Goal: Task Accomplishment & Management: Manage account settings

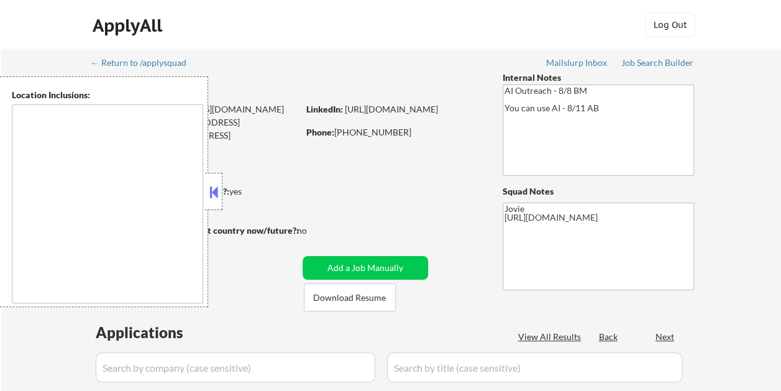
type textarea "remote"
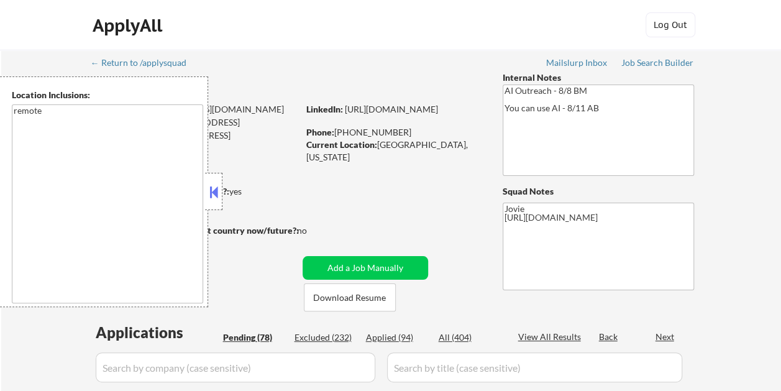
click at [211, 195] on button at bounding box center [214, 192] width 14 height 19
select select ""pending""
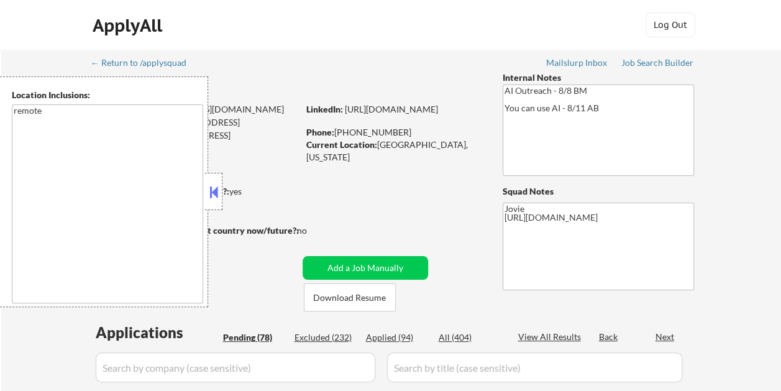
select select ""pending""
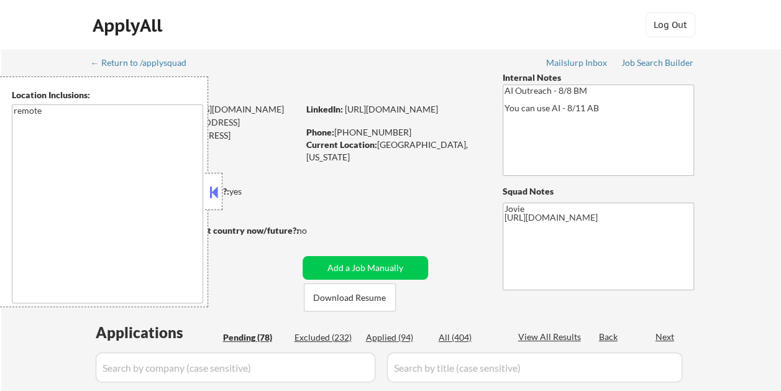
select select ""pending""
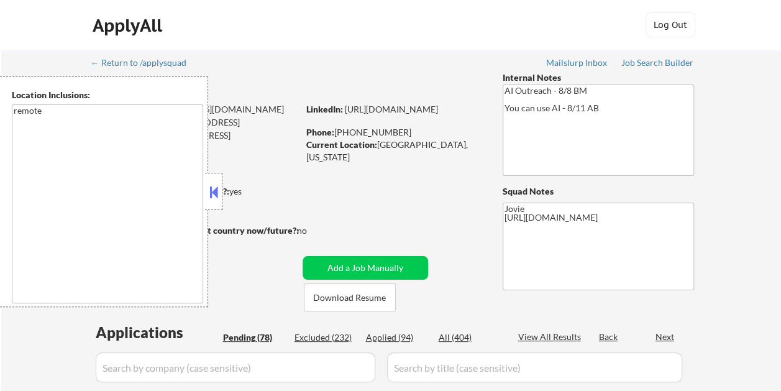
select select ""pending""
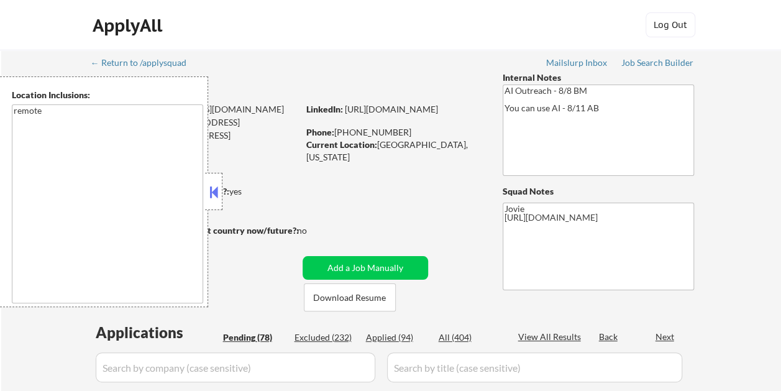
select select ""pending""
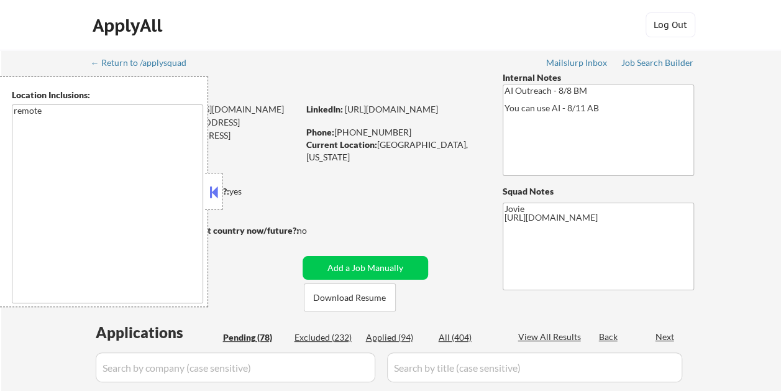
select select ""pending""
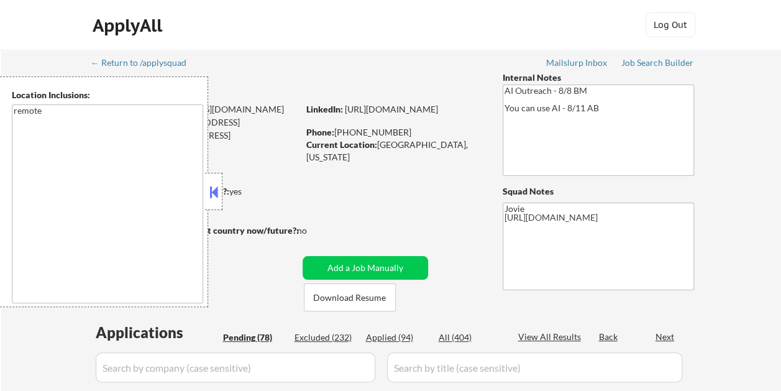
select select ""pending""
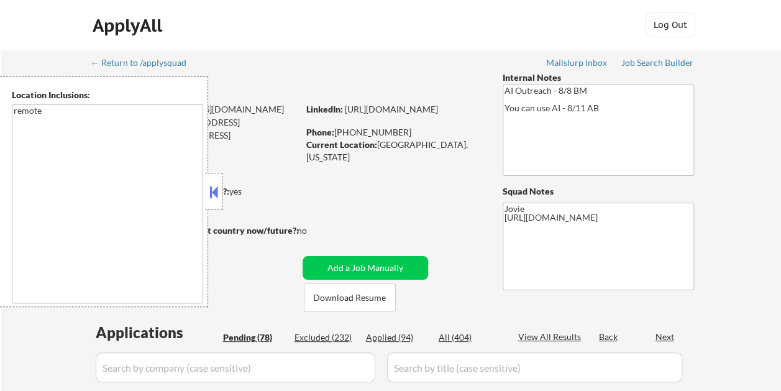
select select ""pending""
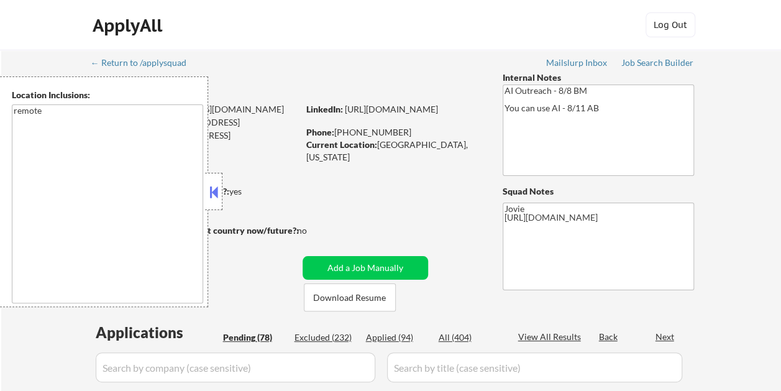
select select ""pending""
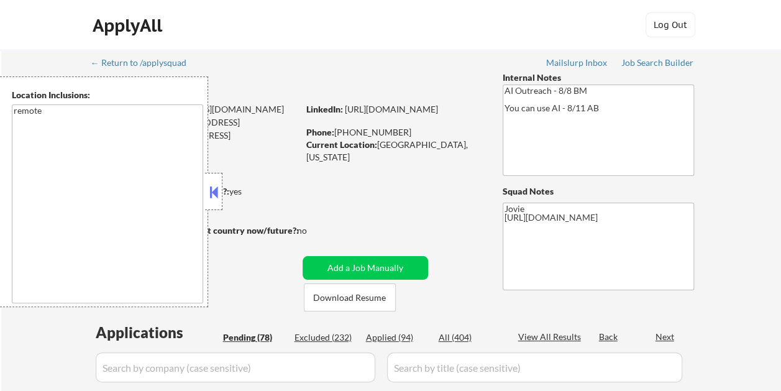
select select ""pending""
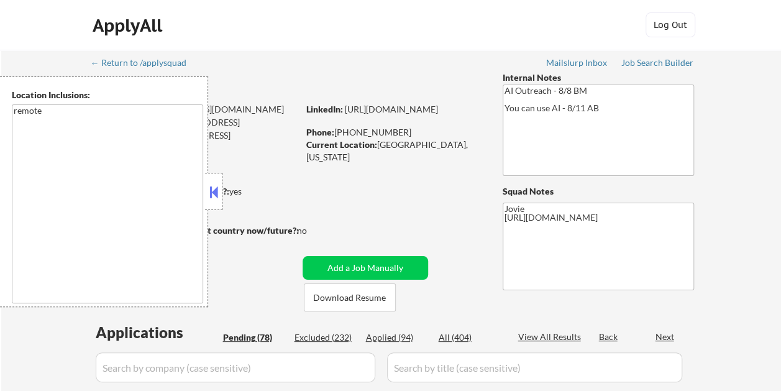
select select ""pending""
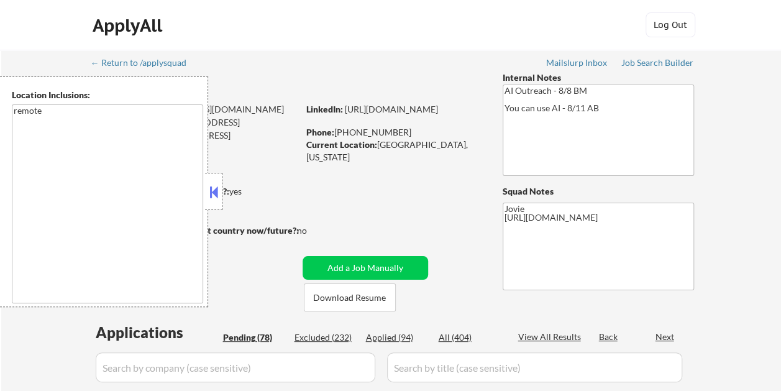
select select ""pending""
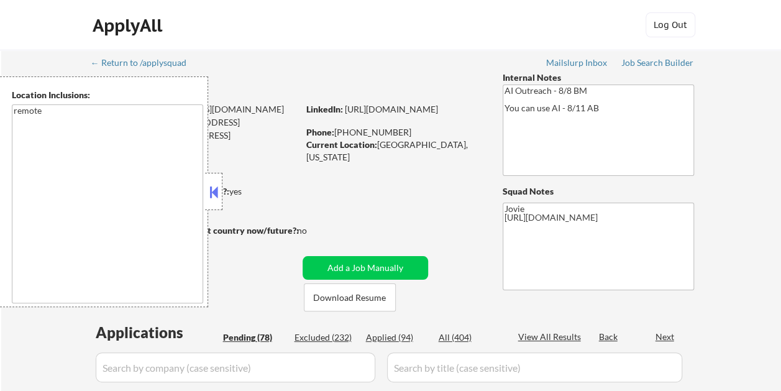
select select ""pending""
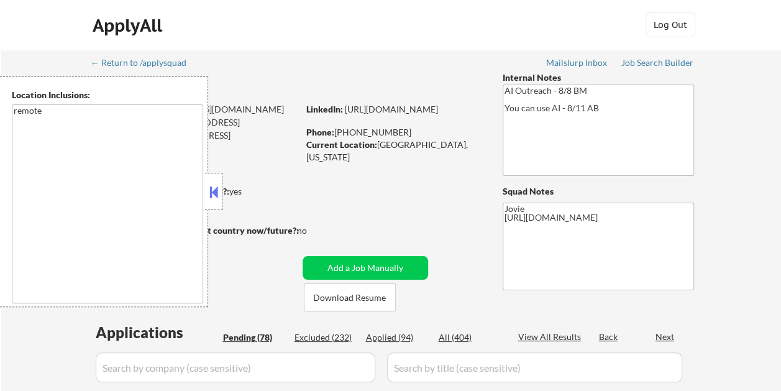
select select ""pending""
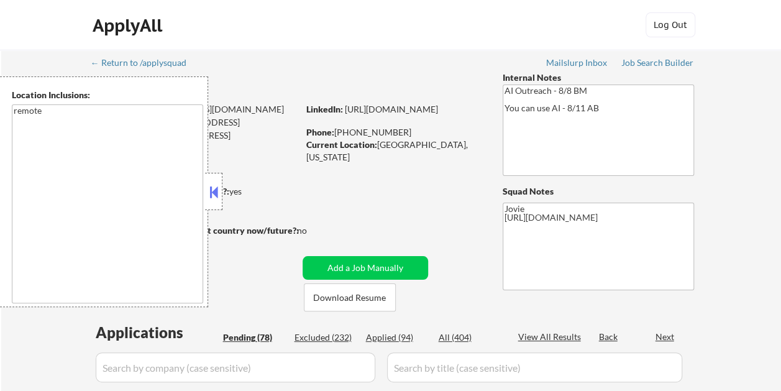
select select ""pending""
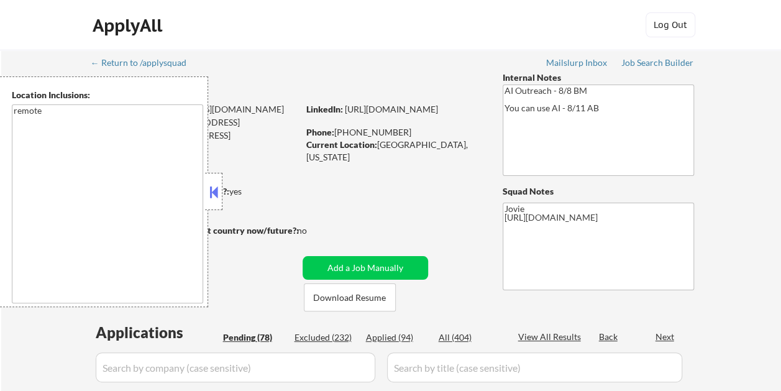
select select ""pending""
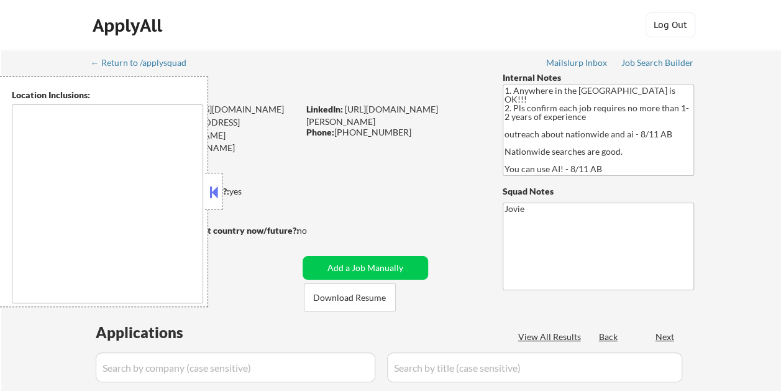
type textarea "country:[GEOGRAPHIC_DATA]"
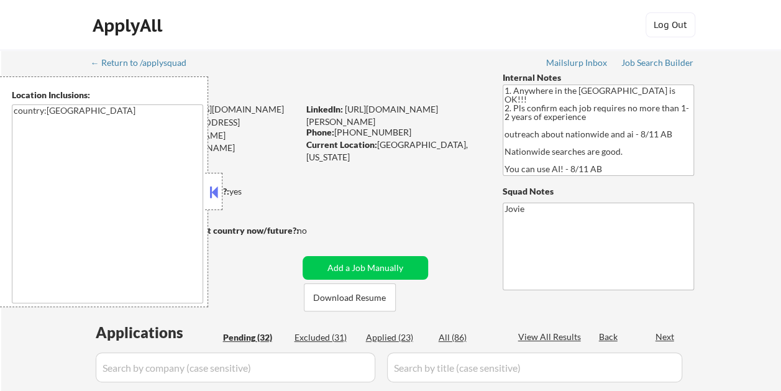
select select ""pending""
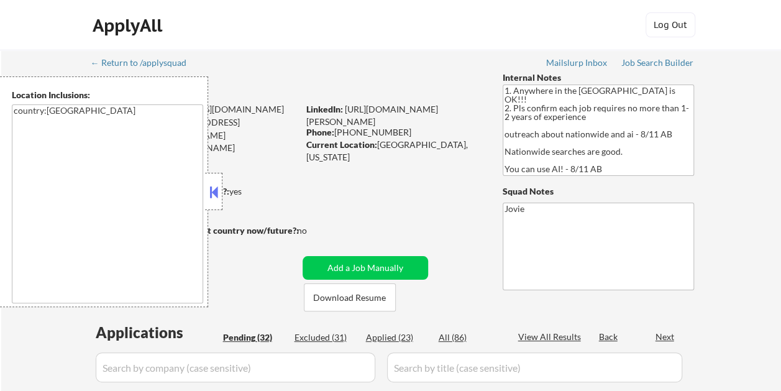
select select ""pending""
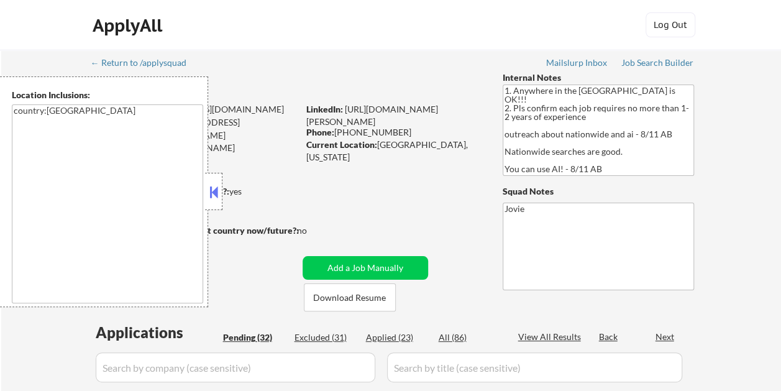
select select ""pending""
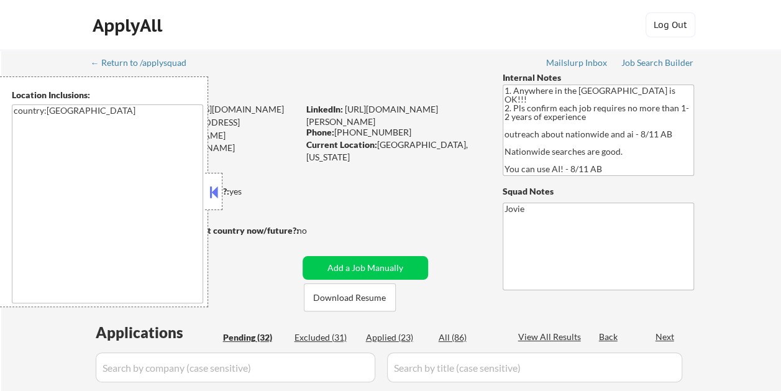
select select ""pending""
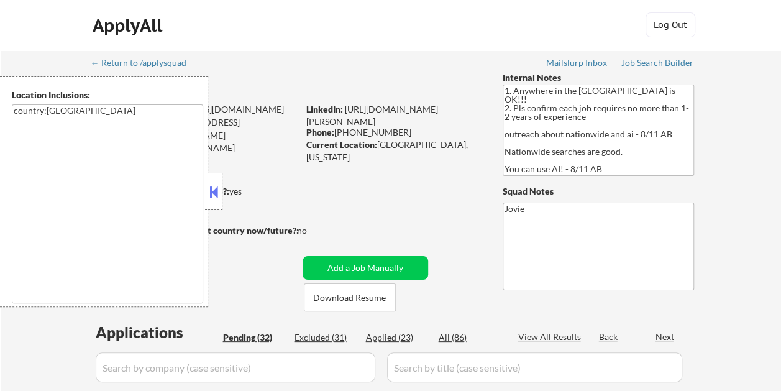
select select ""pending""
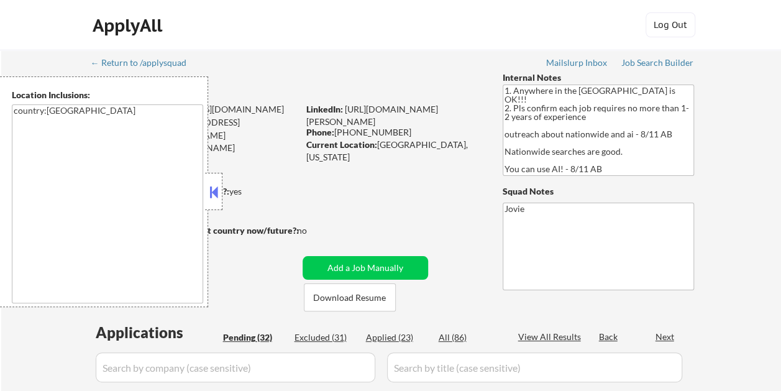
select select ""pending""
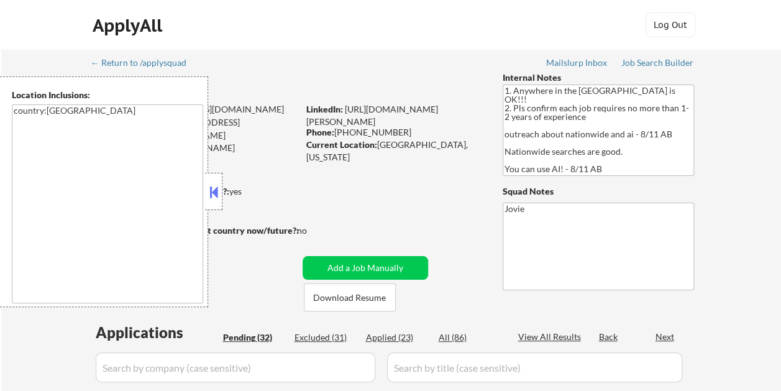
select select ""pending""
click at [214, 190] on button at bounding box center [214, 192] width 14 height 19
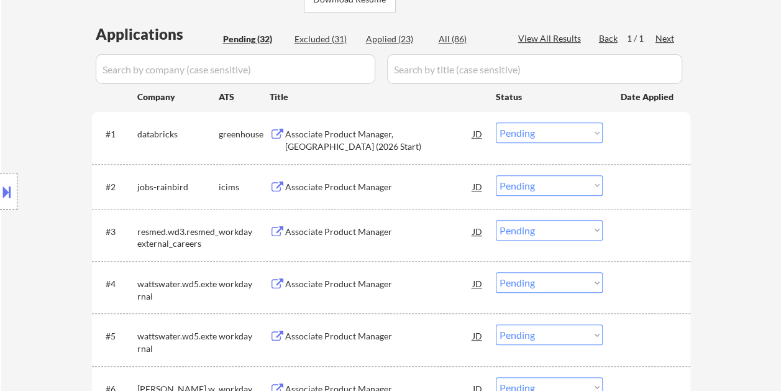
scroll to position [310, 0]
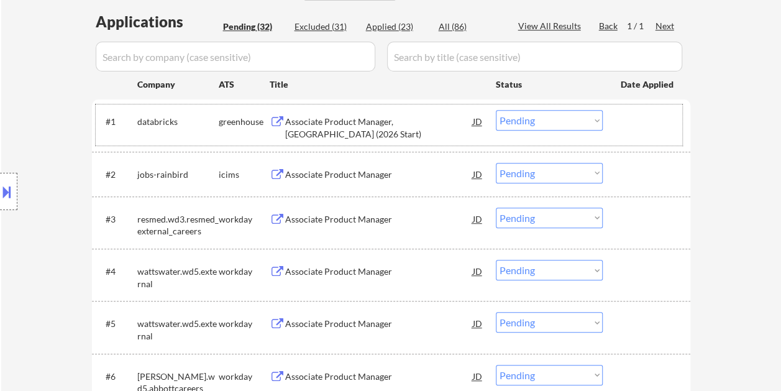
click at [641, 130] on div at bounding box center [647, 121] width 55 height 22
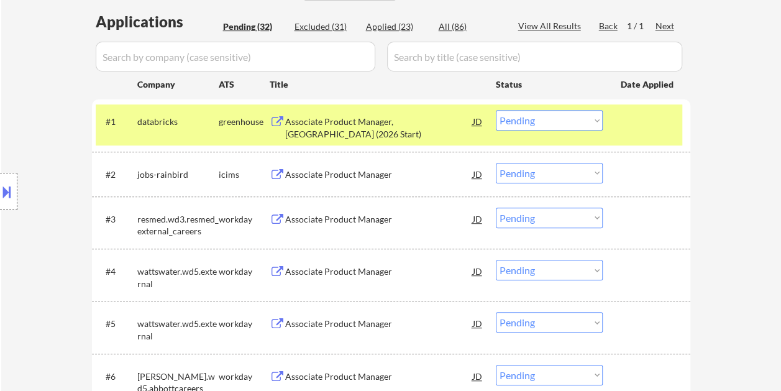
click at [400, 128] on div "Associate Product Manager, [GEOGRAPHIC_DATA] (2026 Start)" at bounding box center [379, 127] width 188 height 24
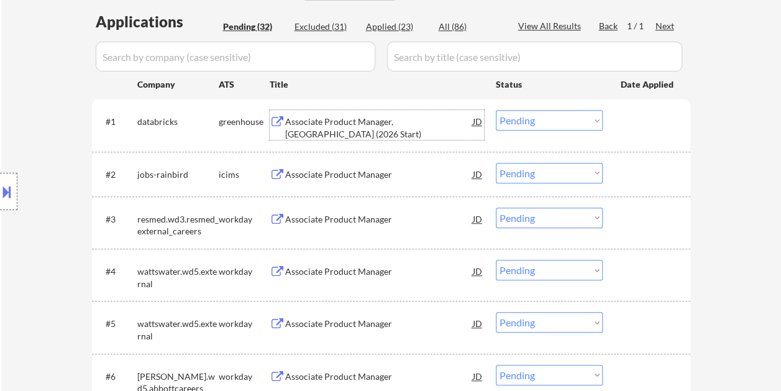
click at [627, 122] on div at bounding box center [647, 121] width 55 height 22
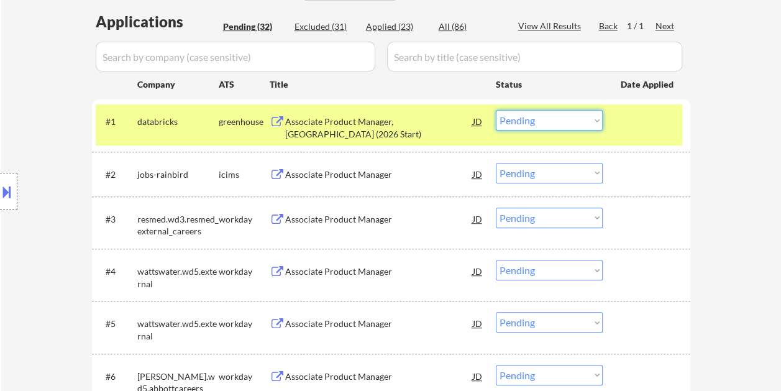
click at [597, 117] on select "Choose an option... Pending Applied Excluded (Questions) Excluded (Expired) Exc…" at bounding box center [549, 120] width 107 height 20
click at [496, 110] on select "Choose an option... Pending Applied Excluded (Questions) Excluded (Expired) Exc…" at bounding box center [549, 120] width 107 height 20
select select ""pending""
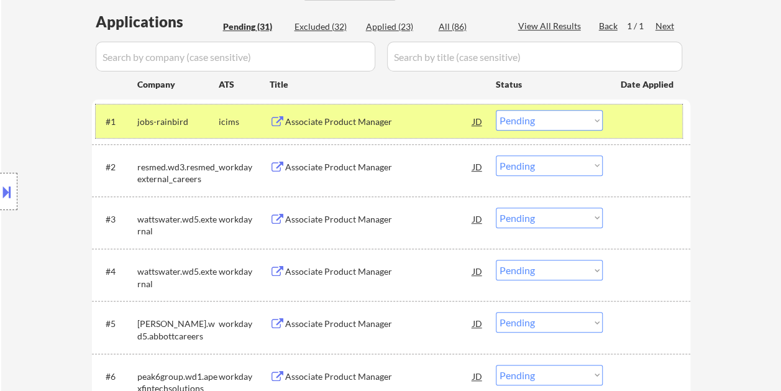
click at [626, 128] on div at bounding box center [647, 121] width 55 height 22
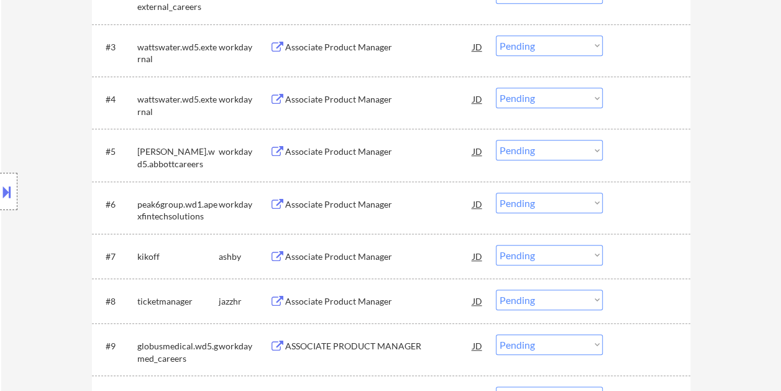
scroll to position [559, 0]
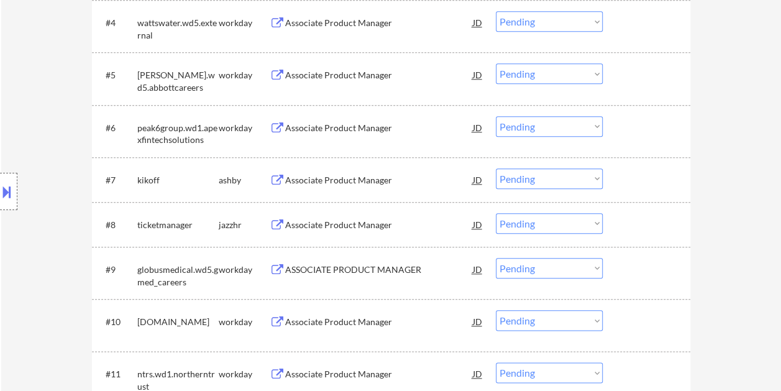
click at [624, 170] on div at bounding box center [647, 179] width 55 height 22
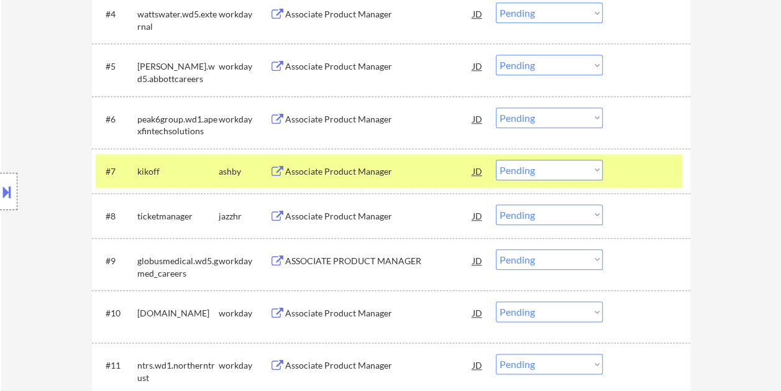
scroll to position [621, 0]
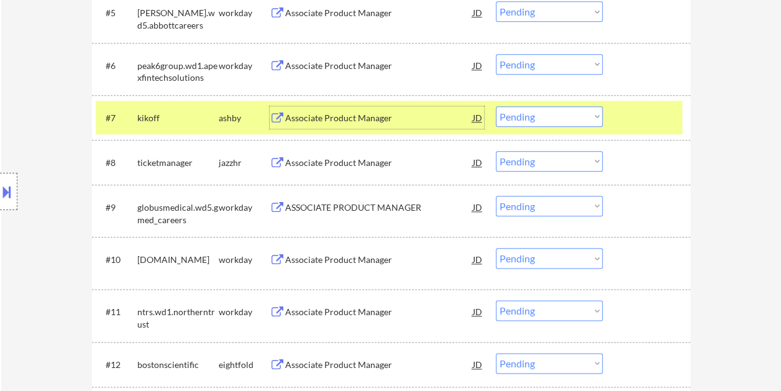
click at [409, 117] on div "Associate Product Manager" at bounding box center [379, 118] width 188 height 12
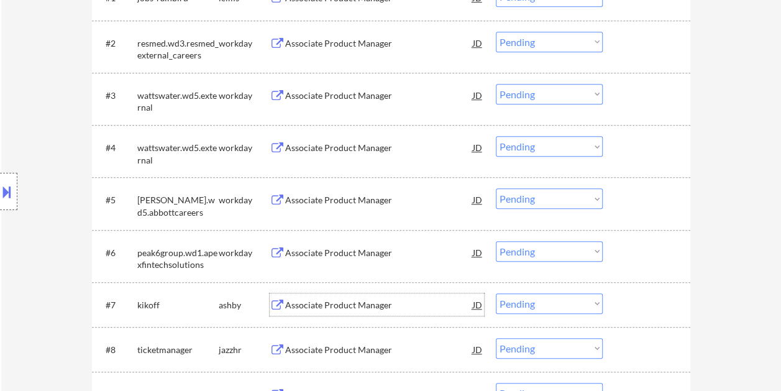
scroll to position [435, 0]
click at [643, 307] on div at bounding box center [647, 303] width 55 height 22
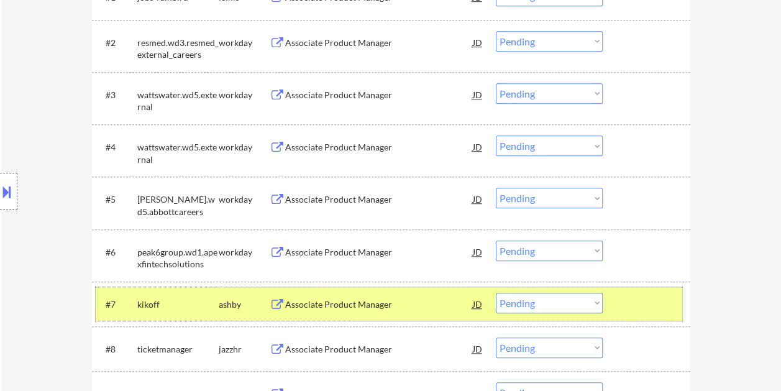
click at [589, 303] on select "Choose an option... Pending Applied Excluded (Questions) Excluded (Expired) Exc…" at bounding box center [549, 302] width 107 height 20
click at [496, 292] on select "Choose an option... Pending Applied Excluded (Questions) Excluded (Expired) Exc…" at bounding box center [549, 302] width 107 height 20
select select ""pending""
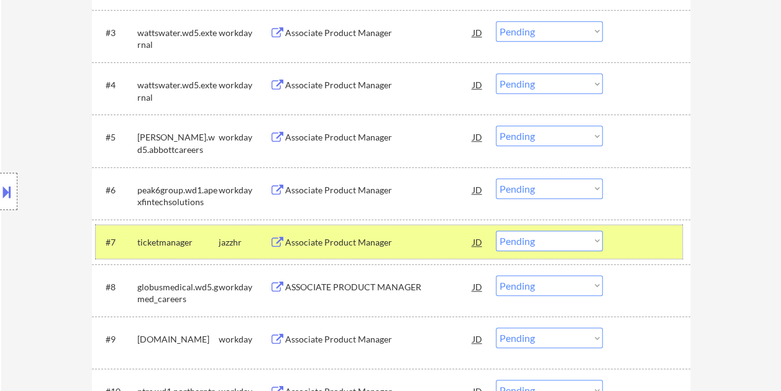
click at [651, 233] on div at bounding box center [647, 241] width 55 height 22
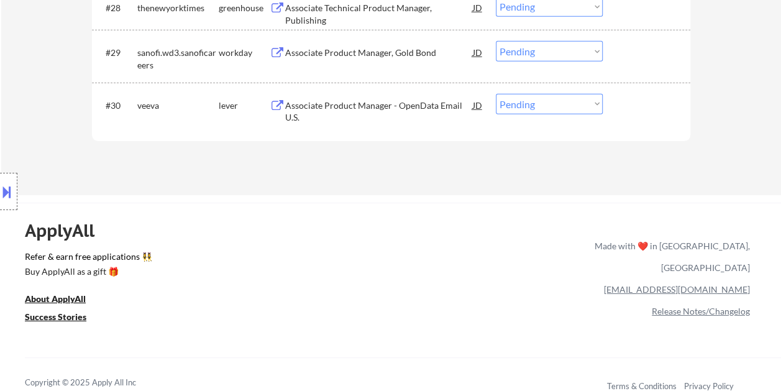
scroll to position [1801, 0]
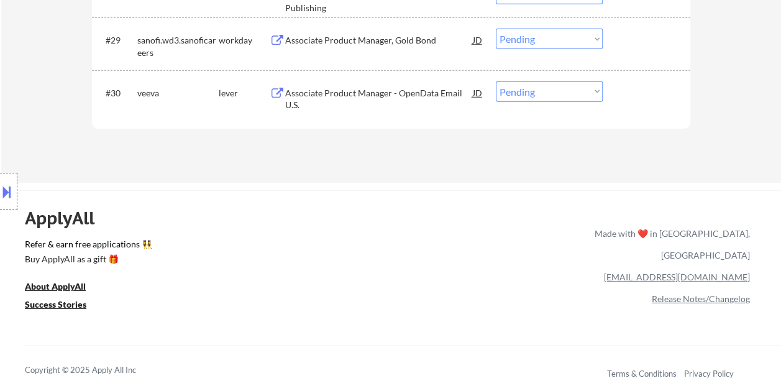
click at [635, 106] on div "#30 veeva lever Associate Product Manager - OpenData Email U.S. JD Choose an op…" at bounding box center [389, 96] width 586 height 41
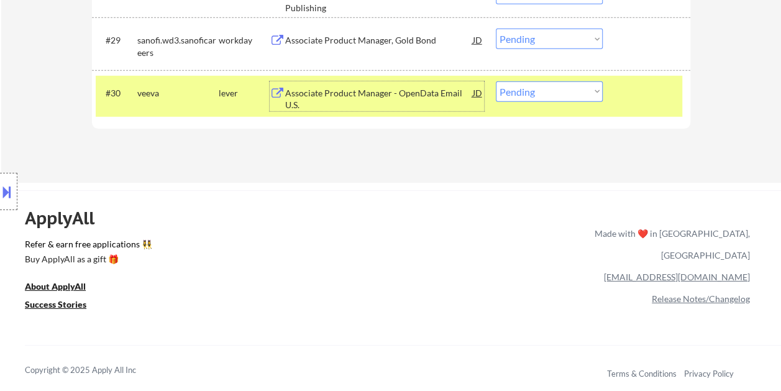
click at [416, 99] on div "Associate Product Manager - OpenData Email U.S." at bounding box center [379, 99] width 188 height 24
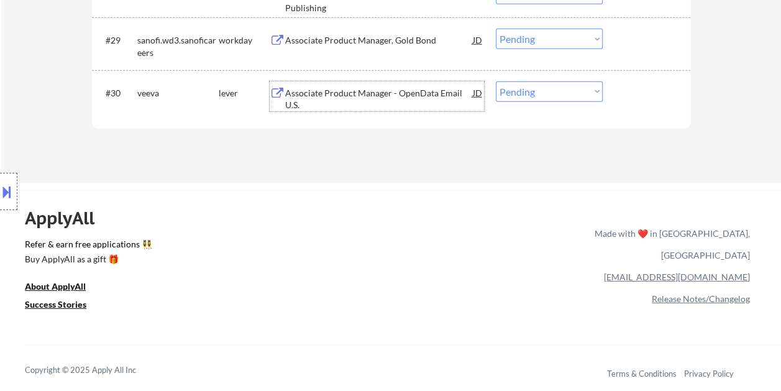
click at [620, 92] on div at bounding box center [647, 92] width 55 height 22
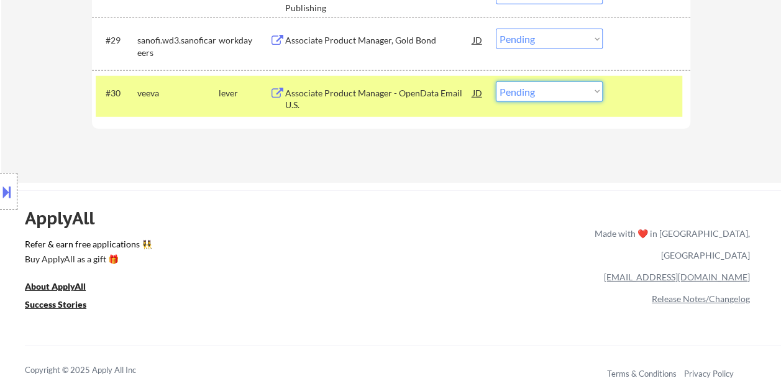
click at [591, 89] on select "Choose an option... Pending Applied Excluded (Questions) Excluded (Expired) Exc…" at bounding box center [549, 91] width 107 height 20
select select ""excluded__bad_match_""
click at [496, 81] on select "Choose an option... Pending Applied Excluded (Questions) Excluded (Expired) Exc…" at bounding box center [549, 91] width 107 height 20
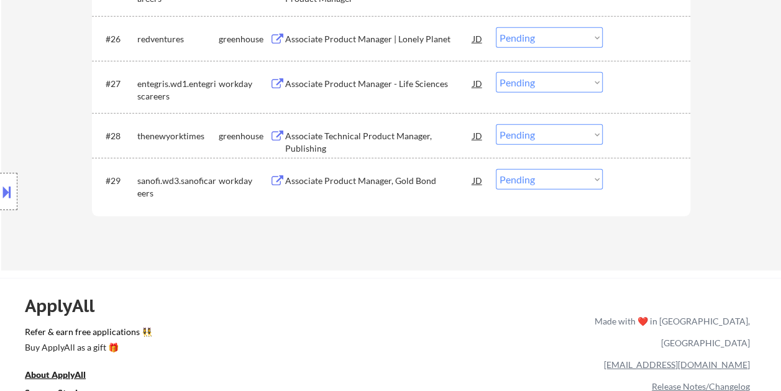
scroll to position [1677, 0]
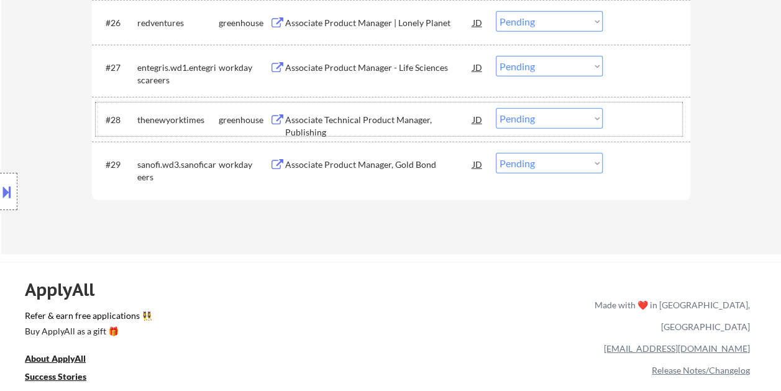
click at [630, 115] on div at bounding box center [647, 119] width 55 height 22
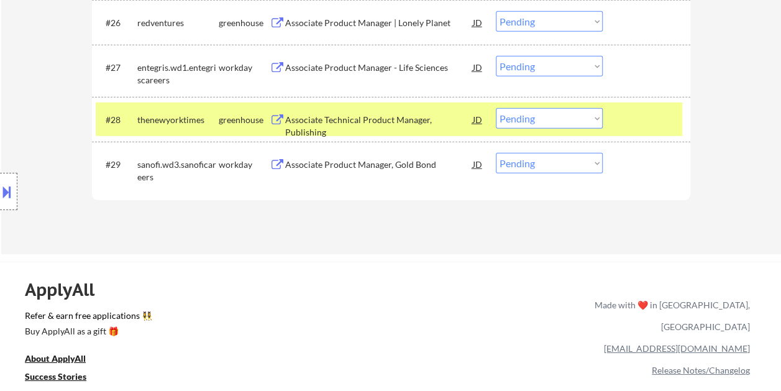
click at [361, 112] on div "Associate Technical Product Manager, Publishing" at bounding box center [379, 119] width 188 height 22
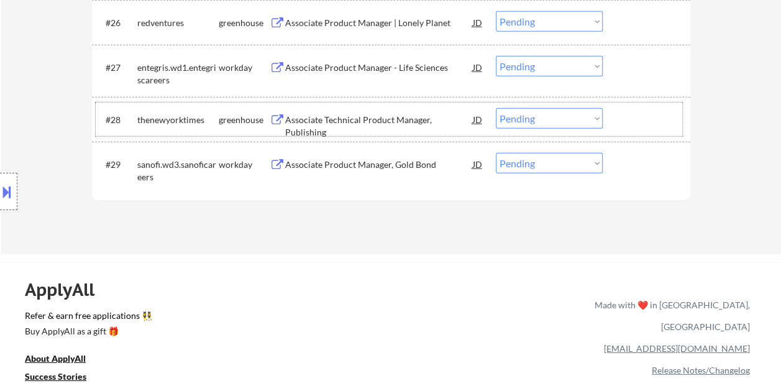
click at [621, 120] on div at bounding box center [647, 119] width 55 height 22
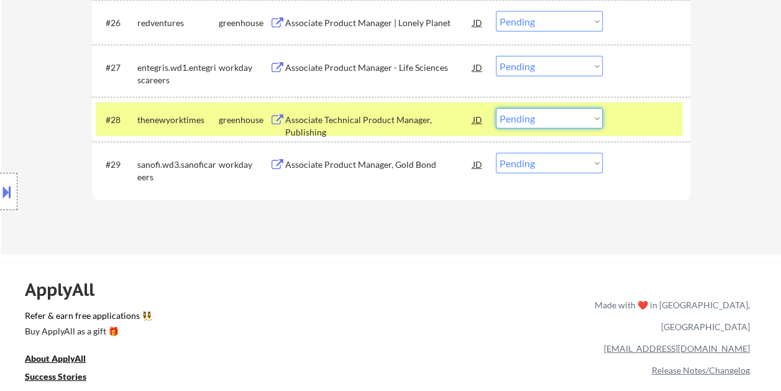
click at [594, 117] on select "Choose an option... Pending Applied Excluded (Questions) Excluded (Expired) Exc…" at bounding box center [549, 118] width 107 height 20
click at [496, 108] on select "Choose an option... Pending Applied Excluded (Questions) Excluded (Expired) Exc…" at bounding box center [549, 118] width 107 height 20
select select ""pending""
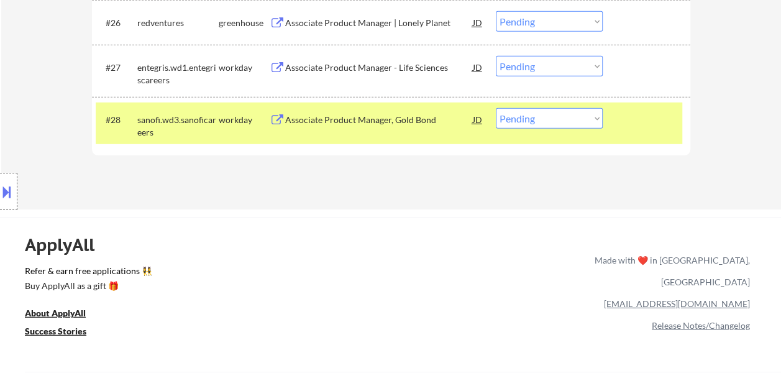
drag, startPoint x: 656, startPoint y: 124, endPoint x: 638, endPoint y: 124, distance: 18.0
click at [654, 124] on div at bounding box center [647, 119] width 55 height 22
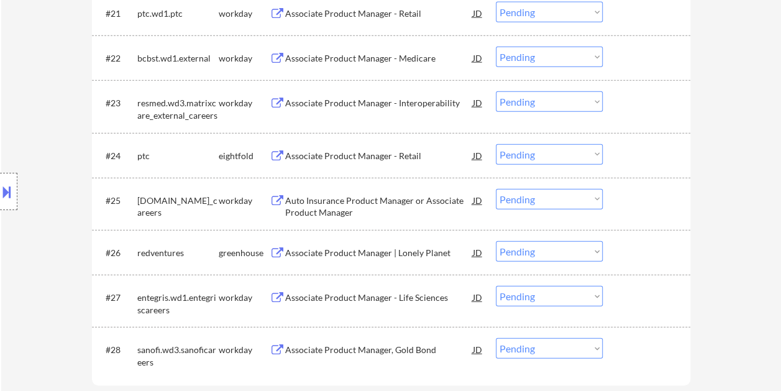
scroll to position [1490, 0]
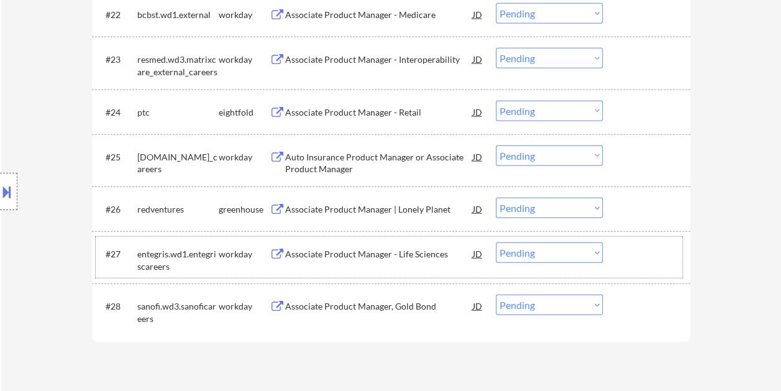
click at [661, 258] on div at bounding box center [647, 253] width 55 height 22
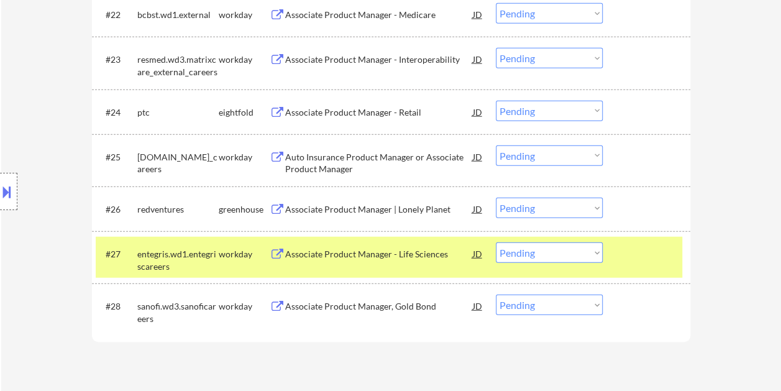
click at [669, 255] on div at bounding box center [647, 253] width 55 height 22
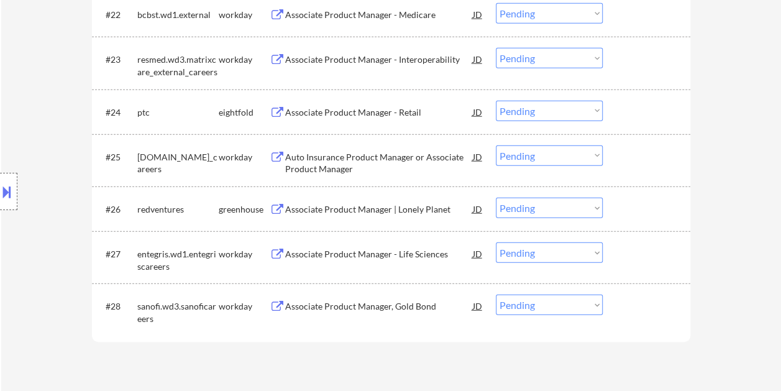
click at [639, 191] on div "#26 redventures greenhouse Associate Product Manager | Lonely Planet JD Choose …" at bounding box center [391, 208] width 598 height 45
drag, startPoint x: 632, startPoint y: 216, endPoint x: 499, endPoint y: 225, distance: 133.2
click at [632, 216] on div at bounding box center [647, 208] width 55 height 22
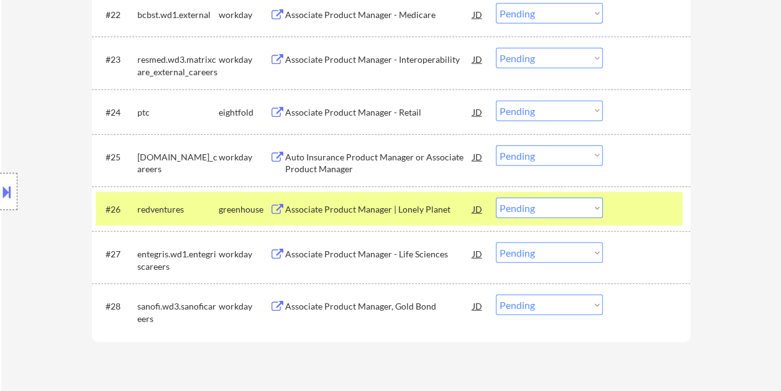
click at [399, 208] on div "Associate Product Manager | Lonely Planet" at bounding box center [379, 209] width 188 height 12
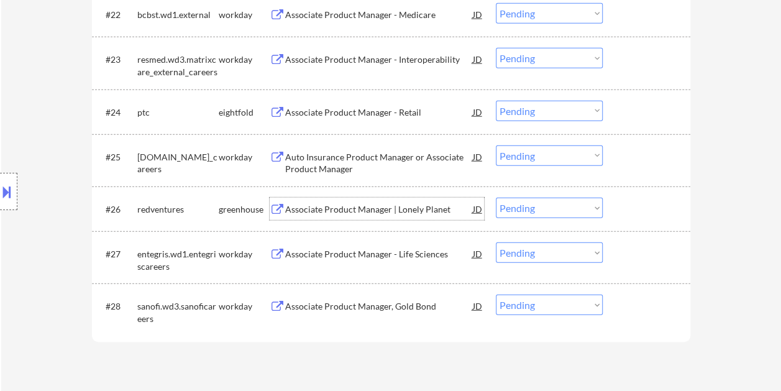
click at [620, 202] on div at bounding box center [647, 208] width 55 height 22
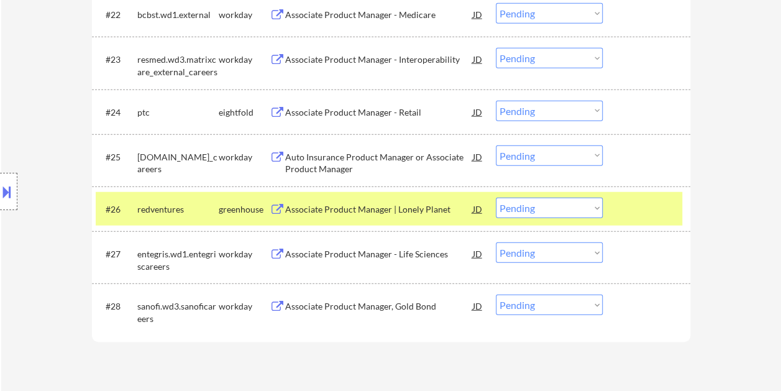
click at [587, 204] on select "Choose an option... Pending Applied Excluded (Questions) Excluded (Expired) Exc…" at bounding box center [549, 207] width 107 height 20
click at [496, 197] on select "Choose an option... Pending Applied Excluded (Questions) Excluded (Expired) Exc…" at bounding box center [549, 207] width 107 height 20
select select ""pending""
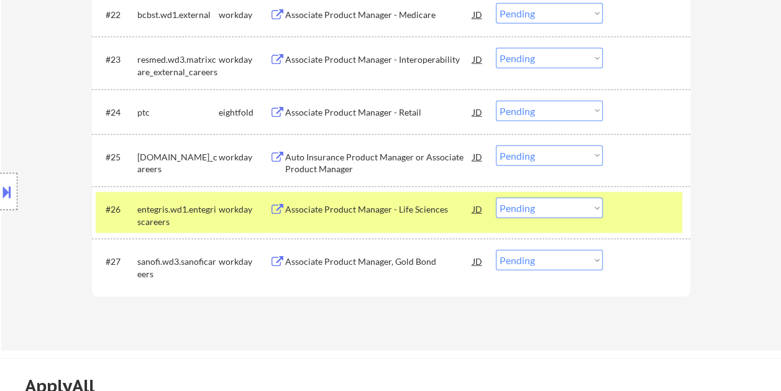
click at [632, 197] on div at bounding box center [647, 208] width 55 height 22
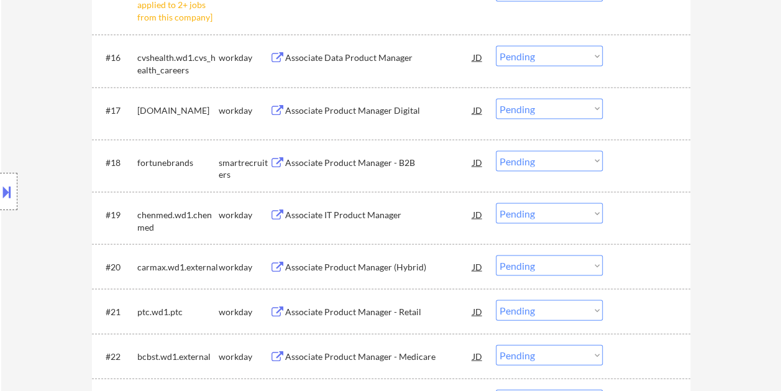
scroll to position [1056, 0]
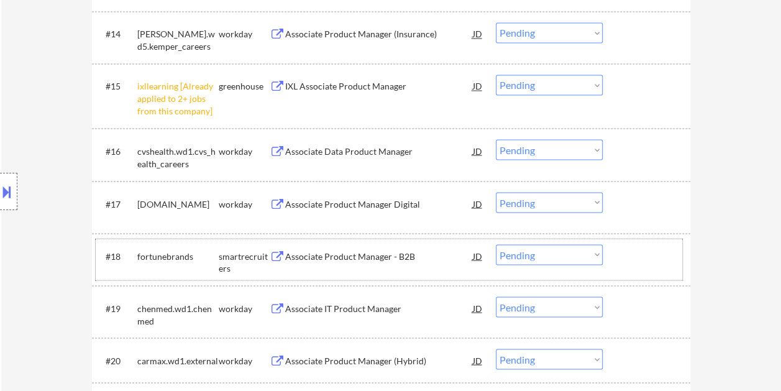
click at [634, 245] on div at bounding box center [647, 255] width 55 height 22
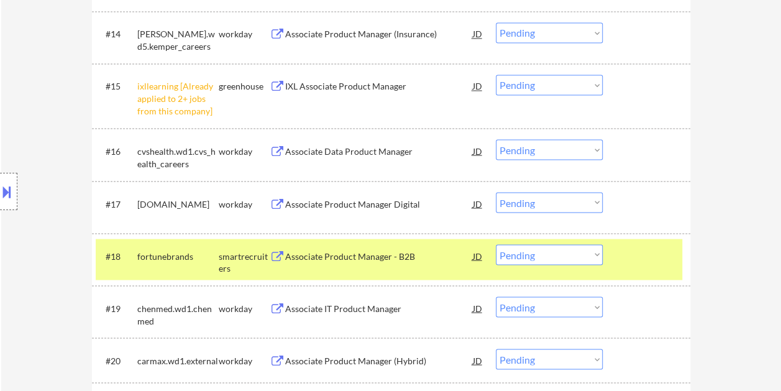
click at [432, 248] on div "Associate Product Manager - B2B" at bounding box center [379, 255] width 188 height 22
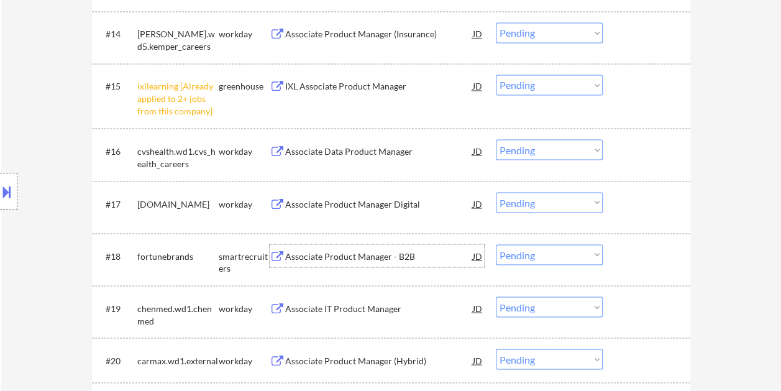
drag, startPoint x: 661, startPoint y: 261, endPoint x: 635, endPoint y: 257, distance: 26.3
click at [661, 261] on div at bounding box center [647, 255] width 55 height 22
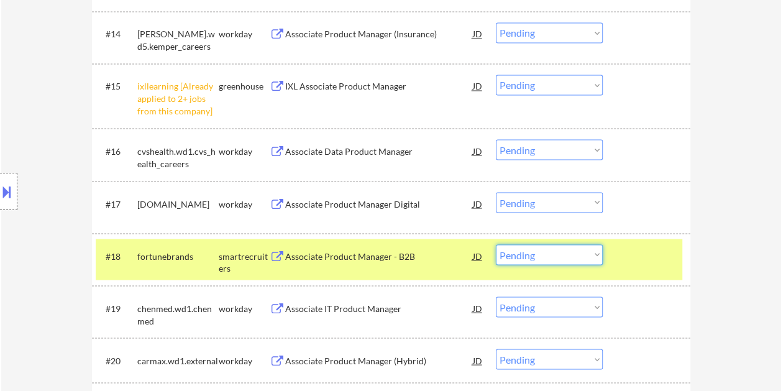
click at [591, 251] on select "Choose an option... Pending Applied Excluded (Questions) Excluded (Expired) Exc…" at bounding box center [549, 254] width 107 height 20
click at [496, 244] on select "Choose an option... Pending Applied Excluded (Questions) Excluded (Expired) Exc…" at bounding box center [549, 254] width 107 height 20
select select ""pending""
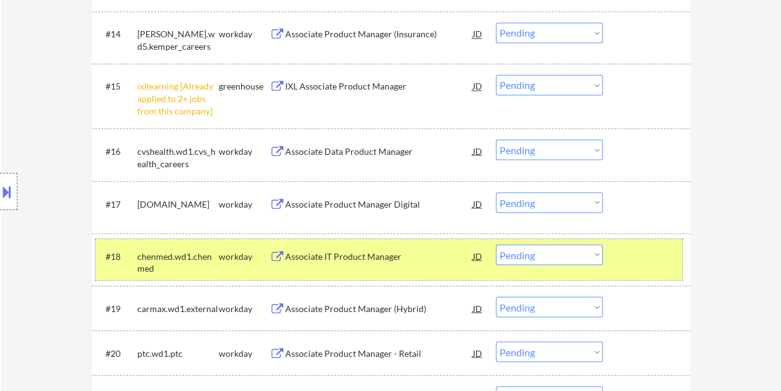
click at [623, 273] on div "#18 chenmed.wd1.chenmed workday Associate IT Product Manager [PERSON_NAME] an o…" at bounding box center [389, 258] width 586 height 41
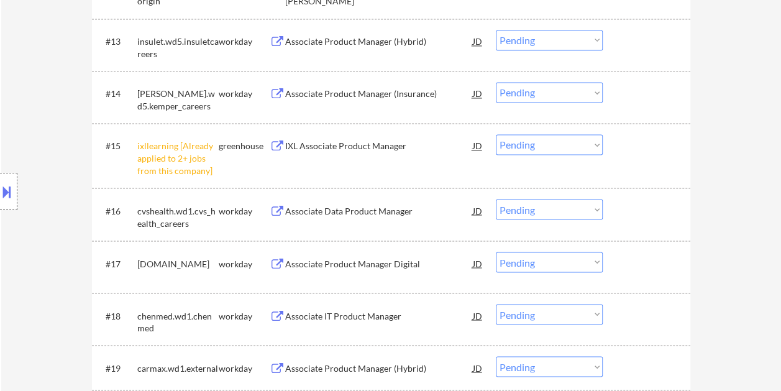
scroll to position [994, 0]
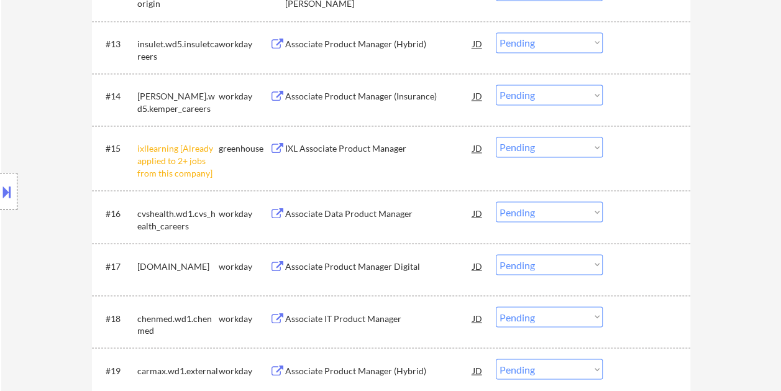
click at [596, 144] on select "Choose an option... Pending Applied Excluded (Questions) Excluded (Expired) Exc…" at bounding box center [549, 147] width 107 height 20
click at [496, 137] on select "Choose an option... Pending Applied Excluded (Questions) Excluded (Expired) Exc…" at bounding box center [549, 147] width 107 height 20
select select ""pending""
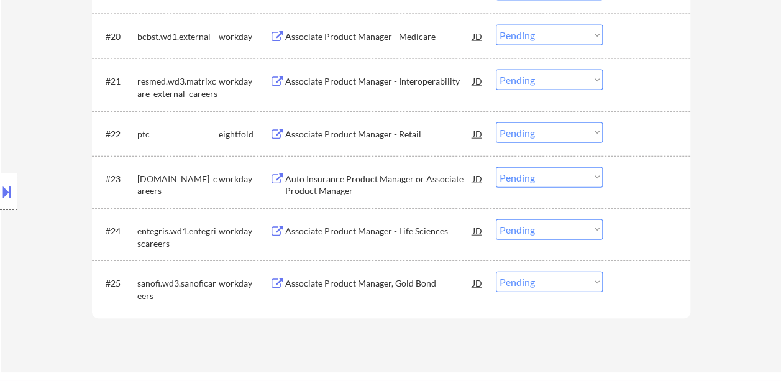
scroll to position [1349, 0]
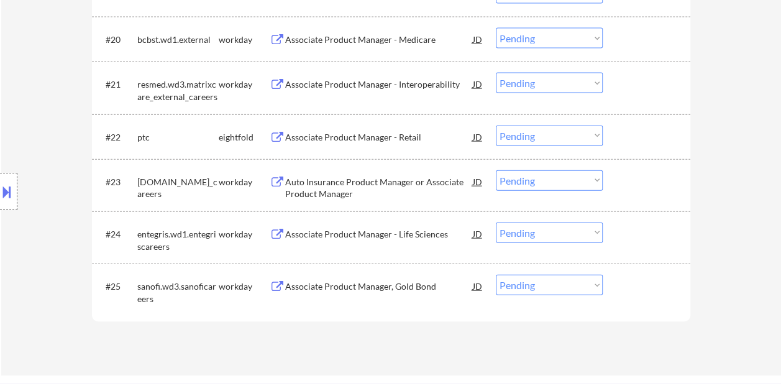
drag, startPoint x: 653, startPoint y: 279, endPoint x: 636, endPoint y: 278, distance: 17.5
click at [651, 281] on div at bounding box center [647, 285] width 55 height 22
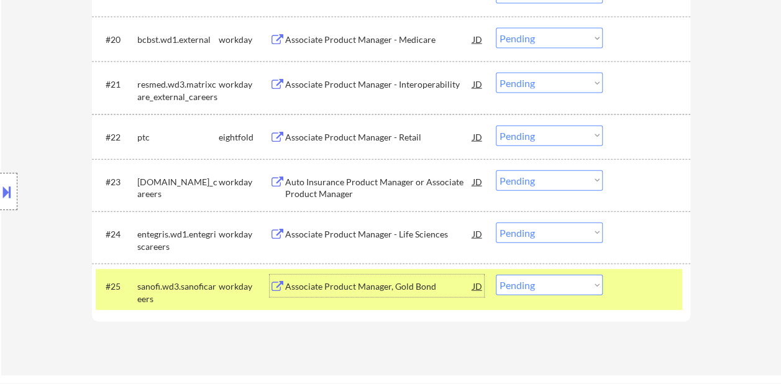
click at [359, 284] on div "Associate Product Manager, Gold Bond" at bounding box center [379, 286] width 188 height 12
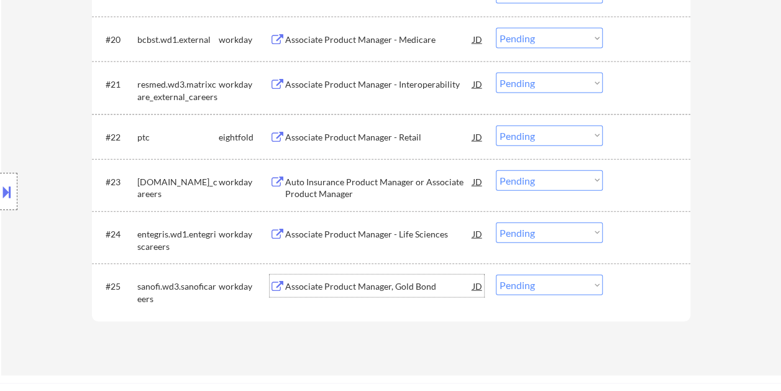
click at [635, 281] on div at bounding box center [647, 285] width 55 height 22
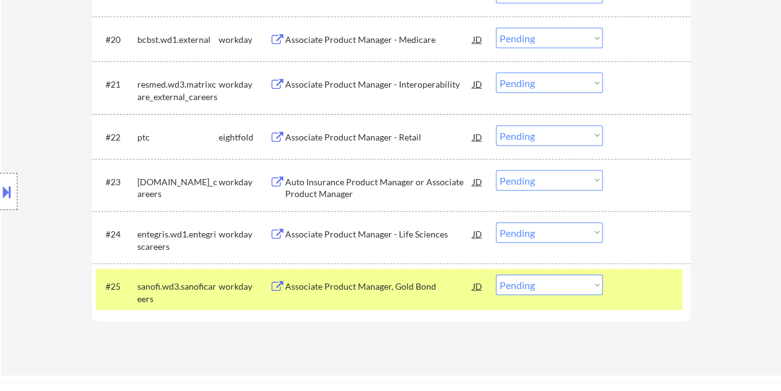
click at [594, 283] on select "Choose an option... Pending Applied Excluded (Questions) Excluded (Expired) Exc…" at bounding box center [549, 284] width 107 height 20
select select ""excluded__bad_match_""
click at [496, 274] on select "Choose an option... Pending Applied Excluded (Questions) Excluded (Expired) Exc…" at bounding box center [549, 284] width 107 height 20
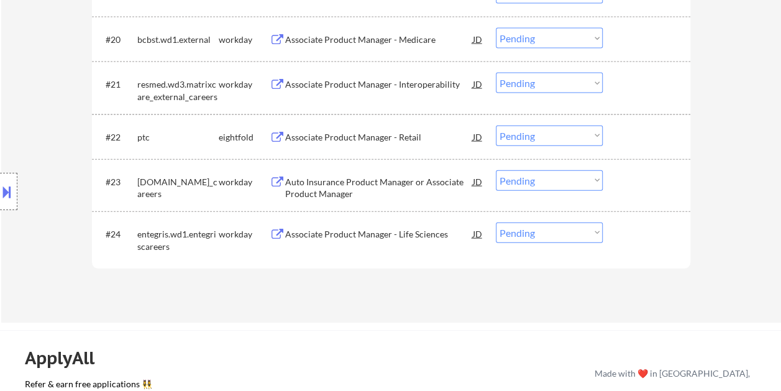
click at [630, 229] on div at bounding box center [647, 233] width 55 height 22
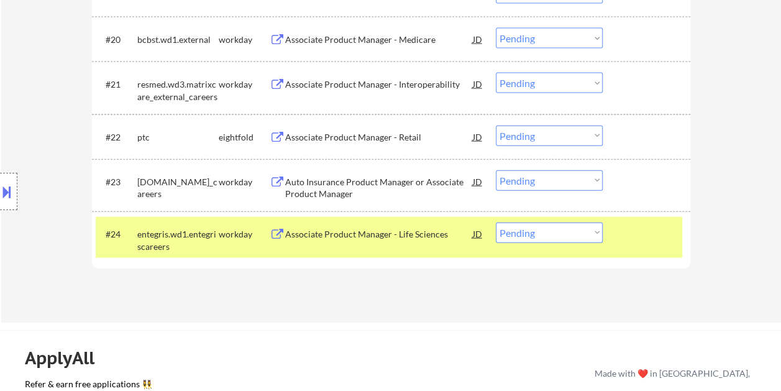
click at [374, 240] on div "Associate Product Manager - Life Sciences" at bounding box center [379, 233] width 188 height 22
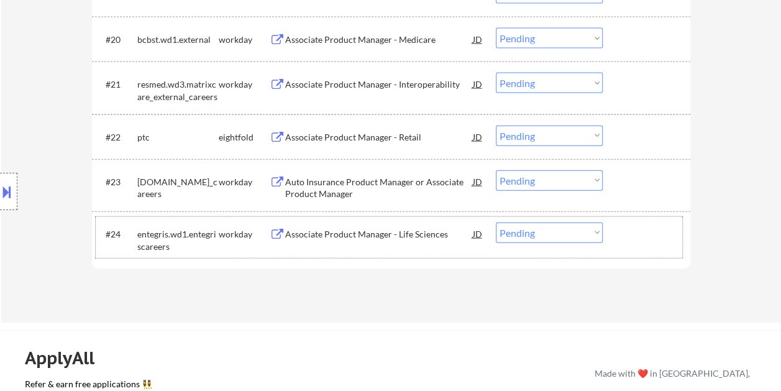
click at [640, 235] on div at bounding box center [647, 233] width 55 height 22
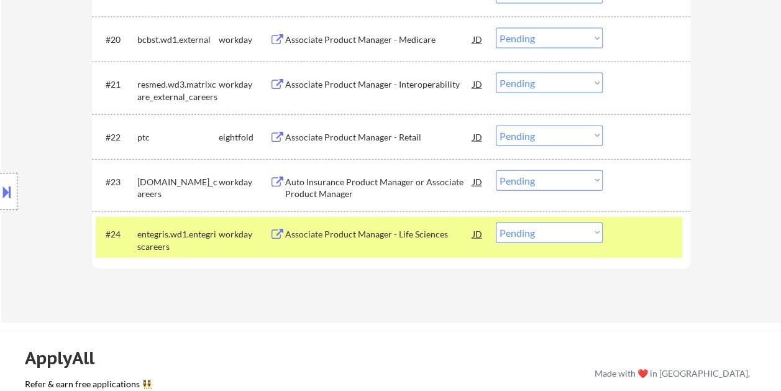
click at [587, 228] on select "Choose an option... Pending Applied Excluded (Questions) Excluded (Expired) Exc…" at bounding box center [549, 232] width 107 height 20
select select ""excluded__bad_match_""
click at [496, 222] on select "Choose an option... Pending Applied Excluded (Questions) Excluded (Expired) Exc…" at bounding box center [549, 232] width 107 height 20
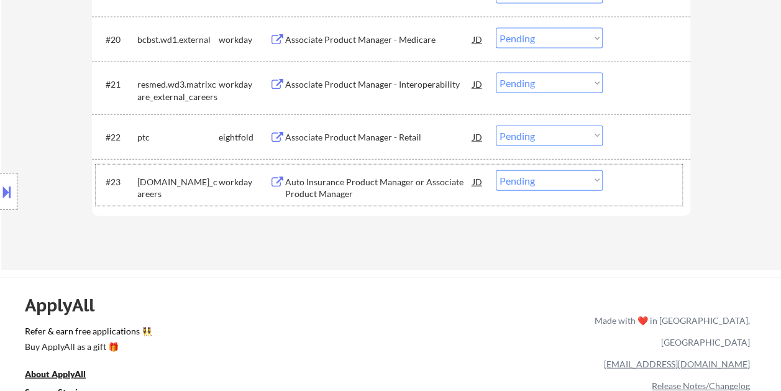
click at [641, 186] on div at bounding box center [647, 181] width 55 height 22
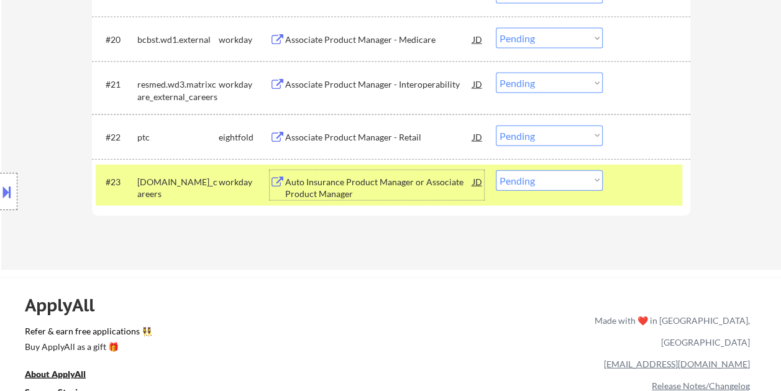
click at [387, 185] on div "Auto Insurance Product Manager or Associate Product Manager" at bounding box center [379, 188] width 188 height 24
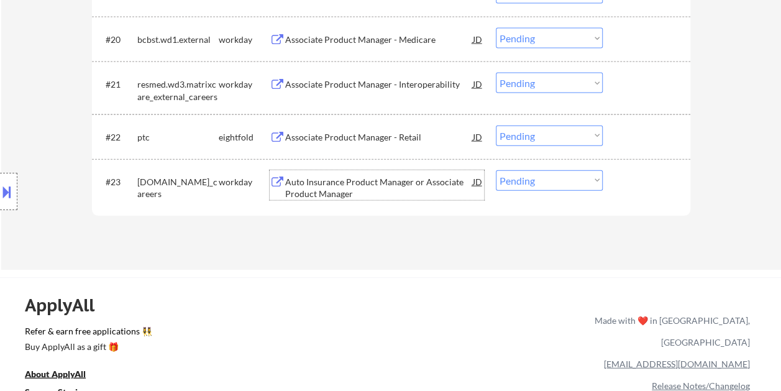
click at [620, 178] on div at bounding box center [647, 181] width 55 height 22
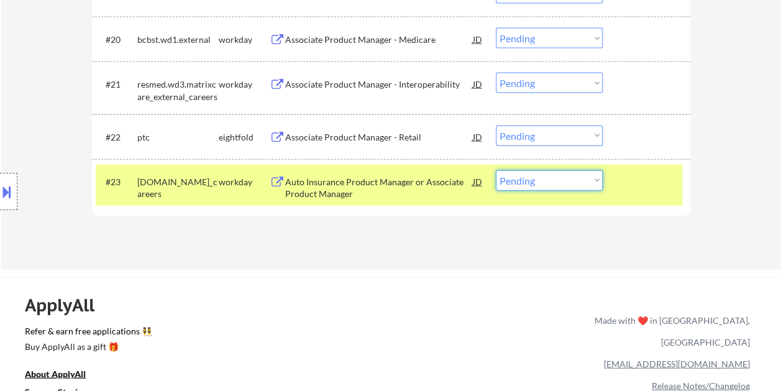
click at [590, 178] on select "Choose an option... Pending Applied Excluded (Questions) Excluded (Expired) Exc…" at bounding box center [549, 180] width 107 height 20
select select ""excluded__bad_match_""
click at [496, 170] on select "Choose an option... Pending Applied Excluded (Questions) Excluded (Expired) Exc…" at bounding box center [549, 180] width 107 height 20
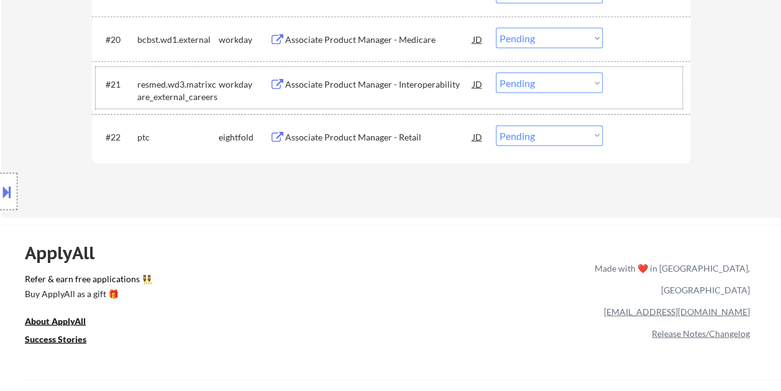
click at [640, 93] on div at bounding box center [647, 84] width 55 height 22
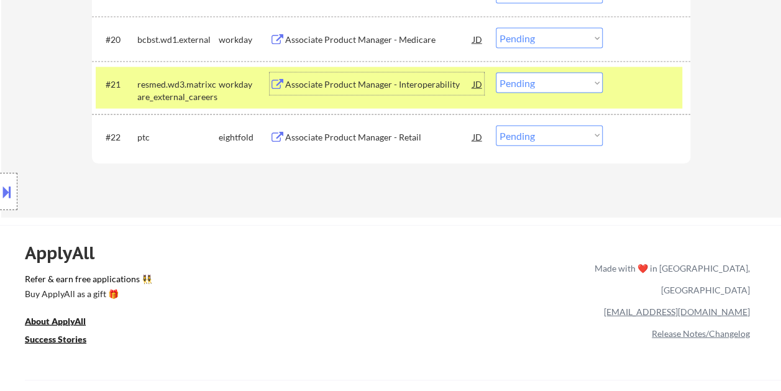
click at [306, 86] on div "Associate Product Manager - Interoperability" at bounding box center [379, 84] width 188 height 12
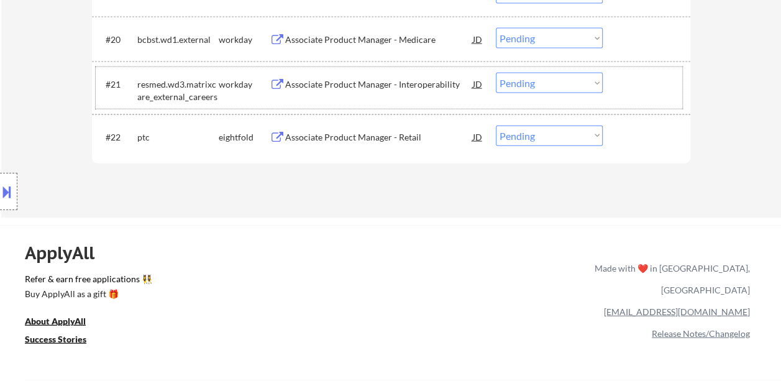
click at [627, 84] on div at bounding box center [647, 84] width 55 height 22
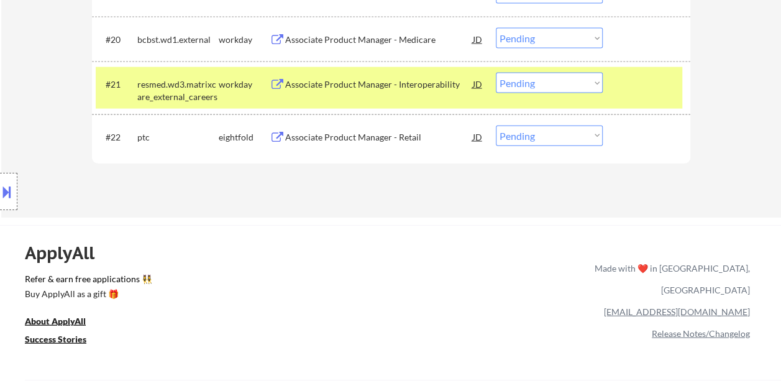
click at [585, 72] on div "#21 resmed.wd3.matrixcare_external_careers workday Associate Product Manager - …" at bounding box center [389, 87] width 586 height 41
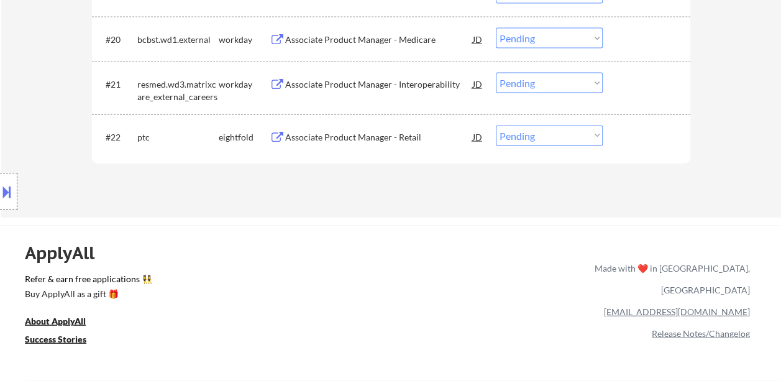
drag, startPoint x: 625, startPoint y: 86, endPoint x: 605, endPoint y: 87, distance: 19.9
click at [624, 86] on div at bounding box center [647, 84] width 55 height 22
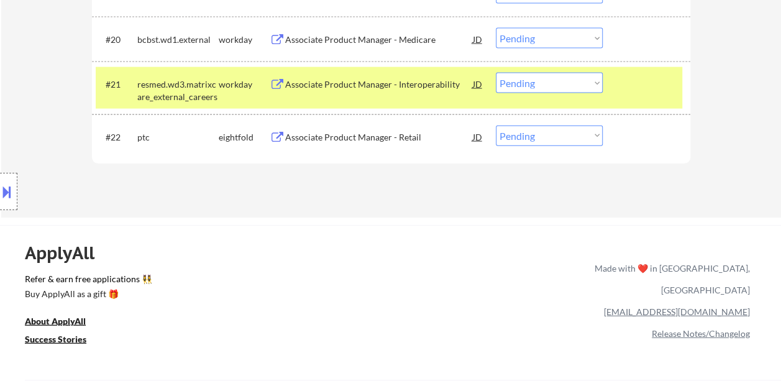
click at [599, 86] on div "#21 resmed.wd3.matrixcare_external_careers workday Associate Product Manager - …" at bounding box center [389, 87] width 586 height 41
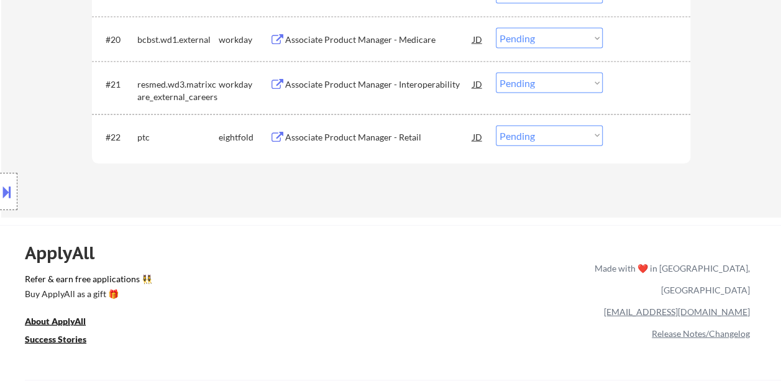
click at [618, 87] on div "#21 resmed.wd3.matrixcare_external_careers workday Associate Product Manager - …" at bounding box center [389, 87] width 586 height 41
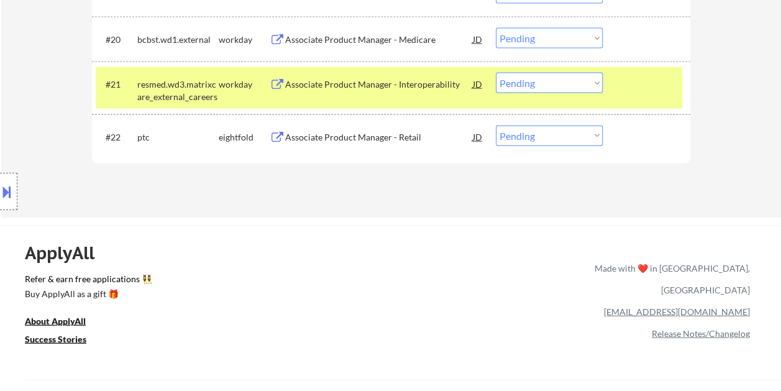
click at [594, 84] on select "Choose an option... Pending Applied Excluded (Questions) Excluded (Expired) Exc…" at bounding box center [549, 83] width 107 height 20
click at [496, 73] on select "Choose an option... Pending Applied Excluded (Questions) Excluded (Expired) Exc…" at bounding box center [549, 83] width 107 height 20
select select ""pending""
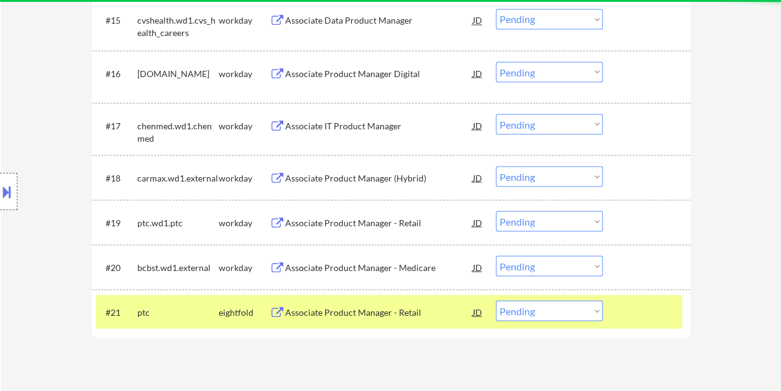
scroll to position [1100, 0]
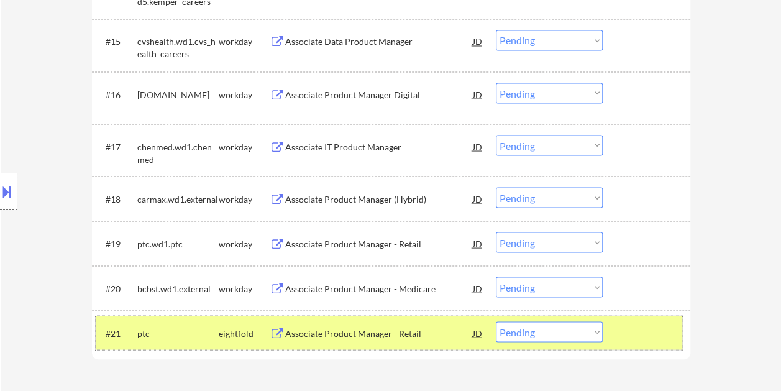
drag, startPoint x: 653, startPoint y: 324, endPoint x: 641, endPoint y: 304, distance: 22.6
click at [651, 324] on div at bounding box center [647, 332] width 55 height 22
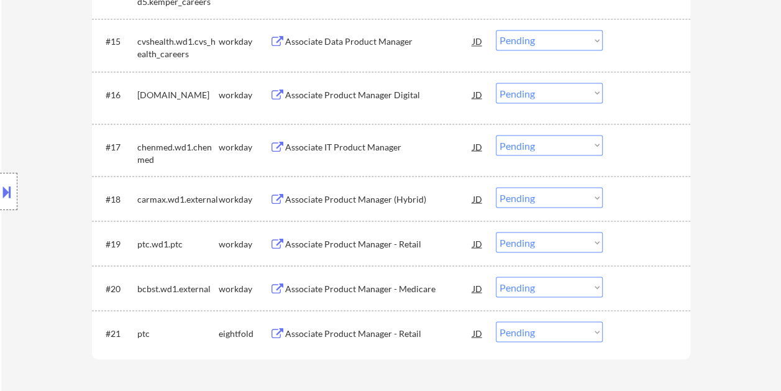
click at [632, 280] on div at bounding box center [647, 287] width 55 height 22
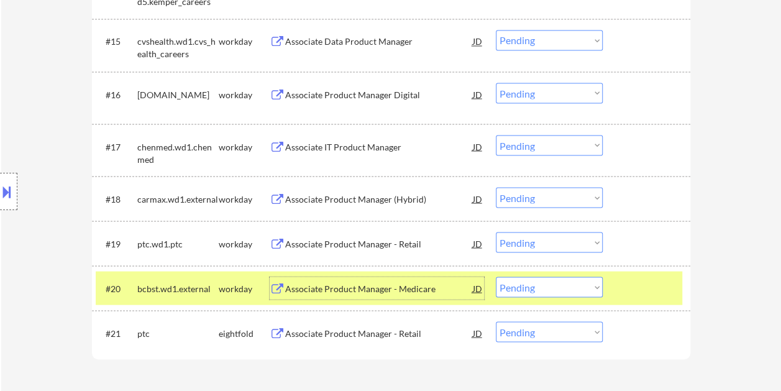
click at [358, 285] on div "Associate Product Manager - Medicare" at bounding box center [379, 288] width 188 height 12
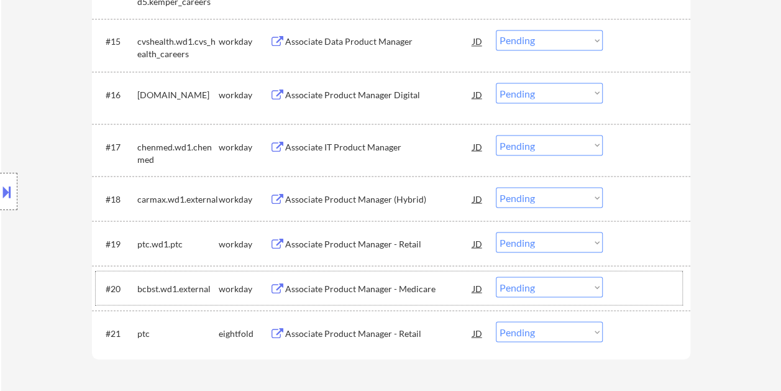
drag, startPoint x: 640, startPoint y: 284, endPoint x: 609, endPoint y: 281, distance: 31.2
click at [640, 284] on div at bounding box center [647, 287] width 55 height 22
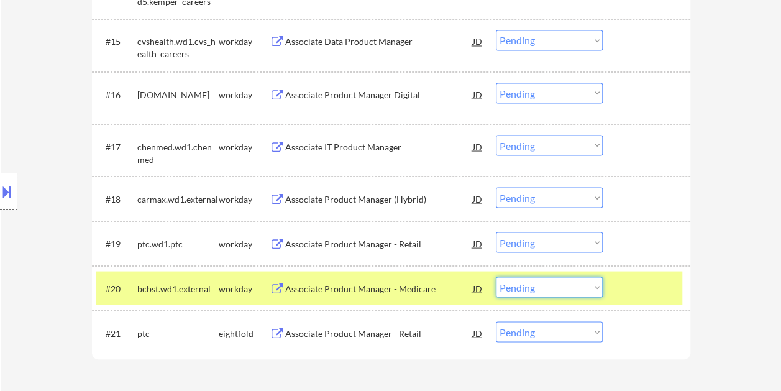
click at [594, 282] on select "Choose an option... Pending Applied Excluded (Questions) Excluded (Expired) Exc…" at bounding box center [549, 286] width 107 height 20
click at [496, 276] on select "Choose an option... Pending Applied Excluded (Questions) Excluded (Expired) Exc…" at bounding box center [549, 286] width 107 height 20
select select ""pending""
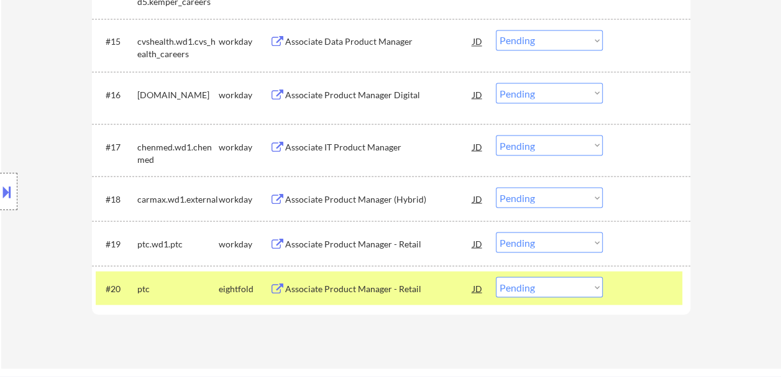
click at [638, 279] on div at bounding box center [647, 287] width 55 height 22
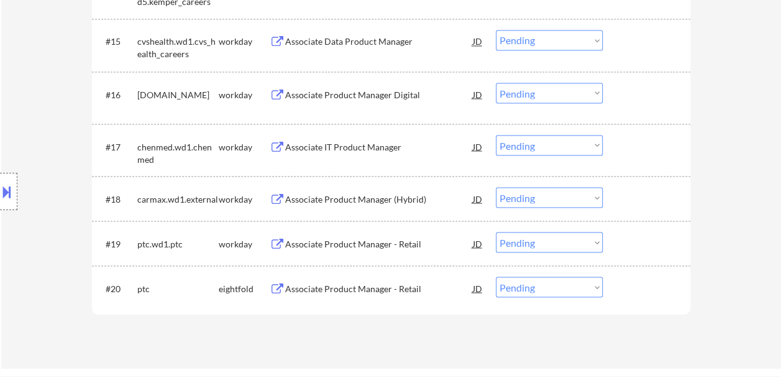
click at [613, 233] on div "#19 ptc.wd1.ptc workday Associate Product Manager - Retail JD Choose an option.…" at bounding box center [389, 243] width 586 height 34
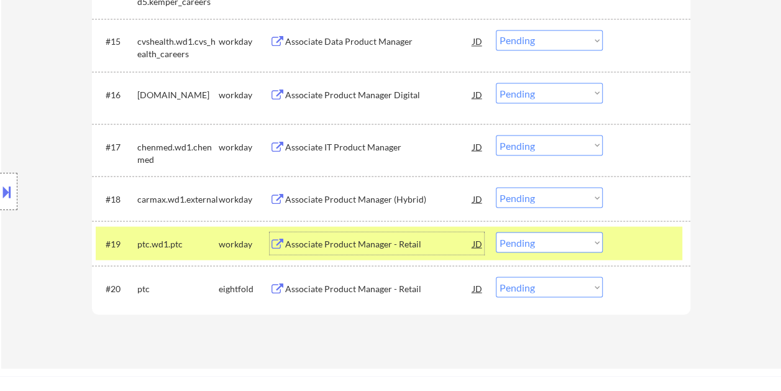
click at [409, 242] on div "Associate Product Manager - Retail" at bounding box center [379, 243] width 188 height 12
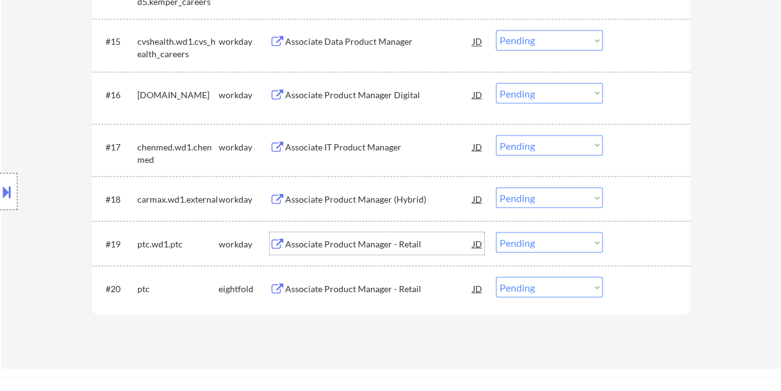
click at [635, 238] on div at bounding box center [647, 243] width 55 height 22
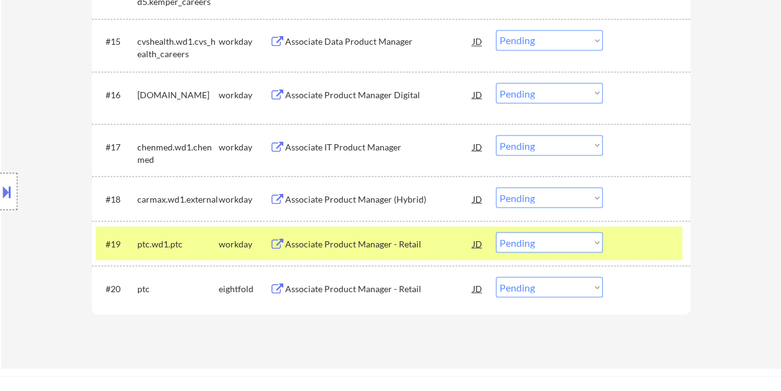
click at [597, 240] on select "Choose an option... Pending Applied Excluded (Questions) Excluded (Expired) Exc…" at bounding box center [549, 242] width 107 height 20
click at [496, 232] on select "Choose an option... Pending Applied Excluded (Questions) Excluded (Expired) Exc…" at bounding box center [549, 242] width 107 height 20
select select ""pending""
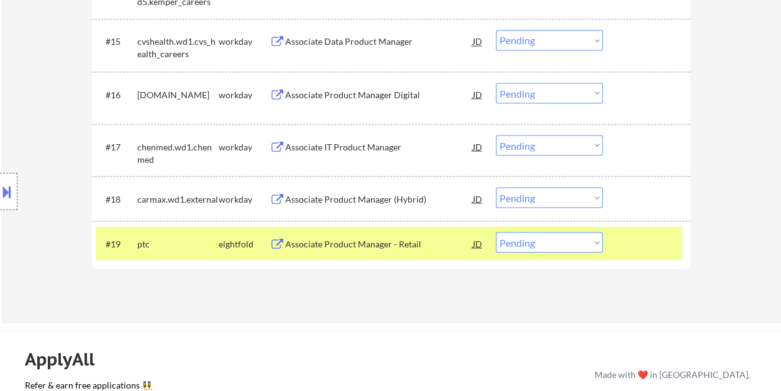
click at [632, 192] on div at bounding box center [647, 198] width 55 height 22
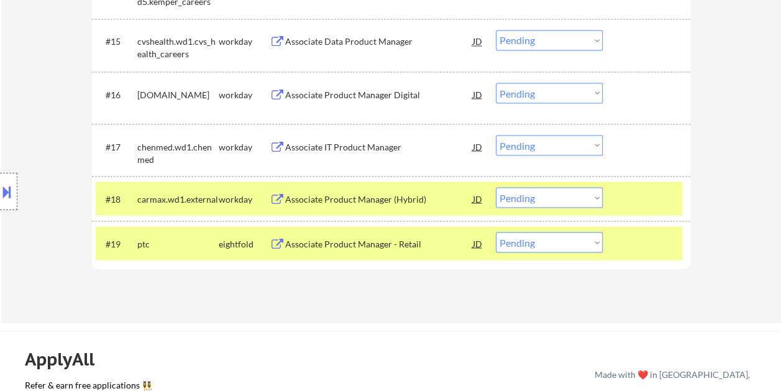
drag, startPoint x: 630, startPoint y: 241, endPoint x: 629, endPoint y: 231, distance: 10.0
click at [630, 242] on div at bounding box center [647, 243] width 55 height 22
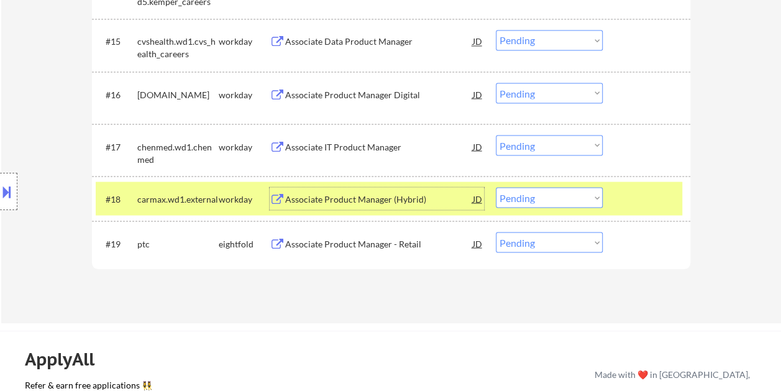
click at [428, 192] on div "Associate Product Manager (Hybrid)" at bounding box center [379, 198] width 188 height 12
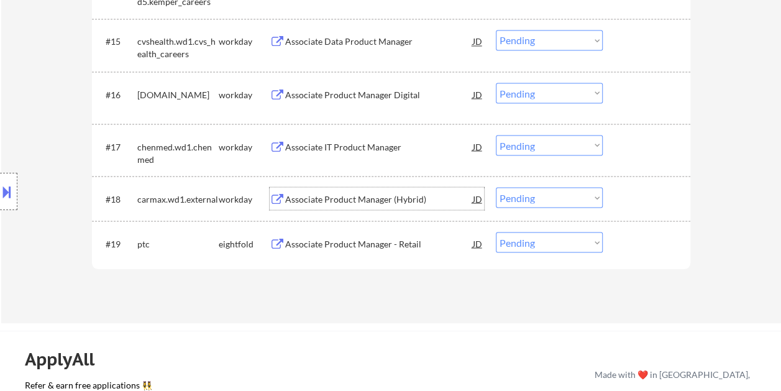
click at [636, 200] on div at bounding box center [647, 198] width 55 height 22
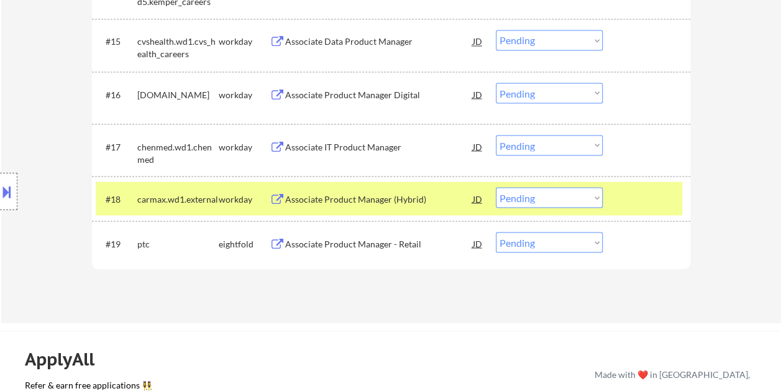
click at [569, 196] on select "Choose an option... Pending Applied Excluded (Questions) Excluded (Expired) Exc…" at bounding box center [549, 197] width 107 height 20
click at [496, 187] on select "Choose an option... Pending Applied Excluded (Questions) Excluded (Expired) Exc…" at bounding box center [549, 197] width 107 height 20
select select ""pending""
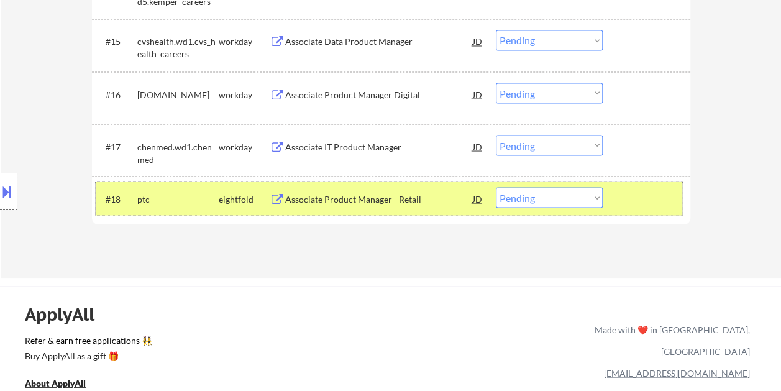
click at [650, 200] on div at bounding box center [647, 198] width 55 height 22
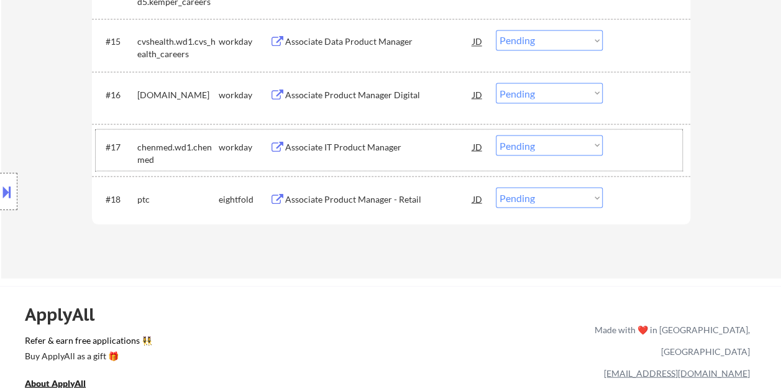
click at [654, 159] on div "#17 chenmed.wd1.chenmed workday Associate IT Product Manager [PERSON_NAME] an o…" at bounding box center [389, 149] width 586 height 41
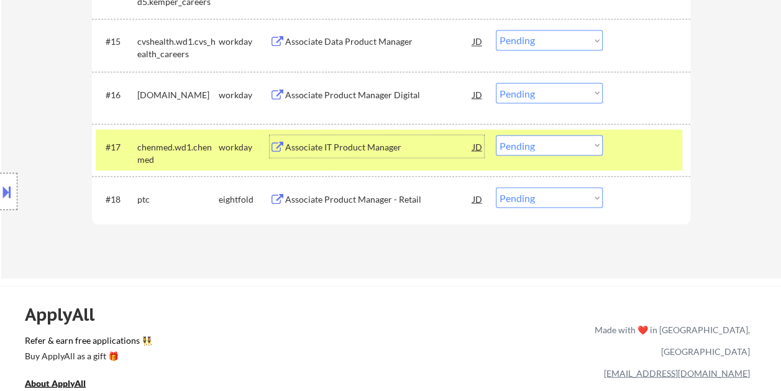
click at [394, 142] on div "Associate IT Product Manager" at bounding box center [379, 146] width 188 height 12
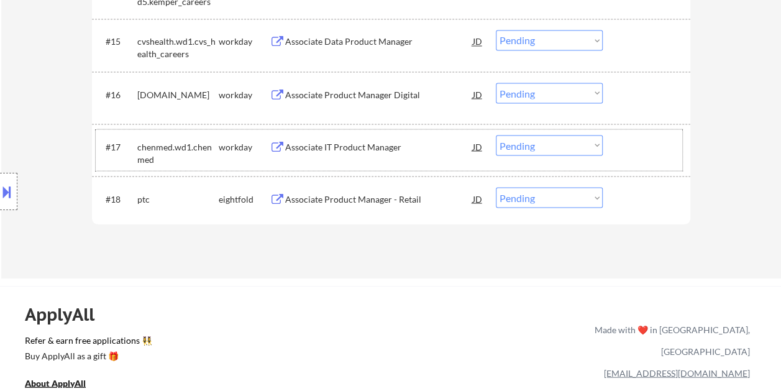
drag, startPoint x: 648, startPoint y: 137, endPoint x: 585, endPoint y: 134, distance: 63.4
click at [648, 137] on div at bounding box center [647, 146] width 55 height 22
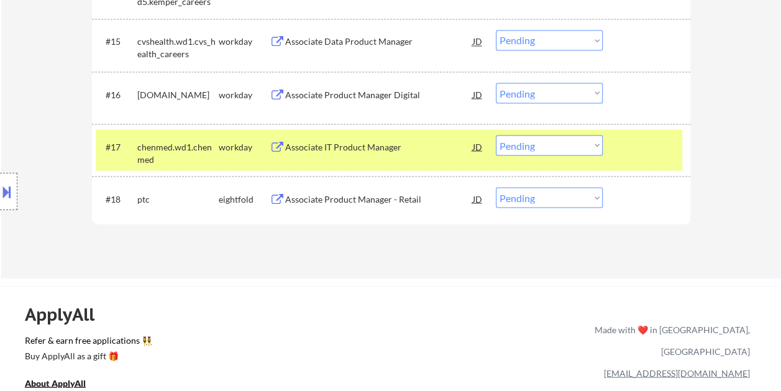
click at [589, 135] on select "Choose an option... Pending Applied Excluded (Questions) Excluded (Expired) Exc…" at bounding box center [549, 145] width 107 height 20
click at [496, 135] on select "Choose an option... Pending Applied Excluded (Questions) Excluded (Expired) Exc…" at bounding box center [549, 145] width 107 height 20
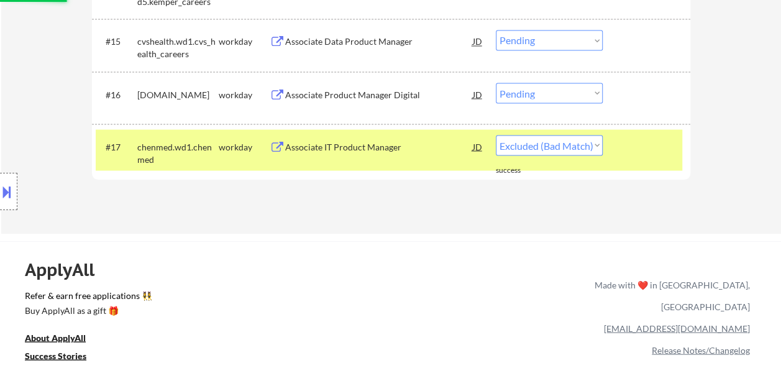
select select ""pending""
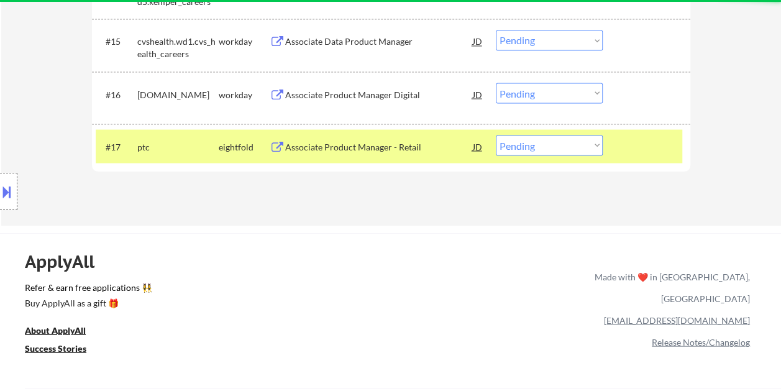
click at [625, 150] on div at bounding box center [647, 146] width 55 height 22
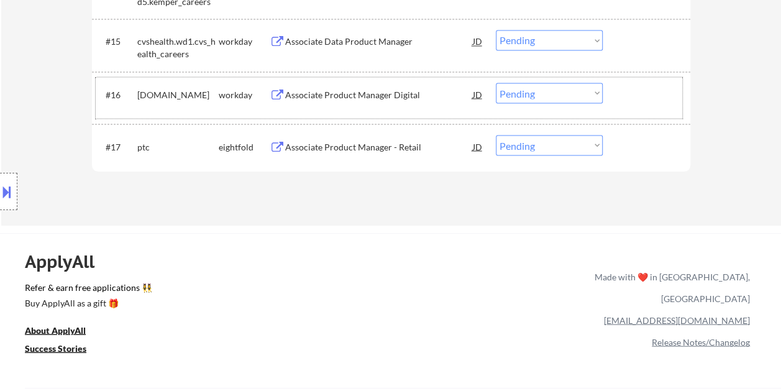
click at [631, 98] on div at bounding box center [647, 94] width 55 height 22
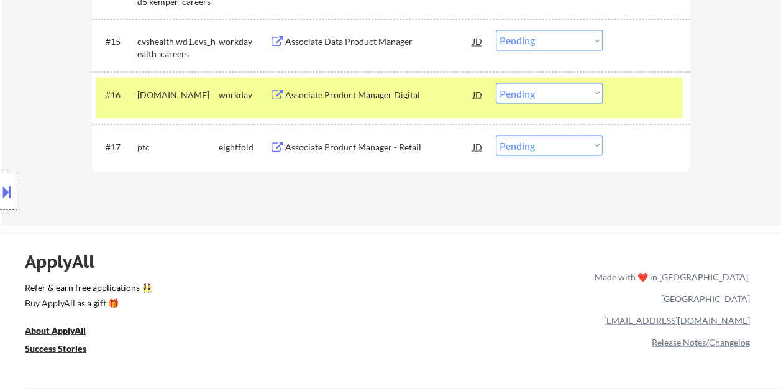
click at [392, 93] on div "Associate Product Manager Digital" at bounding box center [379, 94] width 188 height 12
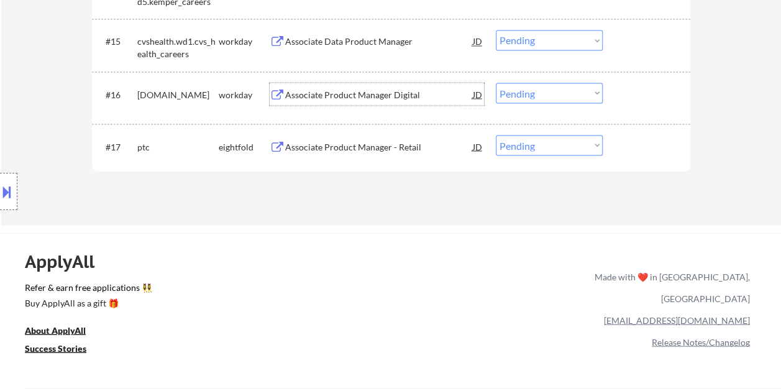
click at [630, 101] on div at bounding box center [647, 94] width 55 height 22
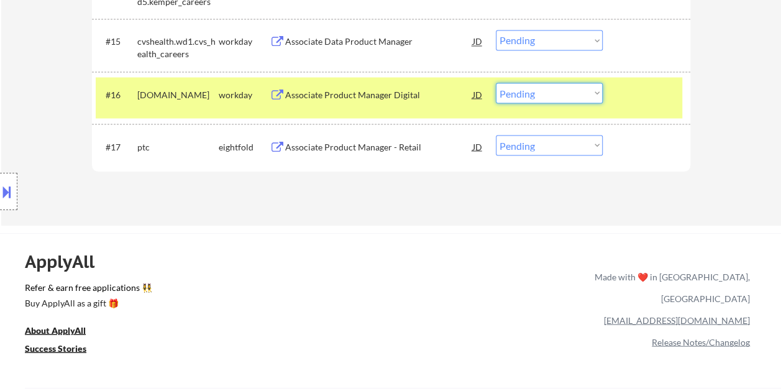
click at [589, 96] on select "Choose an option... Pending Applied Excluded (Questions) Excluded (Expired) Exc…" at bounding box center [549, 93] width 107 height 20
click at [496, 83] on select "Choose an option... Pending Applied Excluded (Questions) Excluded (Expired) Exc…" at bounding box center [549, 93] width 107 height 20
select select ""pending""
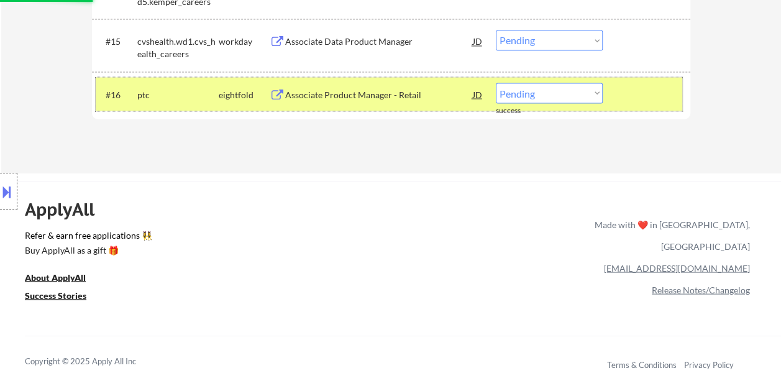
click at [658, 100] on div at bounding box center [647, 94] width 55 height 22
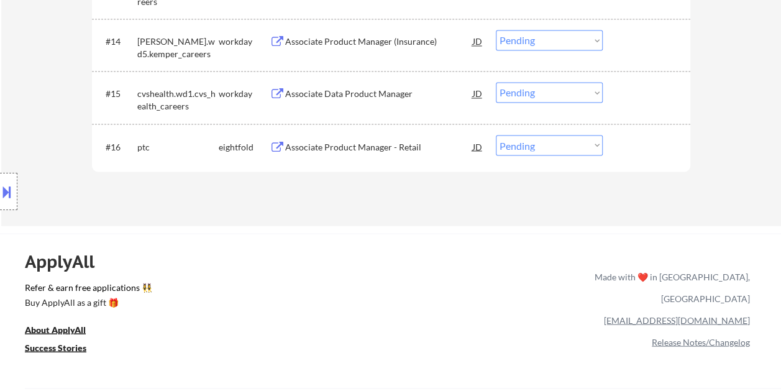
scroll to position [1038, 0]
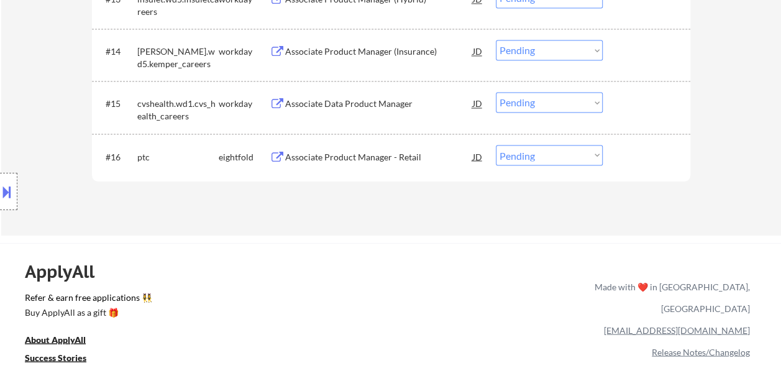
click at [627, 107] on div at bounding box center [647, 103] width 55 height 22
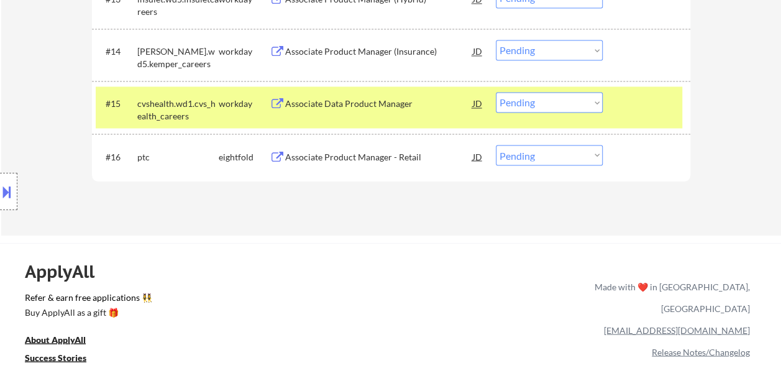
click at [657, 119] on div "#15 cvshealth.wd1.cvs_health_careers workday Associate Data Product Manager [PE…" at bounding box center [389, 106] width 586 height 41
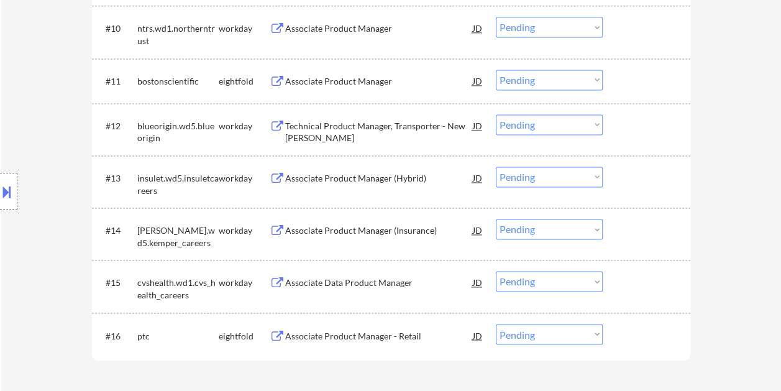
scroll to position [976, 0]
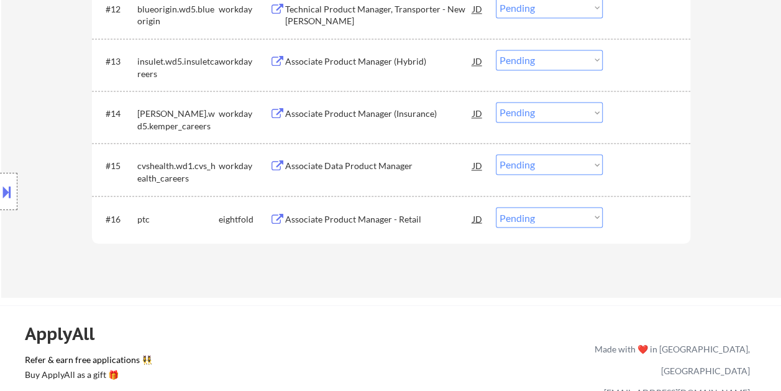
click at [630, 160] on div at bounding box center [647, 165] width 55 height 22
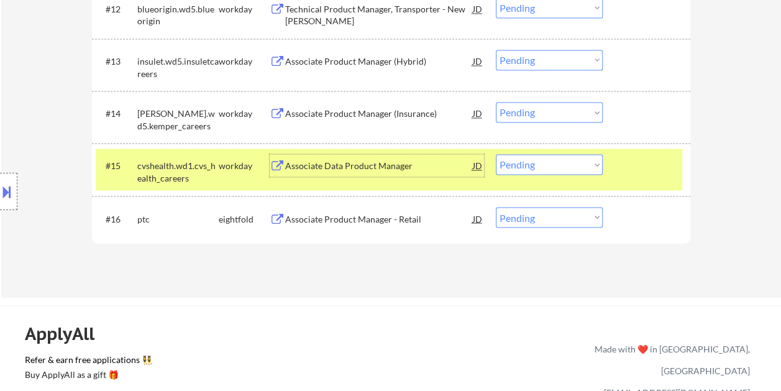
click at [410, 161] on div "Associate Data Product Manager" at bounding box center [379, 166] width 188 height 12
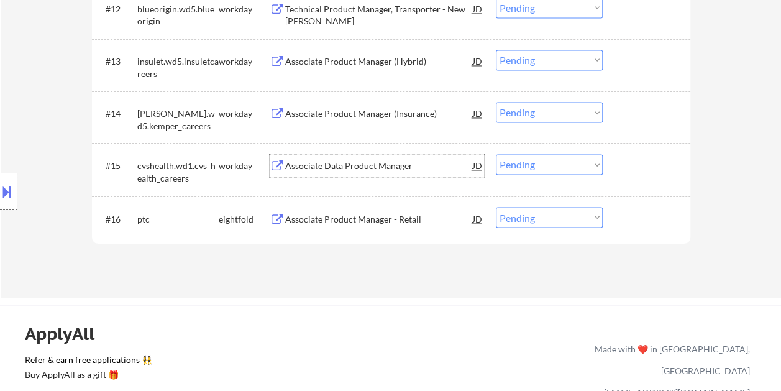
drag, startPoint x: 659, startPoint y: 156, endPoint x: 631, endPoint y: 167, distance: 30.5
click at [659, 158] on div at bounding box center [647, 165] width 55 height 22
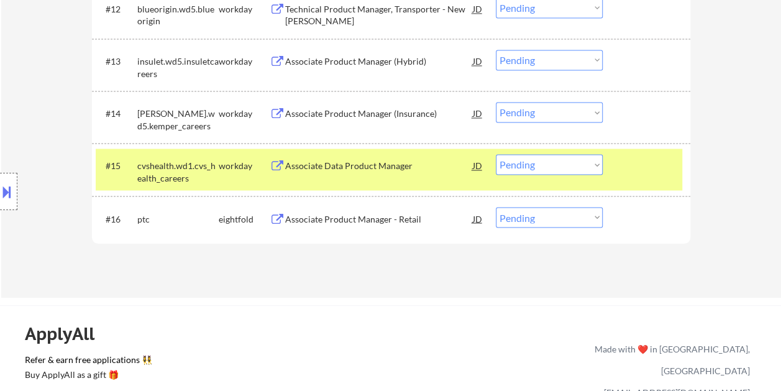
click at [597, 163] on select "Choose an option... Pending Applied Excluded (Questions) Excluded (Expired) Exc…" at bounding box center [549, 164] width 107 height 20
click at [496, 154] on select "Choose an option... Pending Applied Excluded (Questions) Excluded (Expired) Exc…" at bounding box center [549, 164] width 107 height 20
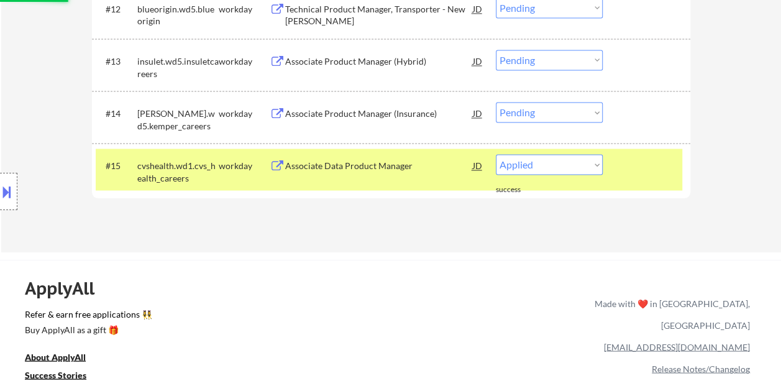
select select ""pending""
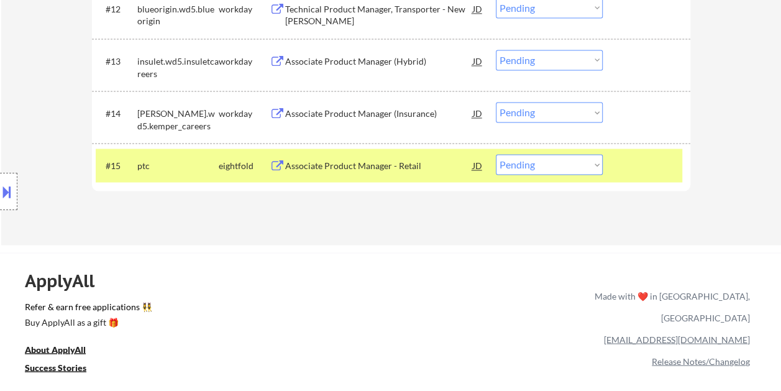
click at [651, 163] on div at bounding box center [647, 165] width 55 height 22
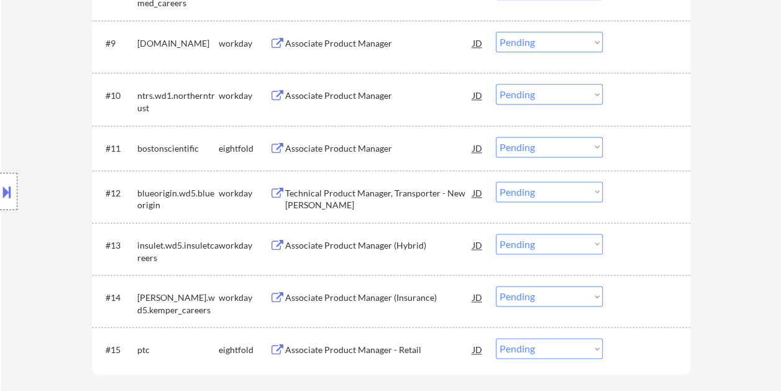
scroll to position [914, 0]
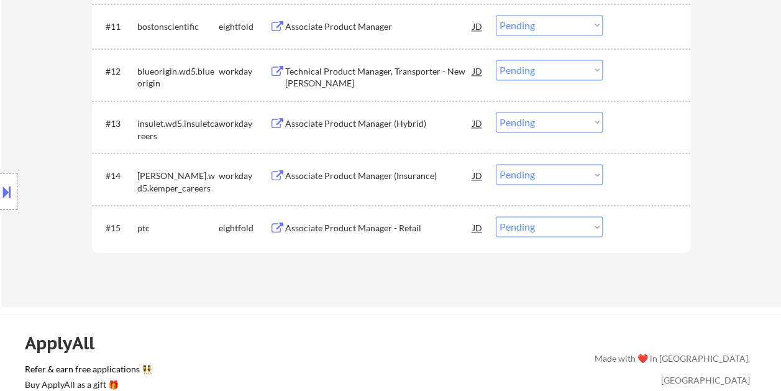
drag, startPoint x: 639, startPoint y: 180, endPoint x: 456, endPoint y: 169, distance: 182.9
click at [638, 180] on div at bounding box center [647, 175] width 55 height 22
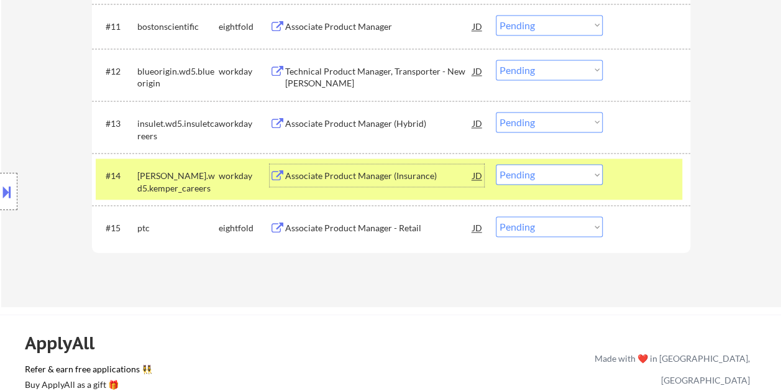
click at [405, 177] on div "Associate Product Manager (Insurance)" at bounding box center [379, 176] width 188 height 12
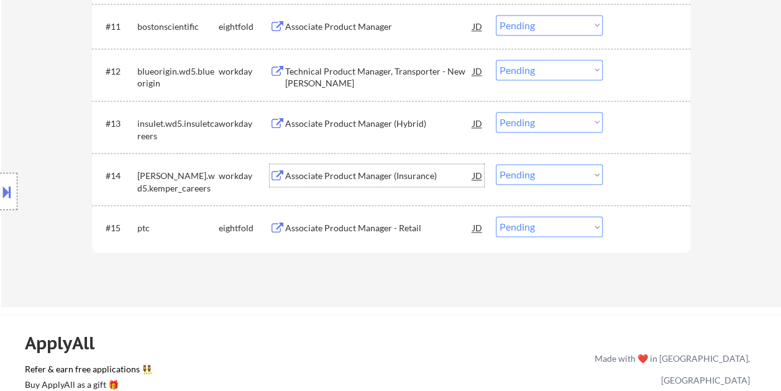
drag, startPoint x: 638, startPoint y: 181, endPoint x: 570, endPoint y: 173, distance: 68.2
click at [637, 181] on div at bounding box center [647, 175] width 55 height 22
click at [631, 181] on div at bounding box center [647, 175] width 55 height 22
click at [628, 173] on div at bounding box center [647, 175] width 55 height 22
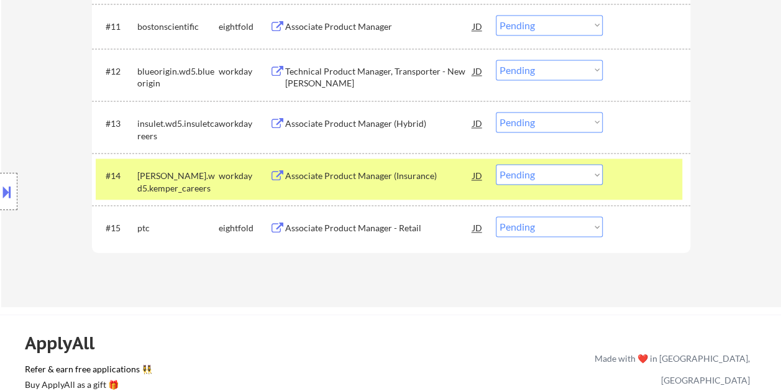
click at [404, 171] on div "Associate Product Manager (Insurance)" at bounding box center [379, 176] width 188 height 12
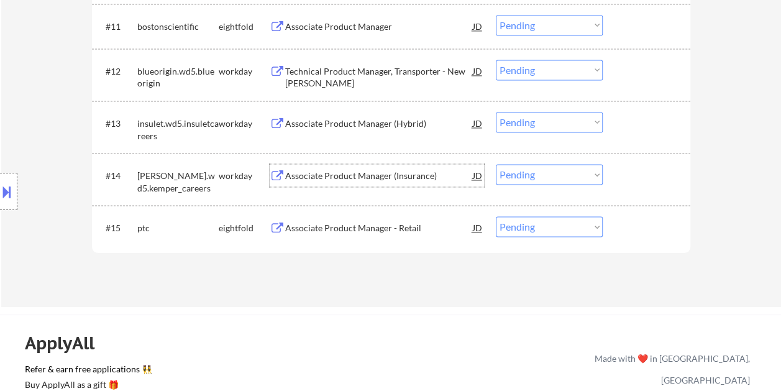
drag, startPoint x: 619, startPoint y: 167, endPoint x: 603, endPoint y: 175, distance: 18.1
click at [620, 170] on div "#14 [PERSON_NAME].wd5.kemper_careers workday Associate Product Manager (Insuran…" at bounding box center [389, 178] width 586 height 41
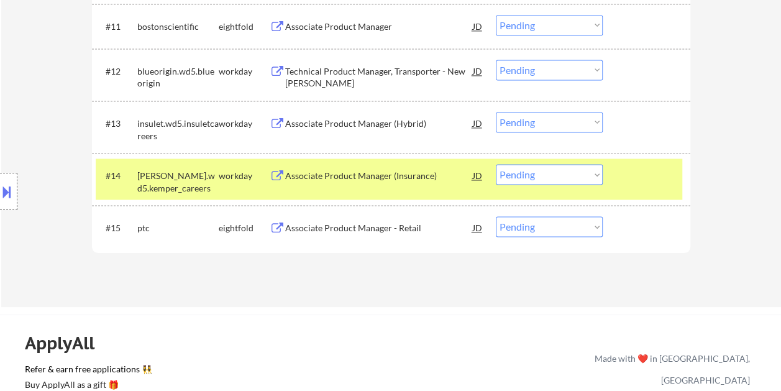
click at [593, 175] on select "Choose an option... Pending Applied Excluded (Questions) Excluded (Expired) Exc…" at bounding box center [549, 174] width 107 height 20
click at [496, 164] on select "Choose an option... Pending Applied Excluded (Questions) Excluded (Expired) Exc…" at bounding box center [549, 174] width 107 height 20
select select ""pending""
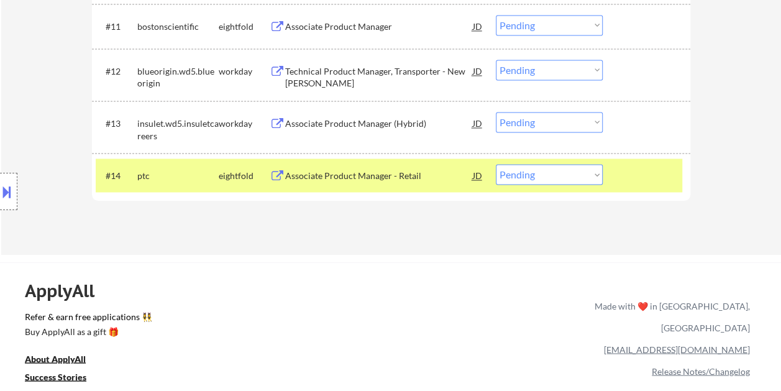
click at [624, 183] on div at bounding box center [647, 175] width 55 height 22
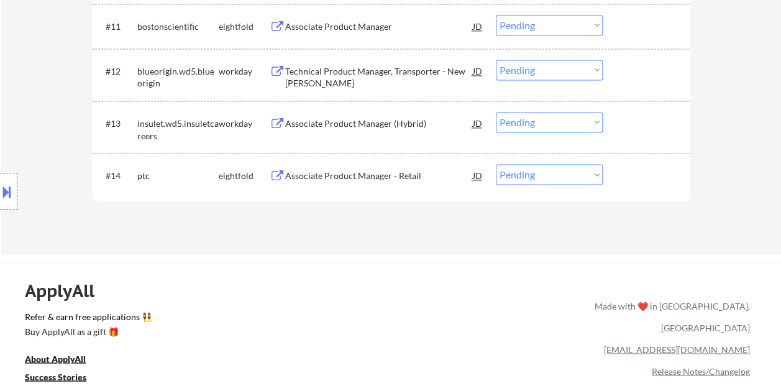
scroll to position [852, 0]
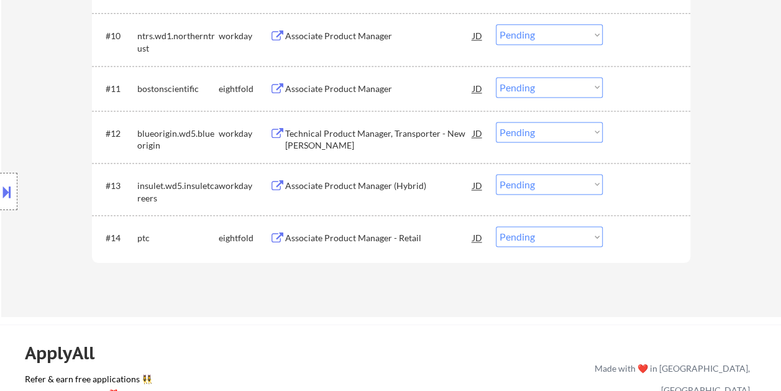
click at [638, 182] on div at bounding box center [647, 185] width 55 height 22
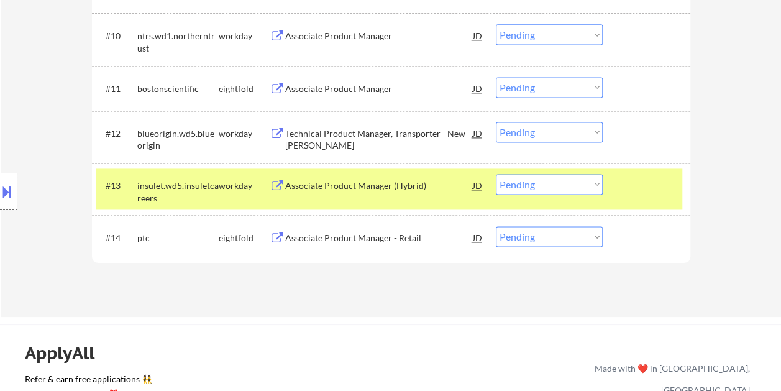
click at [623, 191] on div at bounding box center [647, 185] width 55 height 22
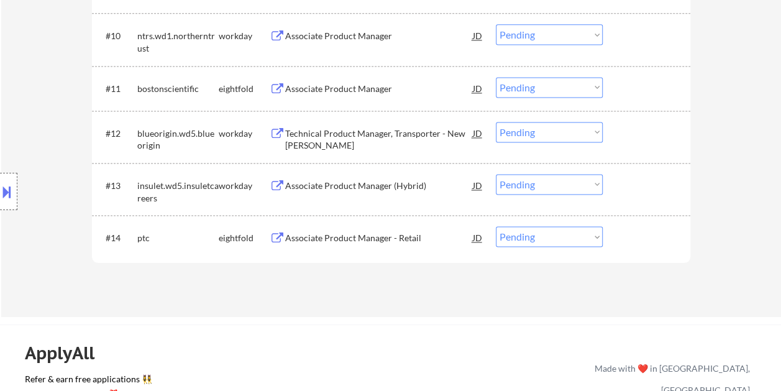
click at [650, 184] on div at bounding box center [647, 185] width 55 height 22
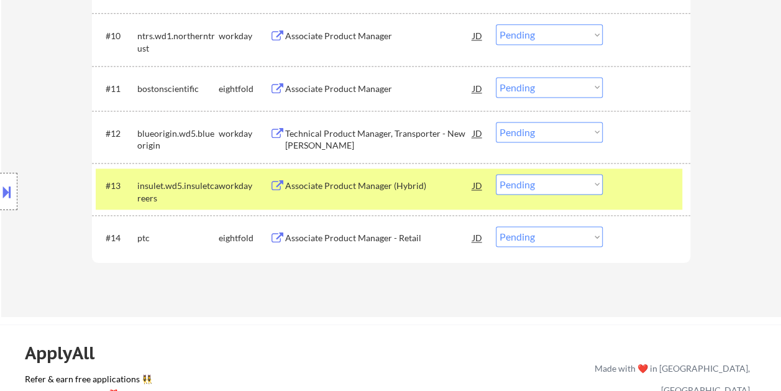
click at [417, 183] on div "Associate Product Manager (Hybrid)" at bounding box center [379, 185] width 188 height 12
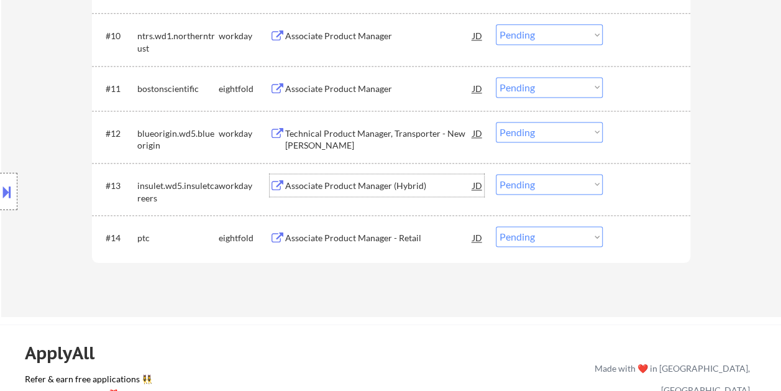
click at [635, 176] on div at bounding box center [647, 185] width 55 height 22
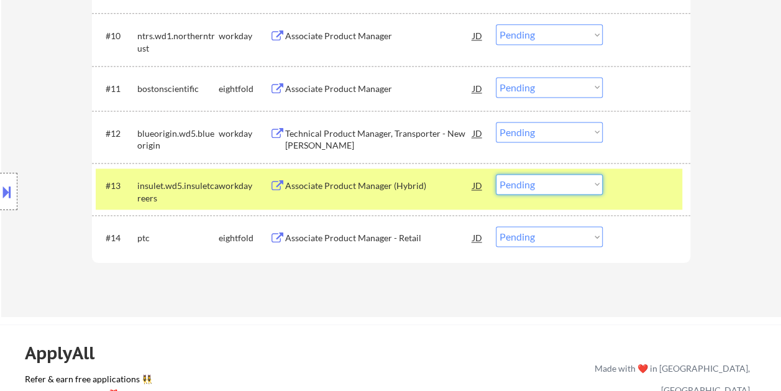
click at [594, 184] on select "Choose an option... Pending Applied Excluded (Questions) Excluded (Expired) Exc…" at bounding box center [549, 184] width 107 height 20
click at [496, 174] on select "Choose an option... Pending Applied Excluded (Questions) Excluded (Expired) Exc…" at bounding box center [549, 184] width 107 height 20
select select ""pending""
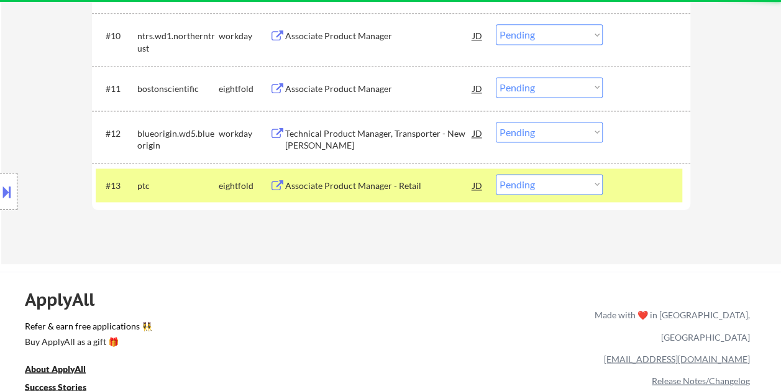
click at [650, 183] on div at bounding box center [647, 185] width 55 height 22
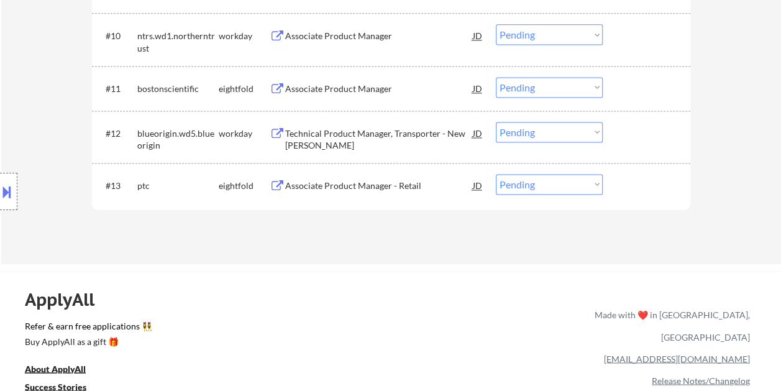
drag, startPoint x: 627, startPoint y: 139, endPoint x: 602, endPoint y: 139, distance: 24.2
click at [627, 138] on div at bounding box center [647, 133] width 55 height 22
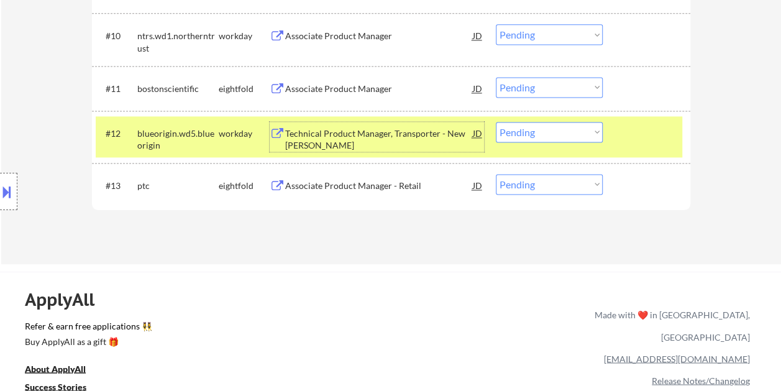
click at [384, 133] on div "Technical Product Manager, Transporter - New [PERSON_NAME]" at bounding box center [379, 139] width 188 height 24
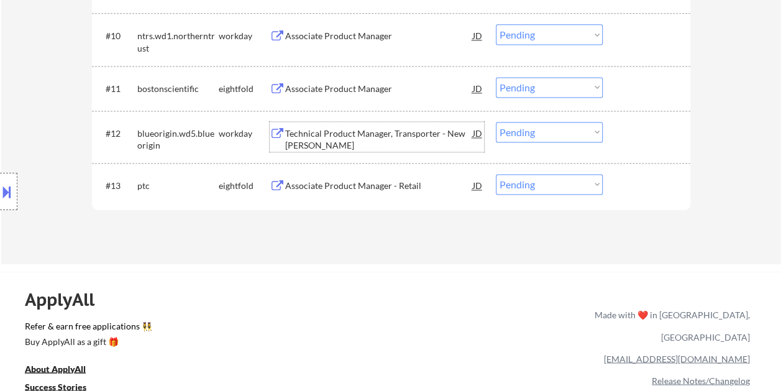
drag, startPoint x: 627, startPoint y: 125, endPoint x: 616, endPoint y: 131, distance: 12.5
click at [627, 125] on div at bounding box center [647, 133] width 55 height 22
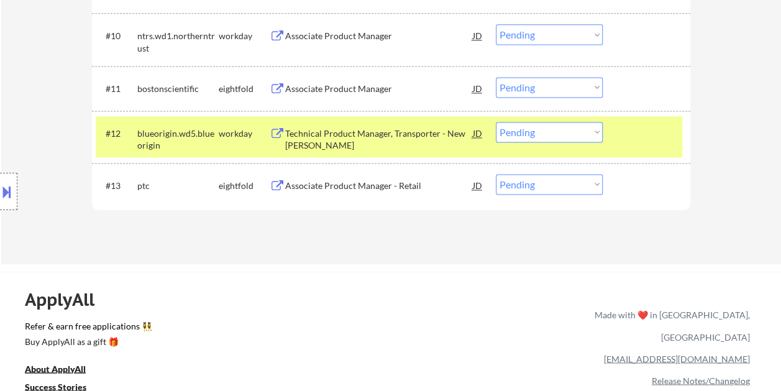
click at [594, 133] on select "Choose an option... Pending Applied Excluded (Questions) Excluded (Expired) Exc…" at bounding box center [549, 132] width 107 height 20
click at [496, 122] on select "Choose an option... Pending Applied Excluded (Questions) Excluded (Expired) Exc…" at bounding box center [549, 132] width 107 height 20
select select ""pending""
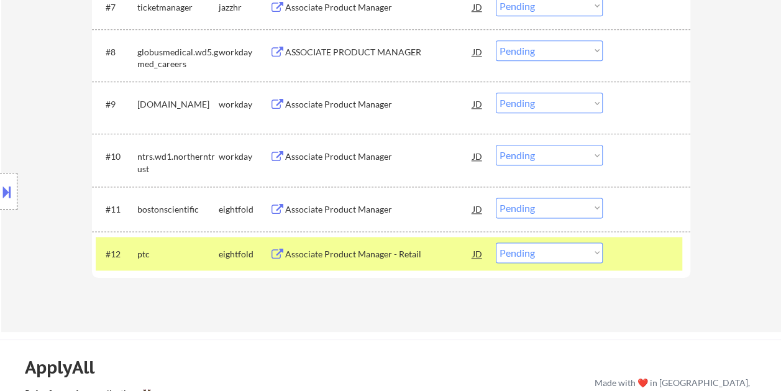
scroll to position [666, 0]
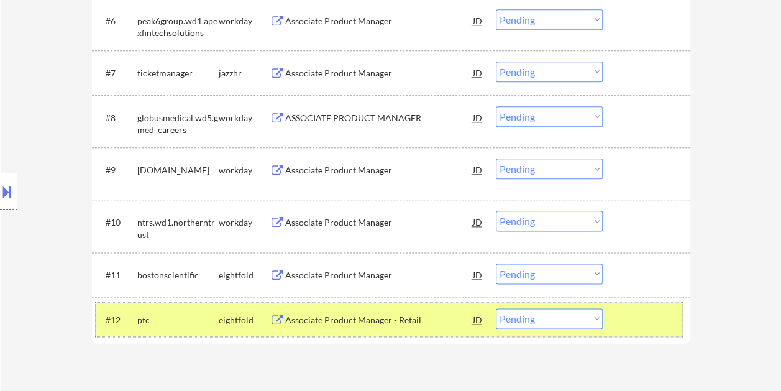
click at [632, 312] on div at bounding box center [647, 319] width 55 height 22
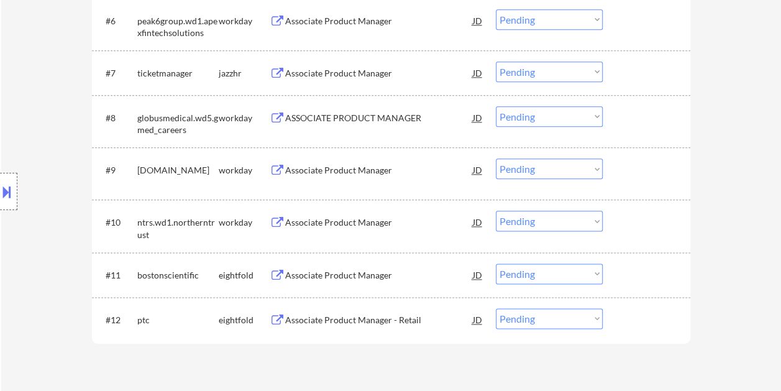
click at [633, 219] on div at bounding box center [647, 222] width 55 height 22
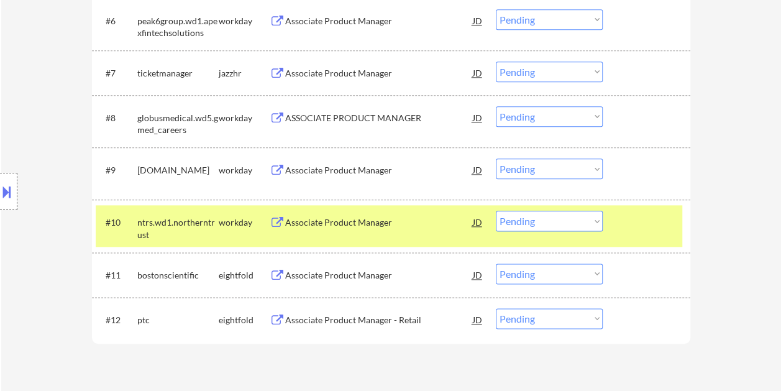
click at [338, 222] on div "Associate Product Manager" at bounding box center [379, 222] width 188 height 12
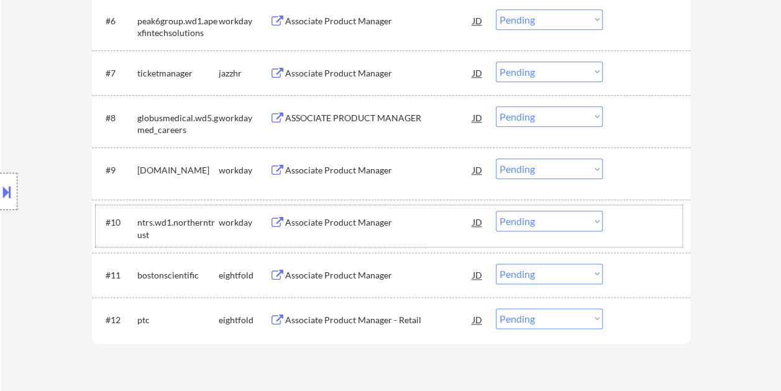
drag, startPoint x: 626, startPoint y: 214, endPoint x: 605, endPoint y: 217, distance: 20.8
click at [626, 214] on div at bounding box center [647, 222] width 55 height 22
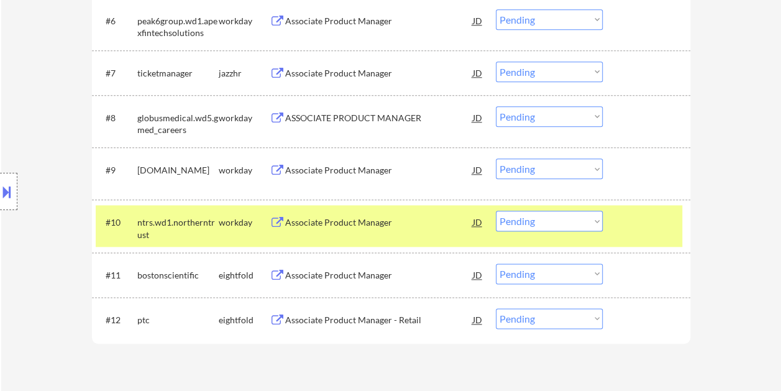
click at [597, 219] on select "Choose an option... Pending Applied Excluded (Questions) Excluded (Expired) Exc…" at bounding box center [549, 221] width 107 height 20
click at [496, 211] on select "Choose an option... Pending Applied Excluded (Questions) Excluded (Expired) Exc…" at bounding box center [549, 221] width 107 height 20
select select ""pending""
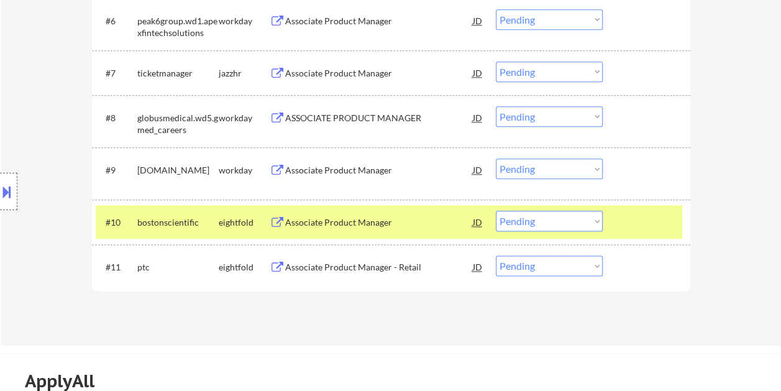
click at [628, 216] on div at bounding box center [647, 222] width 55 height 22
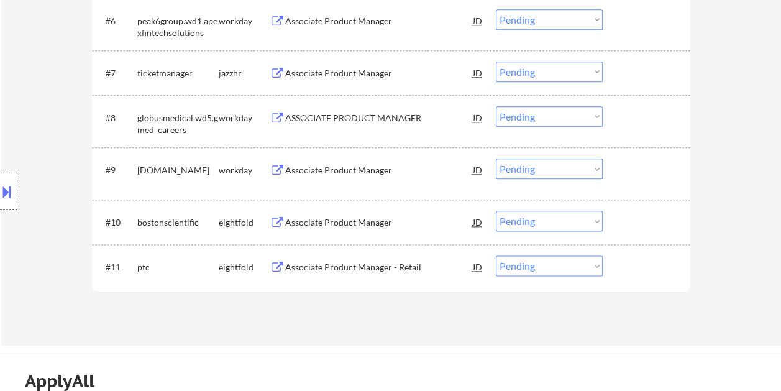
click at [623, 166] on div at bounding box center [647, 169] width 55 height 22
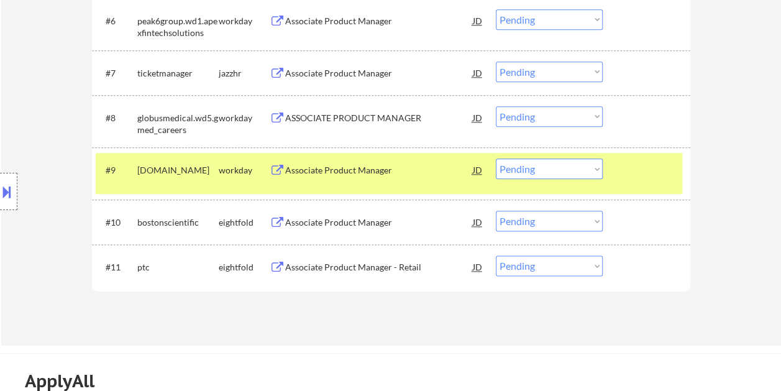
click at [332, 155] on div "#9 [DOMAIN_NAME] workday Associate Product Manager JD Choose an option... Pendi…" at bounding box center [389, 173] width 586 height 41
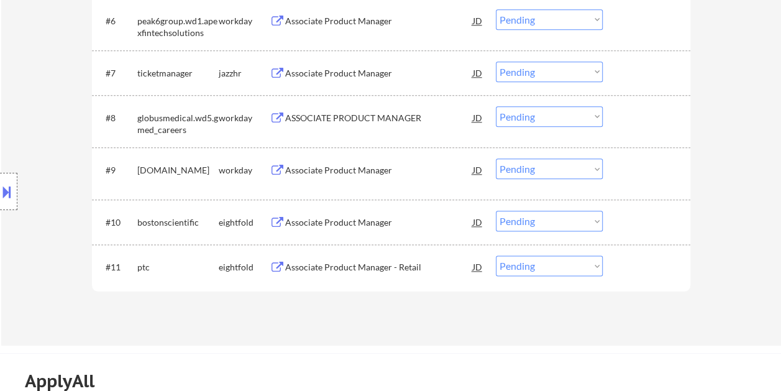
click at [606, 170] on div "#9 [DOMAIN_NAME] workday Associate Product Manager JD Choose an option... Pendi…" at bounding box center [389, 173] width 586 height 41
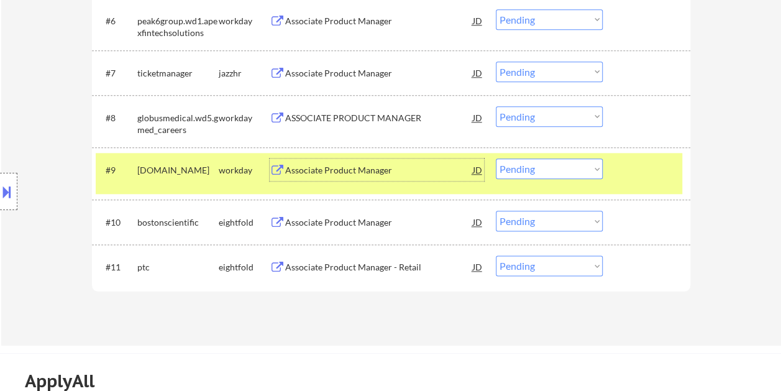
click at [350, 174] on div "Associate Product Manager" at bounding box center [379, 170] width 188 height 12
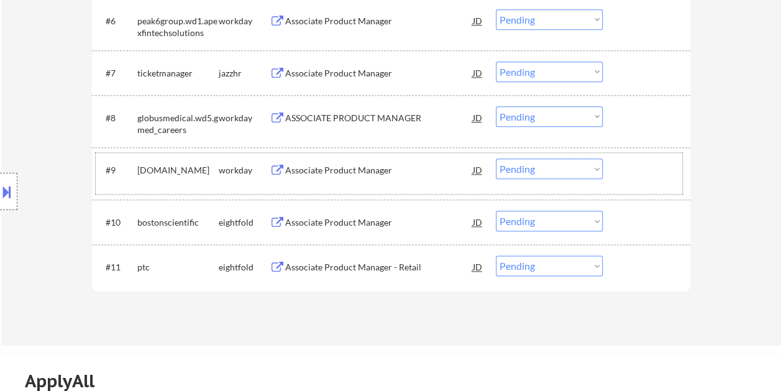
click at [628, 167] on div at bounding box center [647, 169] width 55 height 22
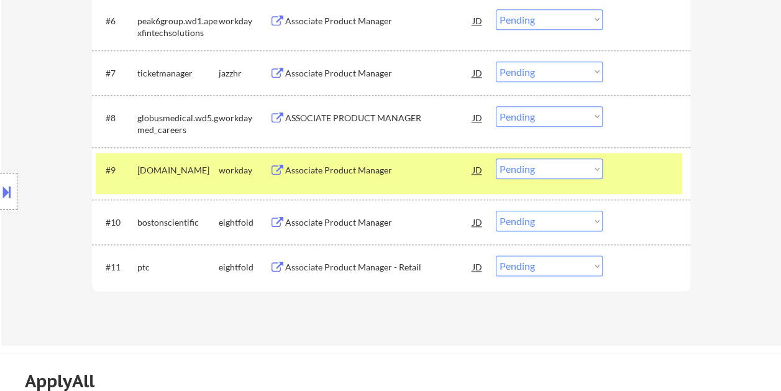
click at [596, 168] on select "Choose an option... Pending Applied Excluded (Questions) Excluded (Expired) Exc…" at bounding box center [549, 168] width 107 height 20
click at [496, 158] on select "Choose an option... Pending Applied Excluded (Questions) Excluded (Expired) Exc…" at bounding box center [549, 168] width 107 height 20
select select ""pending""
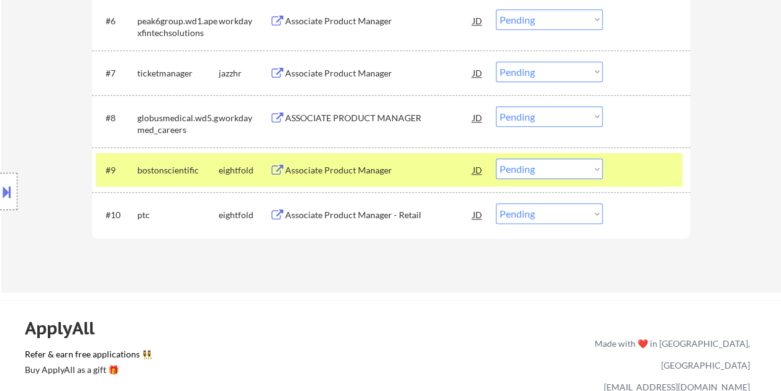
drag, startPoint x: 622, startPoint y: 107, endPoint x: 514, endPoint y: 121, distance: 108.9
click at [622, 109] on div at bounding box center [647, 117] width 55 height 22
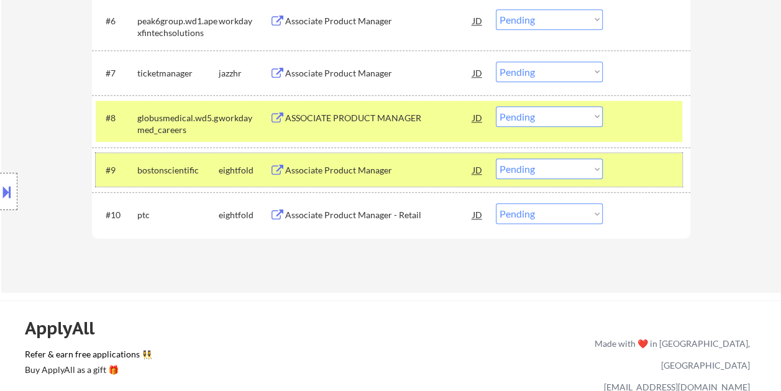
drag, startPoint x: 637, startPoint y: 177, endPoint x: 627, endPoint y: 161, distance: 18.4
click at [636, 177] on div at bounding box center [647, 169] width 55 height 22
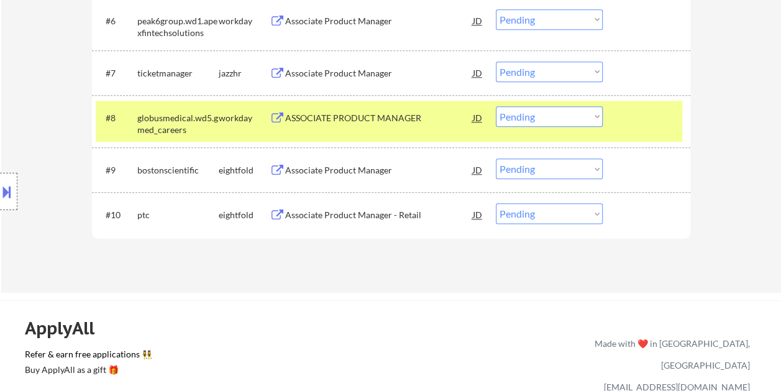
click at [640, 118] on div at bounding box center [647, 117] width 55 height 22
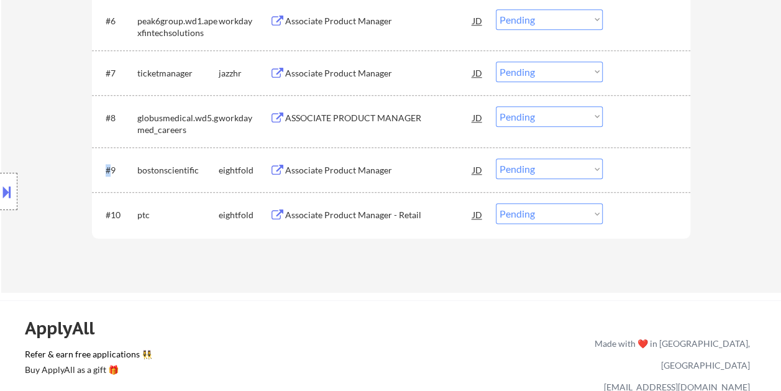
click at [640, 118] on div at bounding box center [647, 117] width 55 height 22
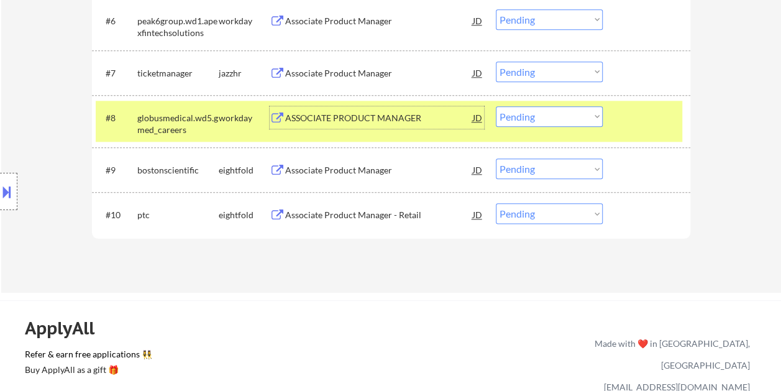
click at [364, 108] on div "ASSOCIATE PRODUCT MANAGER" at bounding box center [379, 117] width 188 height 22
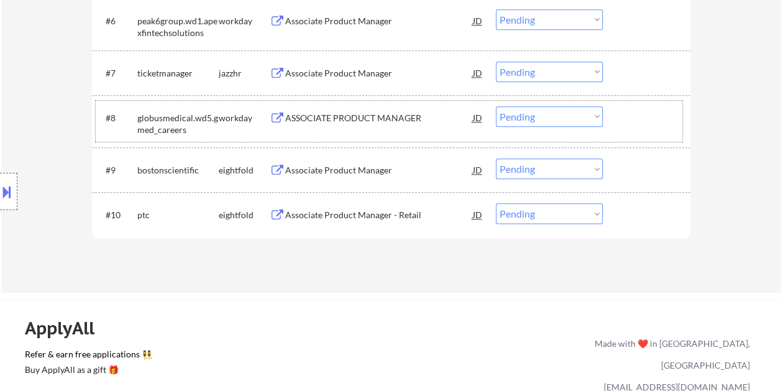
click at [625, 115] on div at bounding box center [647, 117] width 55 height 22
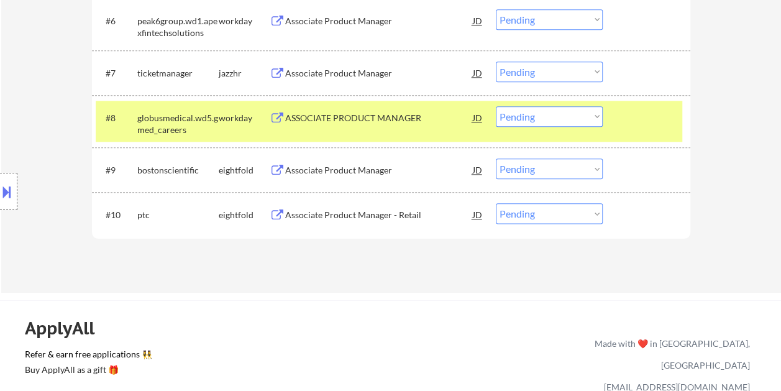
click at [598, 115] on select "Choose an option... Pending Applied Excluded (Questions) Excluded (Expired) Exc…" at bounding box center [549, 116] width 107 height 20
click at [496, 106] on select "Choose an option... Pending Applied Excluded (Questions) Excluded (Expired) Exc…" at bounding box center [549, 116] width 107 height 20
select select ""pending""
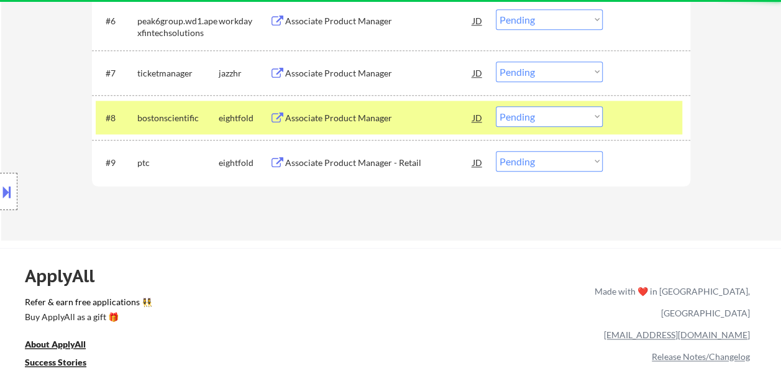
click at [661, 120] on div at bounding box center [647, 117] width 55 height 22
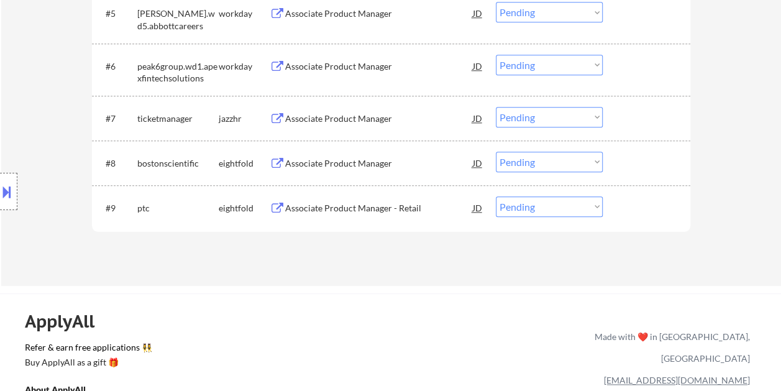
scroll to position [604, 0]
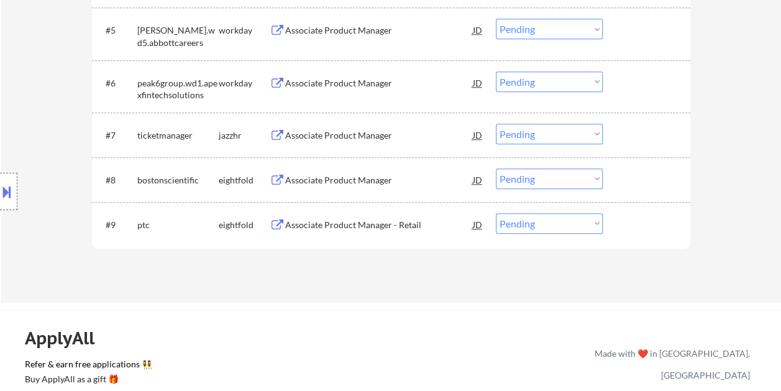
click at [627, 78] on div at bounding box center [647, 82] width 55 height 22
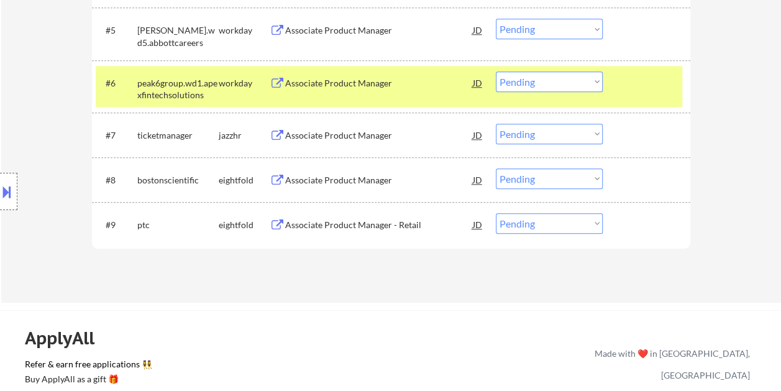
click at [381, 84] on div "Associate Product Manager" at bounding box center [379, 83] width 188 height 12
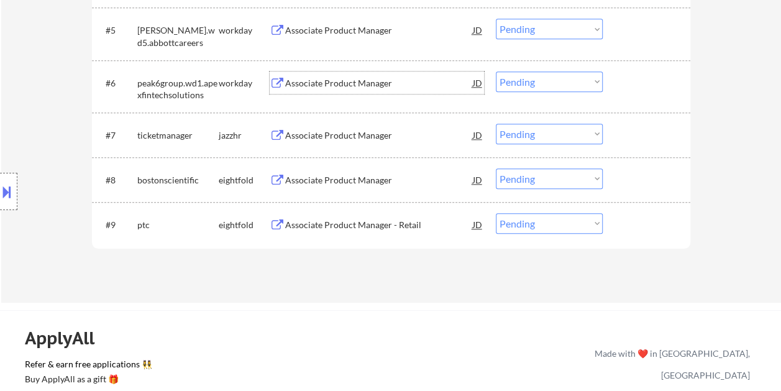
click at [623, 92] on div at bounding box center [647, 82] width 55 height 22
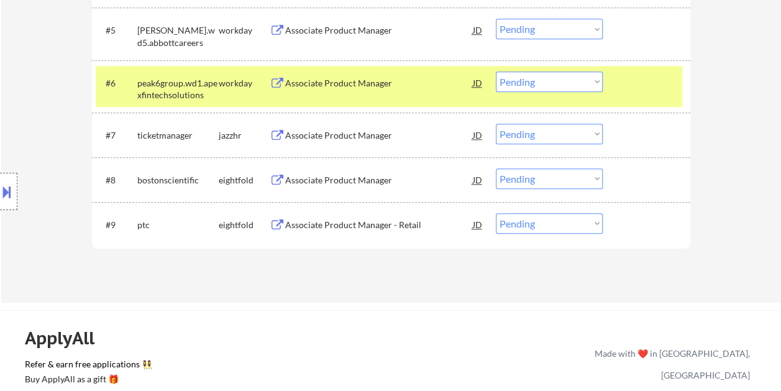
click at [595, 75] on select "Choose an option... Pending Applied Excluded (Questions) Excluded (Expired) Exc…" at bounding box center [549, 81] width 107 height 20
click at [496, 71] on select "Choose an option... Pending Applied Excluded (Questions) Excluded (Expired) Exc…" at bounding box center [549, 81] width 107 height 20
select select ""pending""
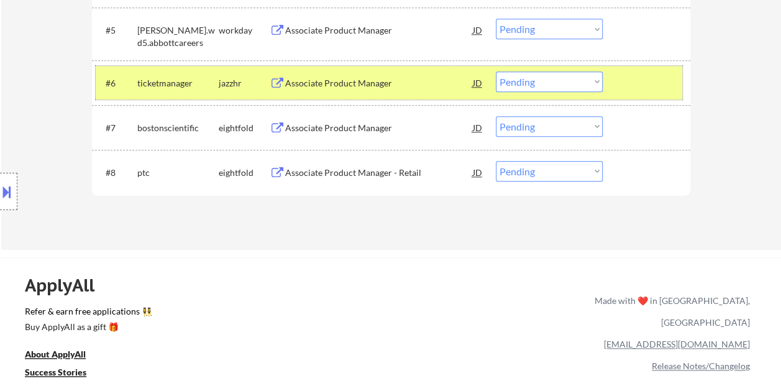
click at [618, 86] on div "#6 ticketmanager jazzhr Associate Product Manager JD Choose an option... Pendin…" at bounding box center [389, 83] width 586 height 34
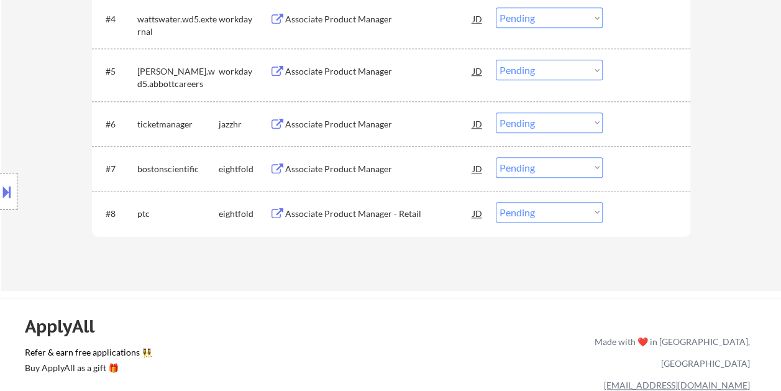
scroll to position [479, 0]
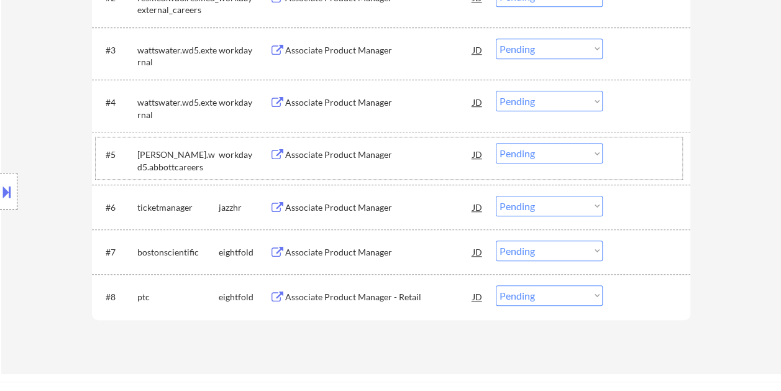
drag, startPoint x: 628, startPoint y: 142, endPoint x: 440, endPoint y: 153, distance: 189.1
click at [630, 142] on div "#5 [PERSON_NAME].wd5.abbottcareers workday Associate Product Manager JD Choose …" at bounding box center [389, 157] width 586 height 41
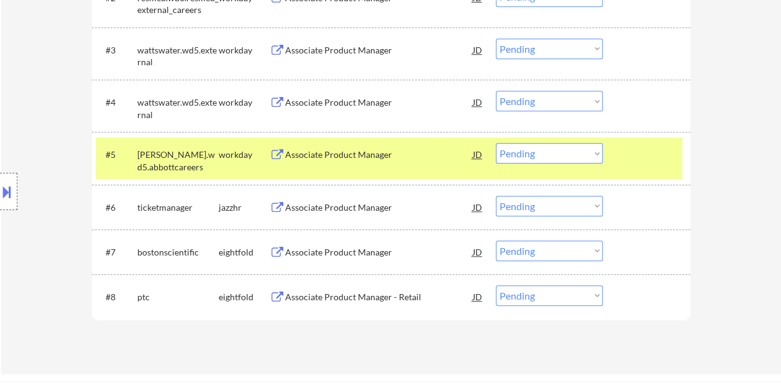
click at [405, 154] on div "Associate Product Manager" at bounding box center [379, 154] width 188 height 12
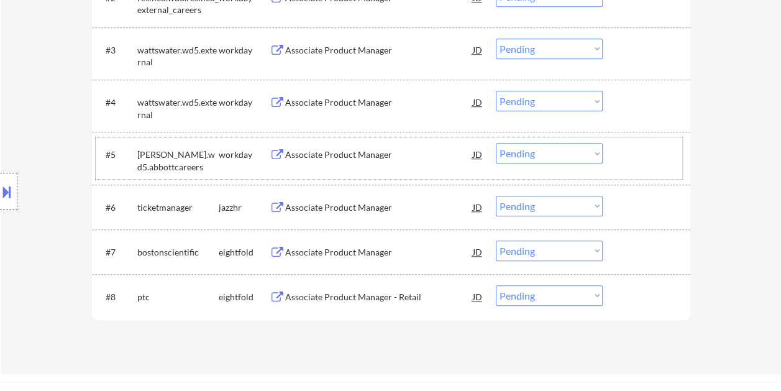
click at [631, 155] on div at bounding box center [647, 154] width 55 height 22
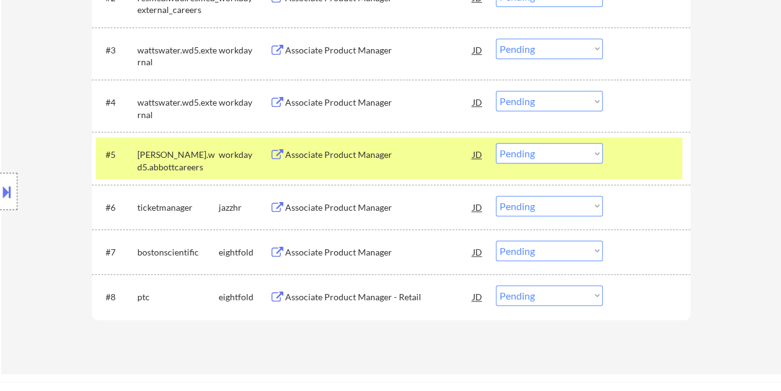
click at [586, 147] on select "Choose an option... Pending Applied Excluded (Questions) Excluded (Expired) Exc…" at bounding box center [549, 153] width 107 height 20
click at [496, 143] on select "Choose an option... Pending Applied Excluded (Questions) Excluded (Expired) Exc…" at bounding box center [549, 153] width 107 height 20
select select ""pending""
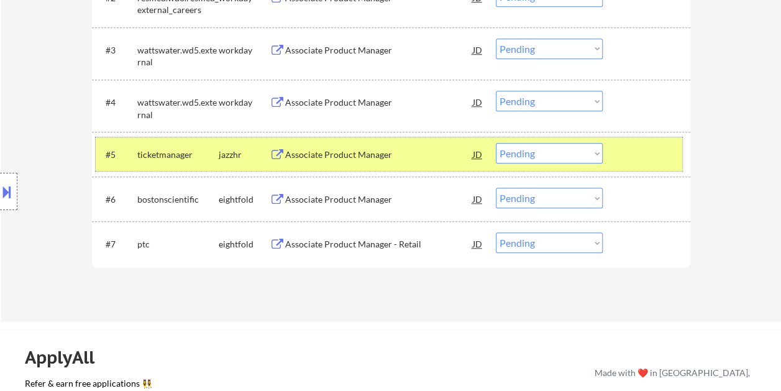
click at [654, 154] on div at bounding box center [647, 154] width 55 height 22
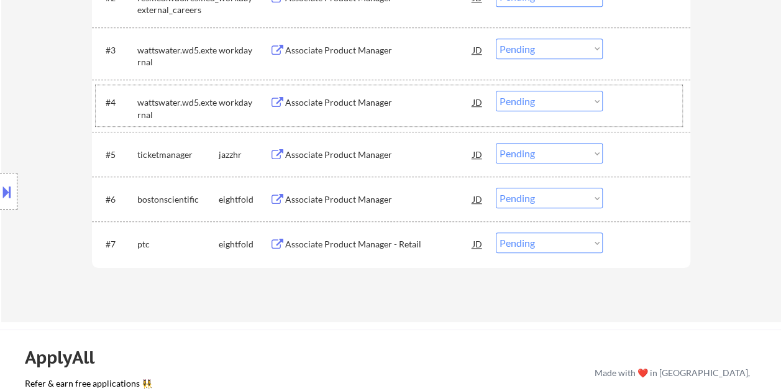
click at [633, 103] on div at bounding box center [647, 102] width 55 height 22
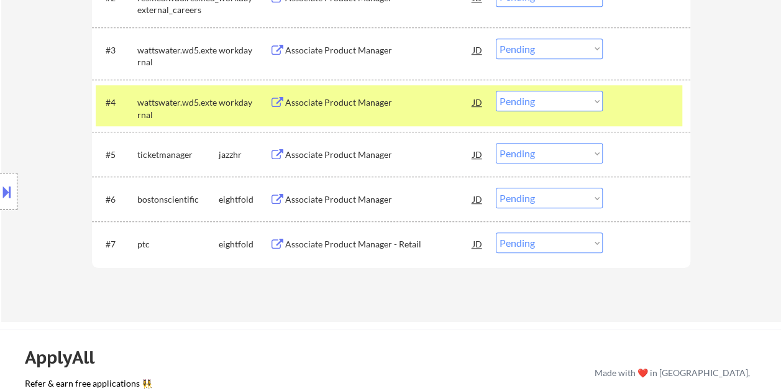
click at [319, 97] on div "Associate Product Manager" at bounding box center [379, 102] width 188 height 12
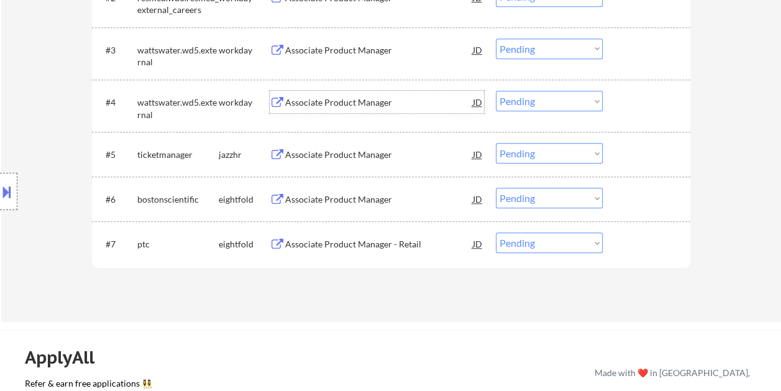
click at [621, 88] on div "#4 wattswater.wd5.external workday Associate Product Manager JD Choose an optio…" at bounding box center [389, 105] width 586 height 41
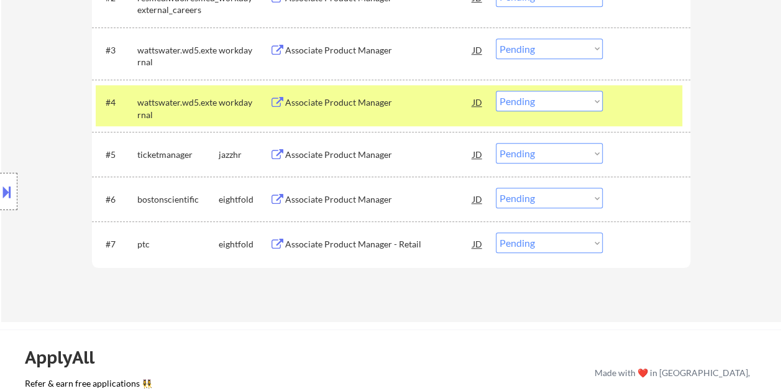
click at [597, 100] on select "Choose an option... Pending Applied Excluded (Questions) Excluded (Expired) Exc…" at bounding box center [549, 101] width 107 height 20
click at [496, 91] on select "Choose an option... Pending Applied Excluded (Questions) Excluded (Expired) Exc…" at bounding box center [549, 101] width 107 height 20
select select ""pending""
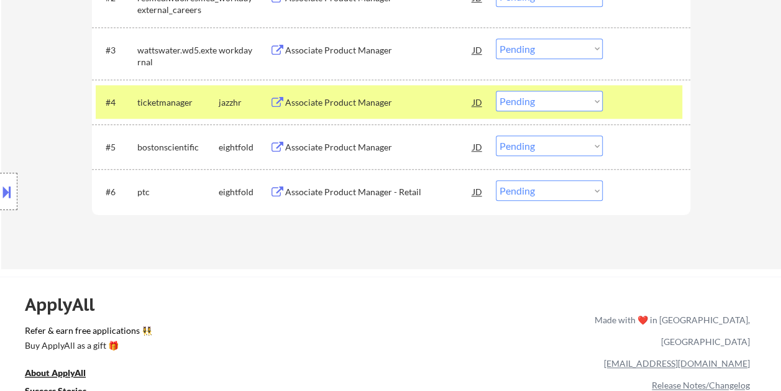
click at [647, 102] on div at bounding box center [647, 102] width 55 height 22
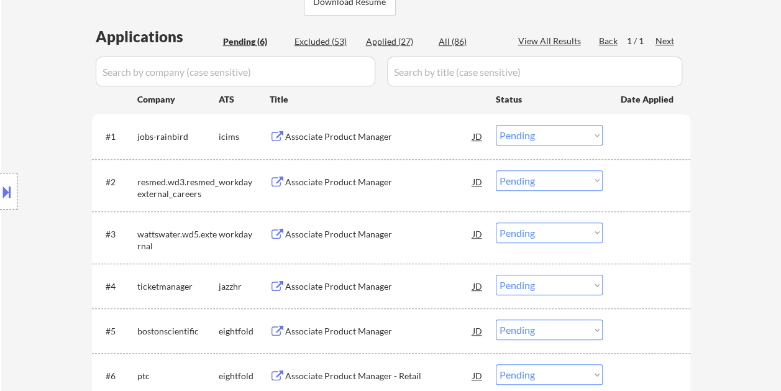
scroll to position [293, 0]
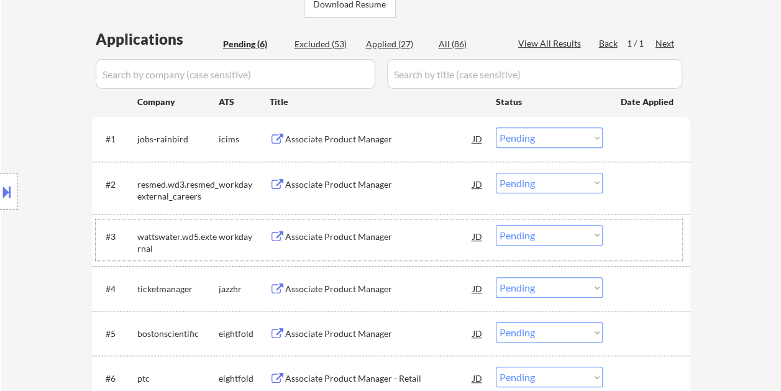
click at [637, 225] on div at bounding box center [647, 236] width 55 height 22
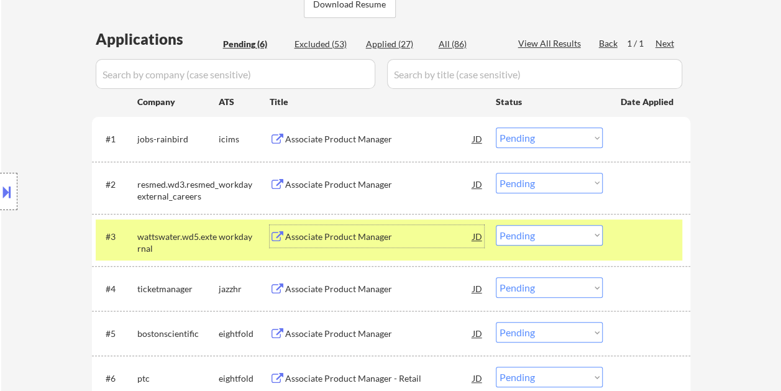
click at [423, 242] on div "Associate Product Manager" at bounding box center [379, 236] width 188 height 12
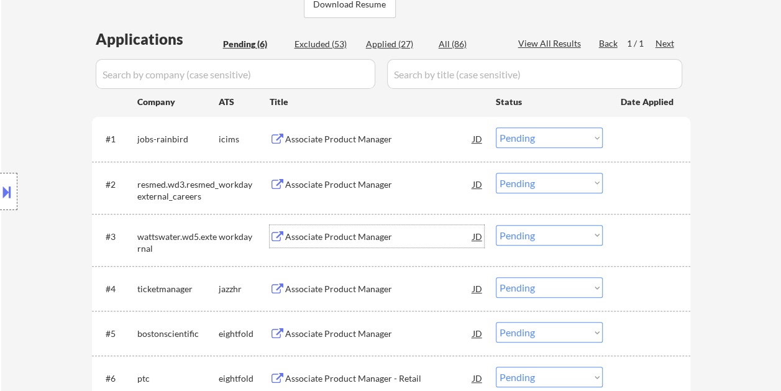
click at [623, 225] on div at bounding box center [647, 236] width 55 height 22
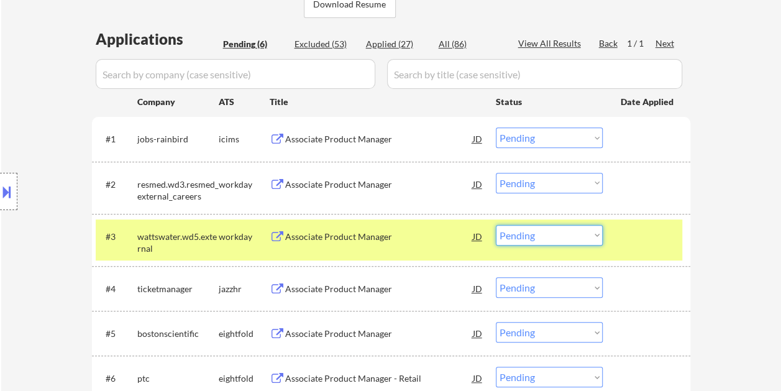
click at [597, 236] on select "Choose an option... Pending Applied Excluded (Questions) Excluded (Expired) Exc…" at bounding box center [549, 235] width 107 height 20
click at [496, 225] on select "Choose an option... Pending Applied Excluded (Questions) Excluded (Expired) Exc…" at bounding box center [549, 235] width 107 height 20
select select ""pending""
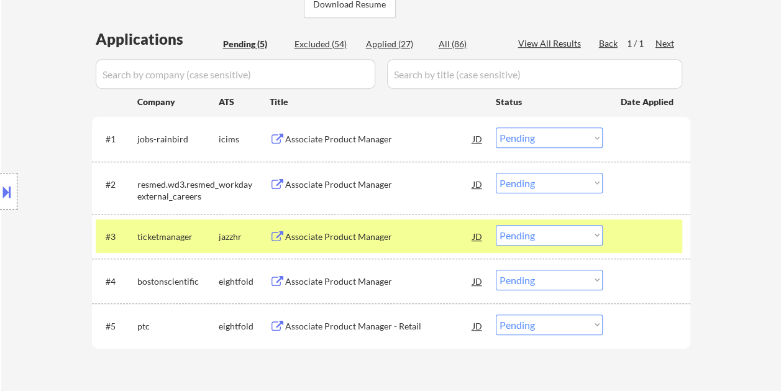
click at [642, 236] on div at bounding box center [647, 236] width 55 height 22
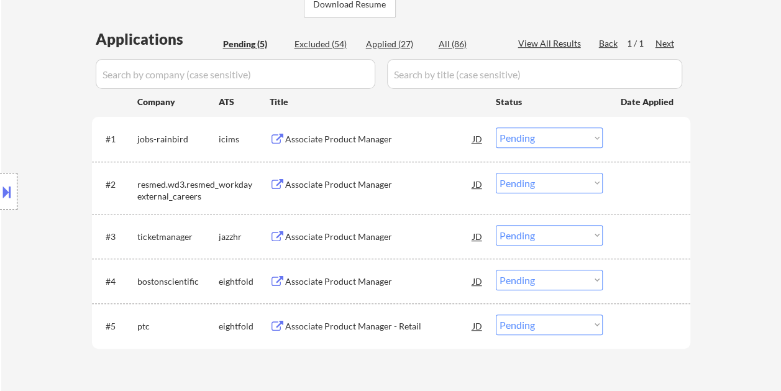
click at [647, 185] on div at bounding box center [647, 184] width 55 height 22
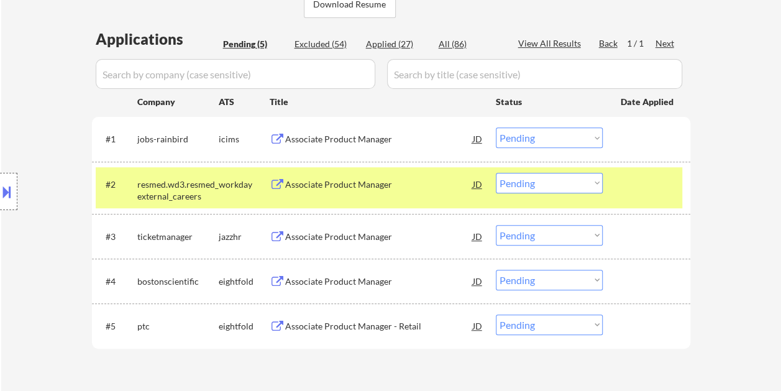
click at [404, 189] on div "Associate Product Manager" at bounding box center [379, 184] width 188 height 12
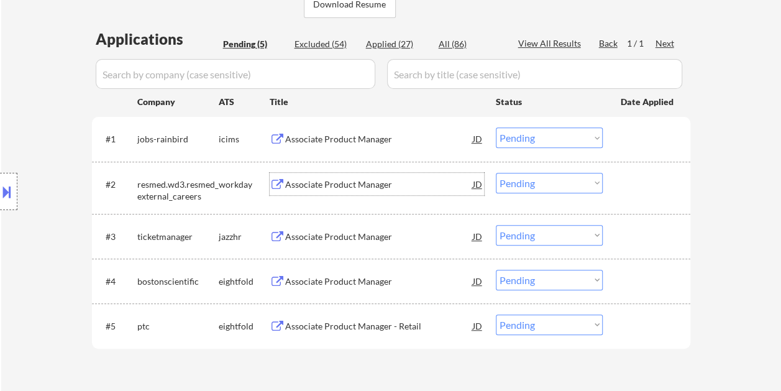
click at [657, 188] on div at bounding box center [647, 184] width 55 height 22
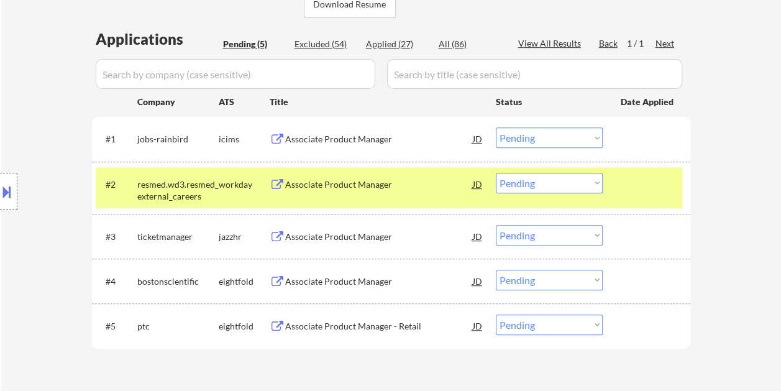
click at [589, 179] on select "Choose an option... Pending Applied Excluded (Questions) Excluded (Expired) Exc…" at bounding box center [549, 183] width 107 height 20
click at [496, 173] on select "Choose an option... Pending Applied Excluded (Questions) Excluded (Expired) Exc…" at bounding box center [549, 183] width 107 height 20
select select ""pending""
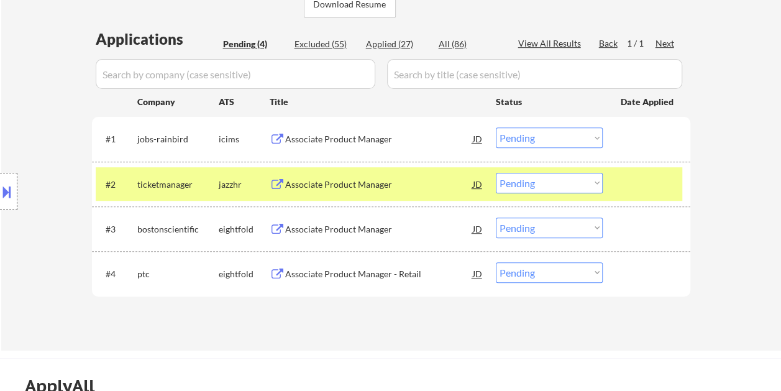
click at [640, 180] on div at bounding box center [647, 184] width 55 height 22
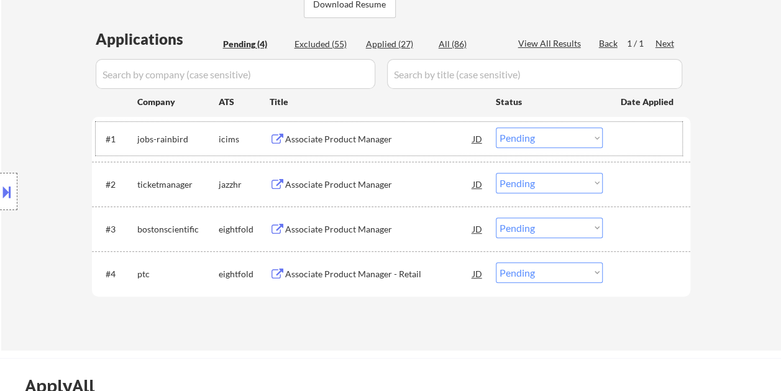
click at [651, 141] on div at bounding box center [647, 138] width 55 height 22
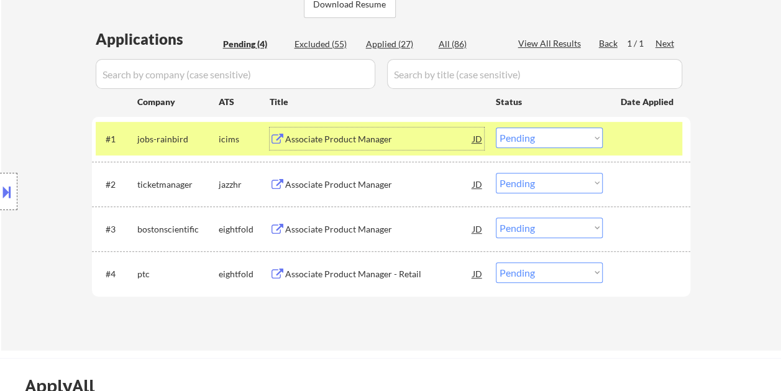
click at [349, 140] on div "Associate Product Manager" at bounding box center [379, 139] width 188 height 12
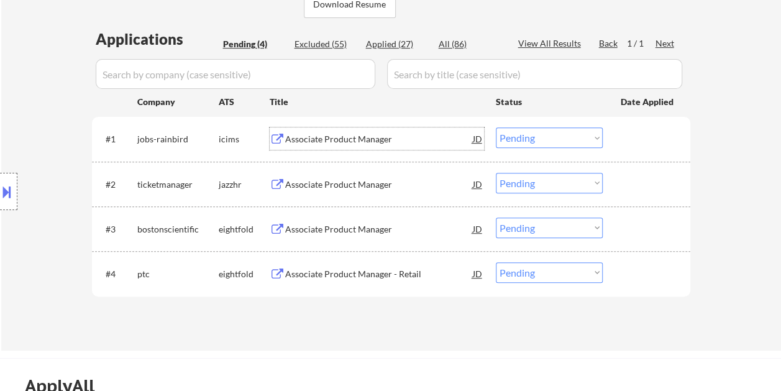
click at [620, 132] on div at bounding box center [647, 138] width 55 height 22
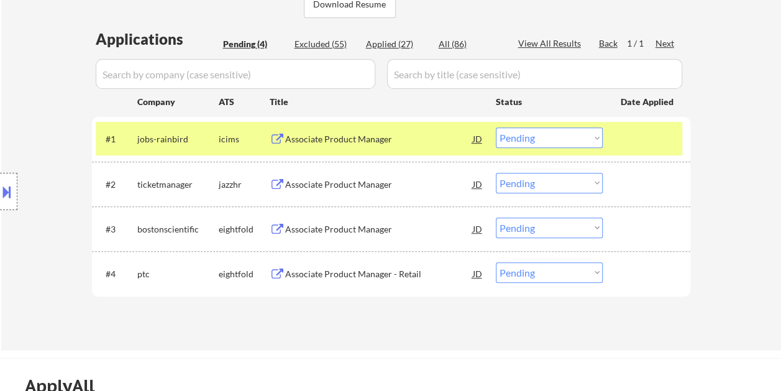
click at [595, 131] on select "Choose an option... Pending Applied Excluded (Questions) Excluded (Expired) Exc…" at bounding box center [549, 137] width 107 height 20
click at [496, 127] on select "Choose an option... Pending Applied Excluded (Questions) Excluded (Expired) Exc…" at bounding box center [549, 137] width 107 height 20
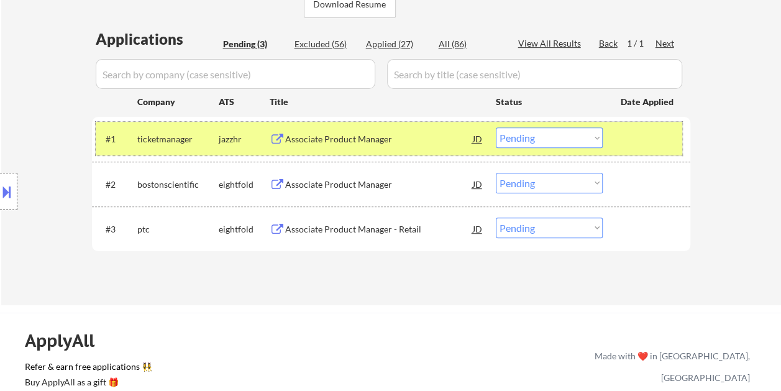
click at [659, 130] on div at bounding box center [647, 138] width 55 height 22
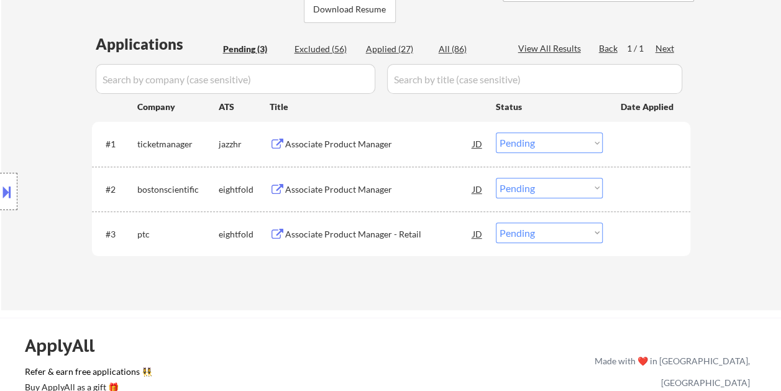
scroll to position [310, 0]
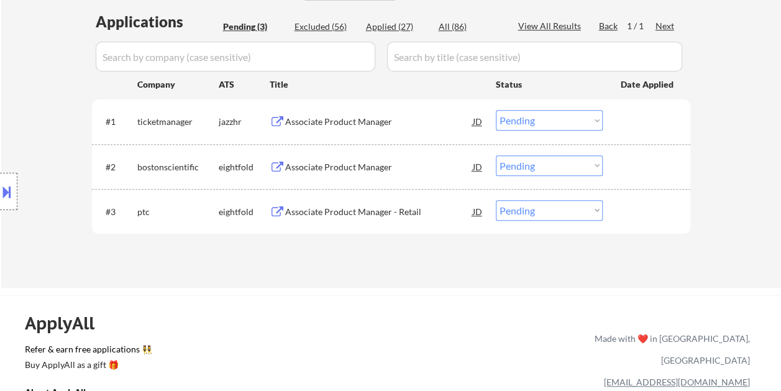
click at [633, 110] on div at bounding box center [647, 121] width 55 height 22
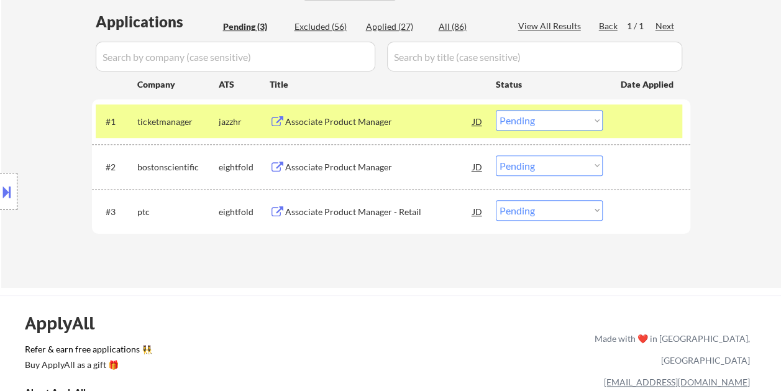
click at [628, 119] on div at bounding box center [647, 121] width 55 height 22
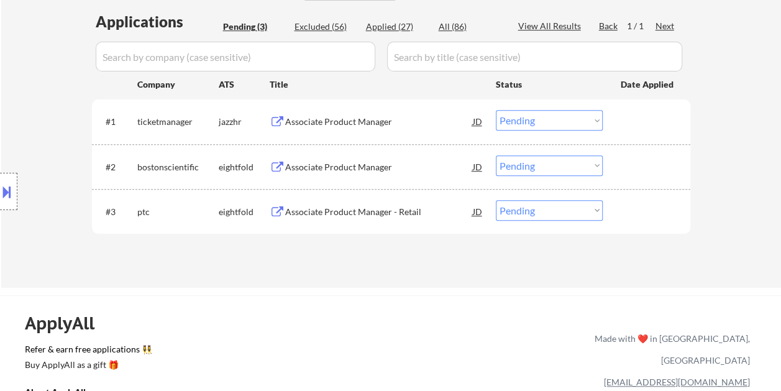
click at [628, 119] on div at bounding box center [647, 121] width 55 height 22
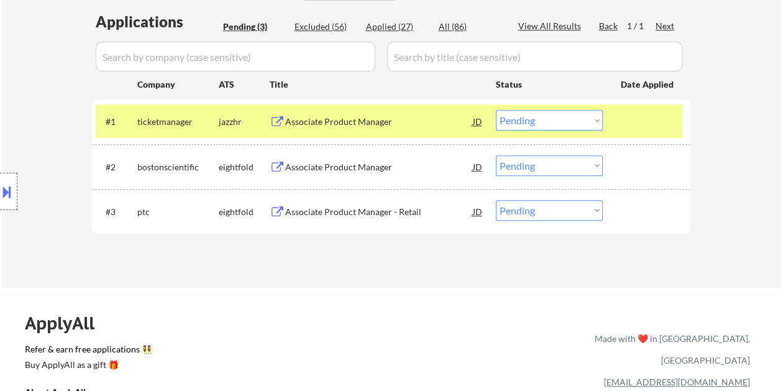
click at [386, 118] on div "Associate Product Manager" at bounding box center [379, 121] width 188 height 12
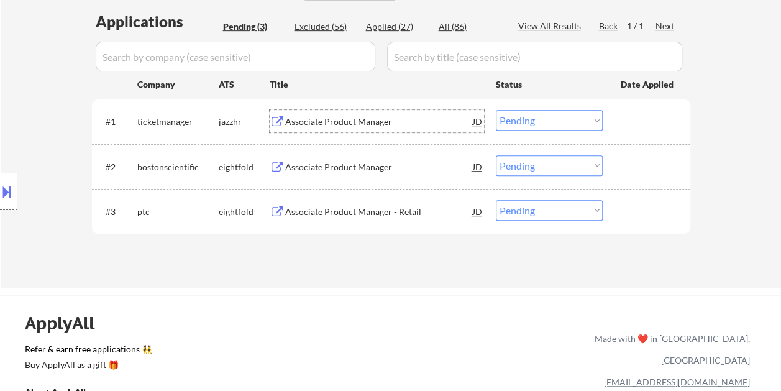
click at [624, 112] on div at bounding box center [647, 121] width 55 height 22
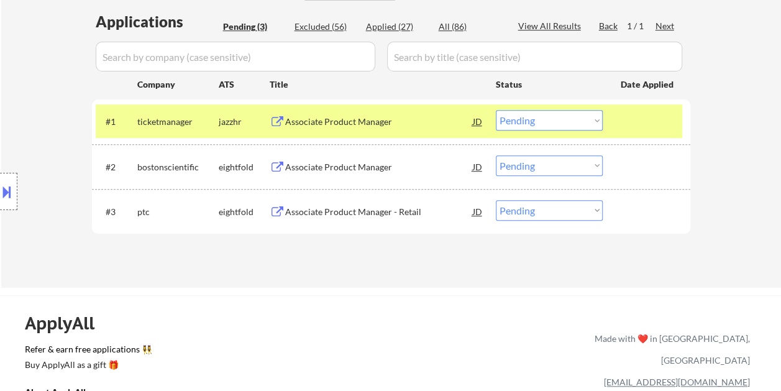
click at [587, 114] on select "Choose an option... Pending Applied Excluded (Questions) Excluded (Expired) Exc…" at bounding box center [549, 120] width 107 height 20
click at [496, 110] on select "Choose an option... Pending Applied Excluded (Questions) Excluded (Expired) Exc…" at bounding box center [549, 120] width 107 height 20
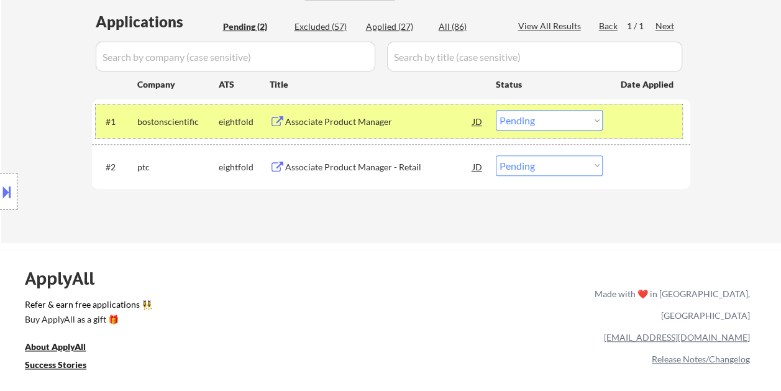
click at [617, 124] on div "#1 bostonscientific eightfold Associate Product Manager JD Choose an option... …" at bounding box center [389, 121] width 586 height 34
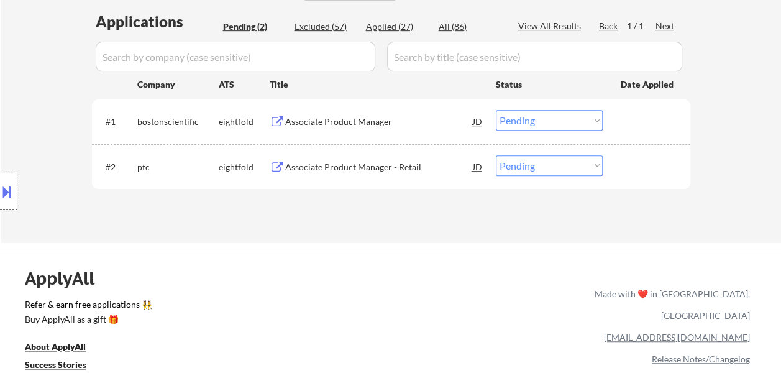
click at [617, 124] on div "#1 bostonscientific eightfold Associate Product Manager JD Choose an option... …" at bounding box center [389, 121] width 586 height 34
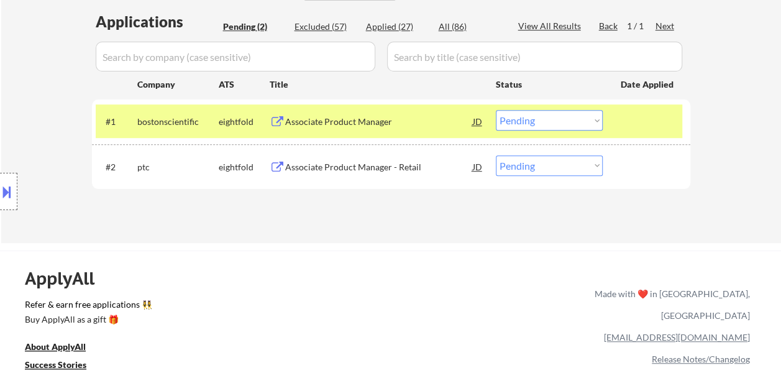
click at [390, 117] on div "Associate Product Manager" at bounding box center [379, 121] width 188 height 12
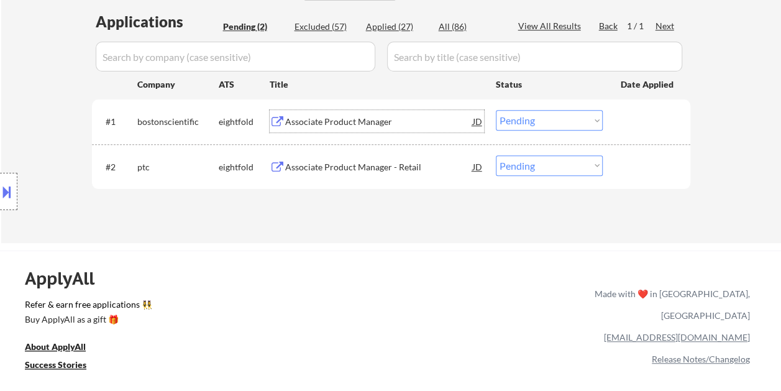
click at [623, 125] on div at bounding box center [647, 121] width 55 height 22
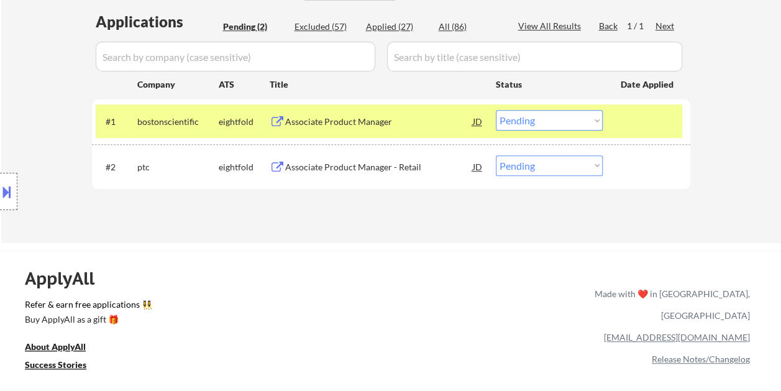
click at [599, 120] on select "Choose an option... Pending Applied Excluded (Questions) Excluded (Expired) Exc…" at bounding box center [549, 120] width 107 height 20
click at [496, 110] on select "Choose an option... Pending Applied Excluded (Questions) Excluded (Expired) Exc…" at bounding box center [549, 120] width 107 height 20
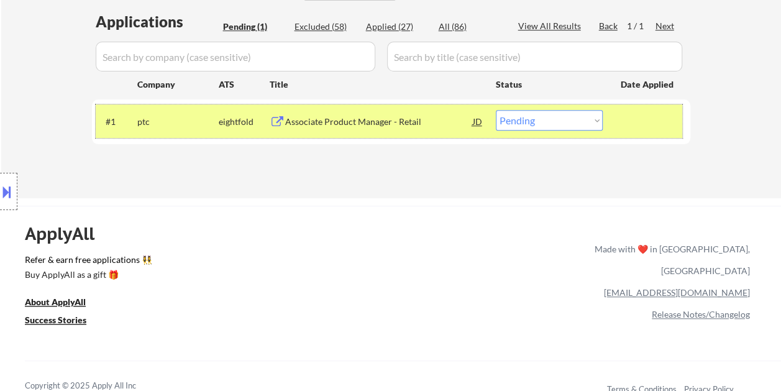
drag, startPoint x: 636, startPoint y: 115, endPoint x: 450, endPoint y: 129, distance: 186.2
click at [634, 116] on div at bounding box center [647, 121] width 55 height 22
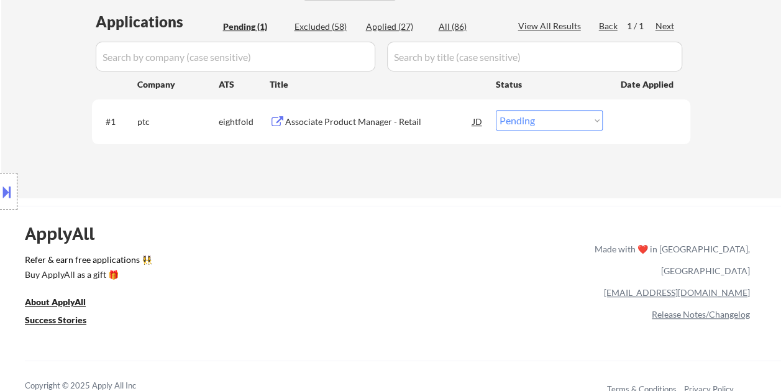
drag, startPoint x: 663, startPoint y: 112, endPoint x: 608, endPoint y: 129, distance: 57.9
click at [661, 114] on div at bounding box center [647, 121] width 55 height 22
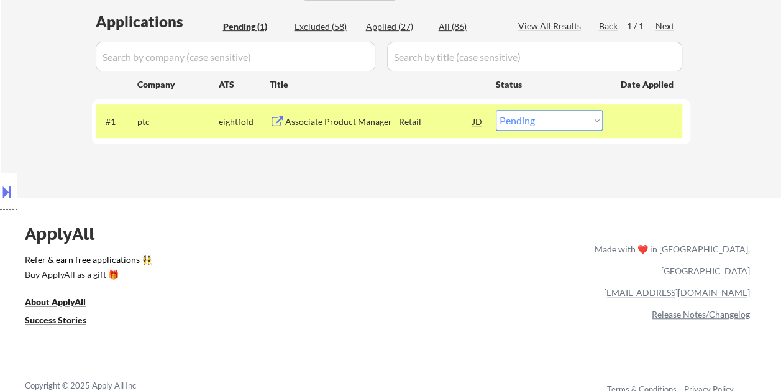
click at [380, 122] on div "Associate Product Manager - Retail" at bounding box center [379, 121] width 188 height 12
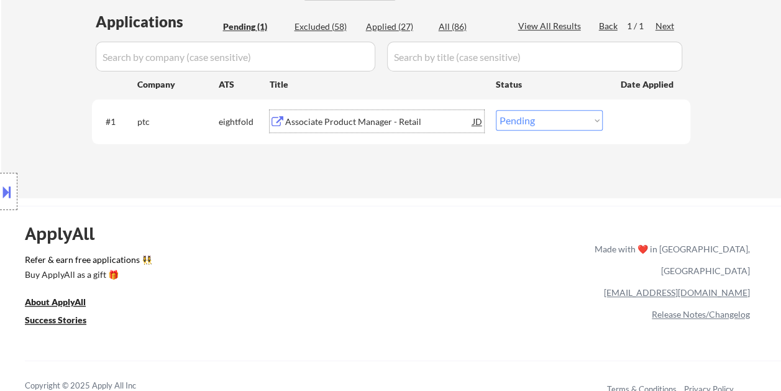
click at [643, 115] on div at bounding box center [647, 121] width 55 height 22
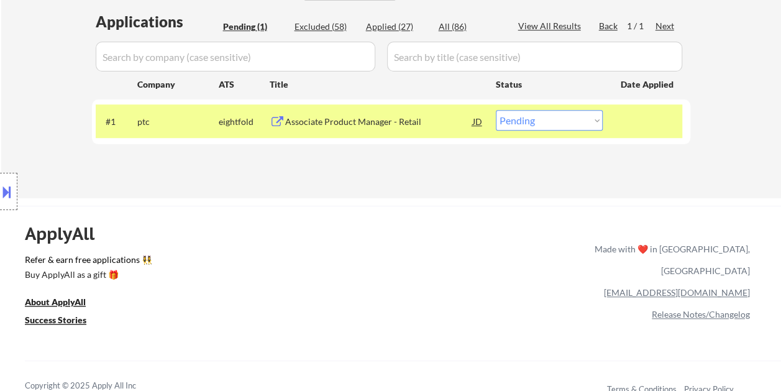
click at [595, 118] on select "Choose an option... Pending Applied Excluded (Questions) Excluded (Expired) Exc…" at bounding box center [549, 120] width 107 height 20
click at [496, 110] on select "Choose an option... Pending Applied Excluded (Questions) Excluded (Expired) Exc…" at bounding box center [549, 120] width 107 height 20
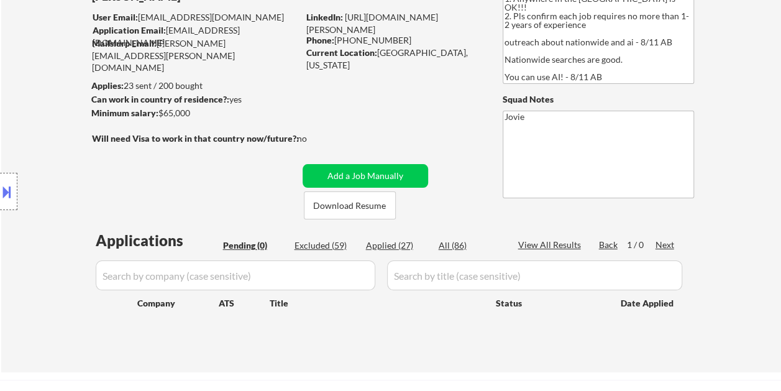
scroll to position [62, 0]
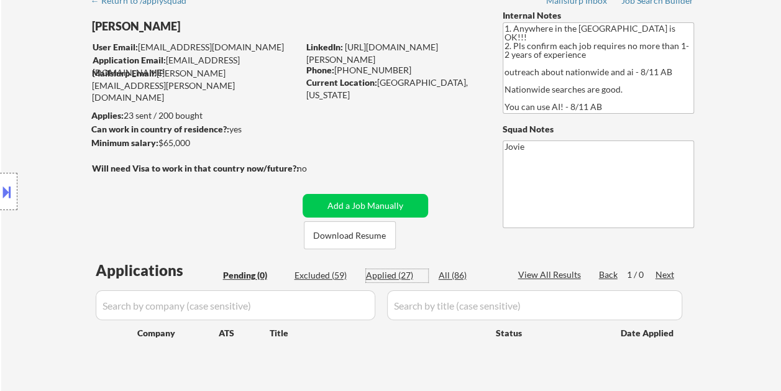
click at [390, 270] on div "Applied (27)" at bounding box center [397, 275] width 62 height 12
select select ""applied""
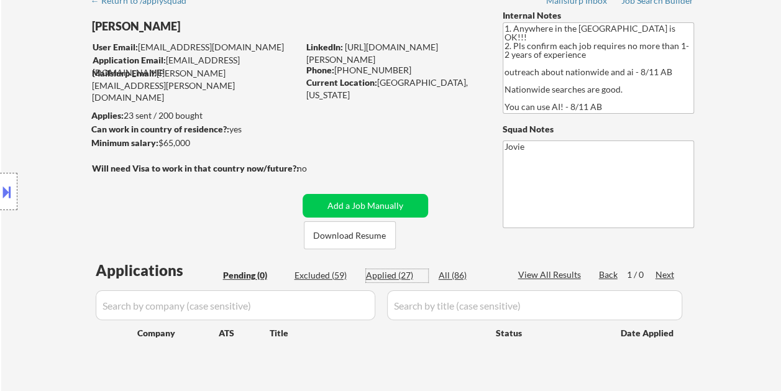
select select ""applied""
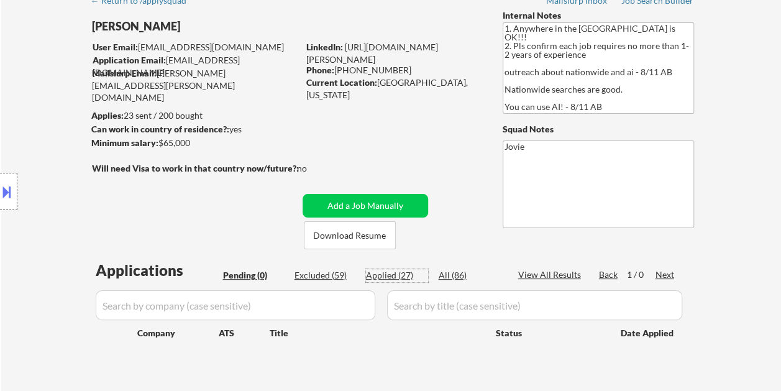
select select ""applied""
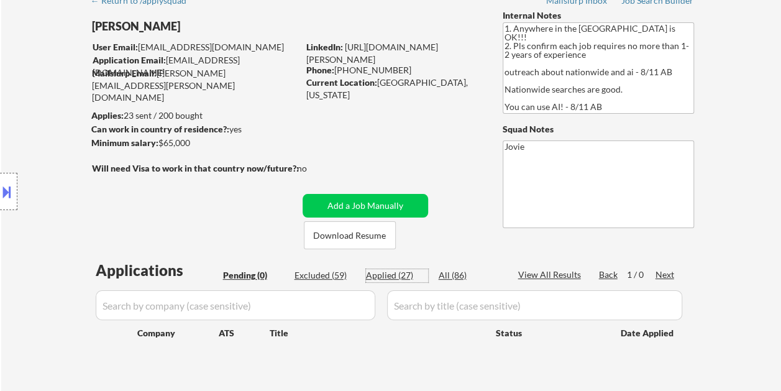
select select ""applied""
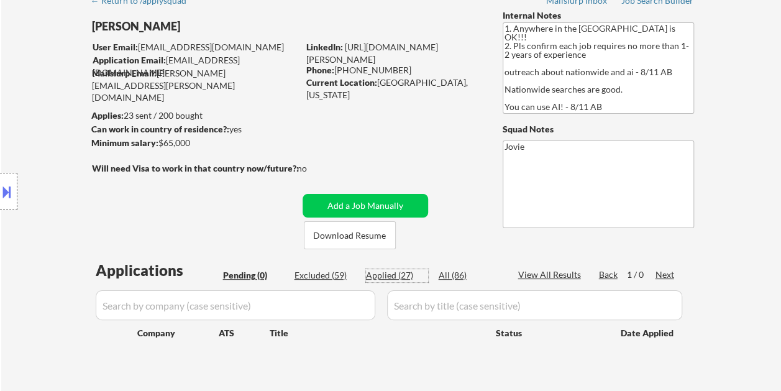
select select ""applied""
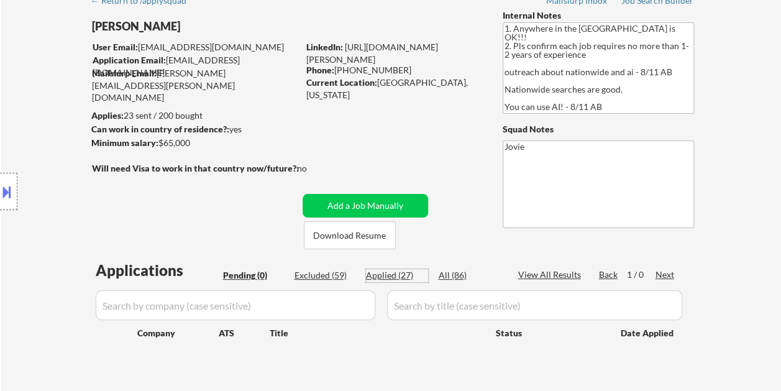
select select ""applied""
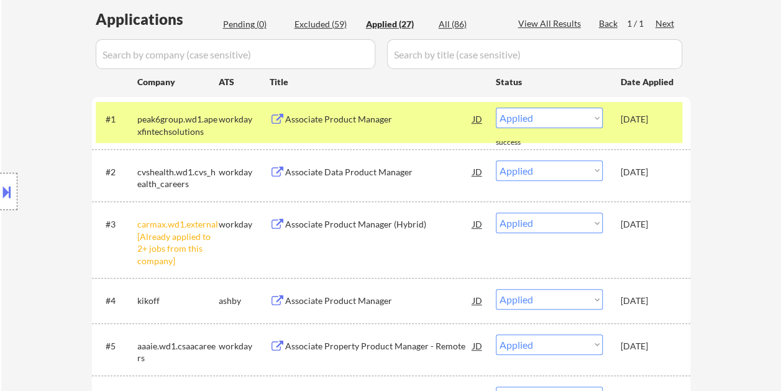
scroll to position [373, 0]
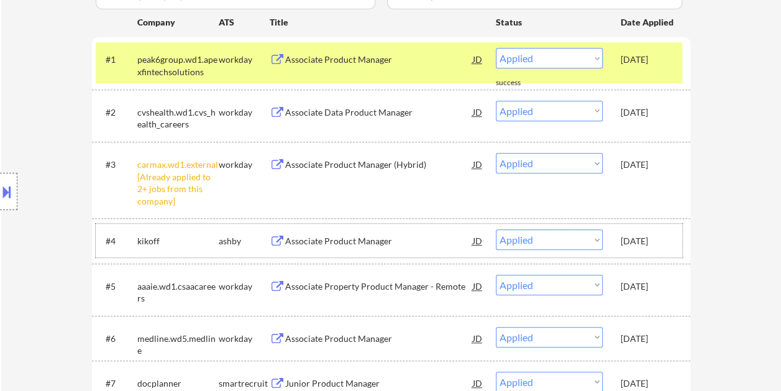
click at [673, 242] on div "[DATE]" at bounding box center [647, 241] width 55 height 12
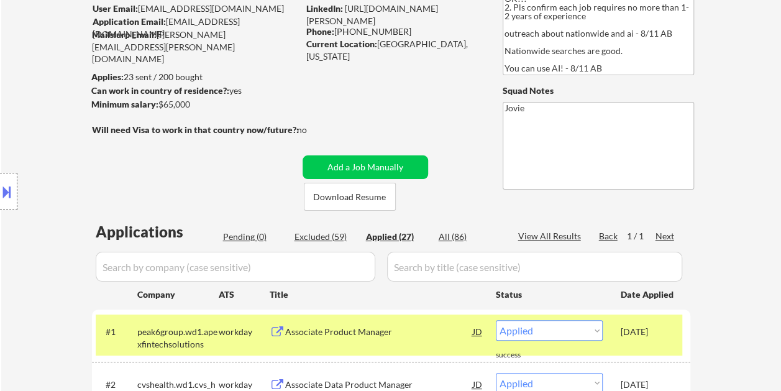
scroll to position [62, 0]
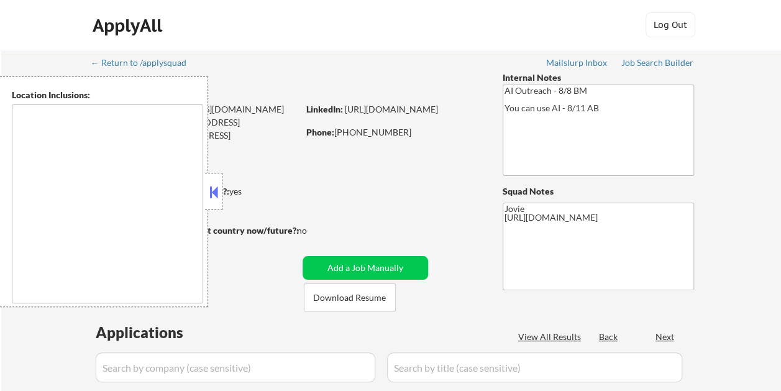
type textarea "remote"
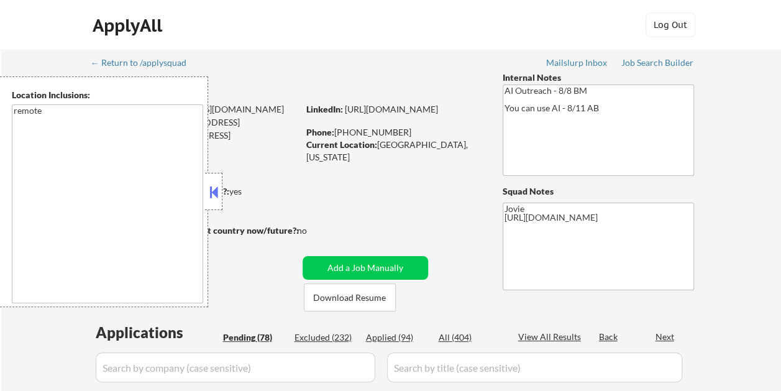
click at [217, 186] on button at bounding box center [214, 192] width 14 height 19
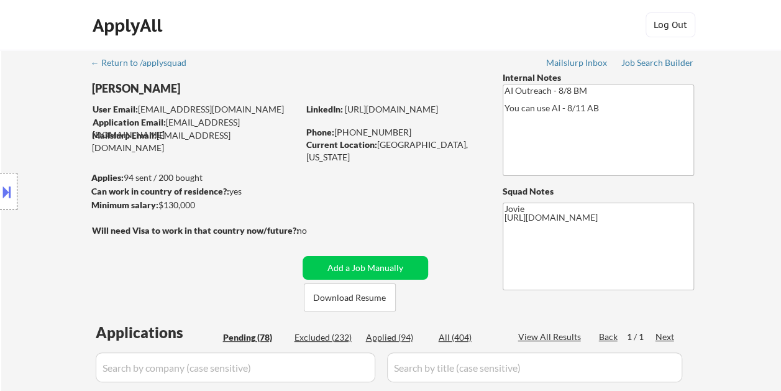
select select ""pending""
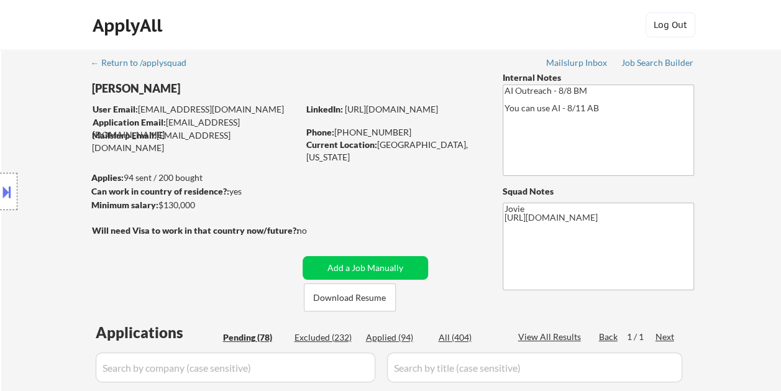
select select ""pending""
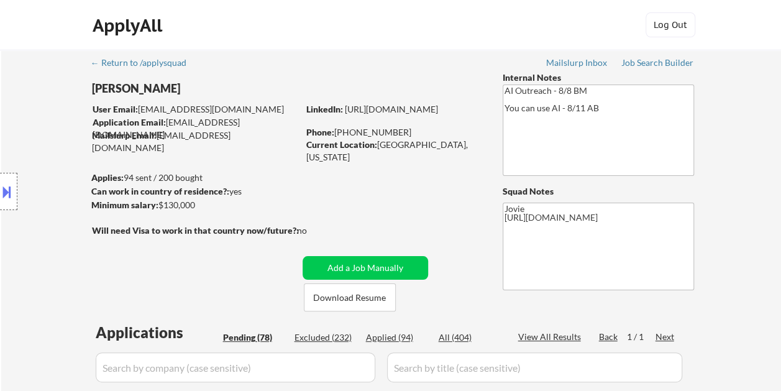
select select ""pending""
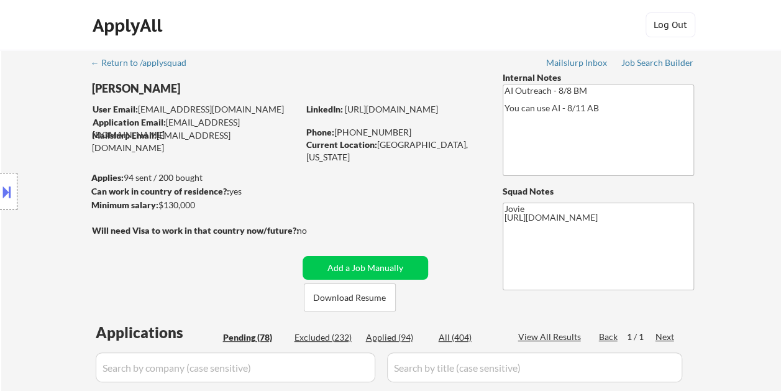
select select ""pending""
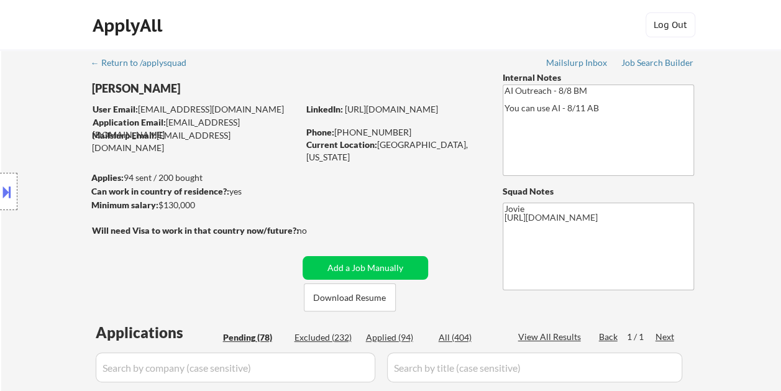
select select ""pending""
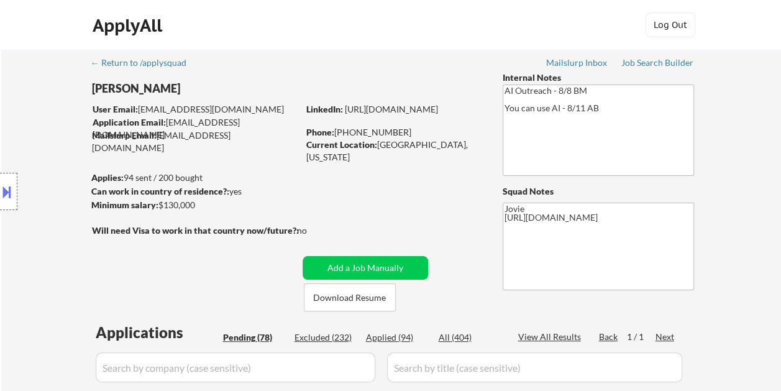
select select ""pending""
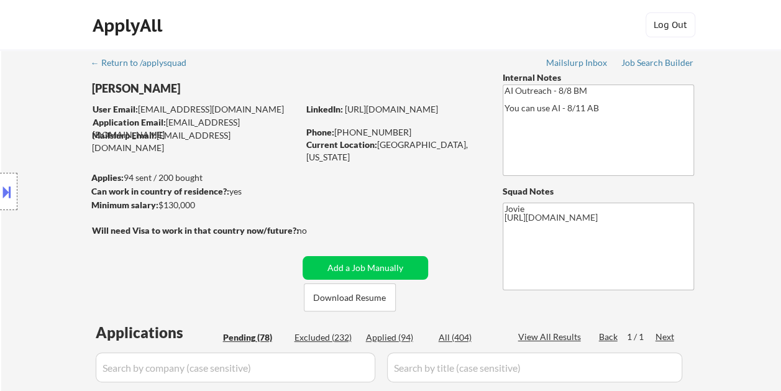
select select ""pending""
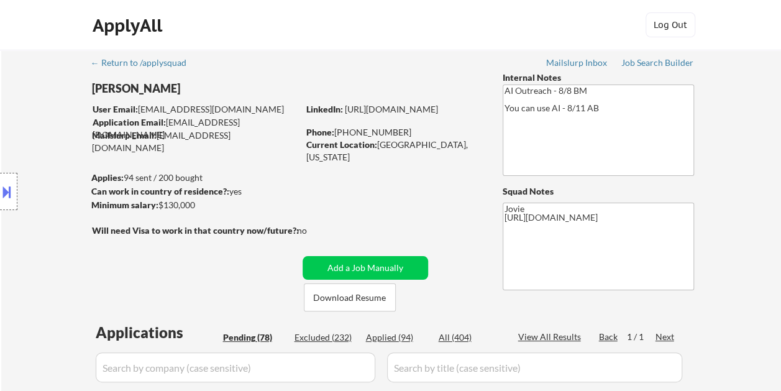
select select ""pending""
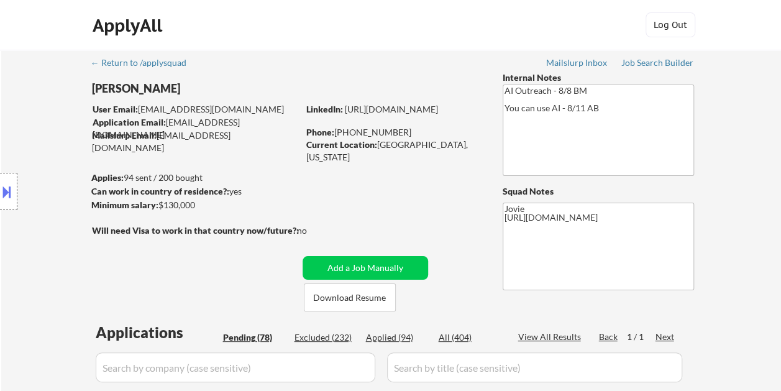
select select ""pending""
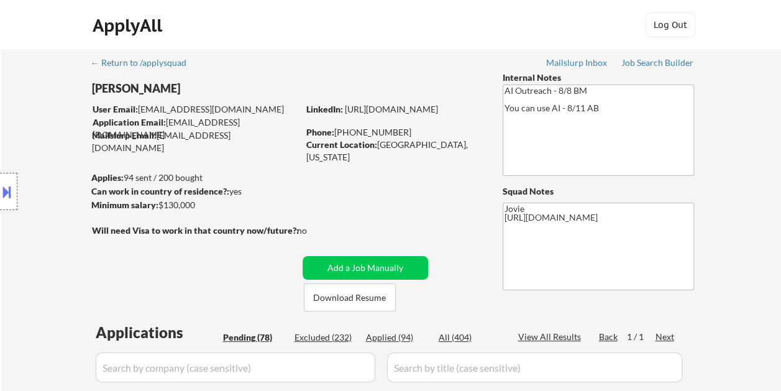
select select ""pending""
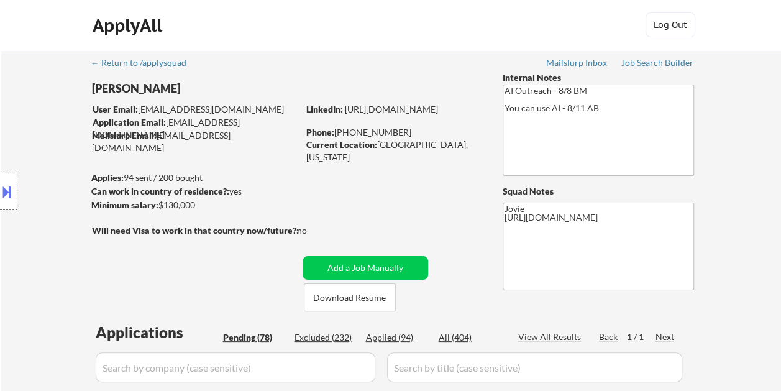
select select ""pending""
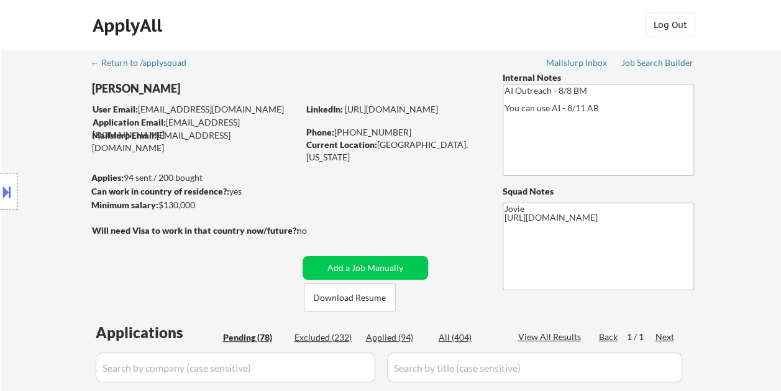
select select ""pending""
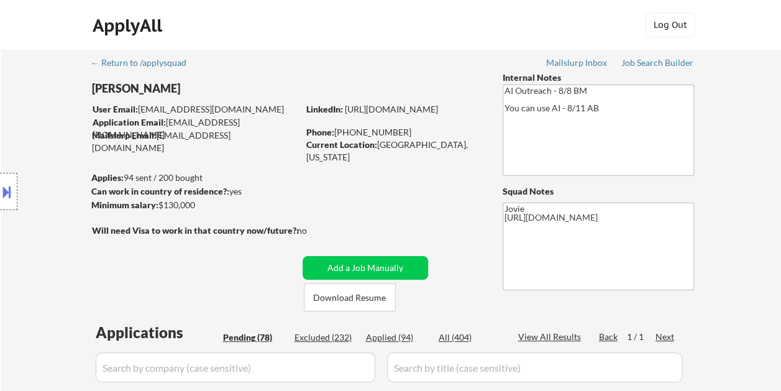
select select ""pending""
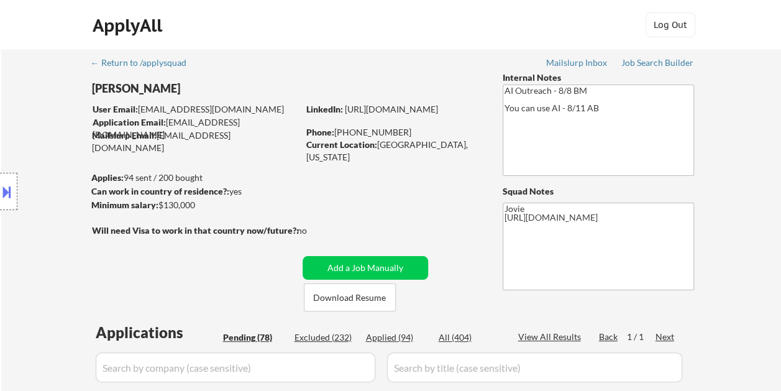
select select ""pending""
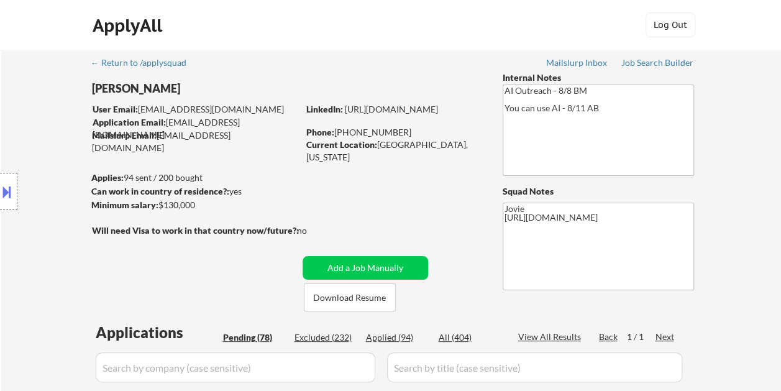
select select ""pending""
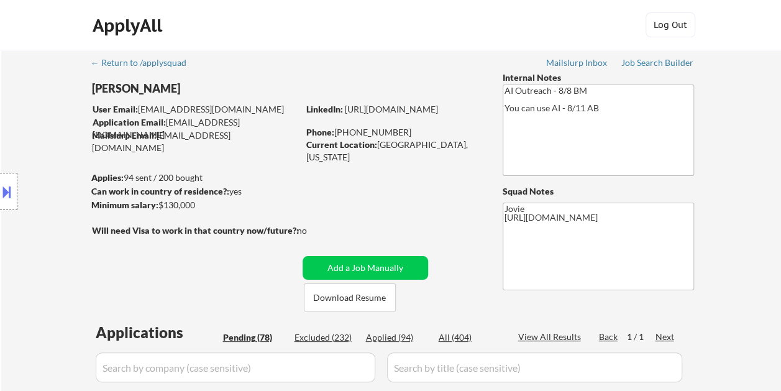
select select ""pending""
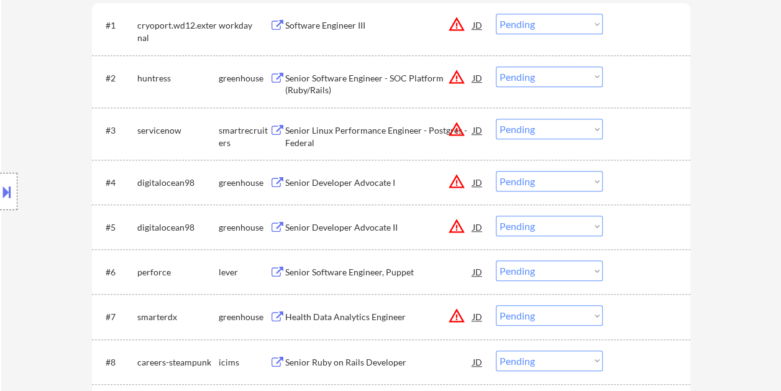
scroll to position [435, 0]
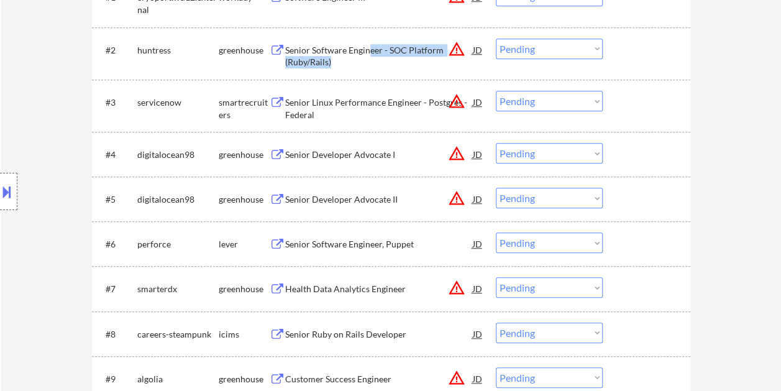
click at [366, 61] on div "Senior Software Engineer - SOC Platform (Ruby/Rails)" at bounding box center [379, 53] width 188 height 30
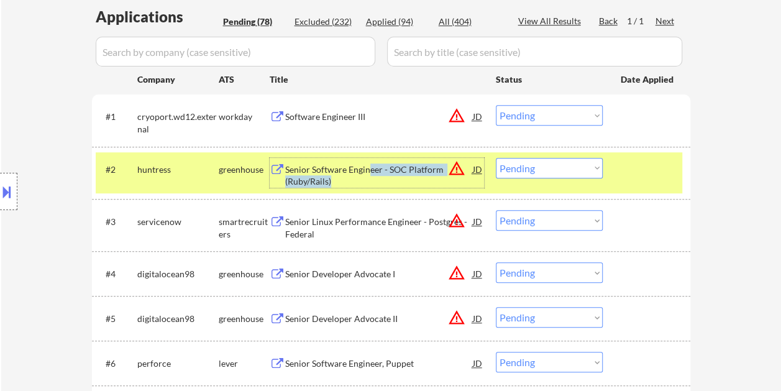
scroll to position [310, 0]
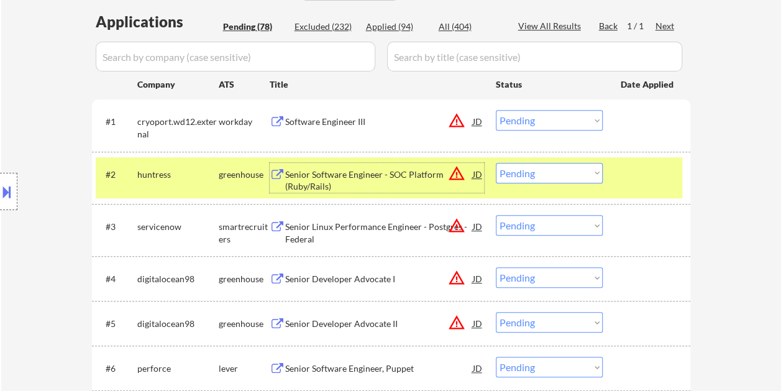
click at [653, 176] on div at bounding box center [647, 174] width 55 height 22
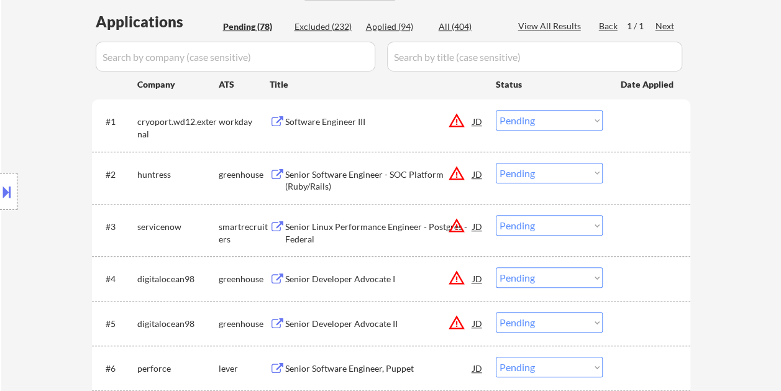
click at [653, 111] on div "#1 cryoport.wd12.external workday Software Engineer III JD warning_amber Choose…" at bounding box center [389, 124] width 586 height 41
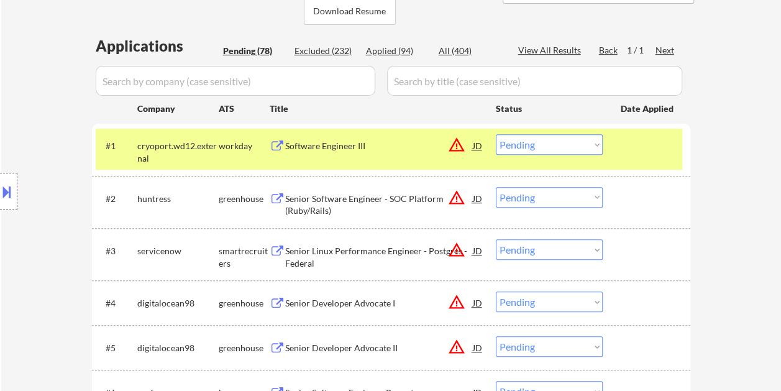
scroll to position [248, 0]
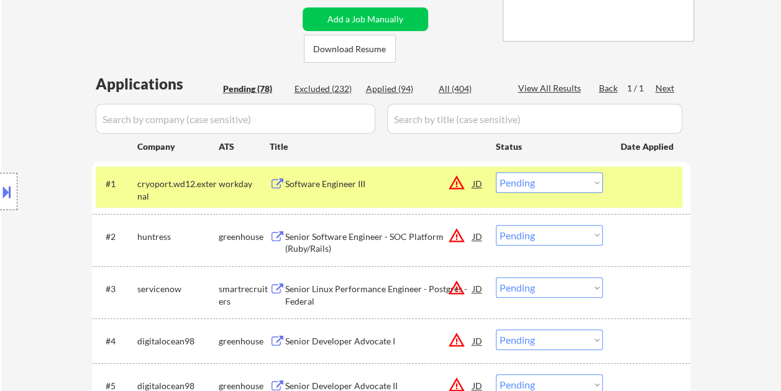
click at [648, 191] on div at bounding box center [647, 183] width 55 height 22
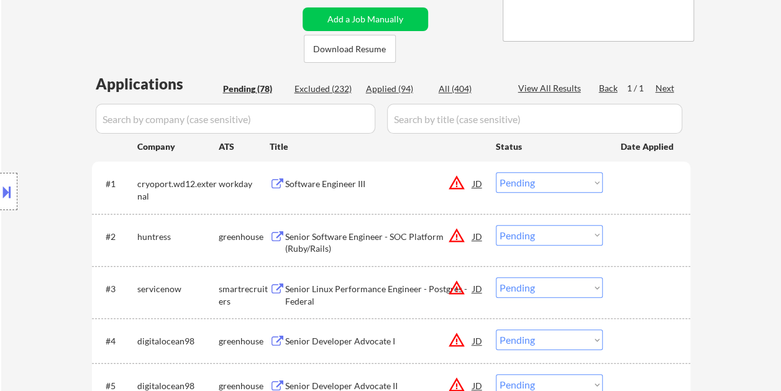
click at [647, 191] on div at bounding box center [647, 183] width 55 height 22
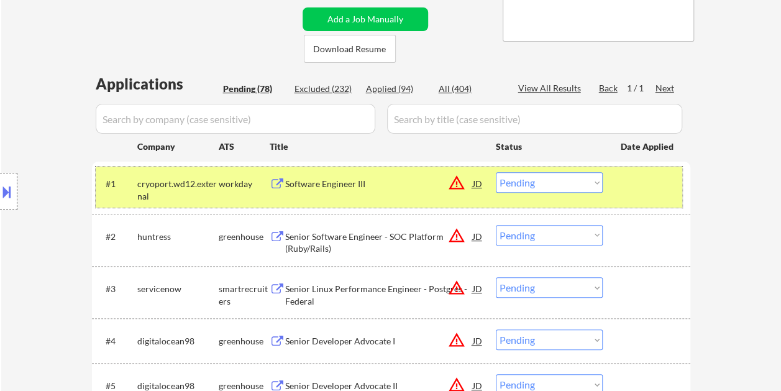
click at [650, 204] on div "#1 cryoport.wd12.external workday Software Engineer III JD warning_amber Choose…" at bounding box center [389, 186] width 586 height 41
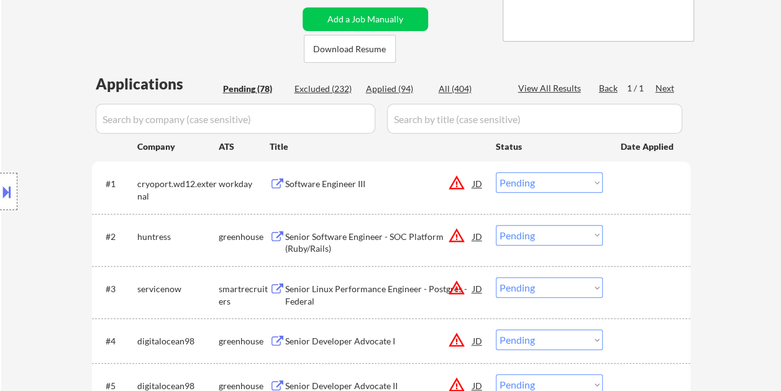
click at [633, 183] on div at bounding box center [647, 183] width 55 height 22
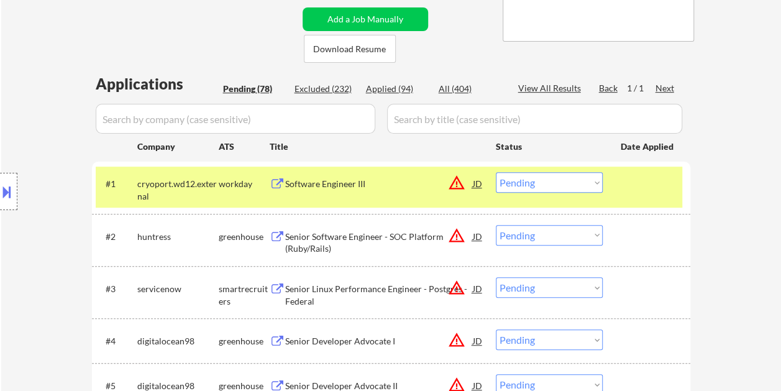
drag, startPoint x: 742, startPoint y: 181, endPoint x: 709, endPoint y: 184, distance: 33.1
click at [645, 186] on div at bounding box center [647, 183] width 55 height 22
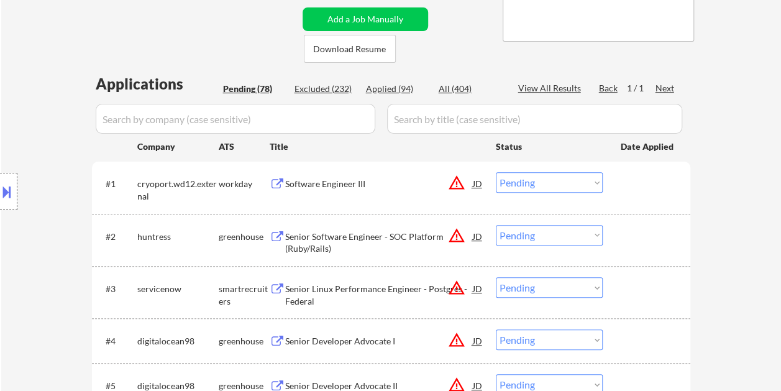
click at [642, 190] on div at bounding box center [647, 183] width 55 height 22
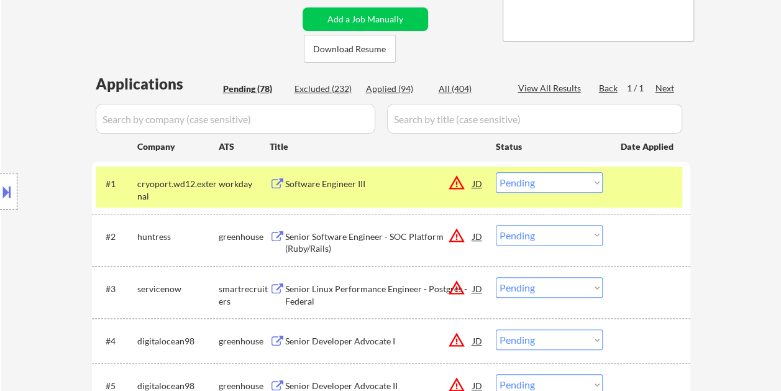
click at [620, 189] on div at bounding box center [647, 183] width 55 height 22
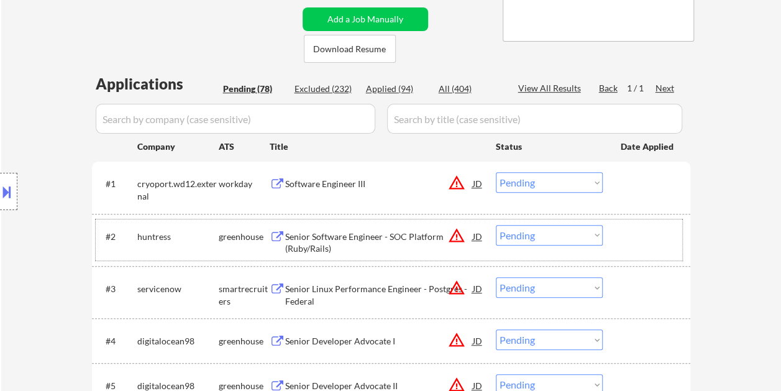
click at [627, 231] on div at bounding box center [647, 236] width 55 height 22
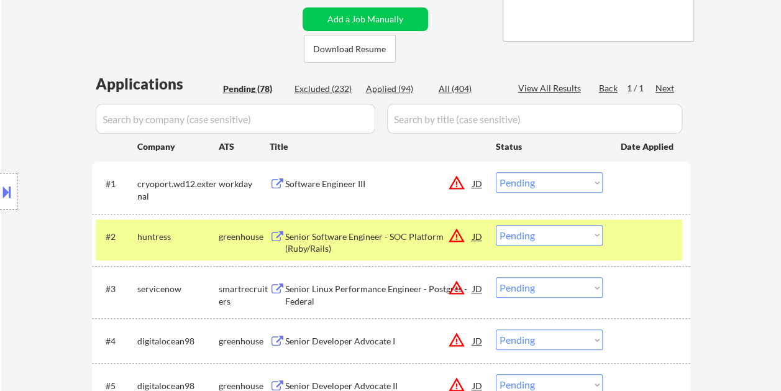
click at [310, 237] on div "Senior Software Engineer - SOC Platform (Ruby/Rails)" at bounding box center [379, 242] width 188 height 24
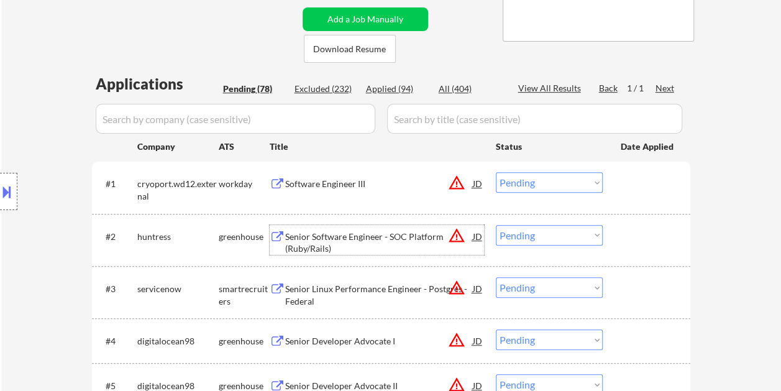
drag, startPoint x: 623, startPoint y: 227, endPoint x: 609, endPoint y: 226, distance: 14.3
click at [623, 227] on div at bounding box center [647, 236] width 55 height 22
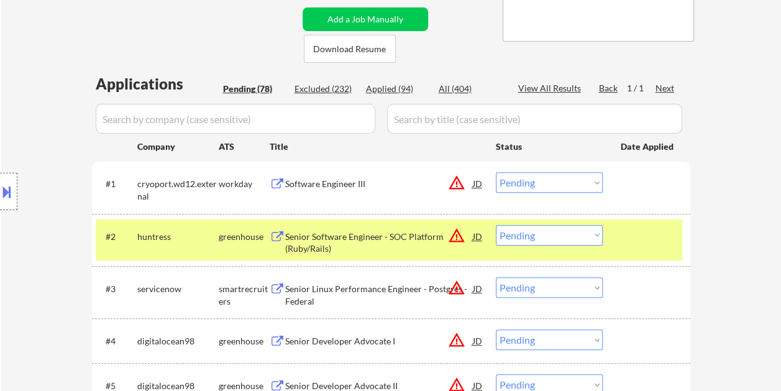
click at [588, 227] on select "Choose an option... Pending Applied Excluded (Questions) Excluded (Expired) Exc…" at bounding box center [549, 235] width 107 height 20
click at [496, 225] on select "Choose an option... Pending Applied Excluded (Questions) Excluded (Expired) Exc…" at bounding box center [549, 235] width 107 height 20
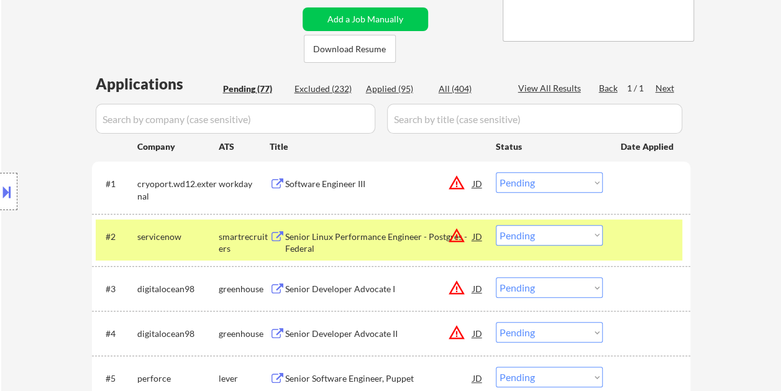
click at [645, 245] on div at bounding box center [647, 236] width 55 height 22
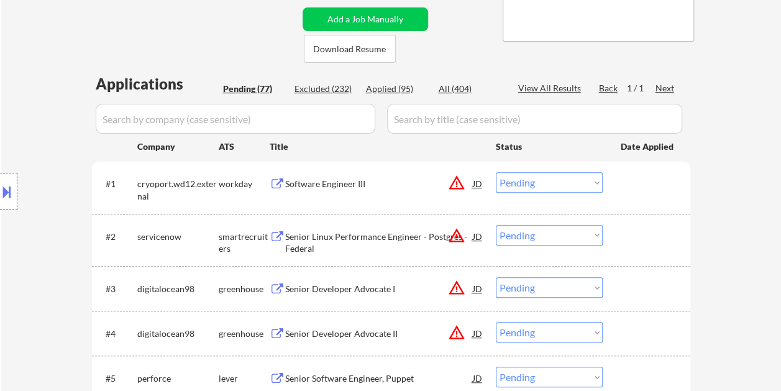
drag, startPoint x: 636, startPoint y: 242, endPoint x: 575, endPoint y: 248, distance: 61.2
click at [636, 243] on div at bounding box center [647, 236] width 55 height 22
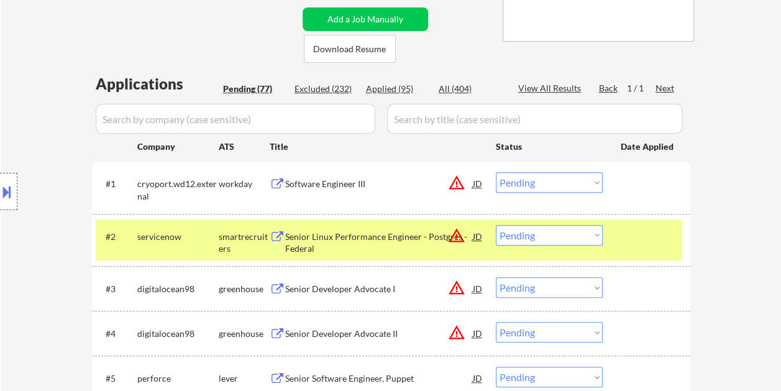
click at [335, 238] on div "Senior Linux Performance Engineer - Postgres - Federal" at bounding box center [379, 242] width 188 height 24
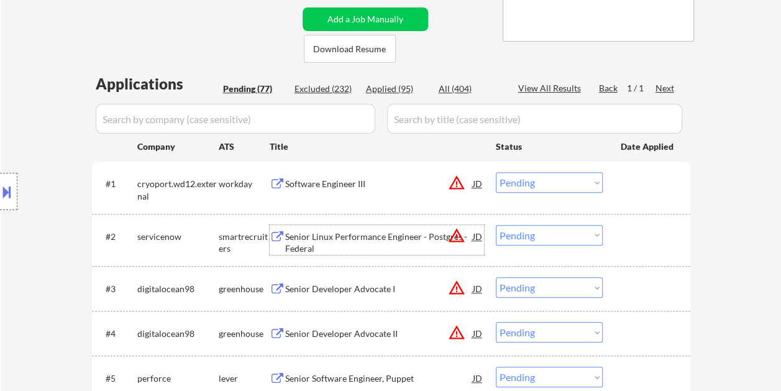
drag, startPoint x: 613, startPoint y: 225, endPoint x: 604, endPoint y: 235, distance: 14.1
click at [615, 238] on div "#2 servicenow smartrecruiters Senior Linux Performance Engineer - Postgres - Fe…" at bounding box center [389, 239] width 586 height 41
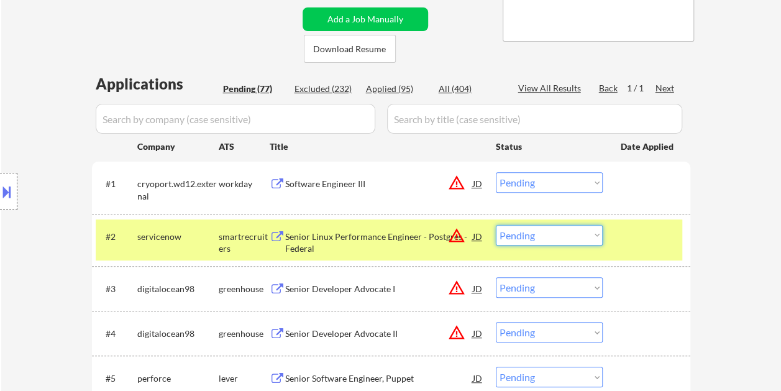
click at [595, 233] on select "Choose an option... Pending Applied Excluded (Questions) Excluded (Expired) Exc…" at bounding box center [549, 235] width 107 height 20
click at [496, 225] on select "Choose an option... Pending Applied Excluded (Questions) Excluded (Expired) Exc…" at bounding box center [549, 235] width 107 height 20
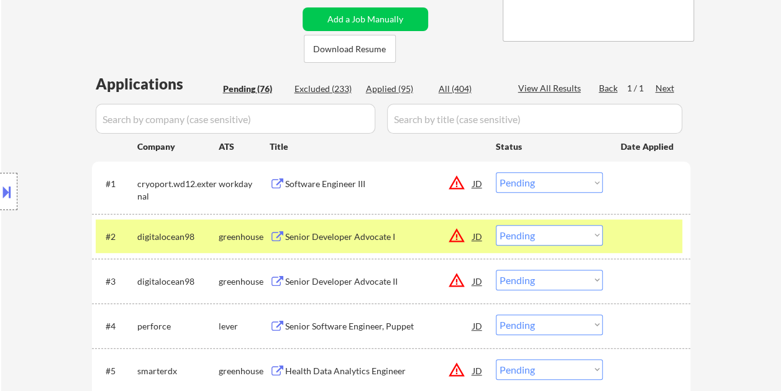
click at [638, 229] on div at bounding box center [647, 236] width 55 height 22
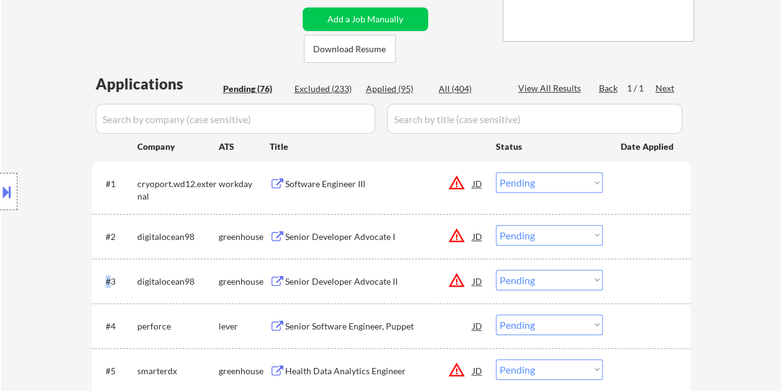
click at [638, 229] on div at bounding box center [647, 236] width 55 height 22
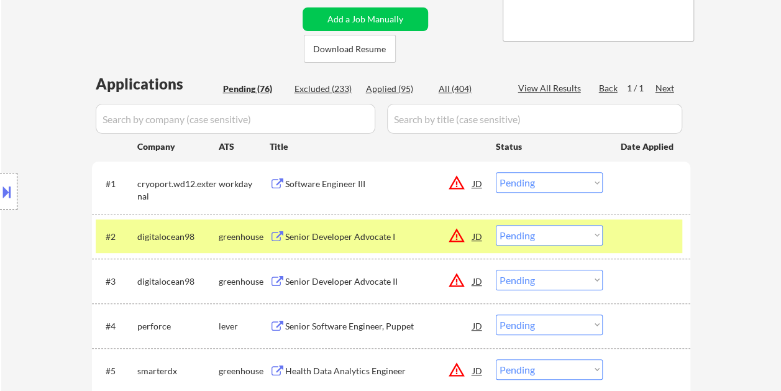
click at [387, 237] on div "Senior Developer Advocate I" at bounding box center [379, 236] width 188 height 12
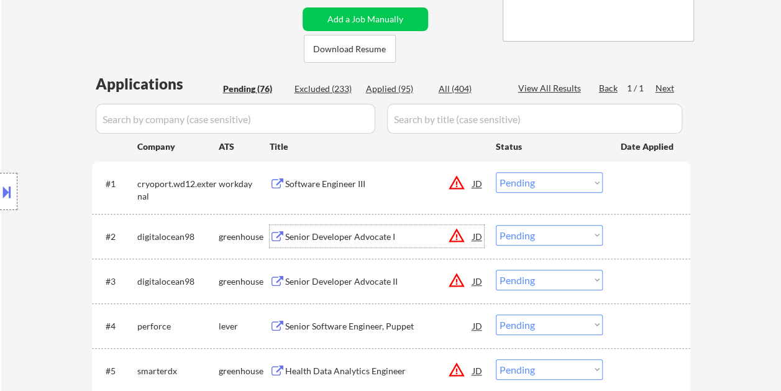
click at [630, 249] on div "#2 digitalocean98 greenhouse Senior Developer Advocate I JD warning_amber Choos…" at bounding box center [389, 236] width 586 height 34
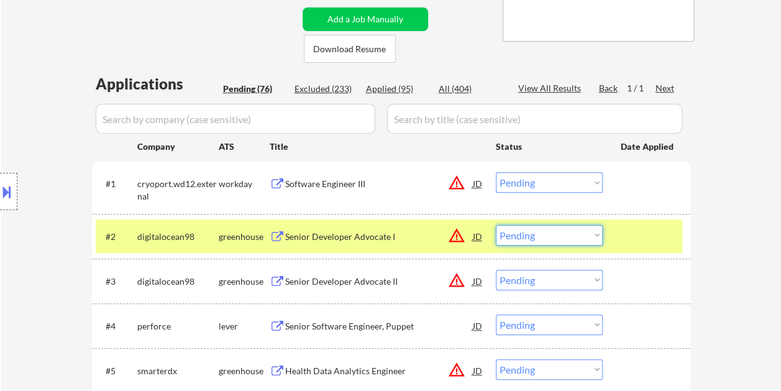
click at [597, 238] on select "Choose an option... Pending Applied Excluded (Questions) Excluded (Expired) Exc…" at bounding box center [549, 235] width 107 height 20
click at [496, 225] on select "Choose an option... Pending Applied Excluded (Questions) Excluded (Expired) Exc…" at bounding box center [549, 235] width 107 height 20
select select ""pending""
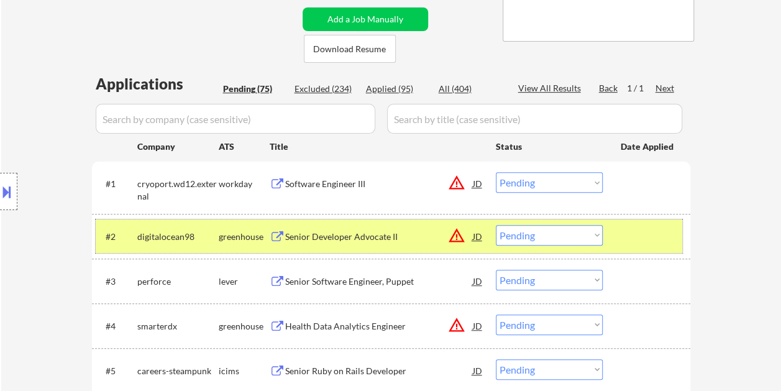
click at [641, 232] on div at bounding box center [647, 236] width 55 height 22
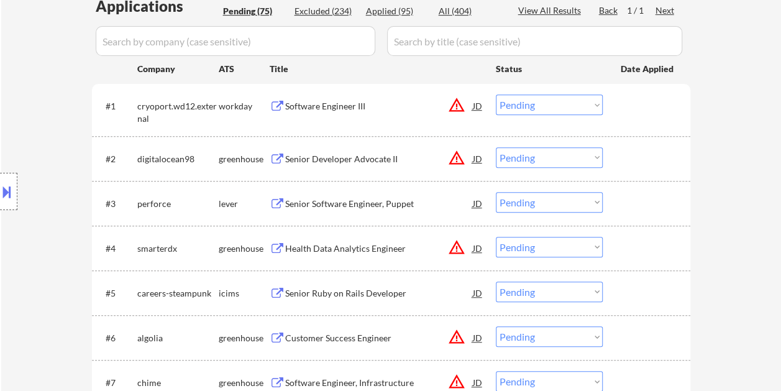
scroll to position [435, 0]
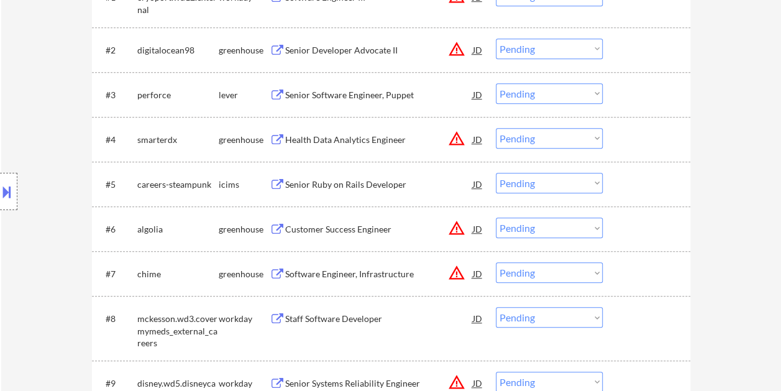
click at [625, 94] on div at bounding box center [647, 94] width 55 height 22
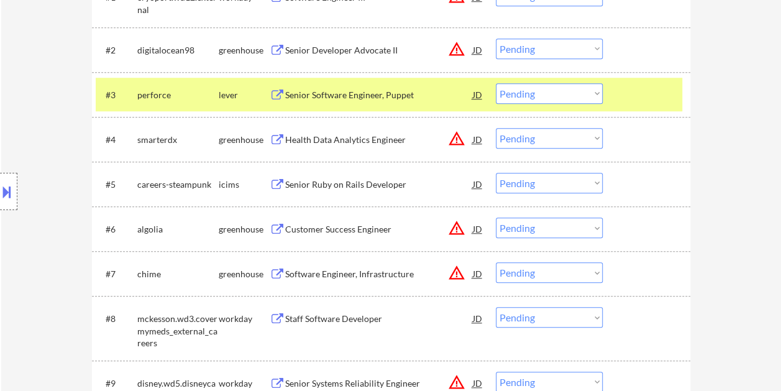
click at [401, 91] on div "Senior Software Engineer, Puppet" at bounding box center [379, 95] width 188 height 12
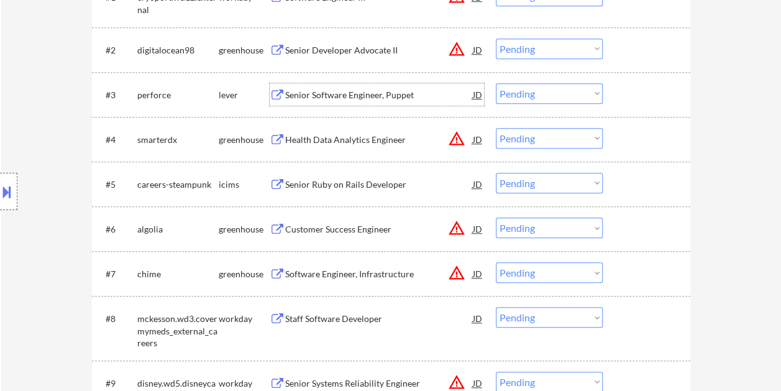
click at [632, 92] on div at bounding box center [647, 94] width 55 height 22
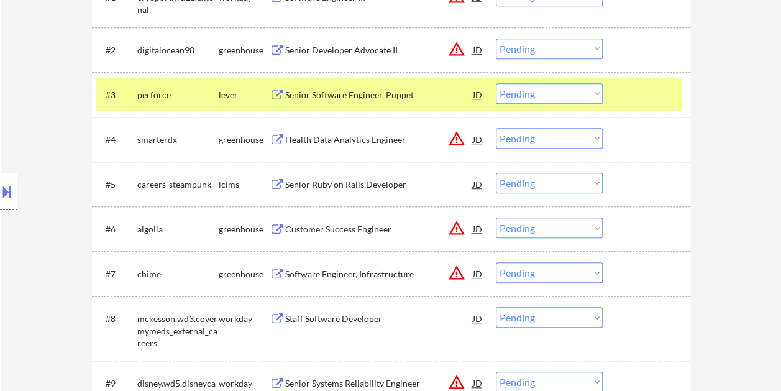
click at [585, 91] on select "Choose an option... Pending Applied Excluded (Questions) Excluded (Expired) Exc…" at bounding box center [549, 93] width 107 height 20
click at [496, 83] on select "Choose an option... Pending Applied Excluded (Questions) Excluded (Expired) Exc…" at bounding box center [549, 93] width 107 height 20
select select ""pending""
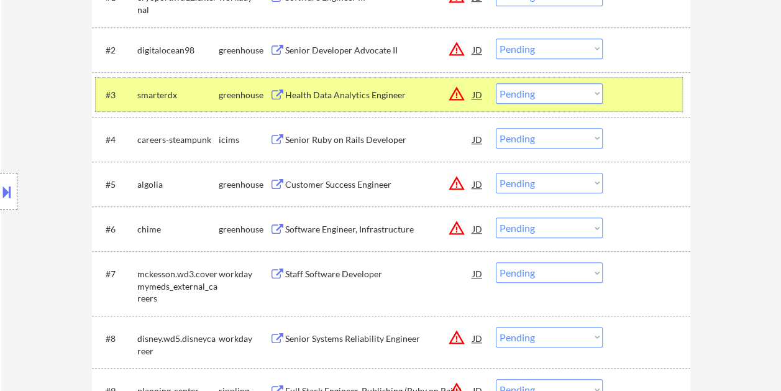
drag, startPoint x: 648, startPoint y: 99, endPoint x: 583, endPoint y: 124, distance: 69.8
click at [647, 100] on div at bounding box center [647, 94] width 55 height 22
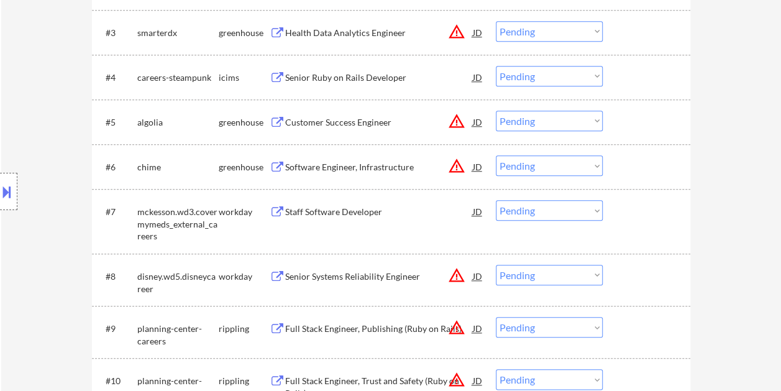
scroll to position [373, 0]
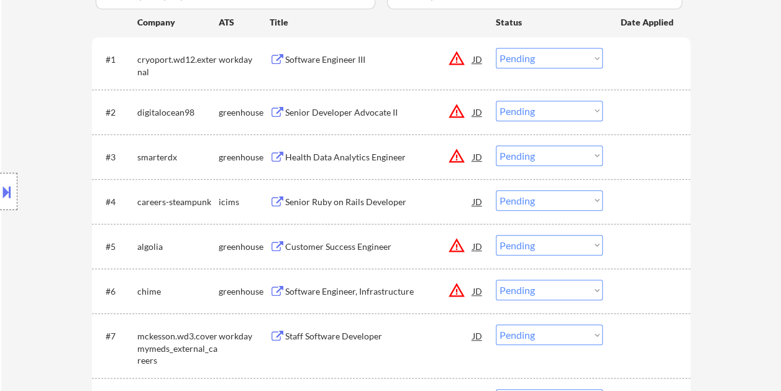
drag, startPoint x: 630, startPoint y: 100, endPoint x: 538, endPoint y: 113, distance: 92.8
click at [630, 101] on div at bounding box center [647, 112] width 55 height 22
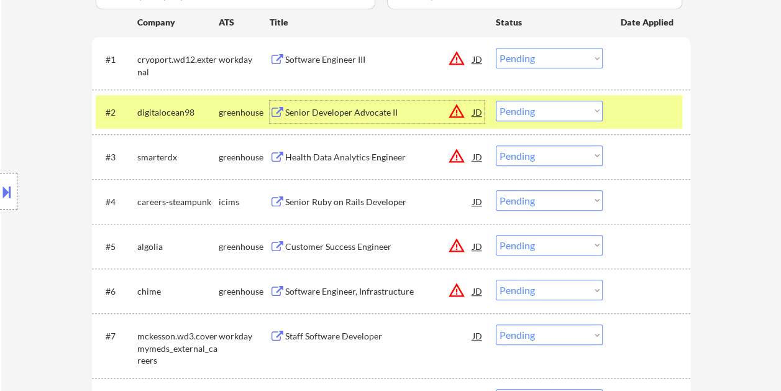
click at [404, 111] on div "Senior Developer Advocate II" at bounding box center [379, 112] width 188 height 12
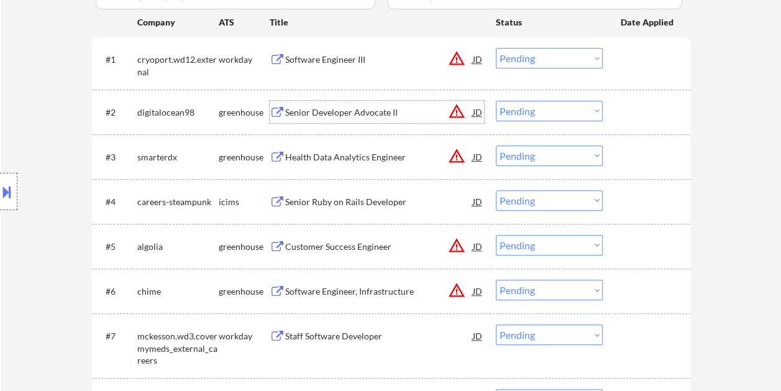
click at [623, 109] on div at bounding box center [647, 112] width 55 height 22
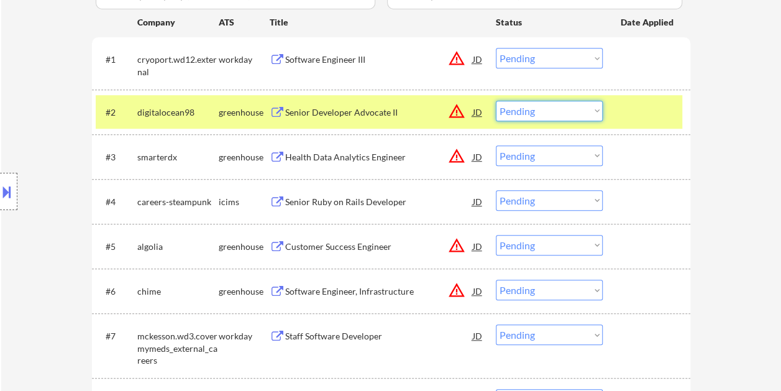
click at [595, 109] on select "Choose an option... Pending Applied Excluded (Questions) Excluded (Expired) Exc…" at bounding box center [549, 111] width 107 height 20
click at [496, 101] on select "Choose an option... Pending Applied Excluded (Questions) Excluded (Expired) Exc…" at bounding box center [549, 111] width 107 height 20
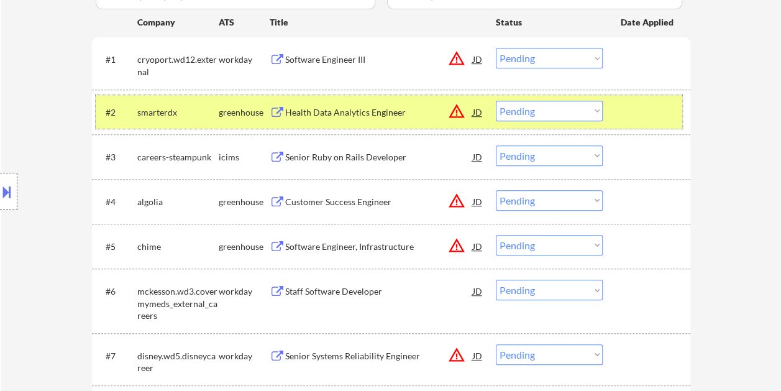
click at [634, 112] on div at bounding box center [647, 112] width 55 height 22
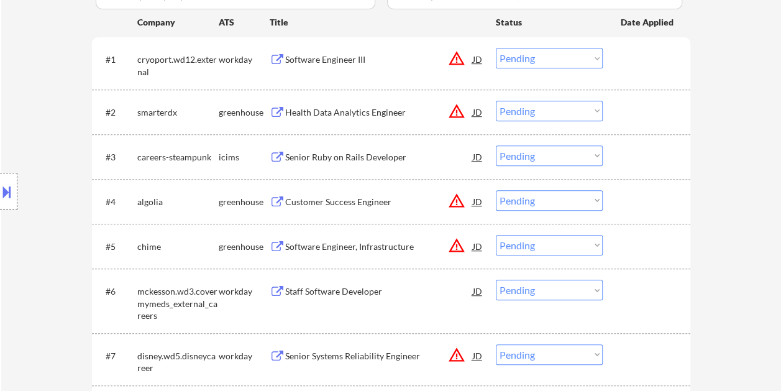
click at [641, 104] on div at bounding box center [647, 112] width 55 height 22
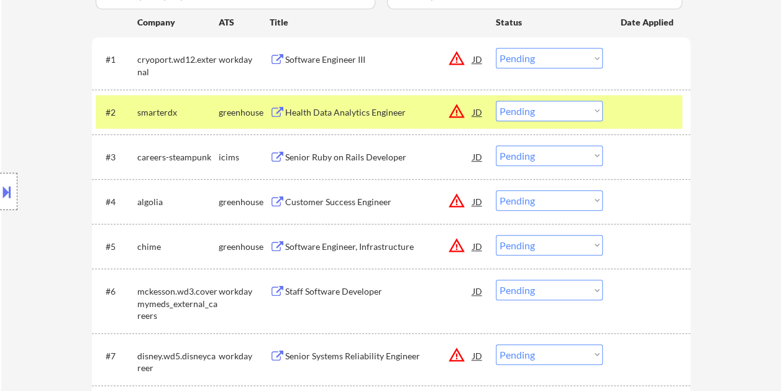
click at [391, 117] on div "Health Data Analytics Engineer" at bounding box center [379, 112] width 188 height 12
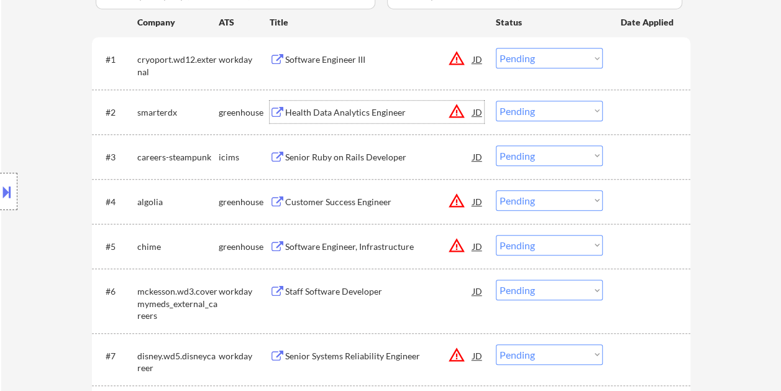
click at [617, 102] on div "#2 smarterdx greenhouse Health Data Analytics Engineer JD warning_amber Choose …" at bounding box center [389, 112] width 586 height 34
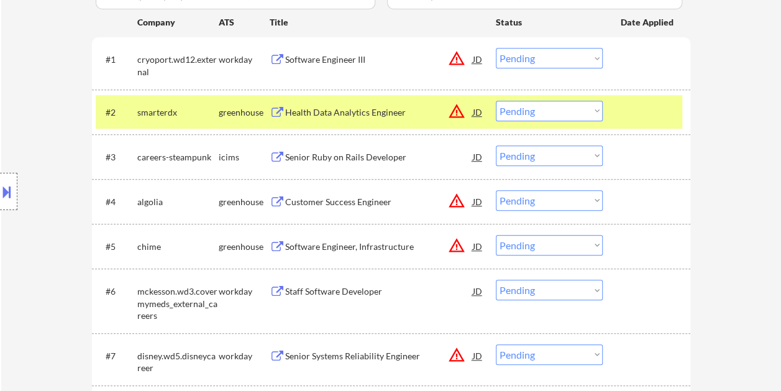
click at [600, 109] on select "Choose an option... Pending Applied Excluded (Questions) Excluded (Expired) Exc…" at bounding box center [549, 111] width 107 height 20
click at [496, 101] on select "Choose an option... Pending Applied Excluded (Questions) Excluded (Expired) Exc…" at bounding box center [549, 111] width 107 height 20
select select ""pending""
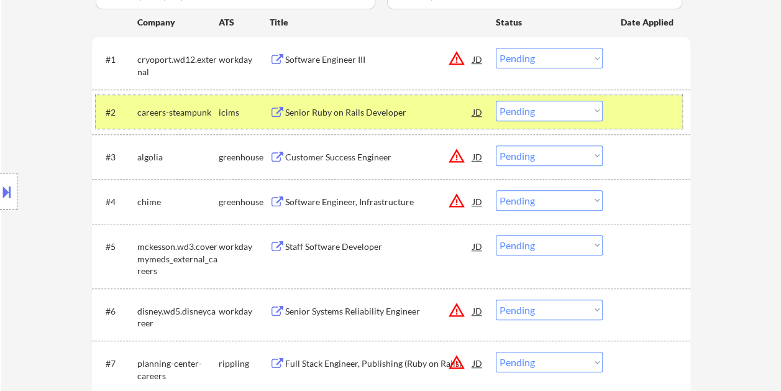
click at [627, 104] on div at bounding box center [647, 112] width 55 height 22
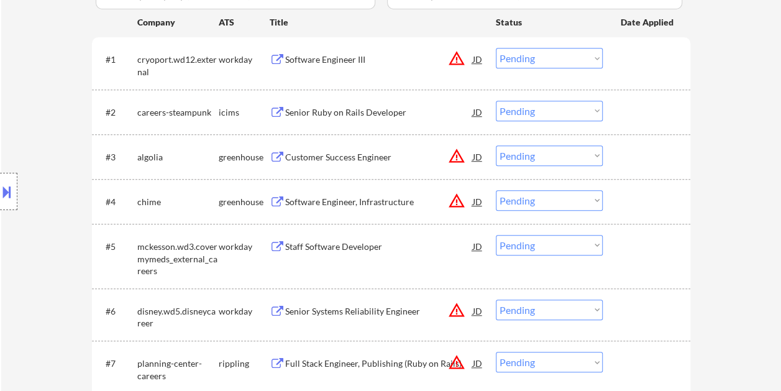
scroll to position [435, 0]
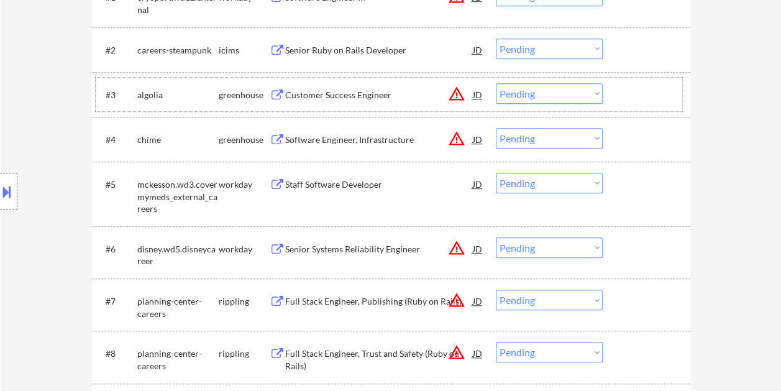
click at [625, 93] on div at bounding box center [647, 94] width 55 height 22
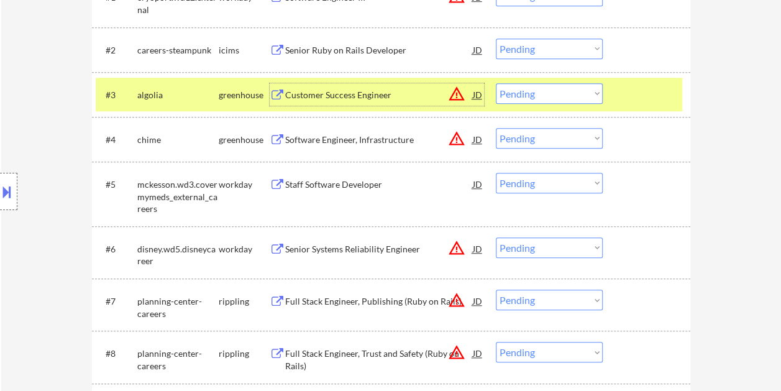
click at [397, 93] on div "Customer Success Engineer" at bounding box center [379, 95] width 188 height 12
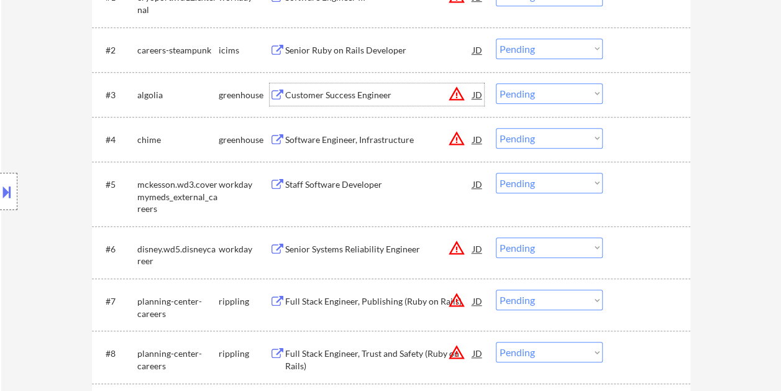
drag, startPoint x: 631, startPoint y: 86, endPoint x: 618, endPoint y: 91, distance: 13.2
click at [631, 87] on div at bounding box center [647, 94] width 55 height 22
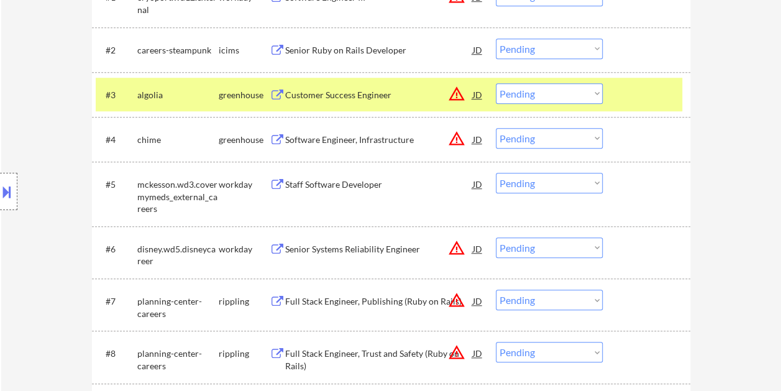
click at [596, 94] on select "Choose an option... Pending Applied Excluded (Questions) Excluded (Expired) Exc…" at bounding box center [549, 93] width 107 height 20
click at [496, 83] on select "Choose an option... Pending Applied Excluded (Questions) Excluded (Expired) Exc…" at bounding box center [549, 93] width 107 height 20
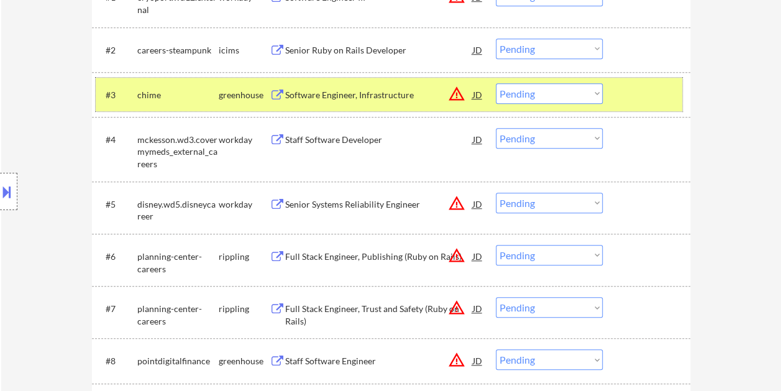
click at [616, 89] on div "#3 chime greenhouse Software Engineer, Infrastructure JD warning_amber Choose a…" at bounding box center [389, 95] width 586 height 34
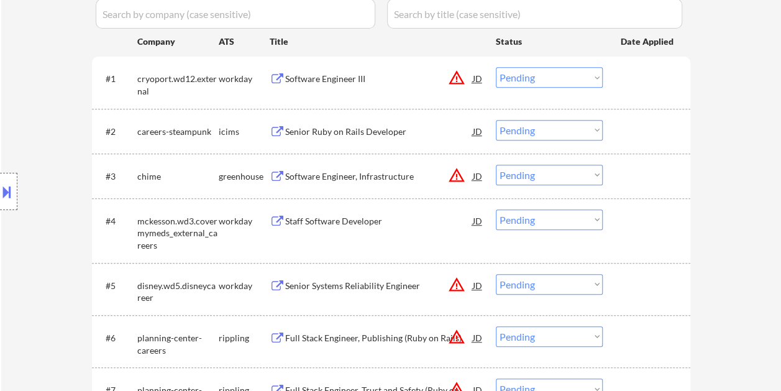
scroll to position [373, 0]
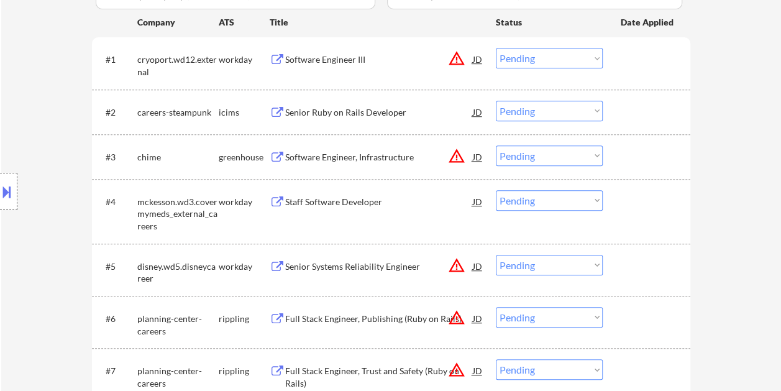
drag, startPoint x: 632, startPoint y: 159, endPoint x: 500, endPoint y: 148, distance: 131.4
click at [631, 159] on div at bounding box center [647, 156] width 55 height 22
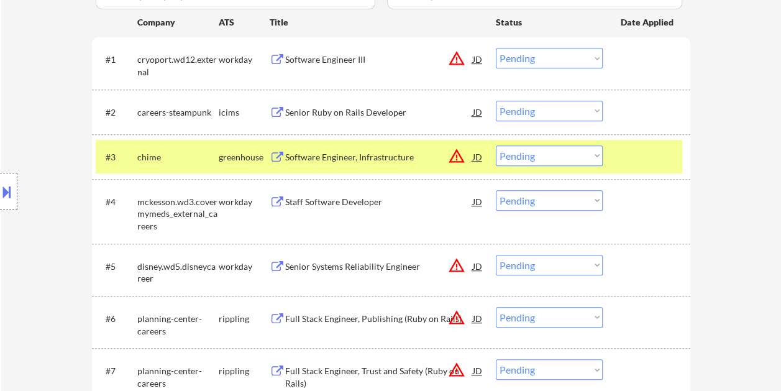
click at [397, 152] on div "Software Engineer, Infrastructure" at bounding box center [379, 157] width 188 height 12
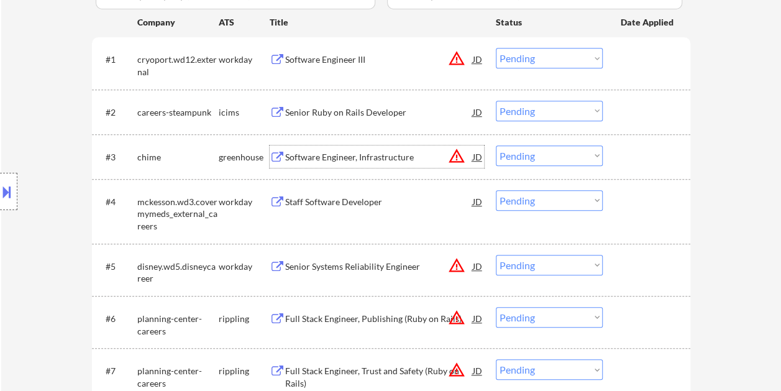
drag, startPoint x: 643, startPoint y: 156, endPoint x: 595, endPoint y: 152, distance: 48.6
click at [641, 156] on div at bounding box center [647, 156] width 55 height 22
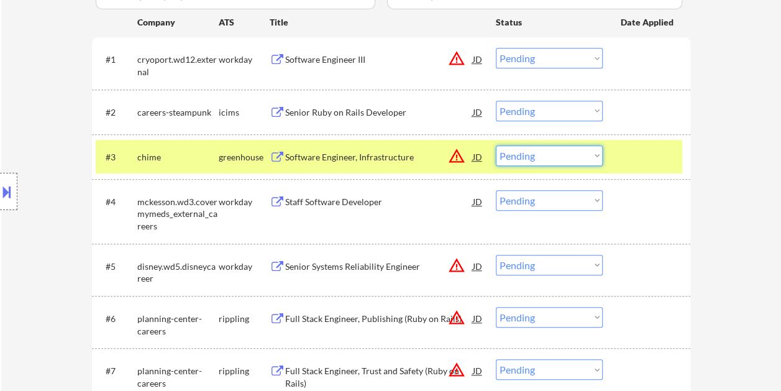
click at [586, 153] on select "Choose an option... Pending Applied Excluded (Questions) Excluded (Expired) Exc…" at bounding box center [549, 155] width 107 height 20
click at [496, 145] on select "Choose an option... Pending Applied Excluded (Questions) Excluded (Expired) Exc…" at bounding box center [549, 155] width 107 height 20
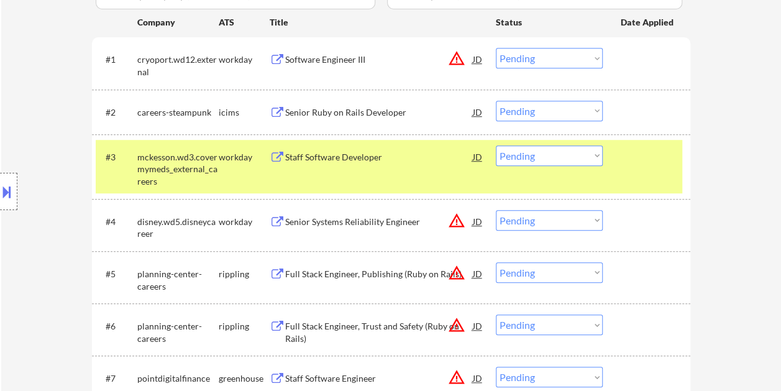
click at [630, 166] on div at bounding box center [647, 156] width 55 height 22
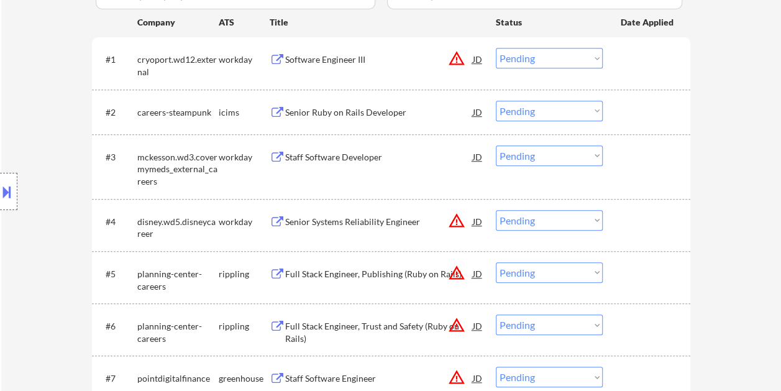
drag, startPoint x: 646, startPoint y: 161, endPoint x: 620, endPoint y: 166, distance: 26.5
click at [646, 162] on div at bounding box center [647, 156] width 55 height 22
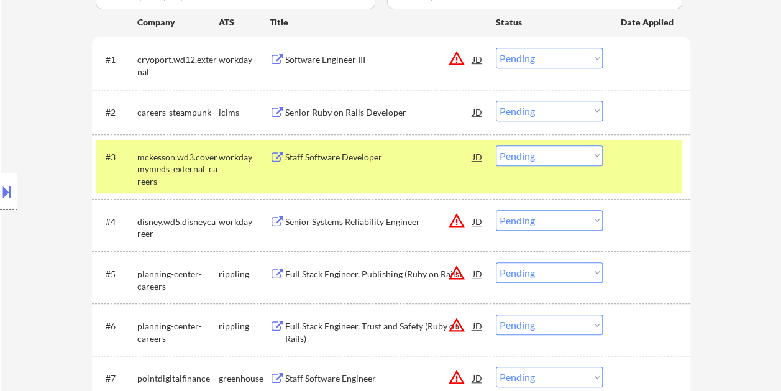
click at [360, 168] on div "#3 mckesson.wd3.covermymeds_external_careers workday Staff Software Developer J…" at bounding box center [389, 166] width 586 height 53
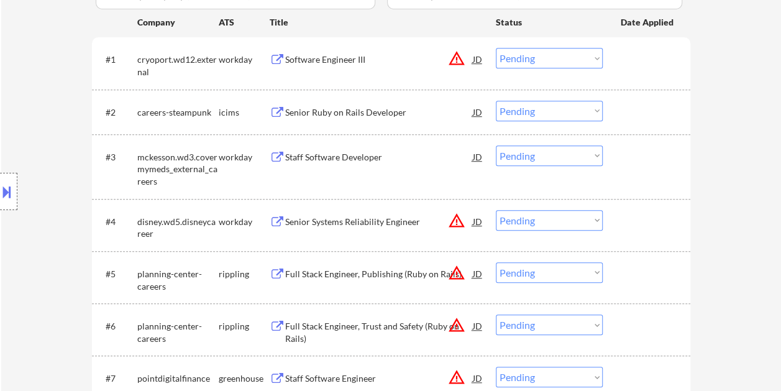
drag, startPoint x: 611, startPoint y: 155, endPoint x: 550, endPoint y: 163, distance: 62.0
click at [612, 155] on div "#3 mckesson.wd3.covermymeds_external_careers workday Staff Software Developer J…" at bounding box center [389, 166] width 586 height 53
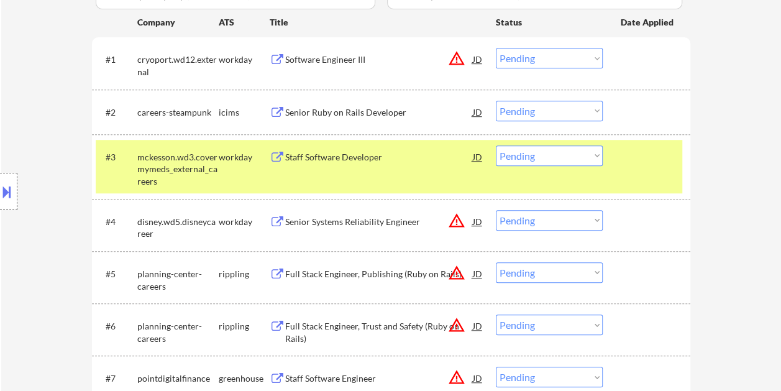
click at [348, 155] on div "Staff Software Developer" at bounding box center [379, 157] width 188 height 12
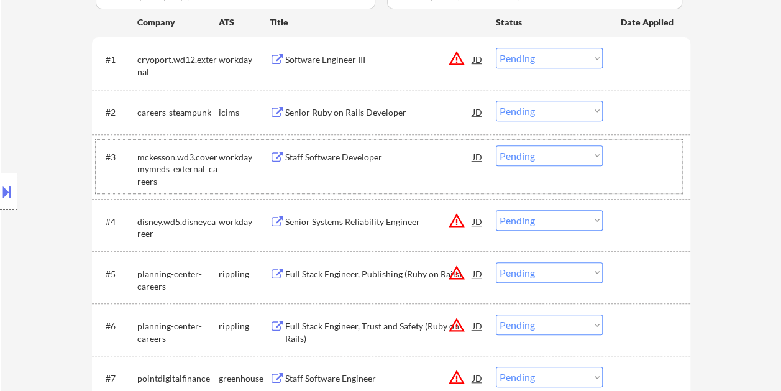
drag, startPoint x: 654, startPoint y: 148, endPoint x: 618, endPoint y: 155, distance: 37.3
click at [654, 148] on div at bounding box center [647, 156] width 55 height 22
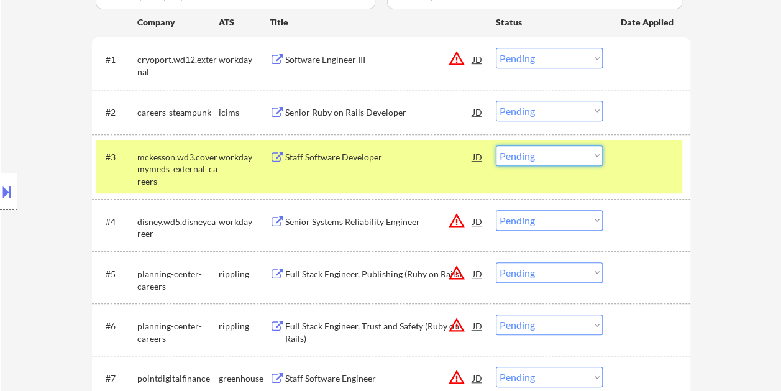
click at [595, 159] on select "Choose an option... Pending Applied Excluded (Questions) Excluded (Expired) Exc…" at bounding box center [549, 155] width 107 height 20
click at [496, 145] on select "Choose an option... Pending Applied Excluded (Questions) Excluded (Expired) Exc…" at bounding box center [549, 155] width 107 height 20
select select ""pending""
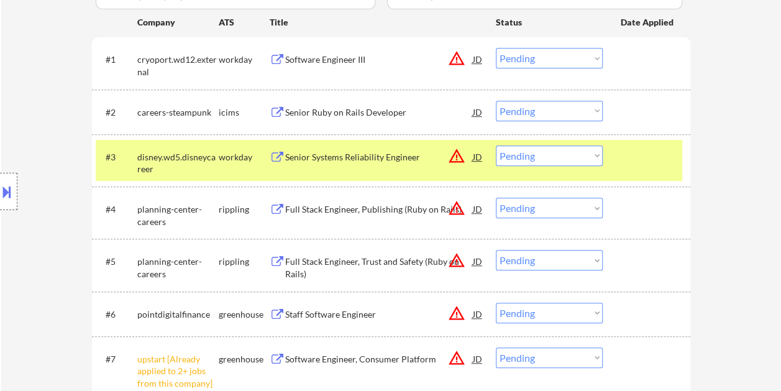
click at [640, 158] on div at bounding box center [647, 156] width 55 height 22
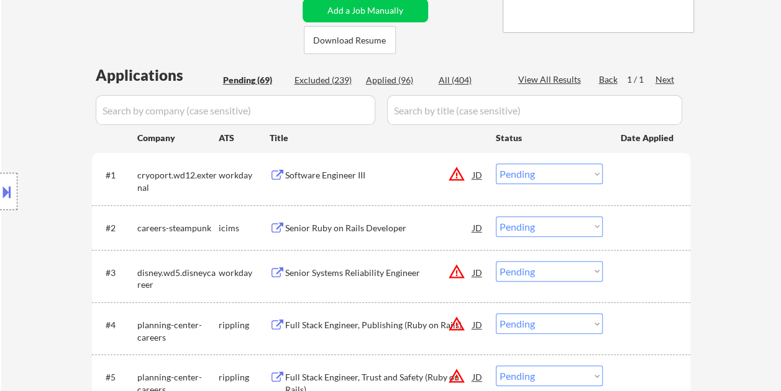
scroll to position [310, 0]
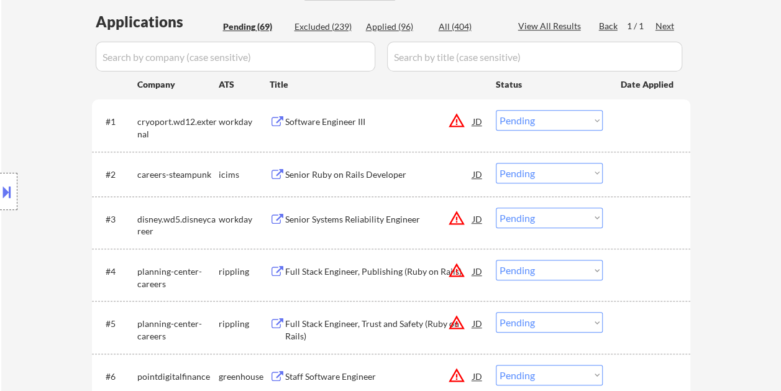
click at [630, 122] on div at bounding box center [647, 121] width 55 height 22
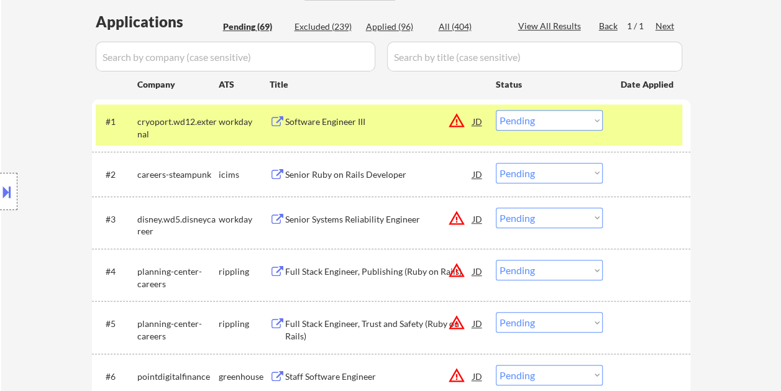
click at [385, 115] on div "Software Engineer III" at bounding box center [379, 121] width 188 height 12
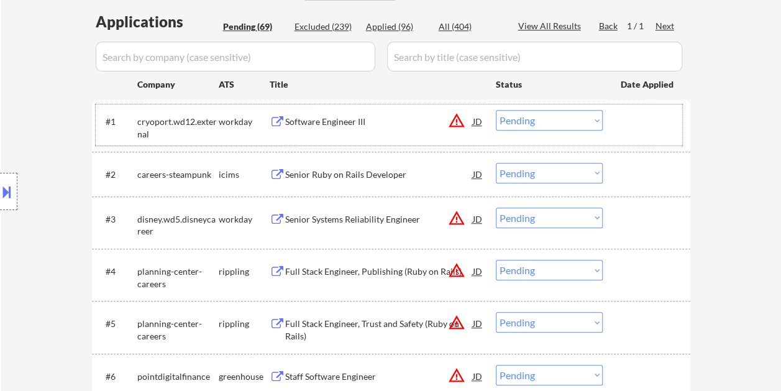
click at [621, 125] on div at bounding box center [647, 121] width 55 height 22
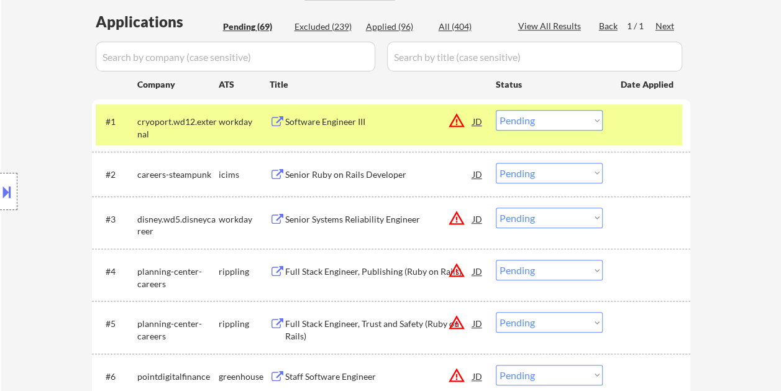
click at [594, 117] on select "Choose an option... Pending Applied Excluded (Questions) Excluded (Expired) Exc…" at bounding box center [549, 120] width 107 height 20
click at [496, 110] on select "Choose an option... Pending Applied Excluded (Questions) Excluded (Expired) Exc…" at bounding box center [549, 120] width 107 height 20
select select ""pending""
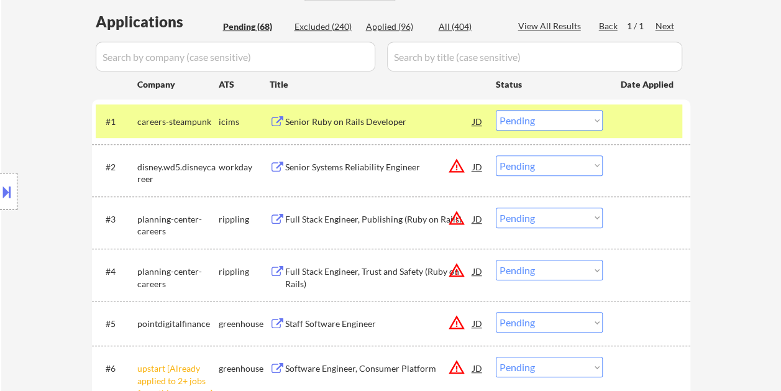
click at [638, 123] on div at bounding box center [647, 121] width 55 height 22
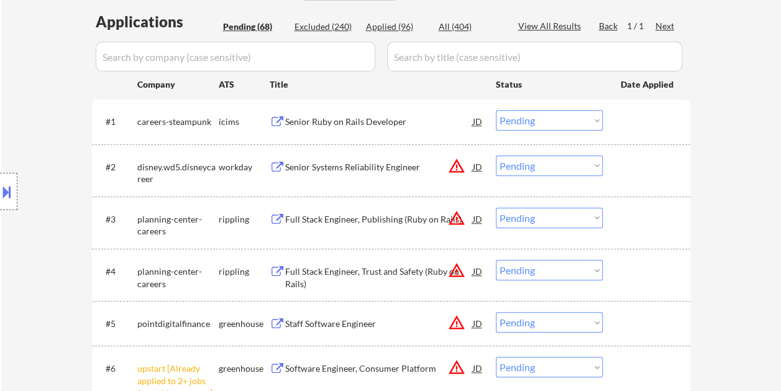
click at [623, 114] on div at bounding box center [647, 121] width 55 height 22
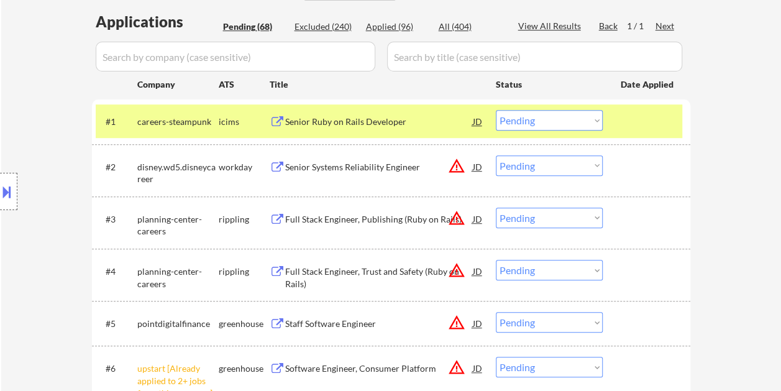
click at [623, 113] on div at bounding box center [647, 121] width 55 height 22
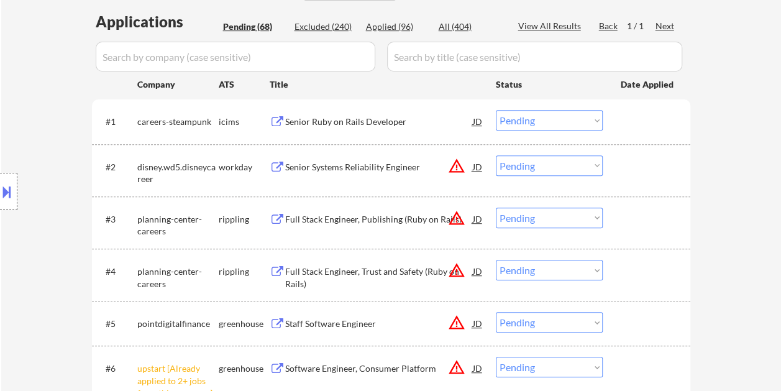
scroll to position [373, 0]
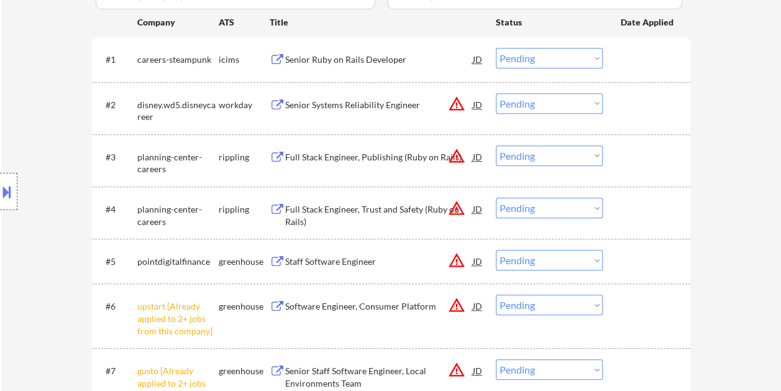
click at [622, 109] on div at bounding box center [647, 104] width 55 height 22
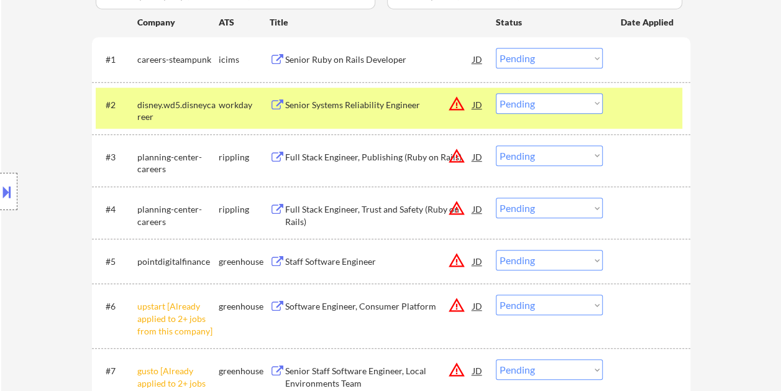
click at [637, 106] on div at bounding box center [647, 104] width 55 height 22
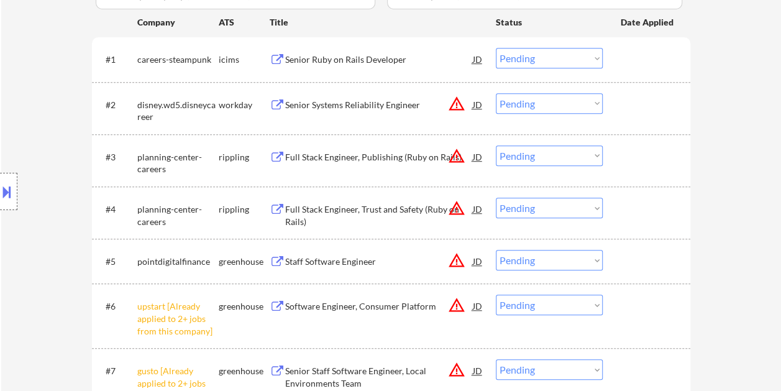
click at [632, 66] on div at bounding box center [647, 59] width 55 height 22
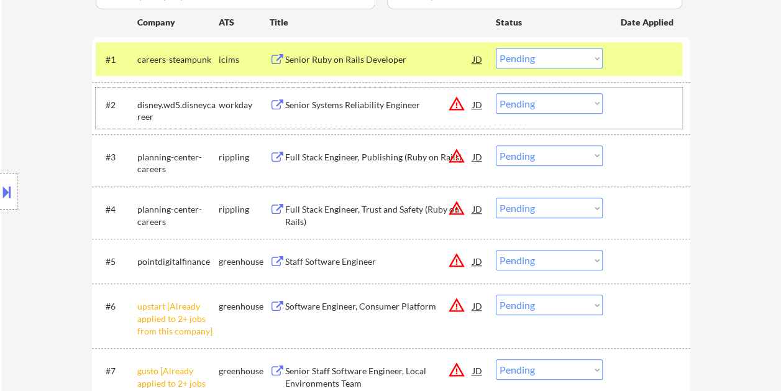
click at [630, 106] on div at bounding box center [647, 104] width 55 height 22
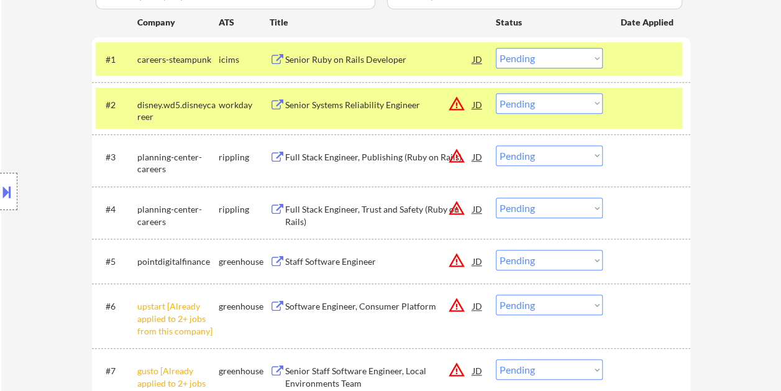
drag, startPoint x: 641, startPoint y: 55, endPoint x: 641, endPoint y: 63, distance: 7.5
click at [641, 56] on div at bounding box center [647, 59] width 55 height 22
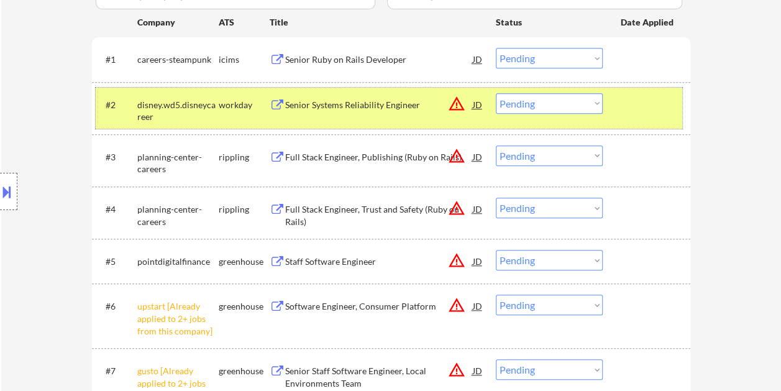
click at [638, 101] on div at bounding box center [647, 104] width 55 height 22
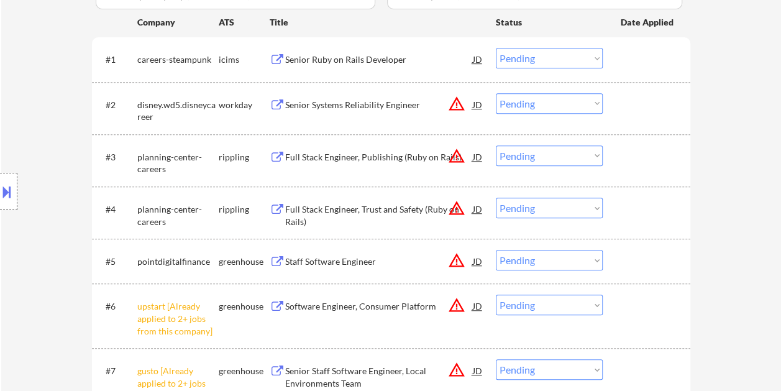
click at [648, 98] on div at bounding box center [647, 104] width 55 height 22
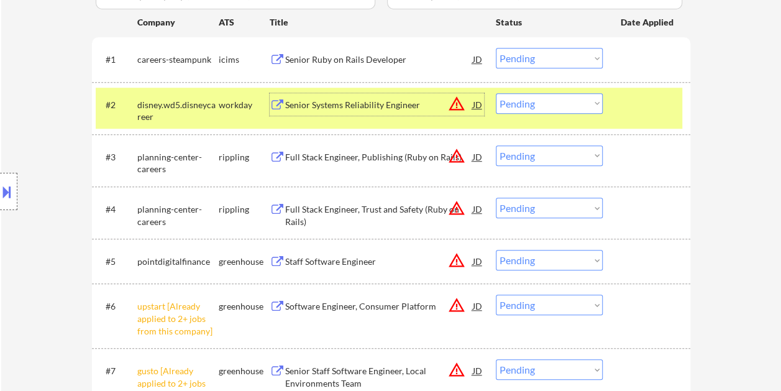
click at [396, 105] on div "Senior Systems Reliability Engineer" at bounding box center [379, 105] width 188 height 12
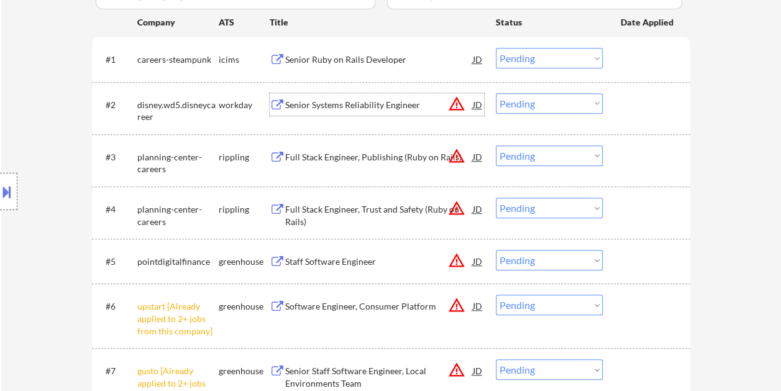
click at [627, 109] on div at bounding box center [647, 104] width 55 height 22
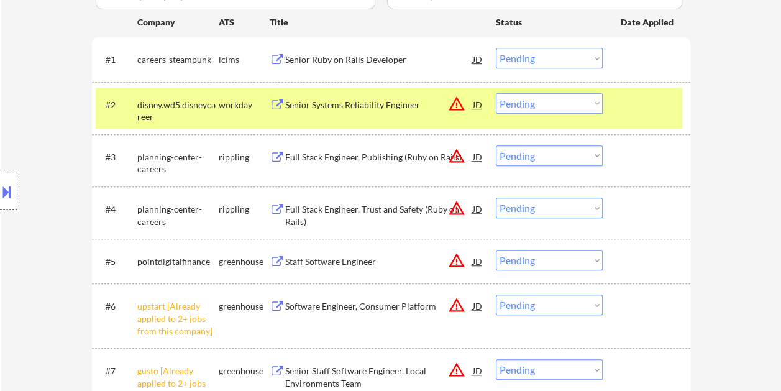
click at [594, 101] on select "Choose an option... Pending Applied Excluded (Questions) Excluded (Expired) Exc…" at bounding box center [549, 103] width 107 height 20
click at [496, 93] on select "Choose an option... Pending Applied Excluded (Questions) Excluded (Expired) Exc…" at bounding box center [549, 103] width 107 height 20
select select ""pending""
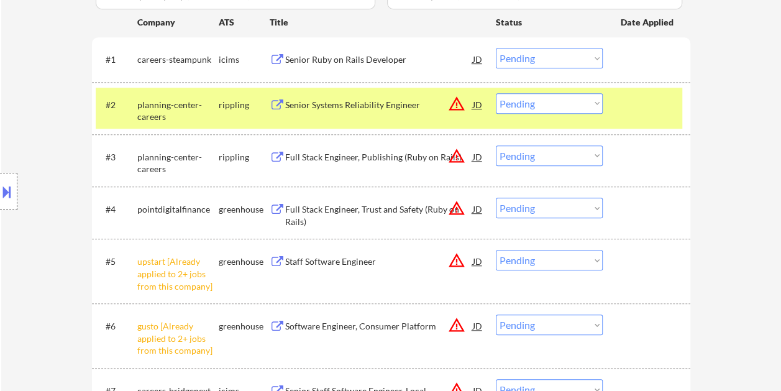
click at [632, 106] on div at bounding box center [647, 104] width 55 height 22
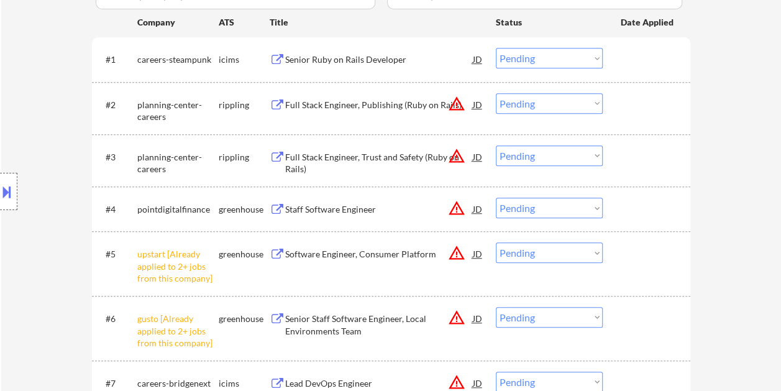
scroll to position [435, 0]
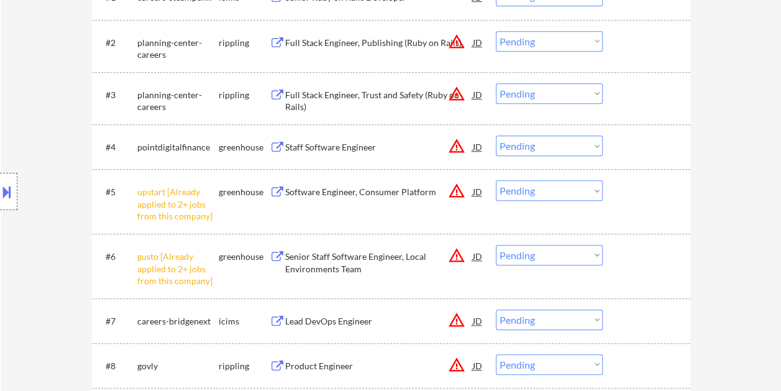
drag, startPoint x: 633, startPoint y: 139, endPoint x: 560, endPoint y: 147, distance: 73.6
click at [632, 140] on div at bounding box center [647, 146] width 55 height 22
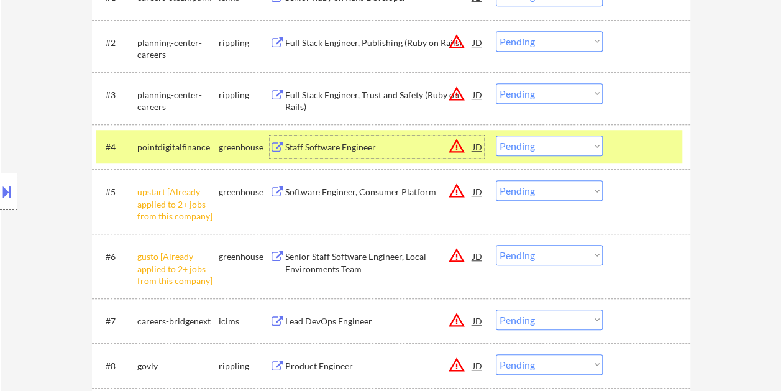
click at [360, 143] on div "Staff Software Engineer" at bounding box center [379, 147] width 188 height 12
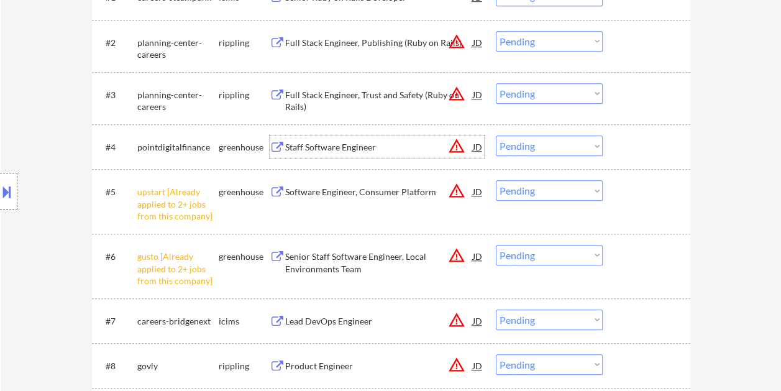
click at [627, 152] on div at bounding box center [647, 146] width 55 height 22
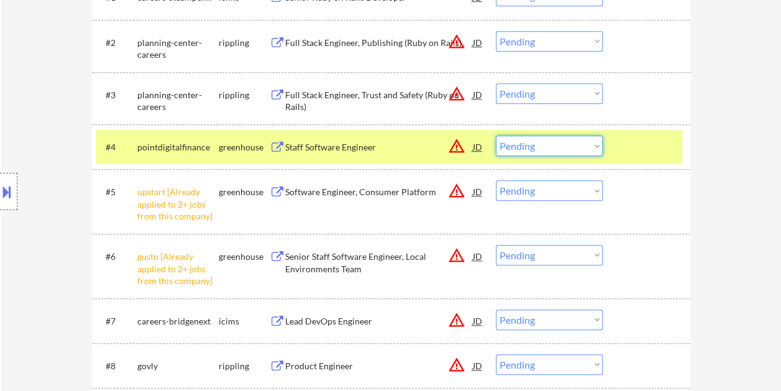
click at [587, 143] on select "Choose an option... Pending Applied Excluded (Questions) Excluded (Expired) Exc…" at bounding box center [549, 145] width 107 height 20
click at [496, 135] on select "Choose an option... Pending Applied Excluded (Questions) Excluded (Expired) Exc…" at bounding box center [549, 145] width 107 height 20
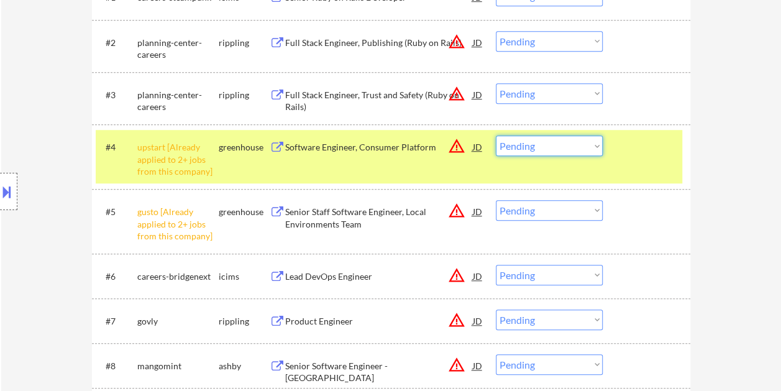
click at [591, 143] on select "Choose an option... Pending Applied Excluded (Questions) Excluded (Expired) Exc…" at bounding box center [549, 145] width 107 height 20
click at [496, 135] on select "Choose an option... Pending Applied Excluded (Questions) Excluded (Expired) Exc…" at bounding box center [549, 145] width 107 height 20
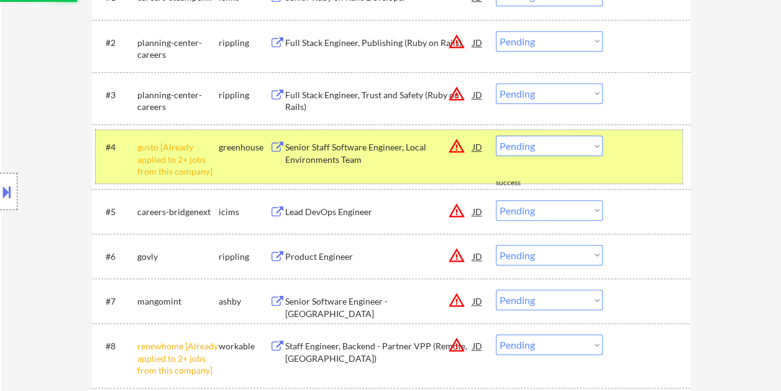
click at [622, 154] on div at bounding box center [647, 146] width 55 height 22
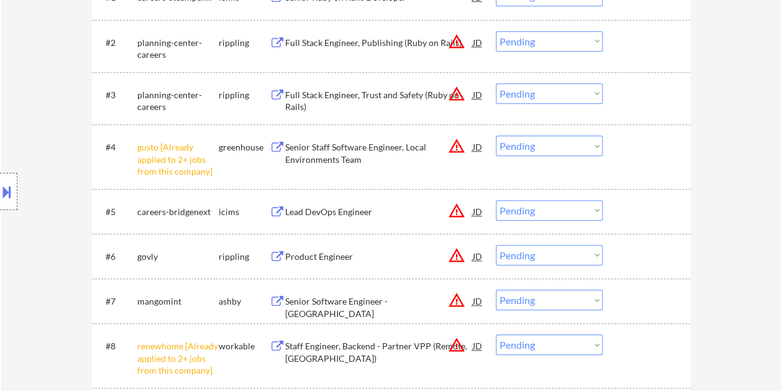
click at [598, 146] on select "Choose an option... Pending Applied Excluded (Questions) Excluded (Expired) Exc…" at bounding box center [549, 145] width 107 height 20
click at [496, 135] on select "Choose an option... Pending Applied Excluded (Questions) Excluded (Expired) Exc…" at bounding box center [549, 145] width 107 height 20
select select ""pending""
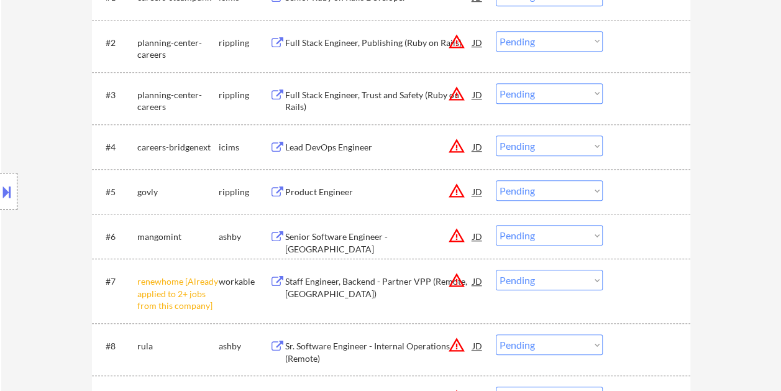
click at [599, 281] on select "Choose an option... Pending Applied Excluded (Questions) Excluded (Expired) Exc…" at bounding box center [549, 279] width 107 height 20
click at [496, 269] on select "Choose an option... Pending Applied Excluded (Questions) Excluded (Expired) Exc…" at bounding box center [549, 279] width 107 height 20
select select ""pending""
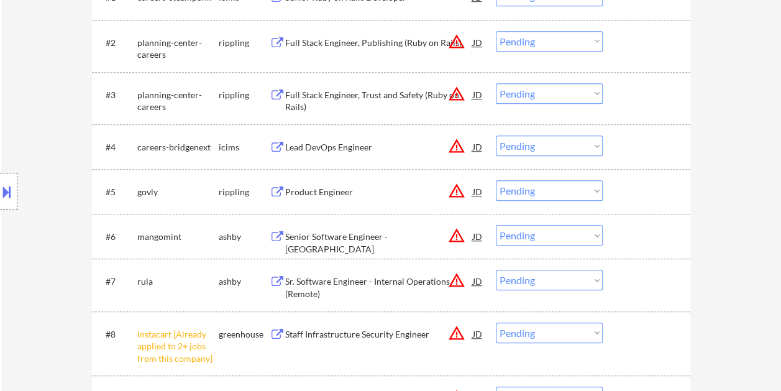
click at [635, 242] on div at bounding box center [647, 236] width 55 height 22
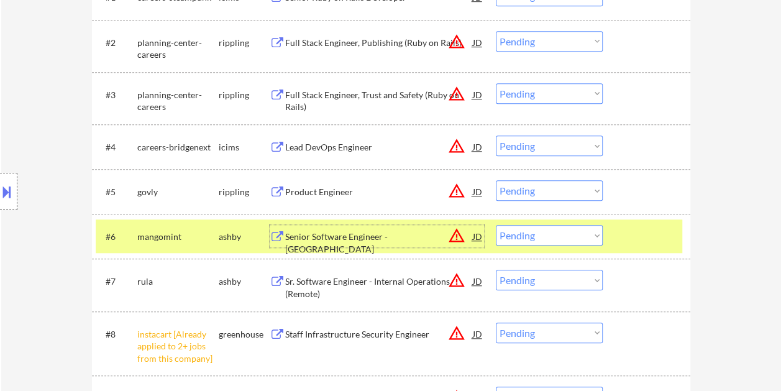
click at [345, 227] on div "Senior Software Engineer - US" at bounding box center [379, 236] width 188 height 22
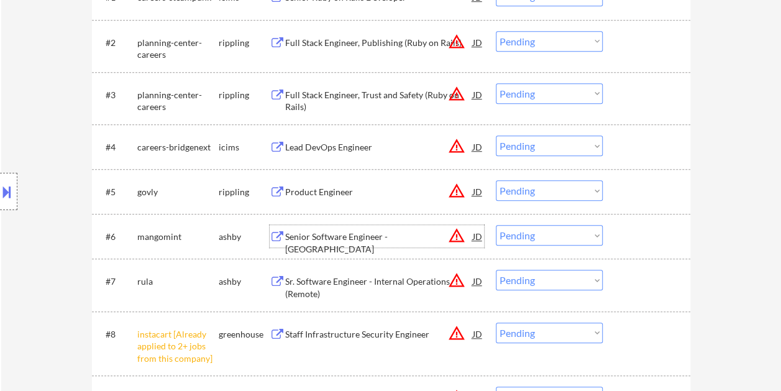
drag, startPoint x: 658, startPoint y: 235, endPoint x: 625, endPoint y: 238, distance: 33.0
click at [654, 238] on div at bounding box center [647, 236] width 55 height 22
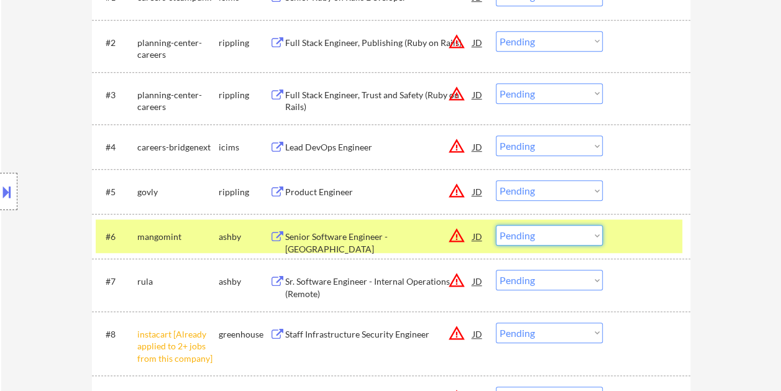
click at [592, 237] on select "Choose an option... Pending Applied Excluded (Questions) Excluded (Expired) Exc…" at bounding box center [549, 235] width 107 height 20
click at [496, 225] on select "Choose an option... Pending Applied Excluded (Questions) Excluded (Expired) Exc…" at bounding box center [549, 235] width 107 height 20
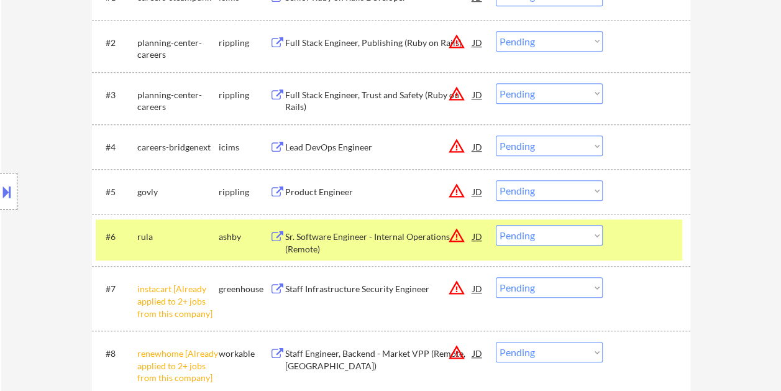
click at [628, 242] on div at bounding box center [647, 236] width 55 height 22
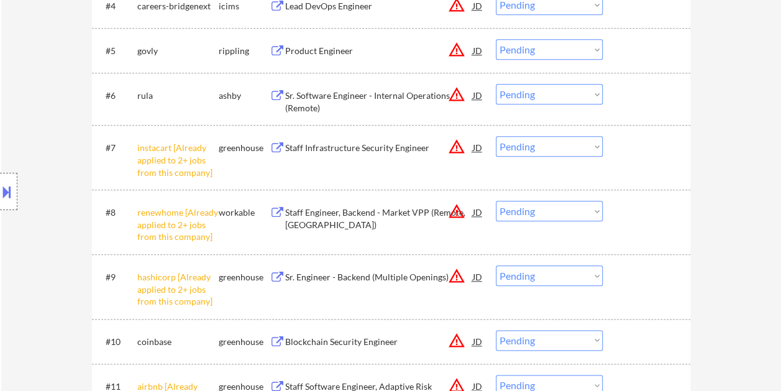
scroll to position [559, 0]
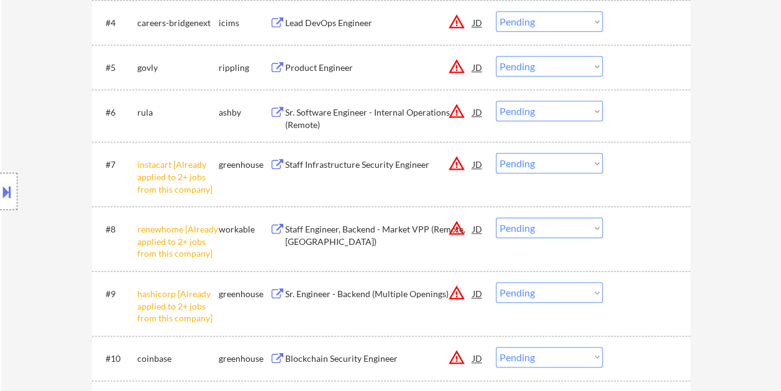
click at [623, 111] on div at bounding box center [647, 112] width 55 height 22
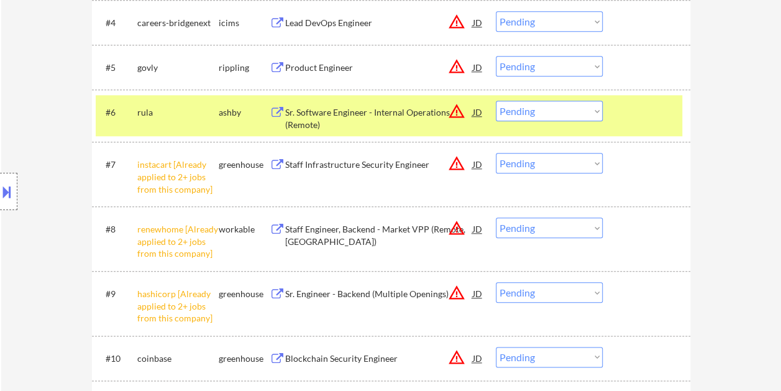
click at [355, 113] on div "Sr. Software Engineer - Internal Operations (Remote)" at bounding box center [379, 118] width 188 height 24
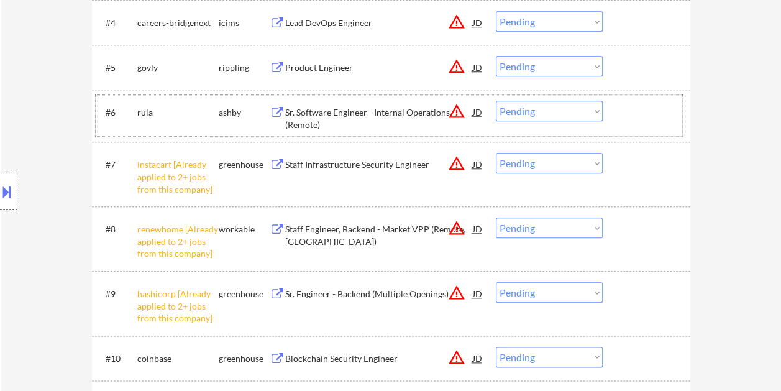
click at [629, 107] on div at bounding box center [647, 112] width 55 height 22
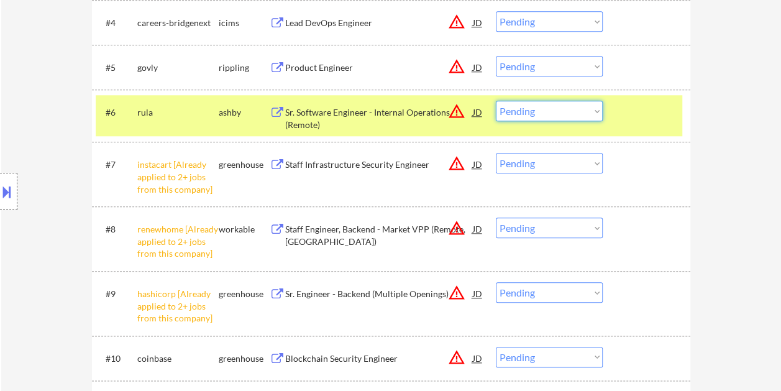
click at [594, 107] on select "Choose an option... Pending Applied Excluded (Questions) Excluded (Expired) Exc…" at bounding box center [549, 111] width 107 height 20
click at [496, 101] on select "Choose an option... Pending Applied Excluded (Questions) Excluded (Expired) Exc…" at bounding box center [549, 111] width 107 height 20
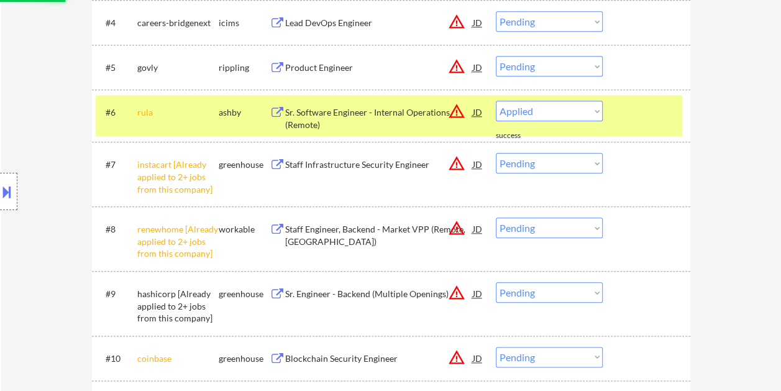
select select ""pending""
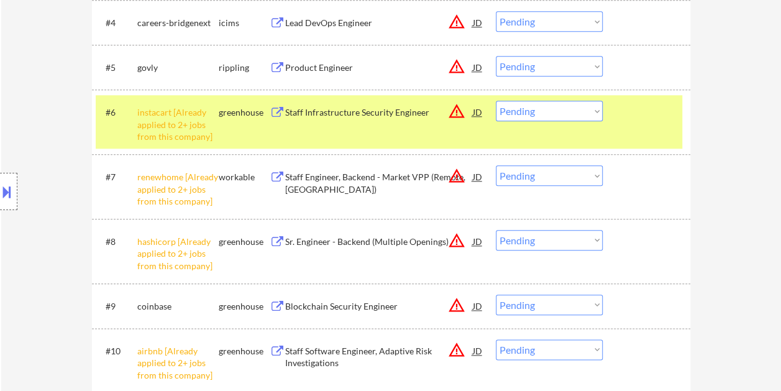
click at [657, 121] on div at bounding box center [647, 112] width 55 height 22
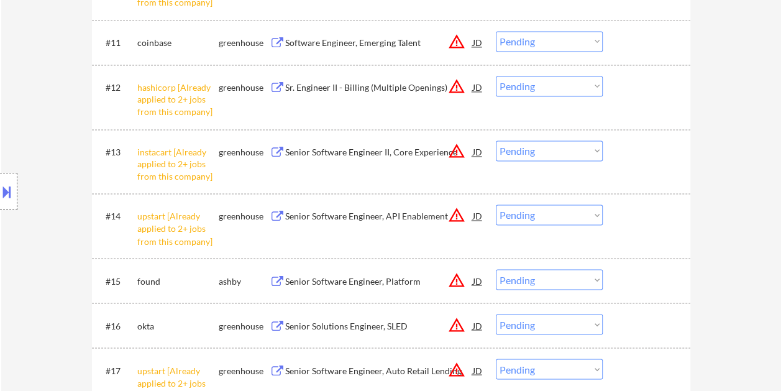
scroll to position [994, 0]
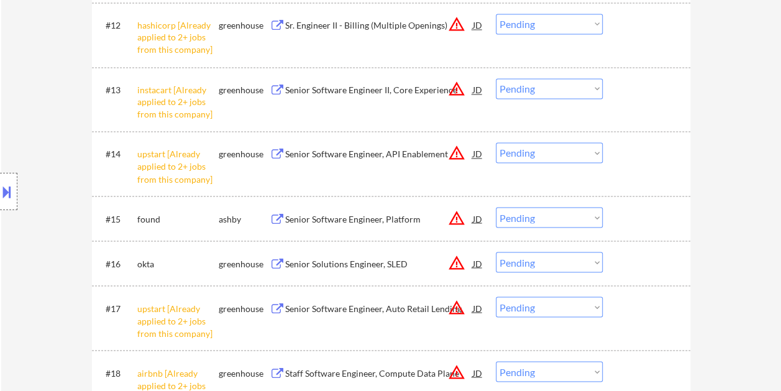
click at [622, 204] on div "#15 found ashby Senior Software Engineer, Platform JD warning_amber Choose an o…" at bounding box center [389, 218] width 586 height 34
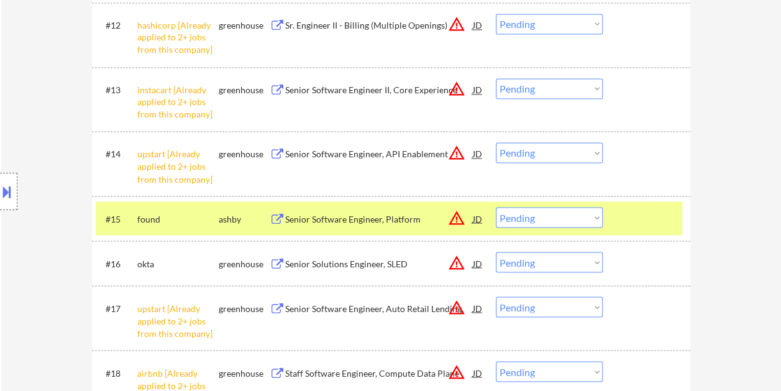
click at [353, 214] on div "Senior Software Engineer, Platform" at bounding box center [379, 218] width 188 height 12
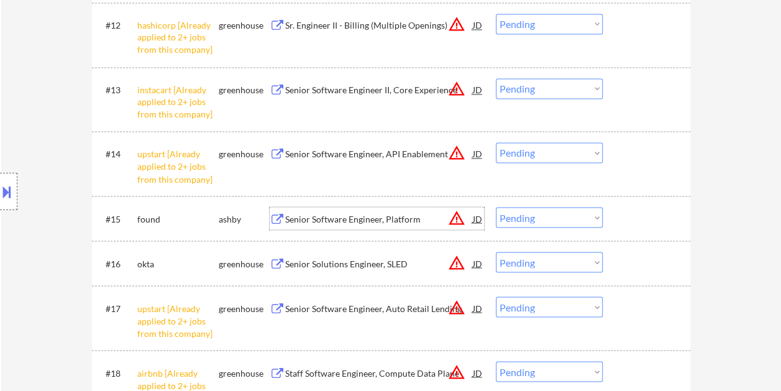
click at [640, 222] on div at bounding box center [647, 218] width 55 height 22
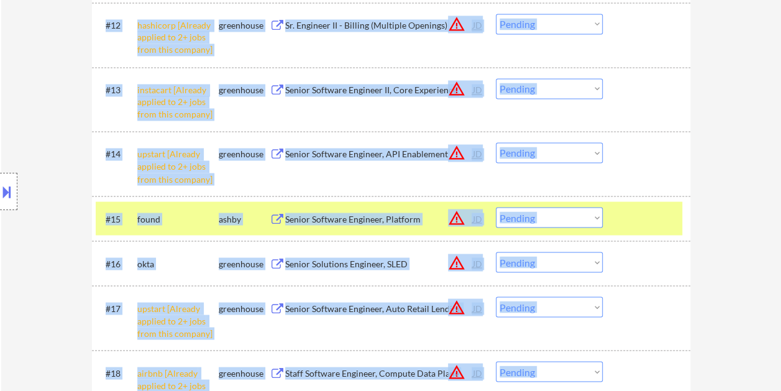
drag, startPoint x: 780, startPoint y: 118, endPoint x: 780, endPoint y: 38, distance: 79.5
click at [610, 222] on div "#15 found ashby Senior Software Engineer, Platform JD warning_amber Choose an o…" at bounding box center [389, 218] width 586 height 34
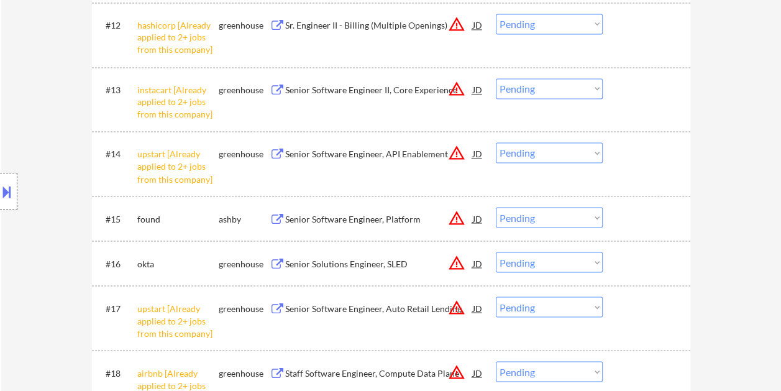
click at [633, 221] on div at bounding box center [647, 218] width 55 height 22
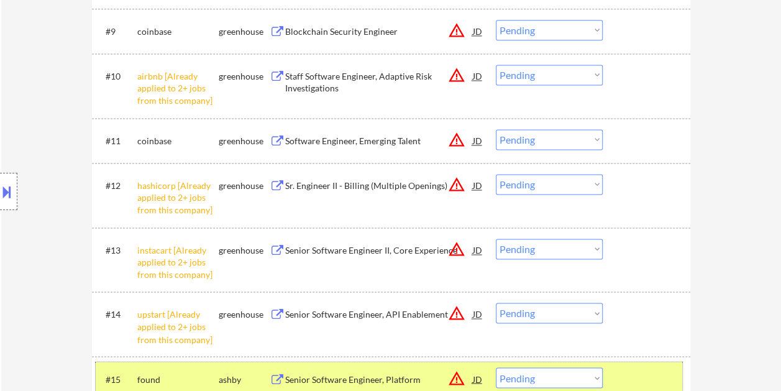
scroll to position [931, 0]
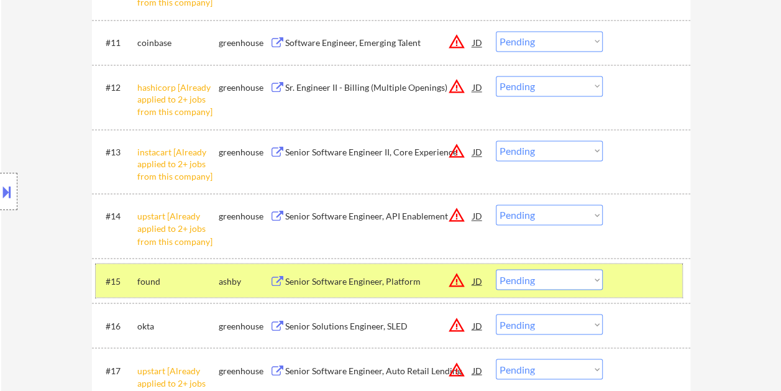
click at [594, 281] on select "Choose an option... Pending Applied Excluded (Questions) Excluded (Expired) Exc…" at bounding box center [549, 279] width 107 height 20
click at [496, 269] on select "Choose an option... Pending Applied Excluded (Questions) Excluded (Expired) Exc…" at bounding box center [549, 279] width 107 height 20
select select ""pending""
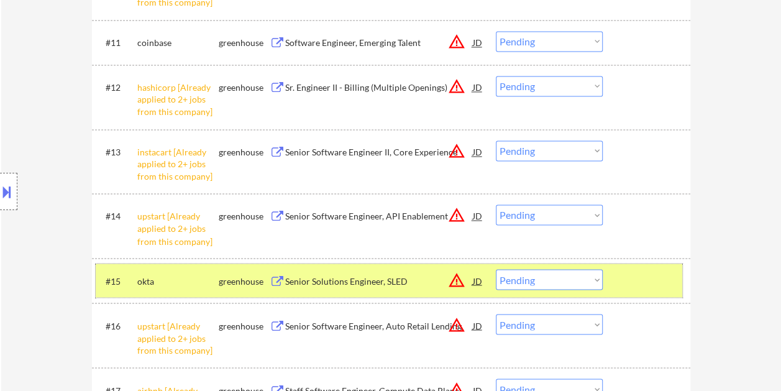
click at [634, 292] on div "#15 okta greenhouse Senior Solutions Engineer, SLED JD warning_amber Choose an …" at bounding box center [389, 280] width 586 height 34
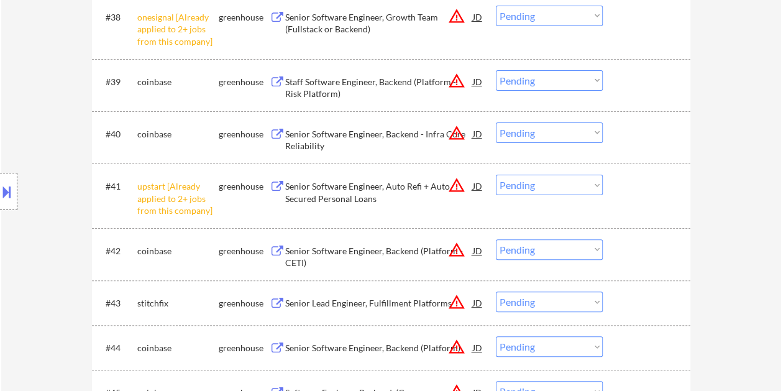
scroll to position [2422, 0]
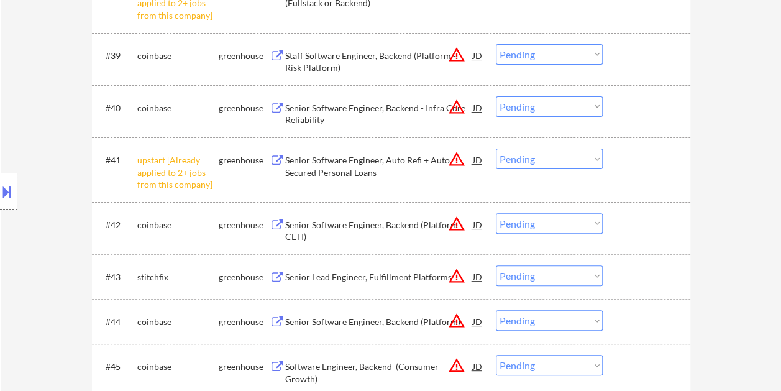
click at [597, 160] on select "Choose an option... Pending Applied Excluded (Questions) Excluded (Expired) Exc…" at bounding box center [549, 158] width 107 height 20
click at [496, 148] on select "Choose an option... Pending Applied Excluded (Questions) Excluded (Expired) Exc…" at bounding box center [549, 158] width 107 height 20
select select ""pending""
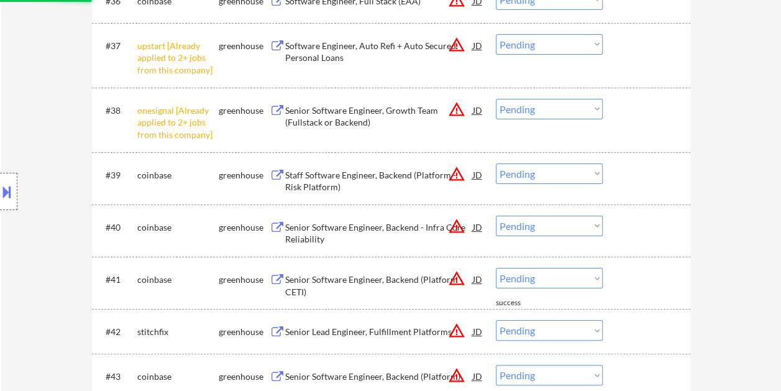
scroll to position [2297, 0]
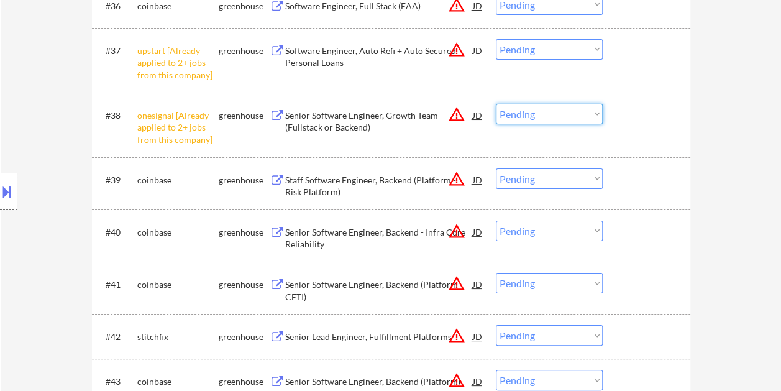
click at [586, 114] on select "Choose an option... Pending Applied Excluded (Questions) Excluded (Expired) Exc…" at bounding box center [549, 114] width 107 height 20
click at [496, 104] on select "Choose an option... Pending Applied Excluded (Questions) Excluded (Expired) Exc…" at bounding box center [549, 114] width 107 height 20
select select ""pending""
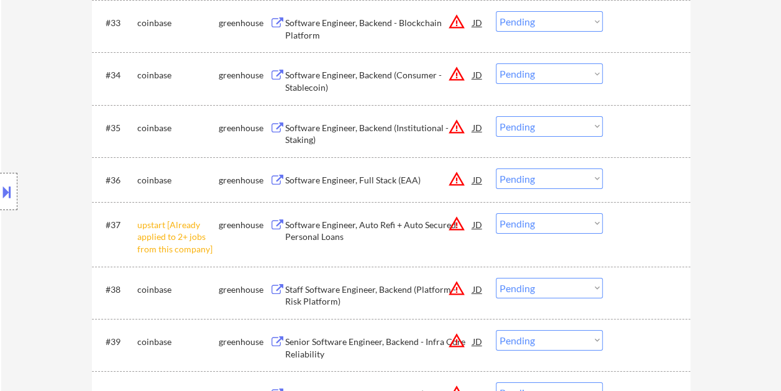
scroll to position [2111, 0]
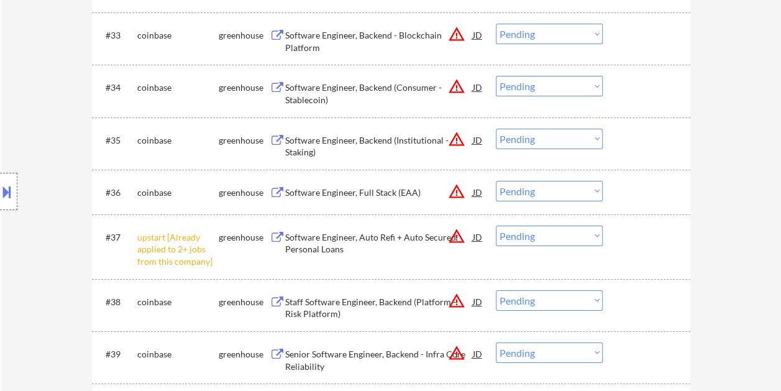
click at [599, 235] on select "Choose an option... Pending Applied Excluded (Questions) Excluded (Expired) Exc…" at bounding box center [549, 235] width 107 height 20
click at [496, 225] on select "Choose an option... Pending Applied Excluded (Questions) Excluded (Expired) Exc…" at bounding box center [549, 235] width 107 height 20
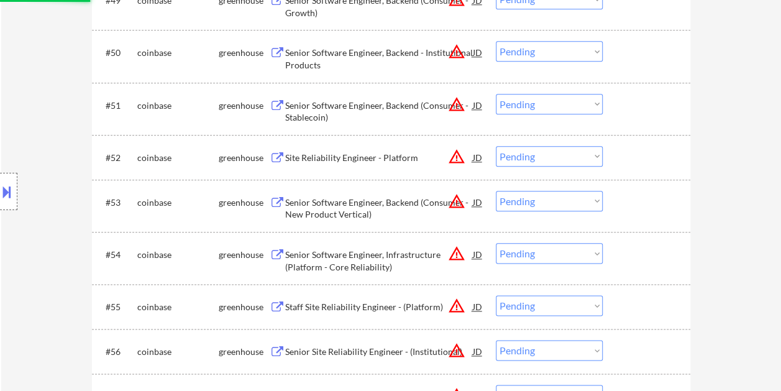
select select ""pending""
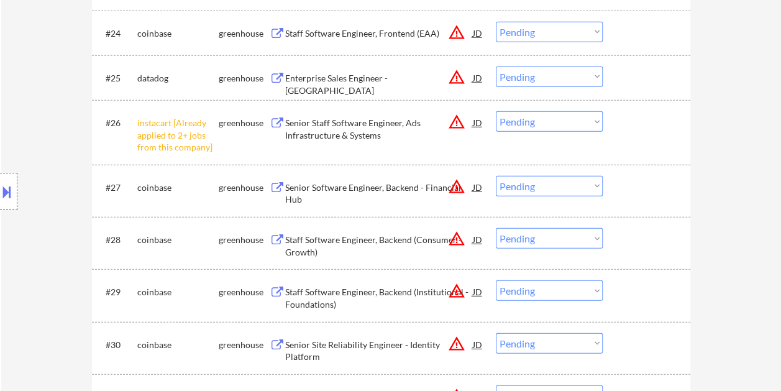
scroll to position [1651, 0]
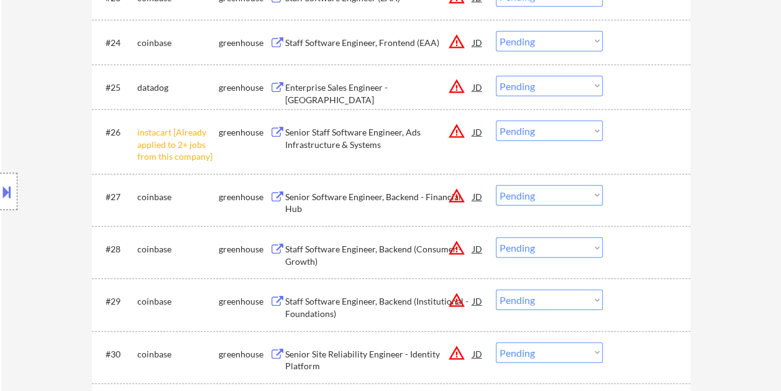
click at [594, 132] on select "Choose an option... Pending Applied Excluded (Questions) Excluded (Expired) Exc…" at bounding box center [549, 130] width 107 height 20
click at [496, 120] on select "Choose an option... Pending Applied Excluded (Questions) Excluded (Expired) Exc…" at bounding box center [549, 130] width 107 height 20
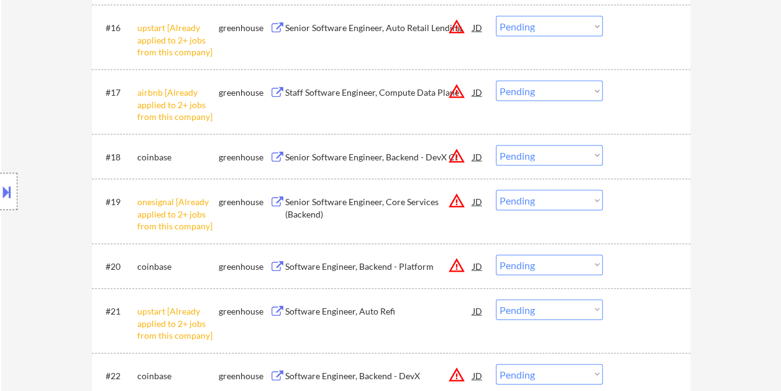
scroll to position [1251, 0]
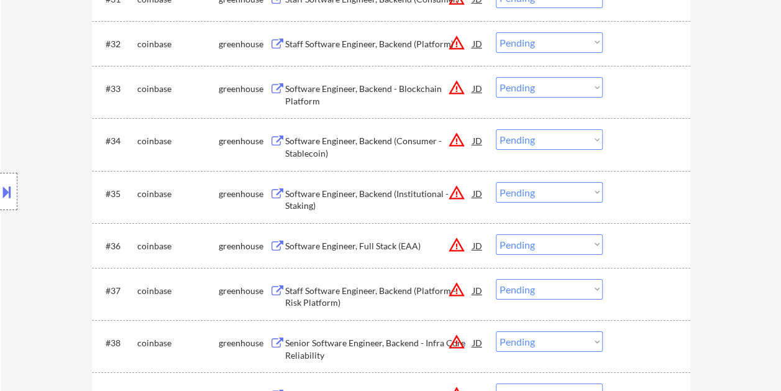
select select ""pending""
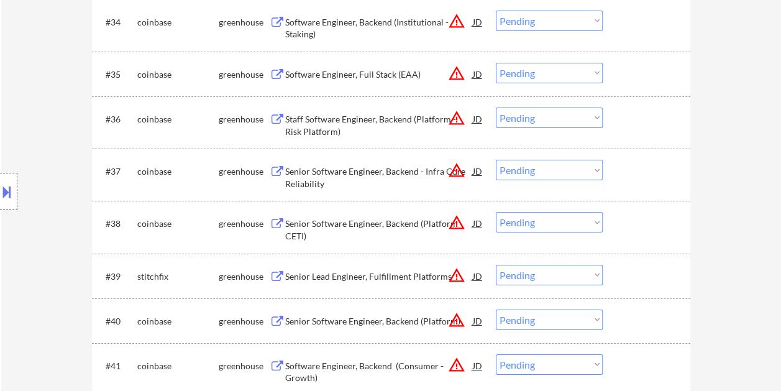
scroll to position [2182, 0]
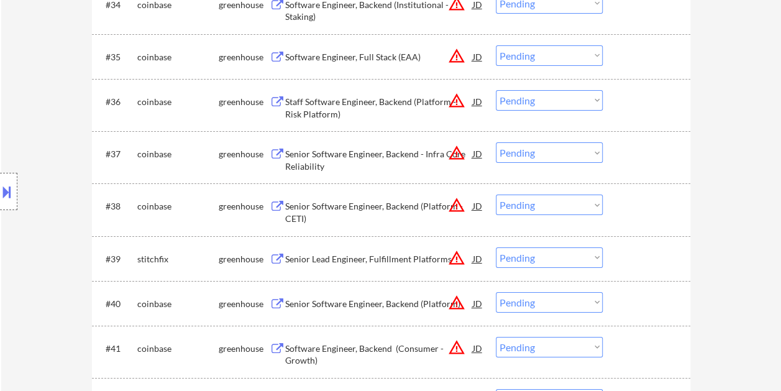
click at [620, 247] on div at bounding box center [647, 258] width 55 height 22
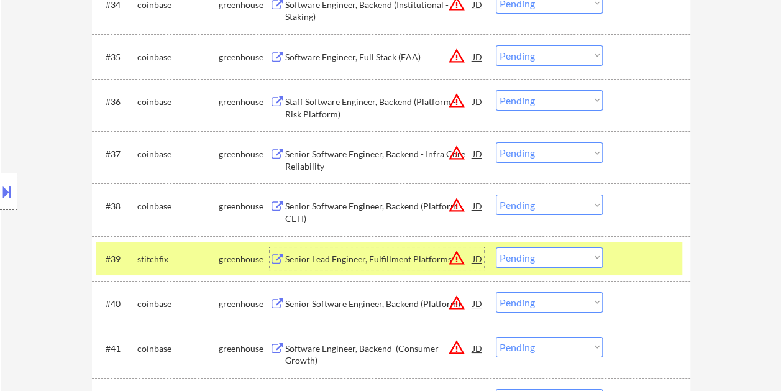
click at [382, 258] on div "Senior Lead Engineer, Fulfillment Platforms" at bounding box center [379, 259] width 188 height 12
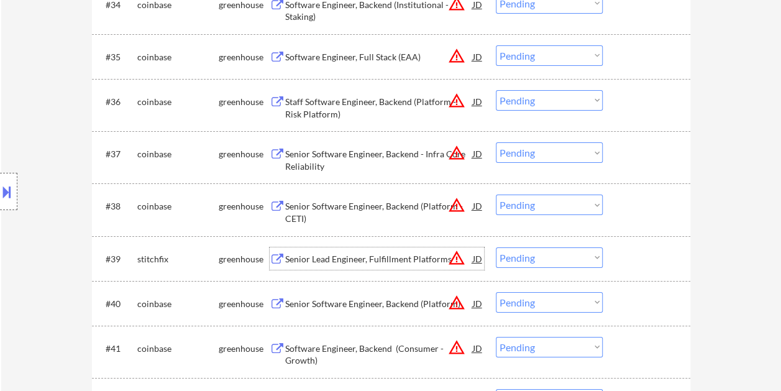
click at [632, 257] on div at bounding box center [647, 258] width 55 height 22
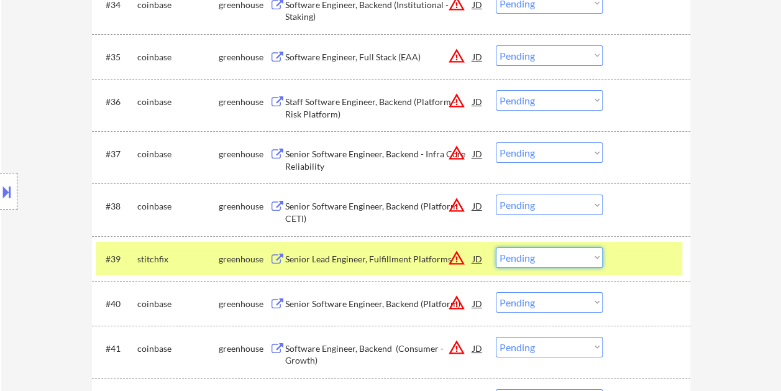
click at [591, 248] on select "Choose an option... Pending Applied Excluded (Questions) Excluded (Expired) Exc…" at bounding box center [549, 257] width 107 height 20
click at [496, 247] on select "Choose an option... Pending Applied Excluded (Questions) Excluded (Expired) Exc…" at bounding box center [549, 257] width 107 height 20
select select ""pending""
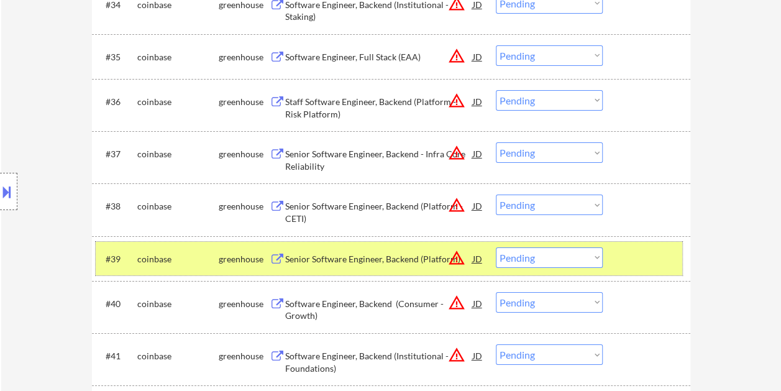
click at [648, 265] on div at bounding box center [647, 258] width 55 height 22
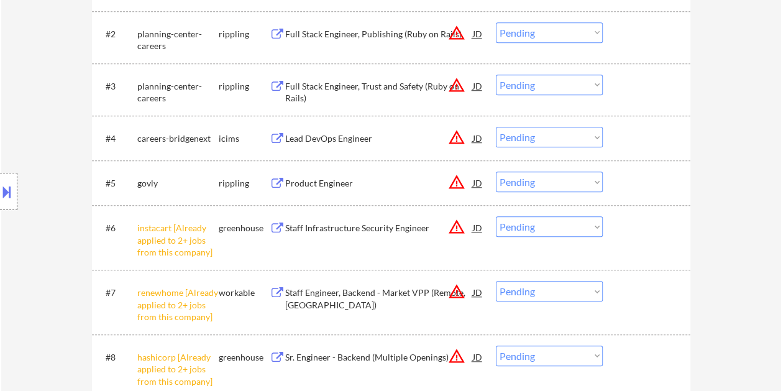
scroll to position [381, 0]
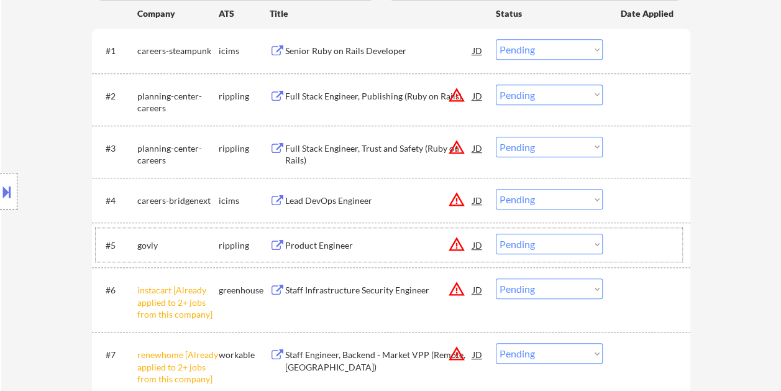
click at [627, 232] on div "#5 govly rippling Product Engineer JD warning_amber Choose an option... Pending…" at bounding box center [389, 245] width 586 height 34
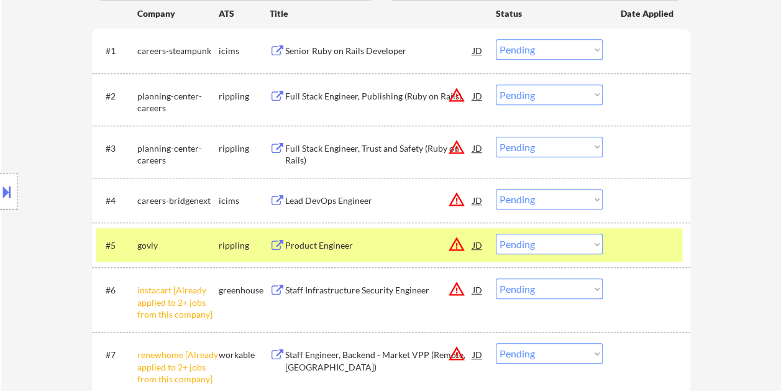
click at [410, 257] on div "#5 govly rippling Product Engineer JD warning_amber Choose an option... Pending…" at bounding box center [389, 245] width 586 height 34
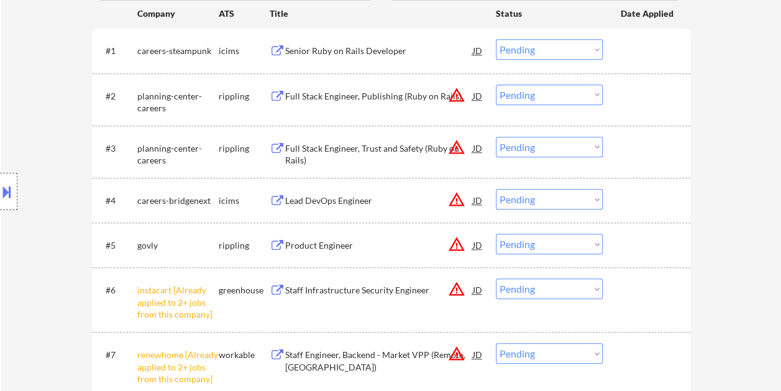
click at [617, 250] on div "#5 govly rippling Product Engineer JD warning_amber Choose an option... Pending…" at bounding box center [389, 245] width 586 height 34
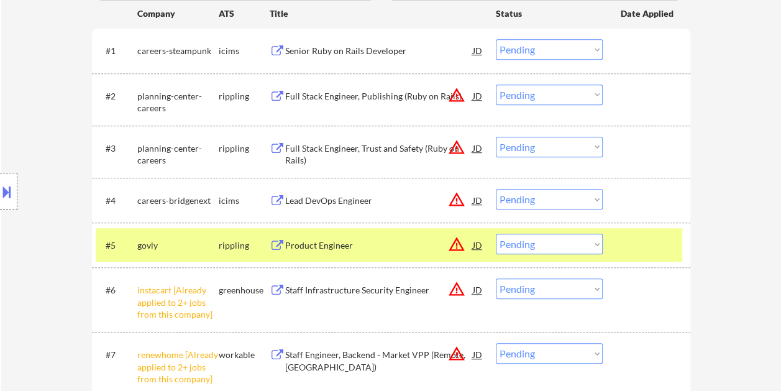
click at [315, 233] on div "Product Engineer" at bounding box center [379, 244] width 188 height 22
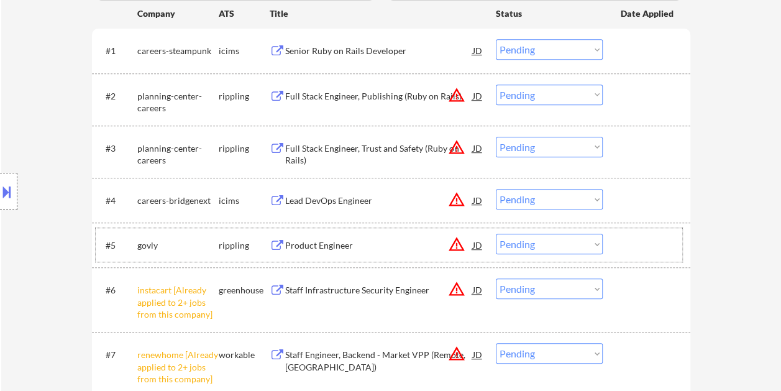
drag, startPoint x: 625, startPoint y: 242, endPoint x: 613, endPoint y: 245, distance: 12.1
click at [623, 243] on div at bounding box center [647, 244] width 55 height 22
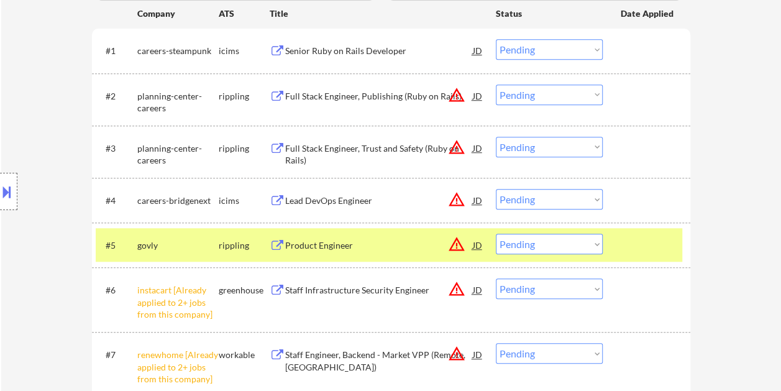
click at [592, 242] on select "Choose an option... Pending Applied Excluded (Questions) Excluded (Expired) Exc…" at bounding box center [549, 243] width 107 height 20
click at [496, 233] on select "Choose an option... Pending Applied Excluded (Questions) Excluded (Expired) Exc…" at bounding box center [549, 243] width 107 height 20
select select ""pending""
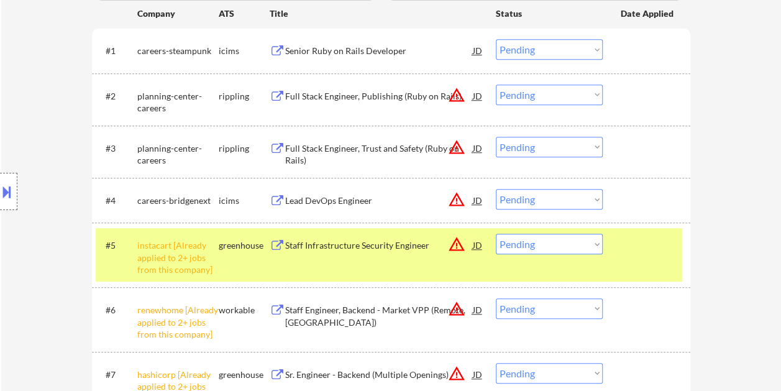
click at [618, 248] on div "#5 instacart [Already applied to 2+ jobs from this company] greenhouse Staff In…" at bounding box center [389, 254] width 586 height 53
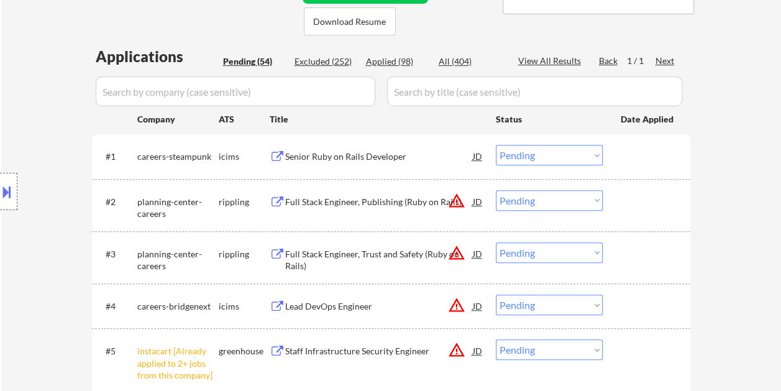
scroll to position [319, 0]
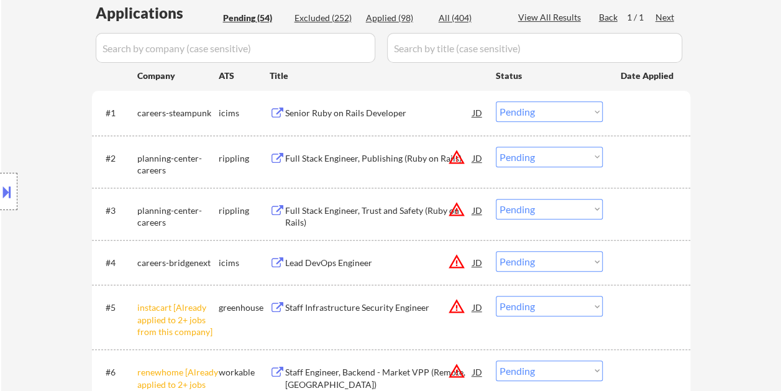
click at [623, 223] on div "#3 planning-center-careers rippling Full Stack Engineer, Trust and Safety (Ruby…" at bounding box center [389, 213] width 586 height 41
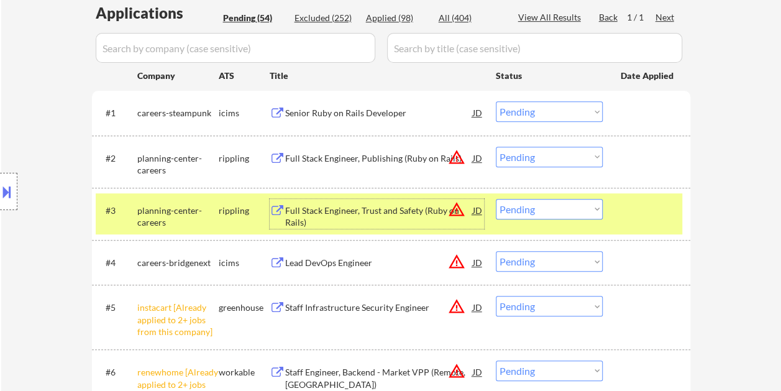
click at [324, 204] on div "Full Stack Engineer, Trust and Safety (Ruby on Rails)" at bounding box center [379, 216] width 188 height 24
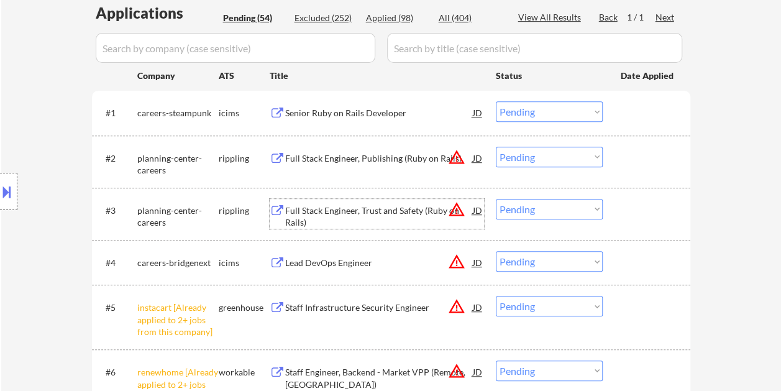
drag, startPoint x: 640, startPoint y: 211, endPoint x: 615, endPoint y: 212, distance: 24.2
click at [639, 211] on div at bounding box center [647, 210] width 55 height 22
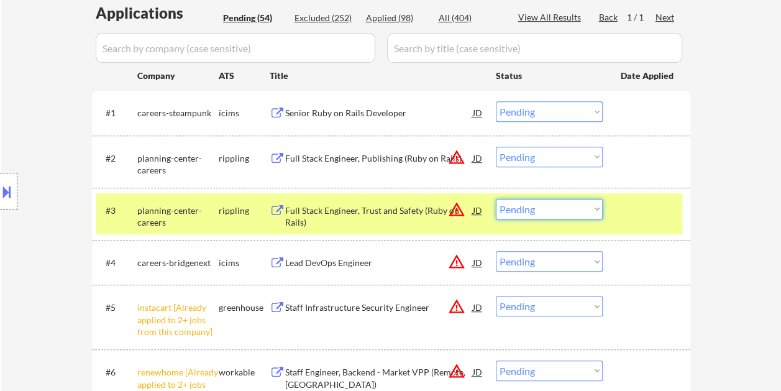
click at [596, 207] on select "Choose an option... Pending Applied Excluded (Questions) Excluded (Expired) Exc…" at bounding box center [549, 209] width 107 height 20
click at [496, 199] on select "Choose an option... Pending Applied Excluded (Questions) Excluded (Expired) Exc…" at bounding box center [549, 209] width 107 height 20
select select ""pending""
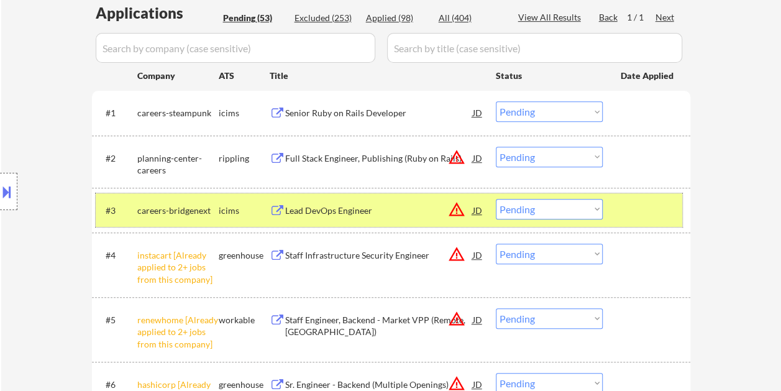
click at [651, 212] on div at bounding box center [647, 210] width 55 height 22
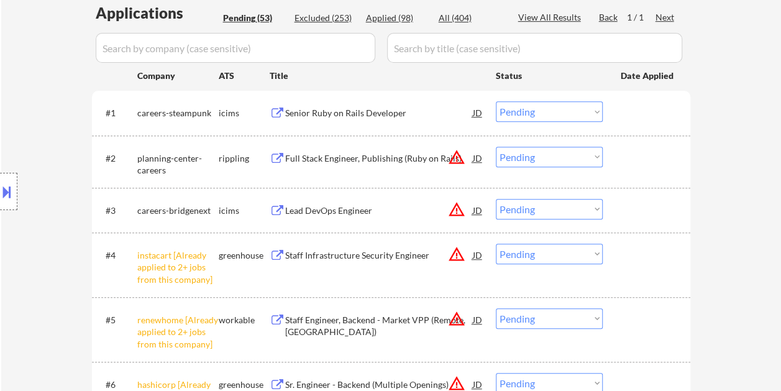
click at [618, 157] on div "#2 planning-center-careers rippling Full Stack Engineer, Publishing (Ruby on Ra…" at bounding box center [389, 161] width 586 height 41
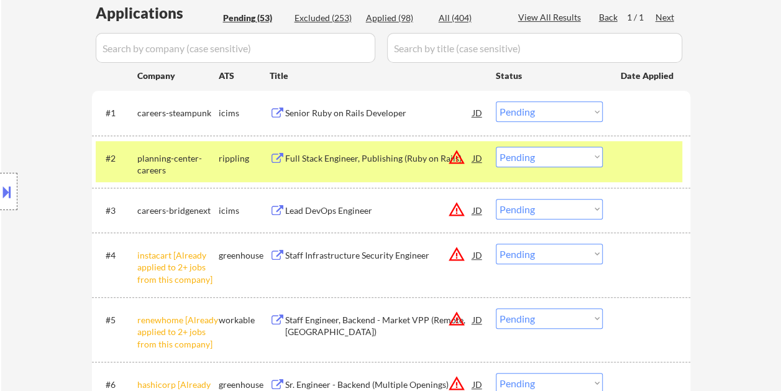
click at [344, 145] on div "#2 planning-center-careers rippling Full Stack Engineer, Publishing (Ruby on Ra…" at bounding box center [389, 161] width 586 height 41
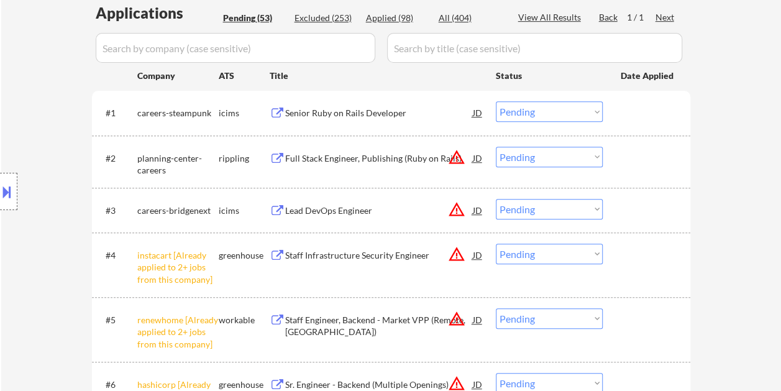
drag, startPoint x: 641, startPoint y: 165, endPoint x: 467, endPoint y: 156, distance: 174.1
click at [638, 165] on div at bounding box center [647, 158] width 55 height 22
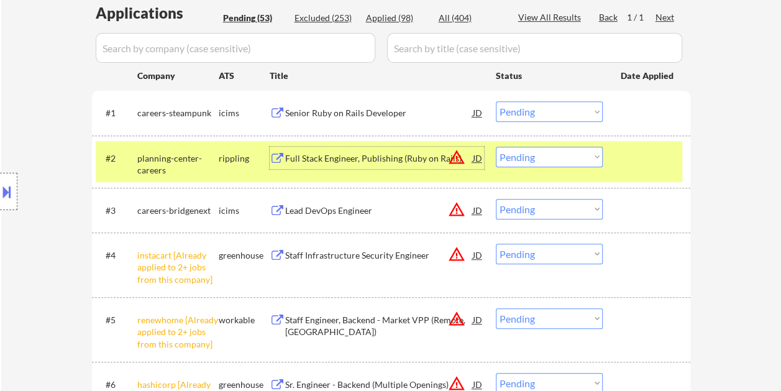
click at [419, 161] on div "Full Stack Engineer, Publishing (Ruby on Rails)" at bounding box center [379, 158] width 188 height 12
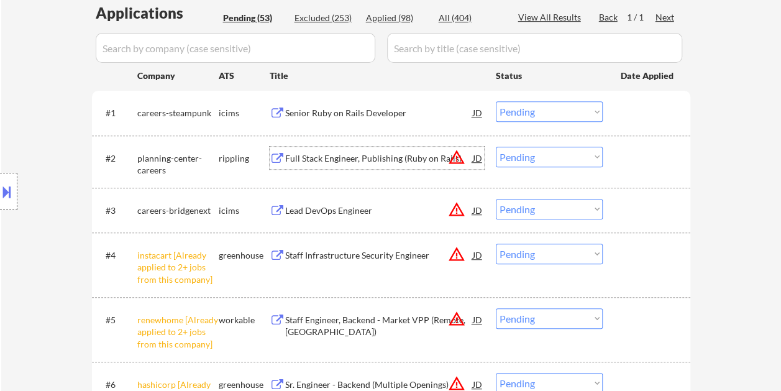
click at [351, 158] on div "Full Stack Engineer, Publishing (Ruby on Rails)" at bounding box center [379, 158] width 188 height 12
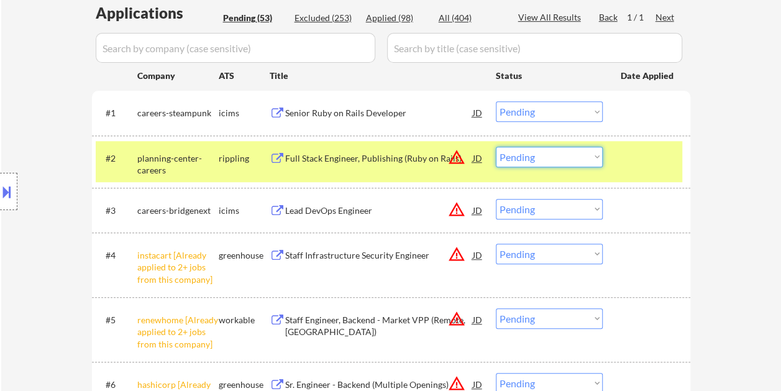
click at [577, 158] on select "Choose an option... Pending Applied Excluded (Questions) Excluded (Expired) Exc…" at bounding box center [549, 157] width 107 height 20
click at [496, 147] on select "Choose an option... Pending Applied Excluded (Questions) Excluded (Expired) Exc…" at bounding box center [549, 157] width 107 height 20
select select ""pending""
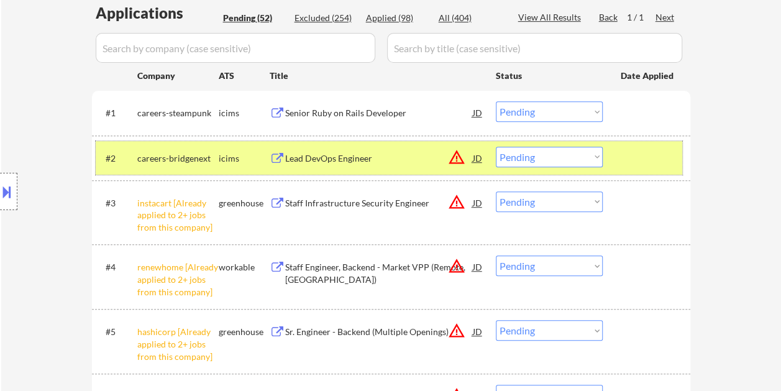
click at [643, 161] on div at bounding box center [647, 158] width 55 height 22
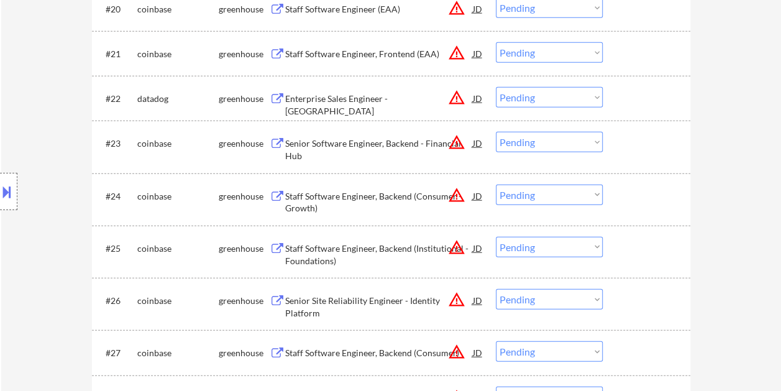
scroll to position [1366, 0]
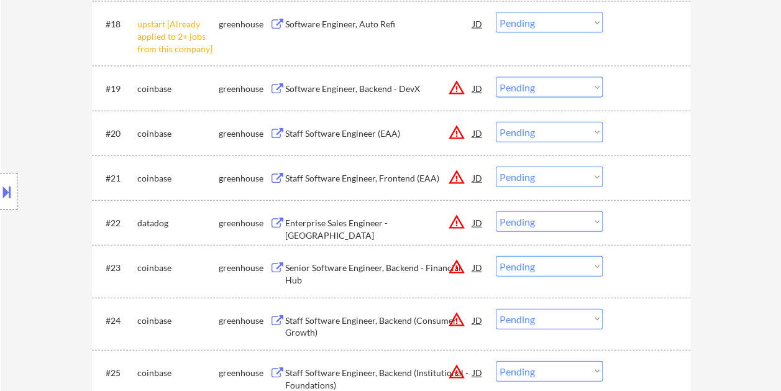
click at [645, 220] on div at bounding box center [647, 222] width 55 height 22
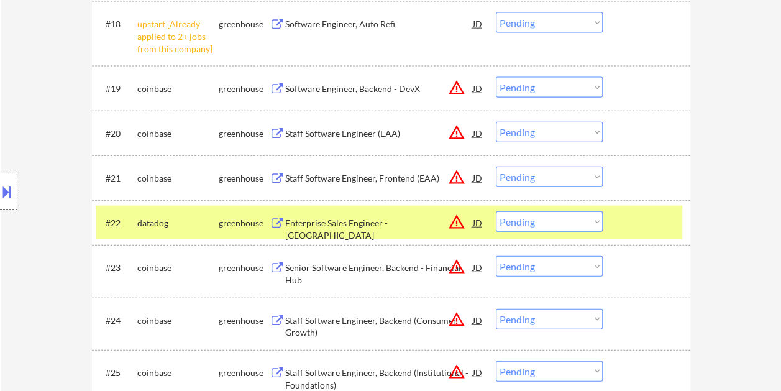
click at [423, 221] on div "Enterprise Sales Engineer - New England" at bounding box center [379, 229] width 188 height 24
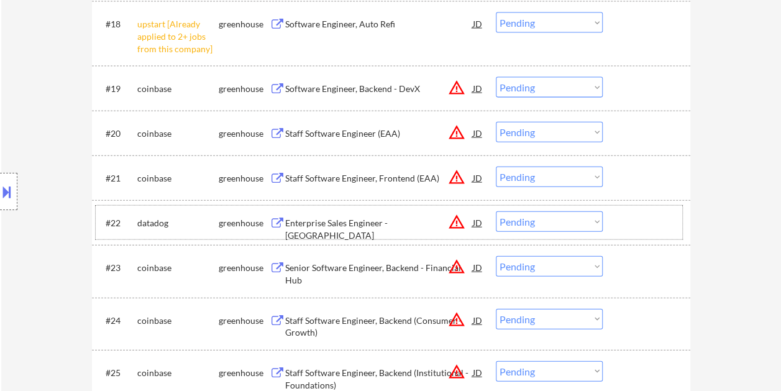
click at [623, 218] on div at bounding box center [647, 222] width 55 height 22
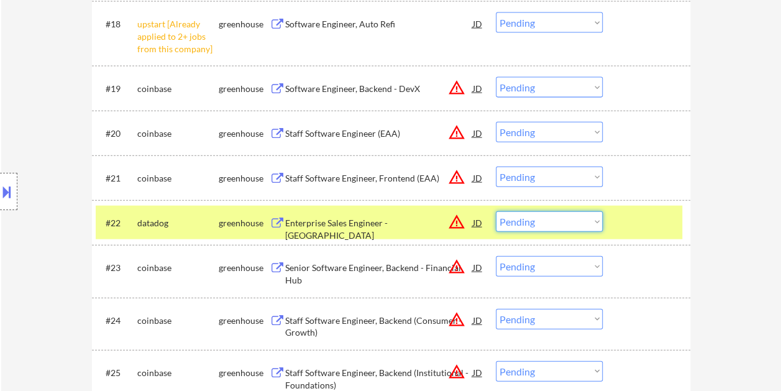
click at [594, 214] on select "Choose an option... Pending Applied Excluded (Questions) Excluded (Expired) Exc…" at bounding box center [549, 221] width 107 height 20
click at [496, 211] on select "Choose an option... Pending Applied Excluded (Questions) Excluded (Expired) Exc…" at bounding box center [549, 221] width 107 height 20
select select ""pending""
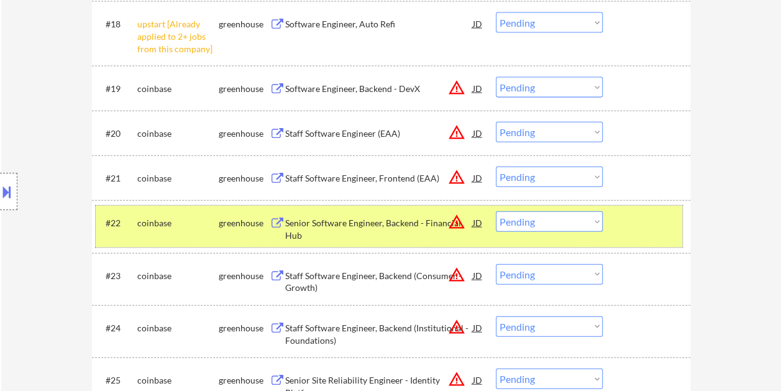
click at [633, 230] on div at bounding box center [647, 222] width 55 height 22
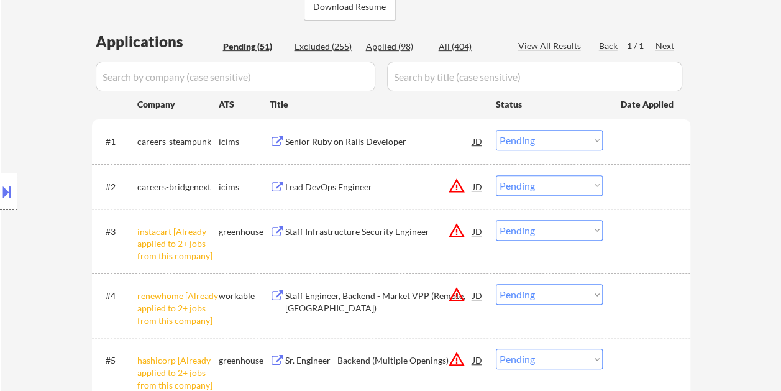
scroll to position [310, 0]
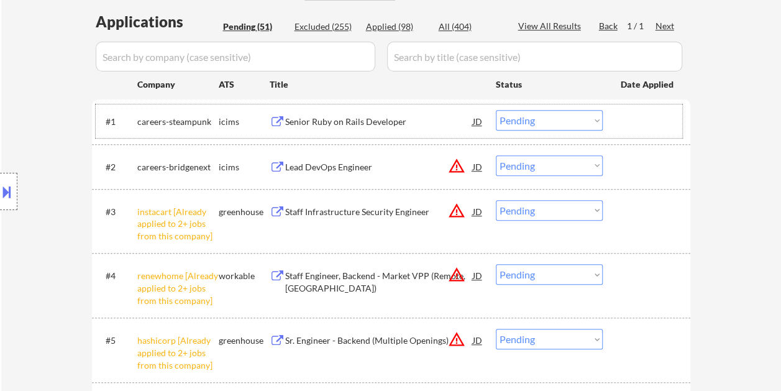
click at [632, 128] on div at bounding box center [647, 121] width 55 height 22
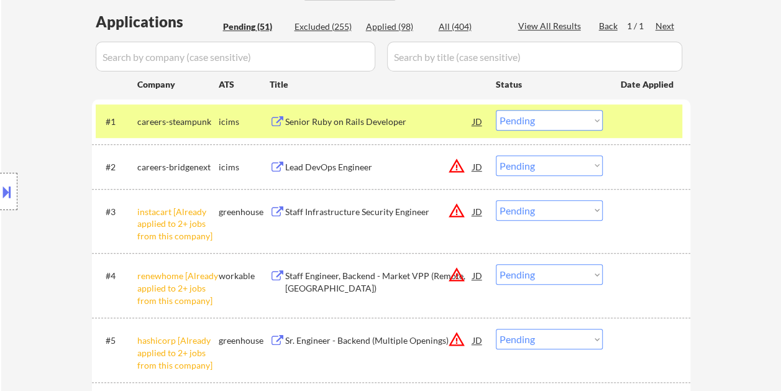
click at [638, 122] on div at bounding box center [647, 121] width 55 height 22
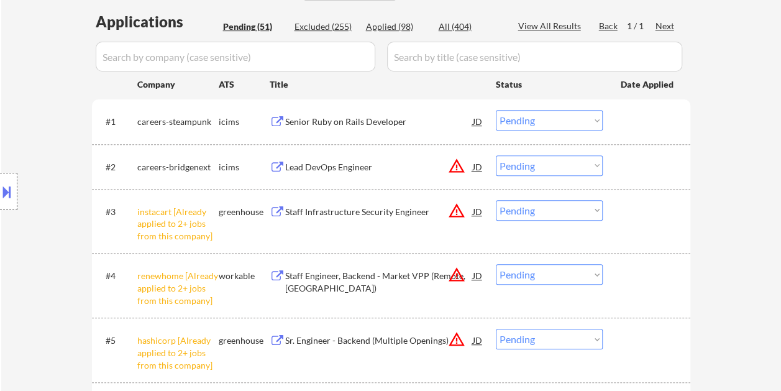
click at [637, 122] on div at bounding box center [647, 121] width 55 height 22
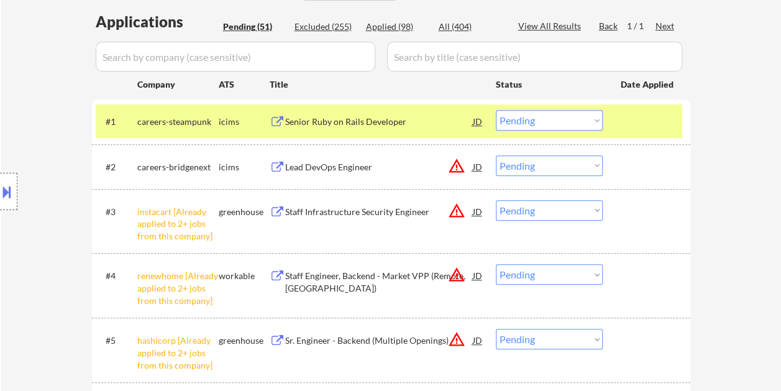
click at [351, 121] on div "Senior Ruby on Rails Developer" at bounding box center [379, 121] width 188 height 12
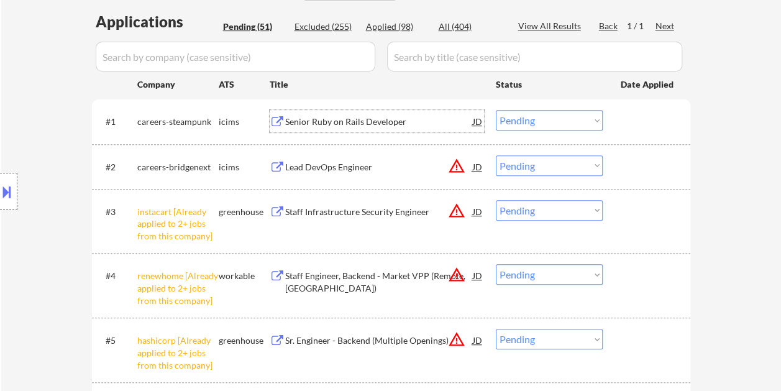
click at [635, 117] on div at bounding box center [647, 121] width 55 height 22
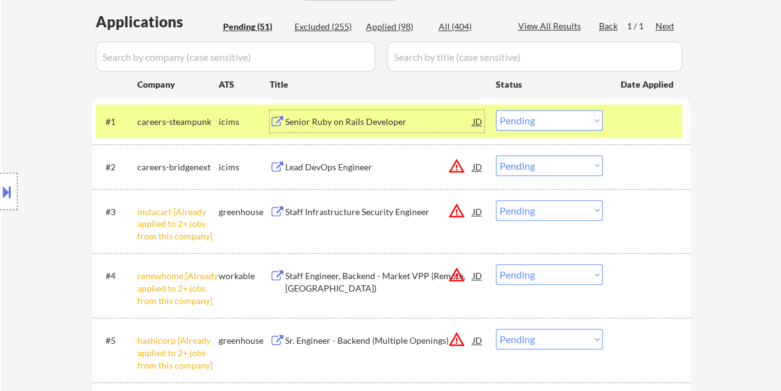
click at [379, 117] on div "Senior Ruby on Rails Developer" at bounding box center [379, 121] width 188 height 12
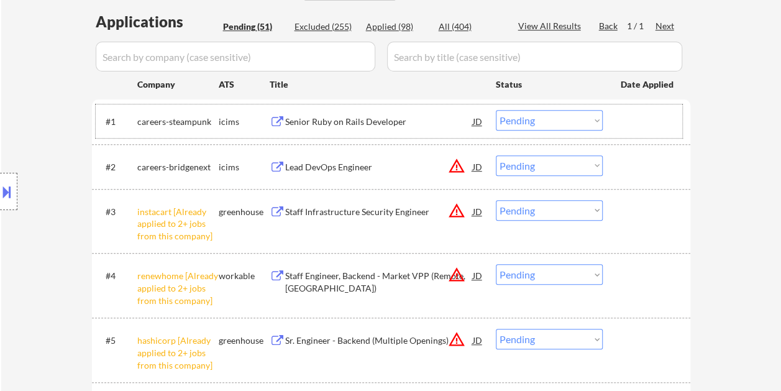
click at [620, 124] on div at bounding box center [647, 121] width 55 height 22
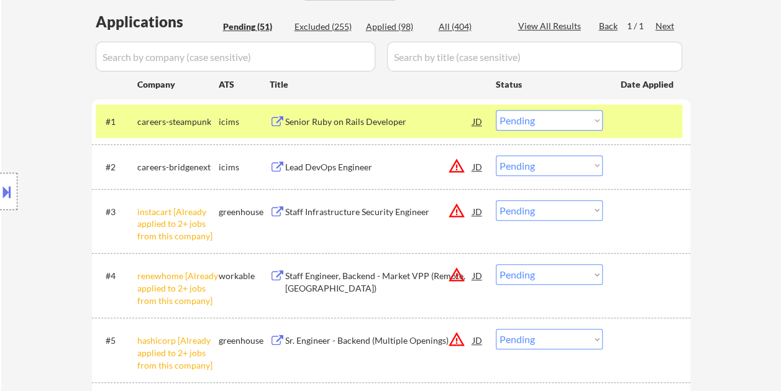
click at [599, 122] on select "Choose an option... Pending Applied Excluded (Questions) Excluded (Expired) Exc…" at bounding box center [549, 120] width 107 height 20
click at [496, 110] on select "Choose an option... Pending Applied Excluded (Questions) Excluded (Expired) Exc…" at bounding box center [549, 120] width 107 height 20
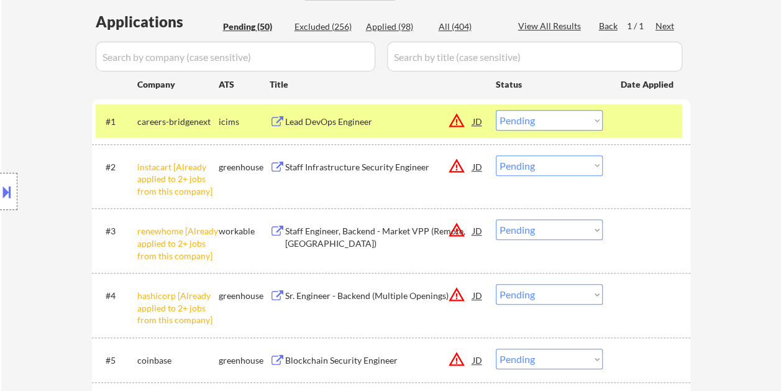
click at [620, 114] on div at bounding box center [647, 121] width 55 height 22
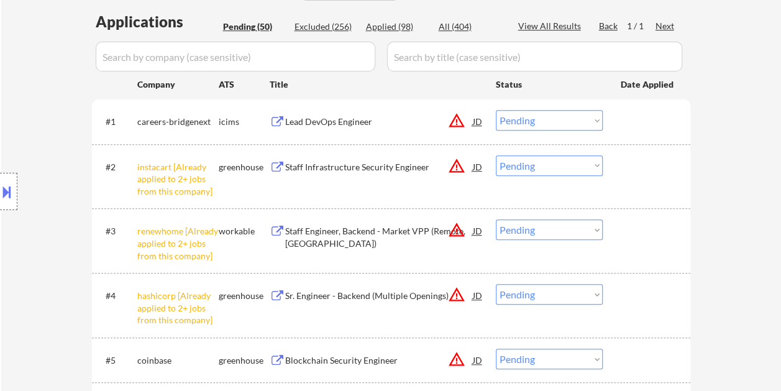
click at [623, 120] on div at bounding box center [647, 121] width 55 height 22
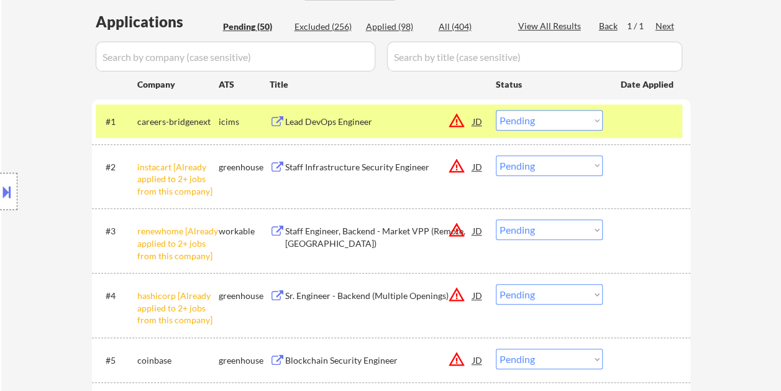
click at [363, 122] on div "Lead DevOps Engineer" at bounding box center [379, 121] width 188 height 12
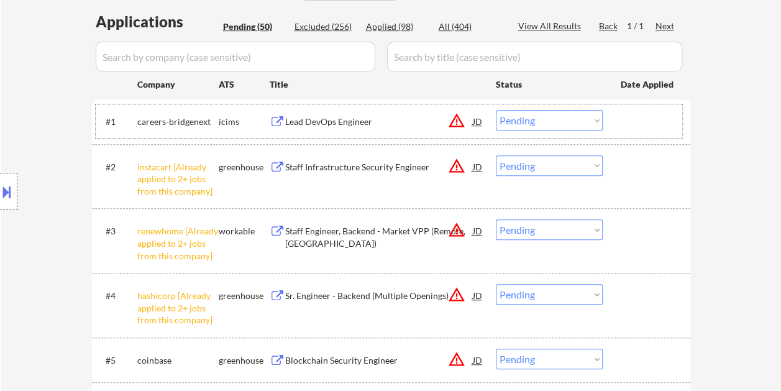
drag, startPoint x: 618, startPoint y: 124, endPoint x: 599, endPoint y: 122, distance: 19.4
click at [617, 124] on div "#1 careers-bridgenext icims Lead DevOps Engineer JD warning_amber Choose an opt…" at bounding box center [389, 121] width 586 height 34
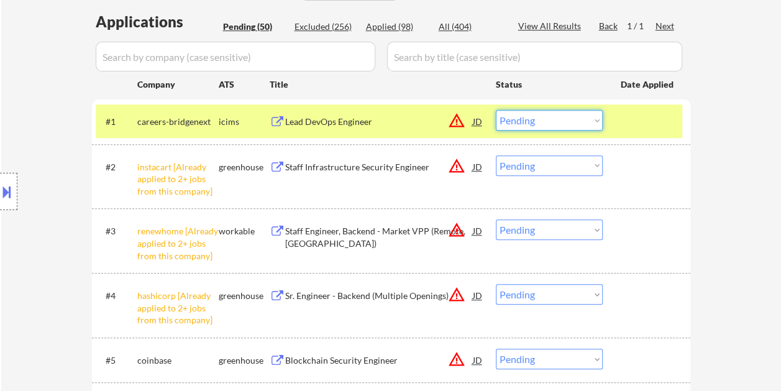
click at [594, 120] on select "Choose an option... Pending Applied Excluded (Questions) Excluded (Expired) Exc…" at bounding box center [549, 120] width 107 height 20
click at [496, 110] on select "Choose an option... Pending Applied Excluded (Questions) Excluded (Expired) Exc…" at bounding box center [549, 120] width 107 height 20
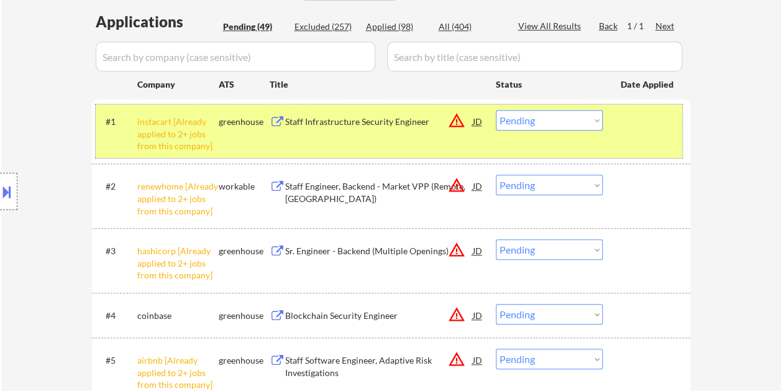
click at [629, 124] on div at bounding box center [647, 121] width 55 height 22
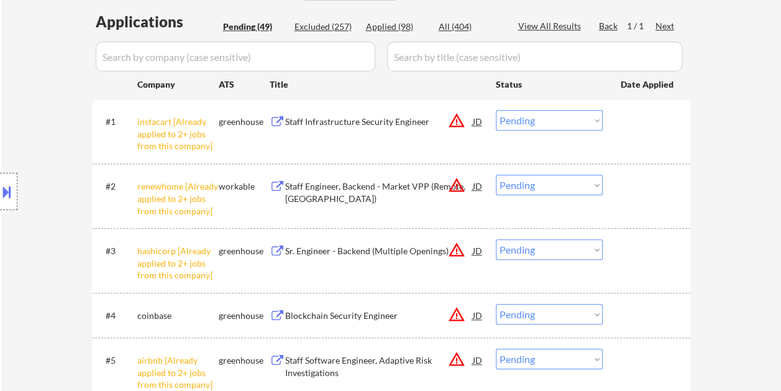
click at [589, 115] on select "Choose an option... Pending Applied Excluded (Questions) Excluded (Expired) Exc…" at bounding box center [549, 120] width 107 height 20
click at [496, 110] on select "Choose an option... Pending Applied Excluded (Questions) Excluded (Expired) Exc…" at bounding box center [549, 120] width 107 height 20
click at [590, 187] on select "Choose an option... Pending Applied Excluded (Questions) Excluded (Expired) Exc…" at bounding box center [549, 184] width 107 height 20
select select ""pending""
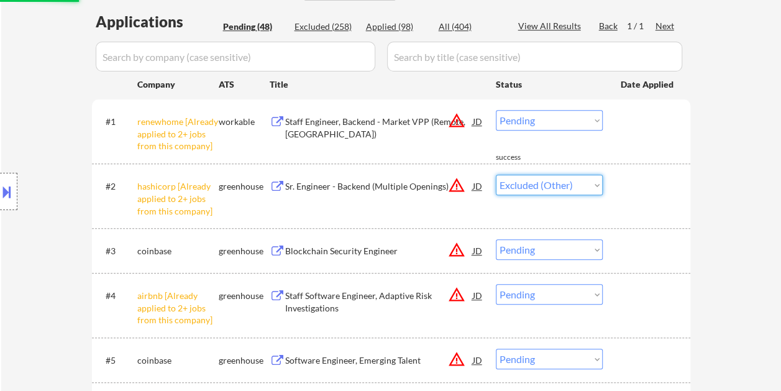
click at [496, 174] on select "Choose an option... Pending Applied Excluded (Questions) Excluded (Expired) Exc…" at bounding box center [549, 184] width 107 height 20
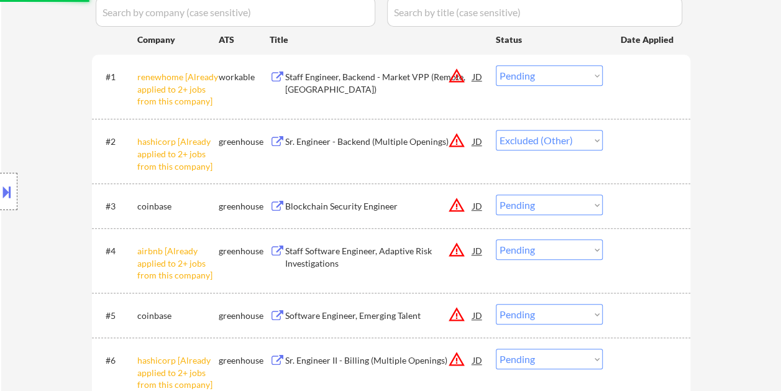
scroll to position [373, 0]
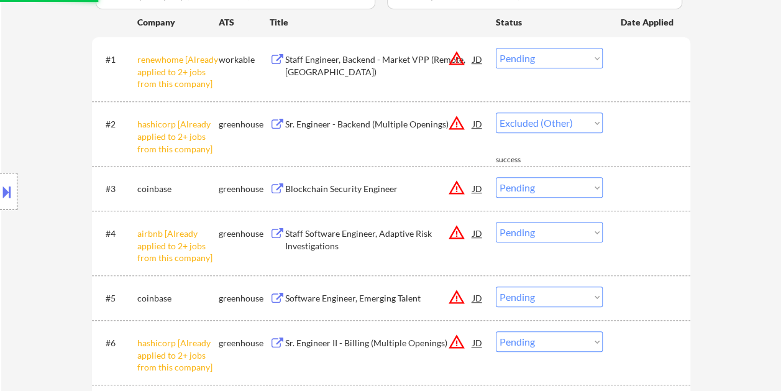
select select ""pending""
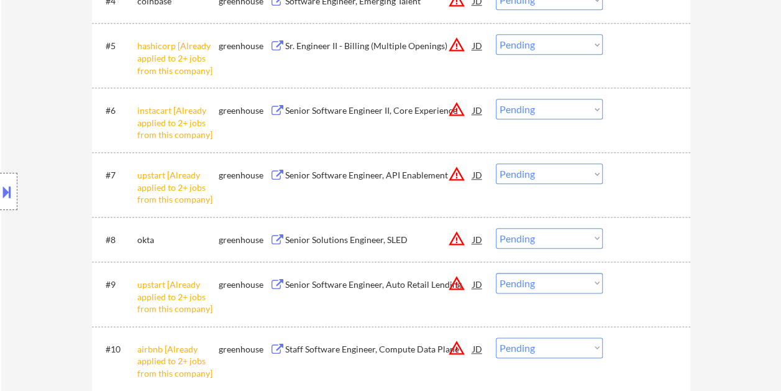
scroll to position [683, 0]
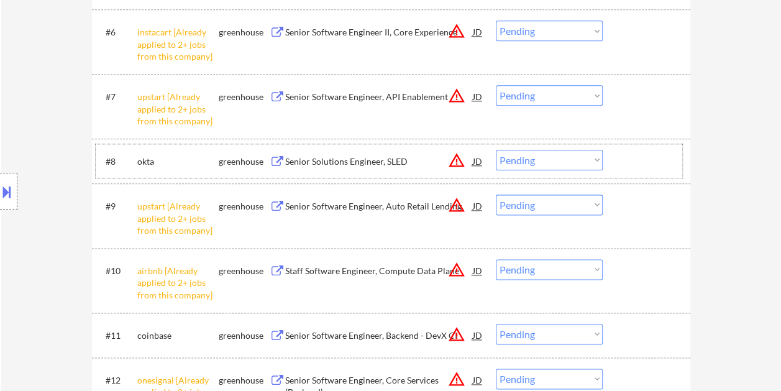
click at [651, 150] on div at bounding box center [647, 161] width 55 height 22
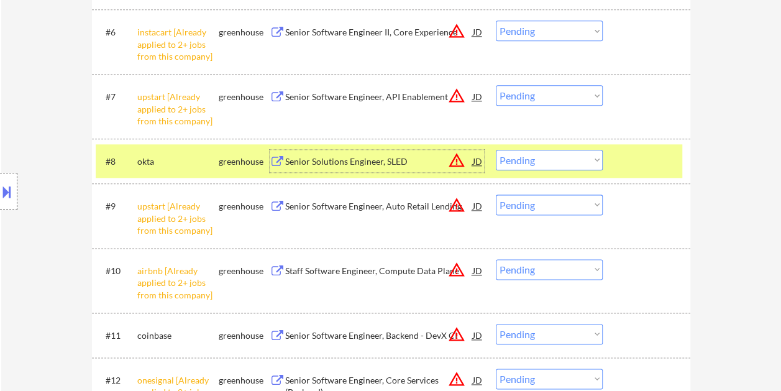
click at [340, 153] on div "Senior Solutions Engineer, SLED" at bounding box center [379, 161] width 188 height 22
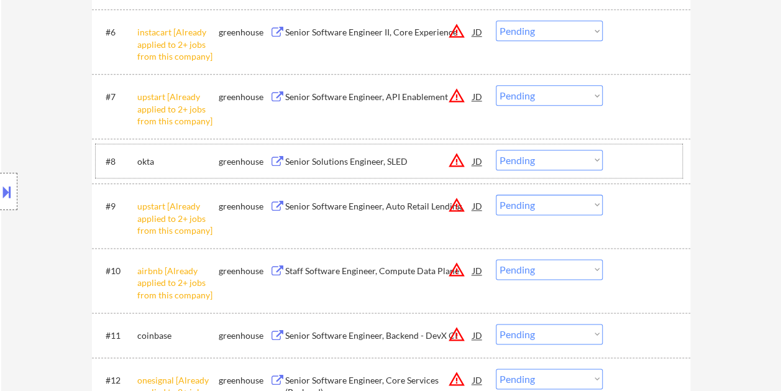
click at [616, 156] on div "#8 okta greenhouse Senior Solutions Engineer, SLED JD warning_amber Choose an o…" at bounding box center [389, 161] width 586 height 34
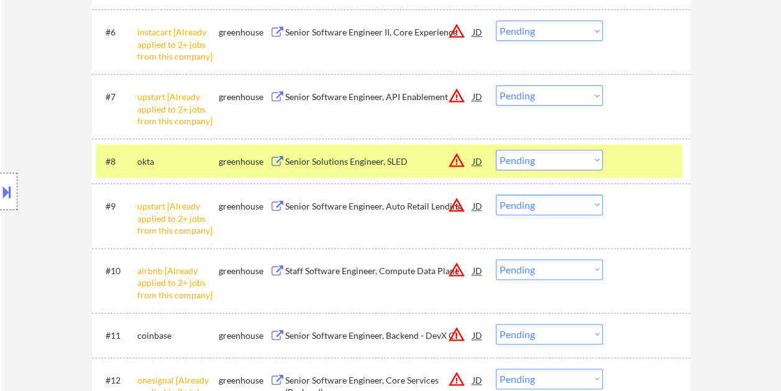
click at [594, 160] on select "Choose an option... Pending Applied Excluded (Questions) Excluded (Expired) Exc…" at bounding box center [549, 160] width 107 height 20
click at [496, 150] on select "Choose an option... Pending Applied Excluded (Questions) Excluded (Expired) Exc…" at bounding box center [549, 160] width 107 height 20
select select ""pending""
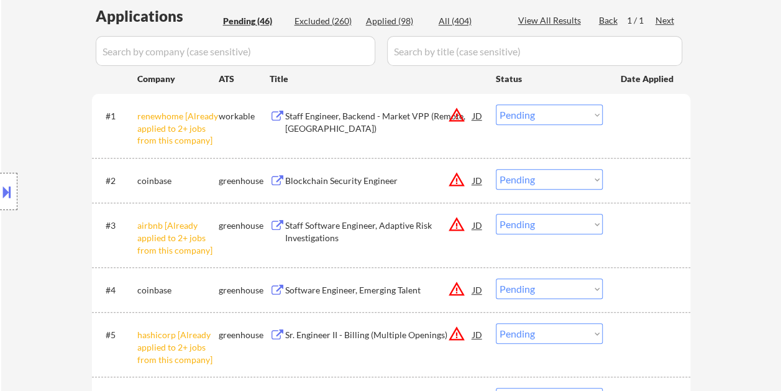
scroll to position [310, 0]
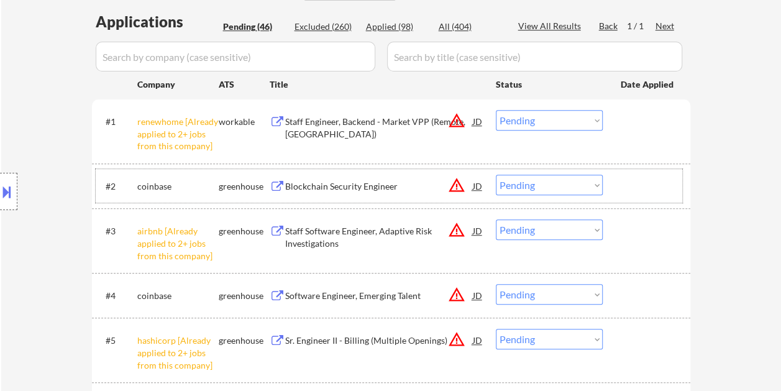
drag, startPoint x: 633, startPoint y: 185, endPoint x: 437, endPoint y: 188, distance: 195.6
click at [629, 185] on div at bounding box center [647, 185] width 55 height 22
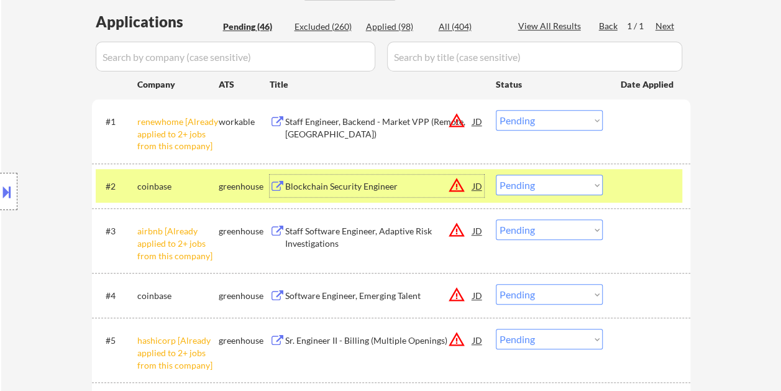
click at [417, 186] on div "Blockchain Security Engineer" at bounding box center [379, 186] width 188 height 12
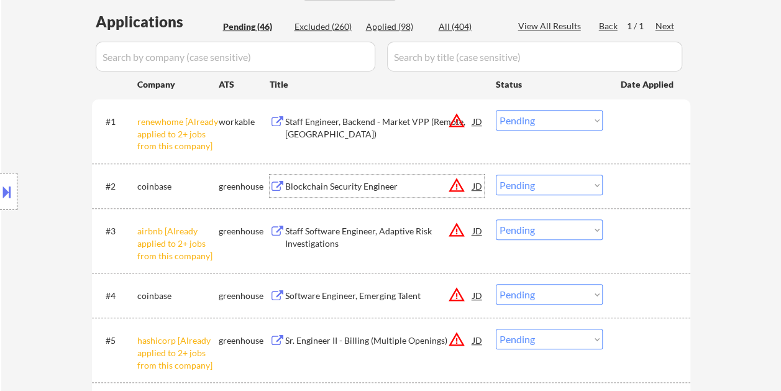
drag, startPoint x: 635, startPoint y: 181, endPoint x: 595, endPoint y: 179, distance: 39.8
click at [632, 181] on div at bounding box center [647, 185] width 55 height 22
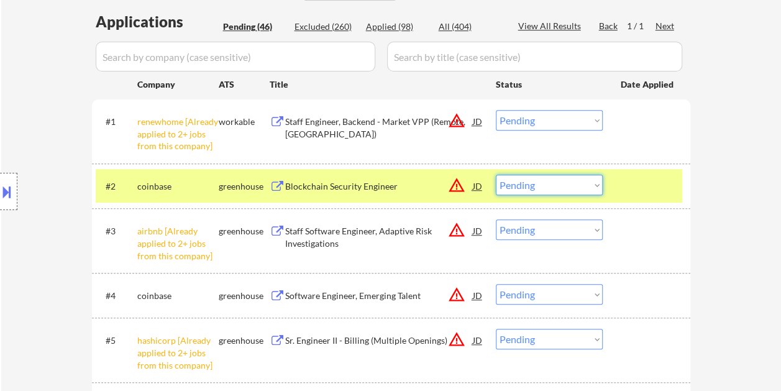
click at [586, 179] on select "Choose an option... Pending Applied Excluded (Questions) Excluded (Expired) Exc…" at bounding box center [549, 184] width 107 height 20
click at [496, 174] on select "Choose an option... Pending Applied Excluded (Questions) Excluded (Expired) Exc…" at bounding box center [549, 184] width 107 height 20
select select ""pending""
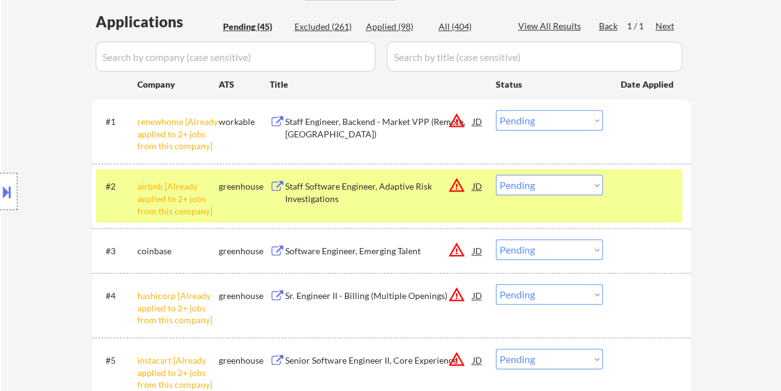
click at [633, 201] on div "#2 airbnb [Already applied to 2+ jobs from this company] greenhouse Staff Softw…" at bounding box center [389, 195] width 586 height 53
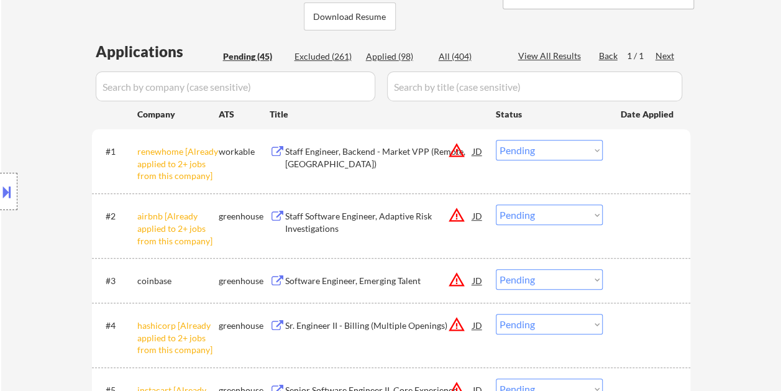
scroll to position [248, 0]
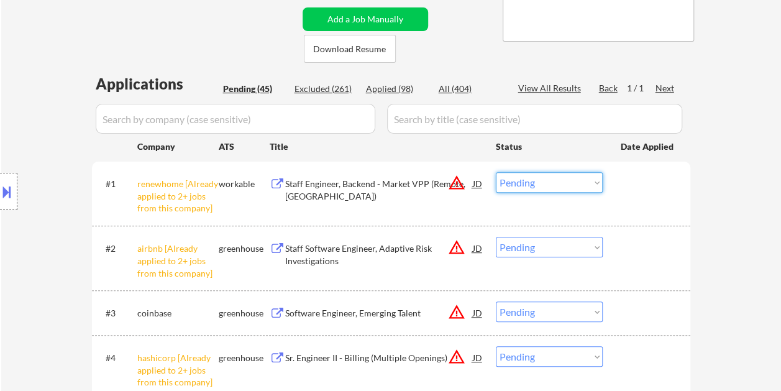
click at [597, 183] on select "Choose an option... Pending Applied Excluded (Questions) Excluded (Expired) Exc…" at bounding box center [549, 182] width 107 height 20
click at [496, 172] on select "Choose an option... Pending Applied Excluded (Questions) Excluded (Expired) Exc…" at bounding box center [549, 182] width 107 height 20
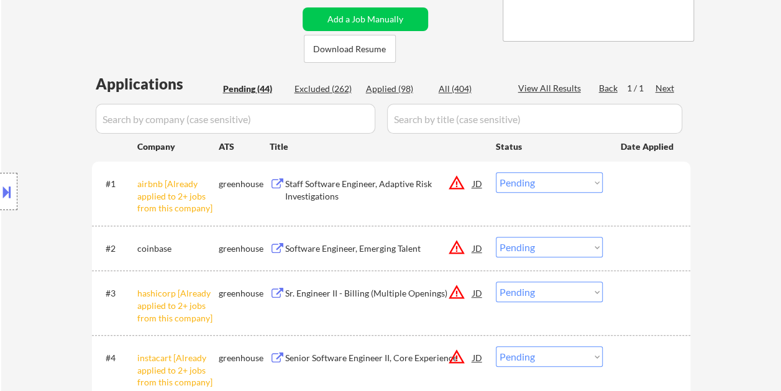
click at [594, 185] on select "Choose an option... Pending Applied Excluded (Questions) Excluded (Expired) Exc…" at bounding box center [549, 182] width 107 height 20
click at [496, 172] on select "Choose an option... Pending Applied Excluded (Questions) Excluded (Expired) Exc…" at bounding box center [549, 182] width 107 height 20
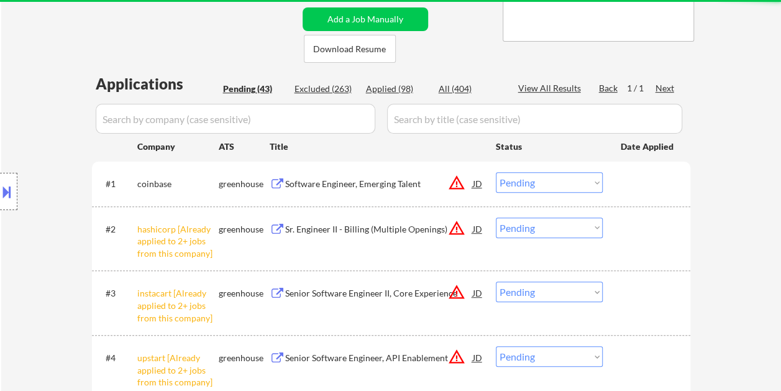
scroll to position [373, 0]
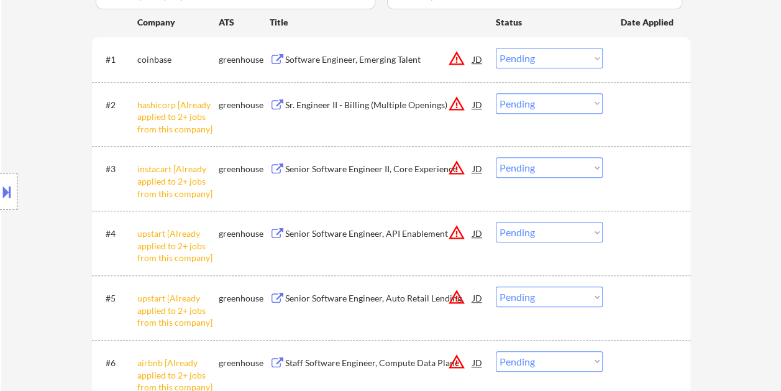
click at [638, 115] on div "#2 hashicorp [Already applied to 2+ jobs from this company] greenhouse Sr. Engi…" at bounding box center [389, 114] width 586 height 53
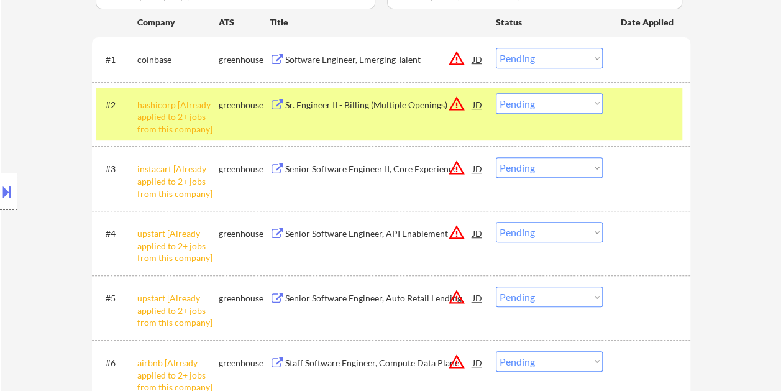
click at [650, 107] on div at bounding box center [647, 104] width 55 height 22
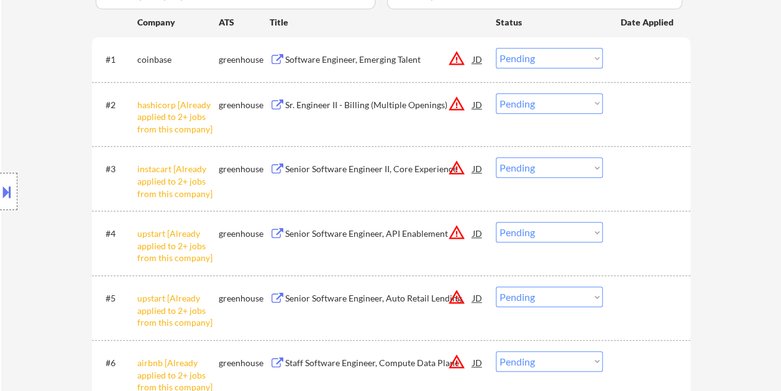
click at [363, 57] on div "Software Engineer, Emerging Talent" at bounding box center [379, 59] width 188 height 12
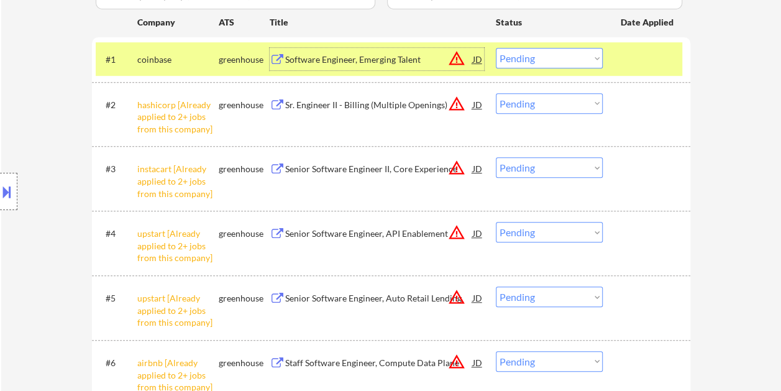
click at [620, 57] on div at bounding box center [647, 59] width 55 height 22
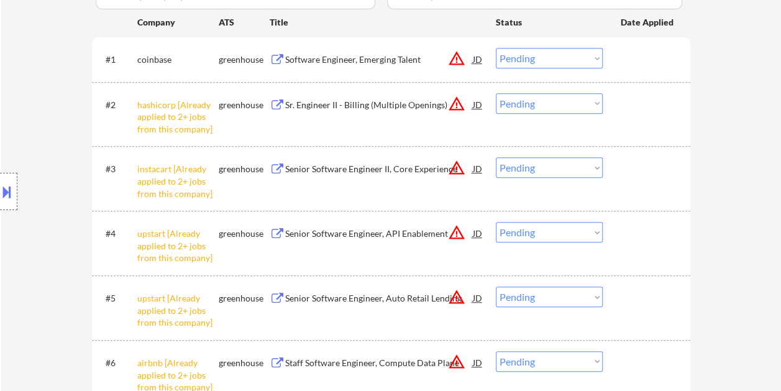
drag, startPoint x: 597, startPoint y: 56, endPoint x: 591, endPoint y: 60, distance: 7.2
click at [594, 57] on select "Choose an option... Pending Applied Excluded (Questions) Excluded (Expired) Exc…" at bounding box center [549, 58] width 107 height 20
click at [496, 48] on select "Choose an option... Pending Applied Excluded (Questions) Excluded (Expired) Exc…" at bounding box center [549, 58] width 107 height 20
select select ""pending""
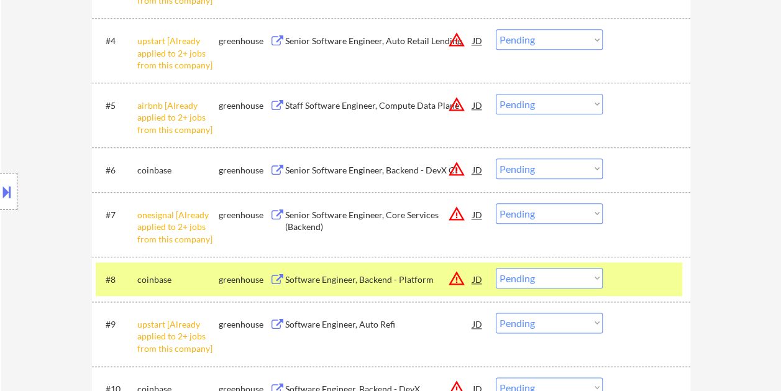
scroll to position [621, 0]
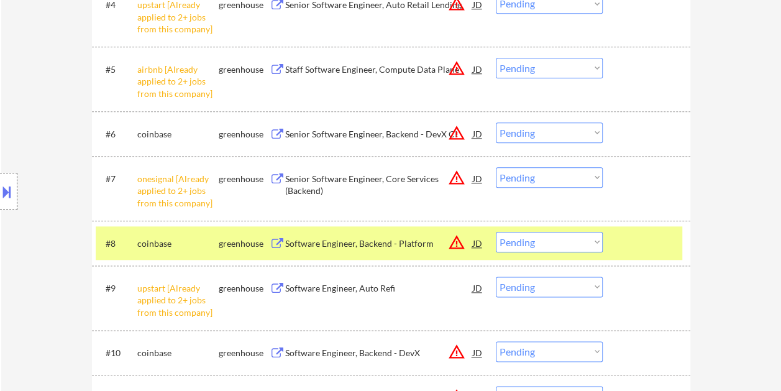
click at [380, 237] on div "Software Engineer, Backend - Platform" at bounding box center [379, 243] width 188 height 12
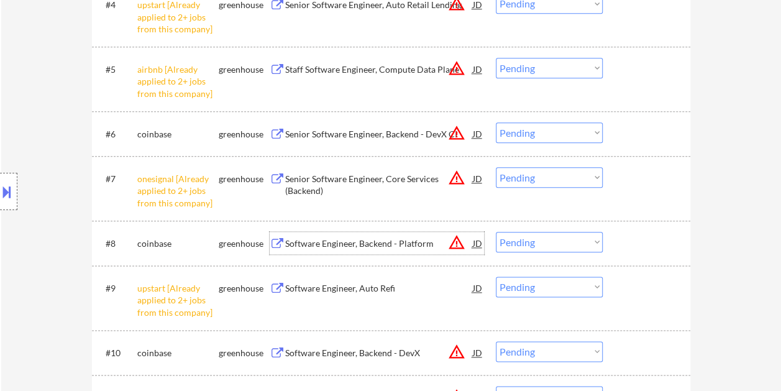
drag, startPoint x: 651, startPoint y: 241, endPoint x: 633, endPoint y: 240, distance: 17.4
click at [651, 242] on div at bounding box center [647, 243] width 55 height 22
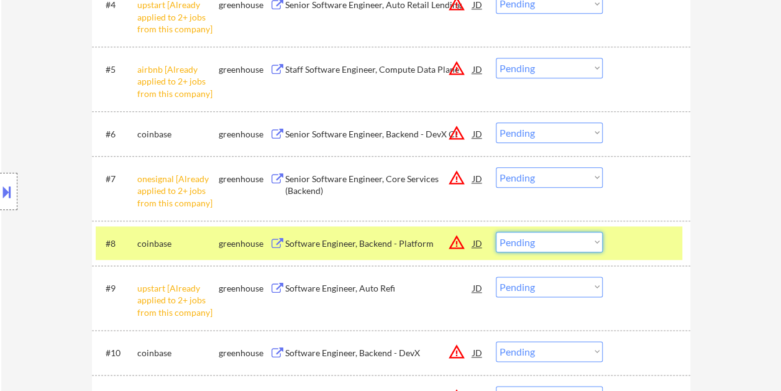
click at [599, 237] on select "Choose an option... Pending Applied Excluded (Questions) Excluded (Expired) Exc…" at bounding box center [549, 242] width 107 height 20
click at [496, 232] on select "Choose an option... Pending Applied Excluded (Questions) Excluded (Expired) Exc…" at bounding box center [549, 242] width 107 height 20
click at [623, 246] on div at bounding box center [647, 243] width 55 height 22
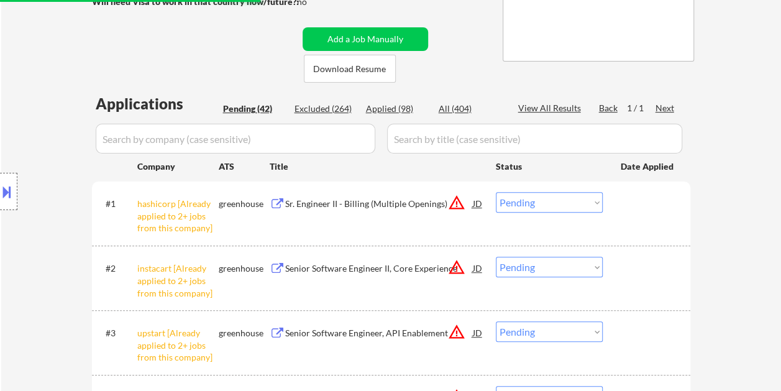
scroll to position [124, 0]
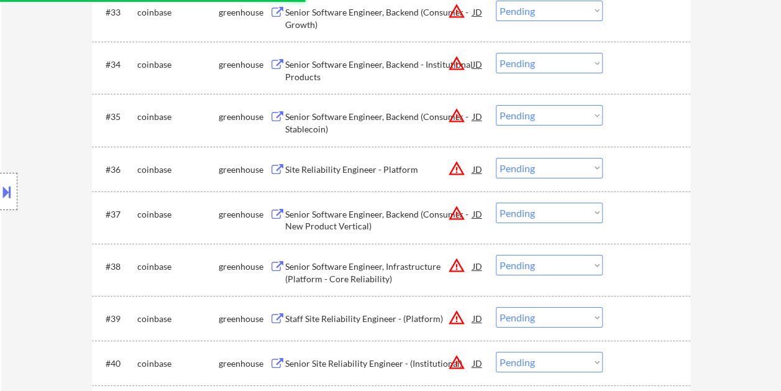
select select ""pending""
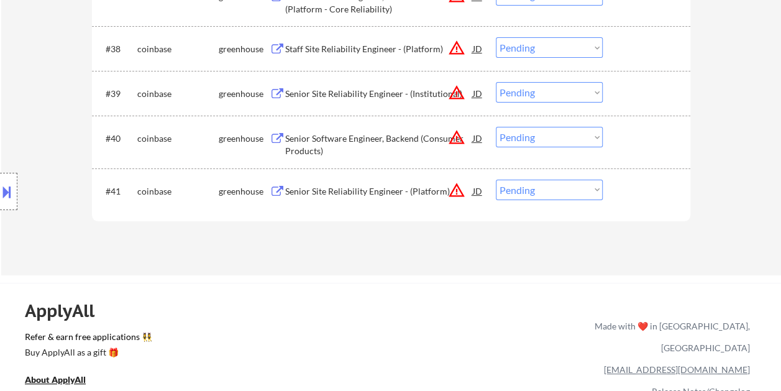
scroll to position [2360, 0]
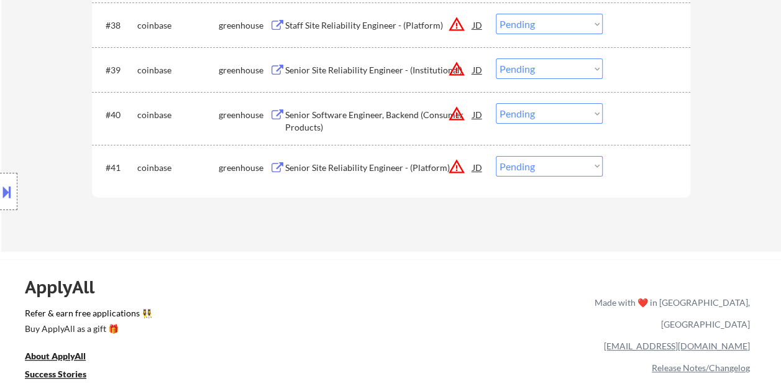
drag, startPoint x: 628, startPoint y: 168, endPoint x: 568, endPoint y: 175, distance: 61.3
click at [627, 170] on div at bounding box center [647, 167] width 55 height 22
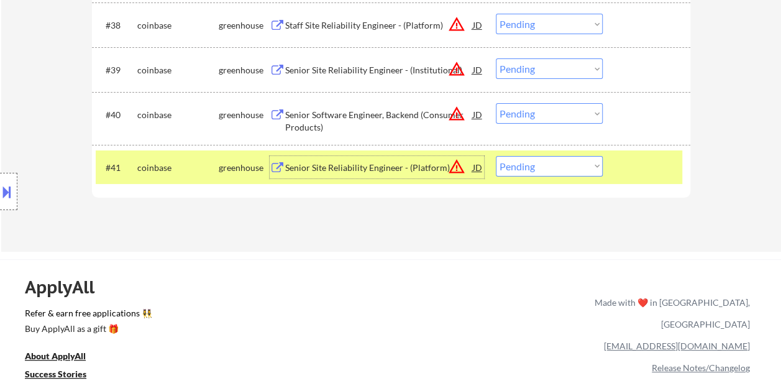
click at [419, 157] on div "Senior Site Reliability Engineer - (Platform)" at bounding box center [379, 167] width 188 height 22
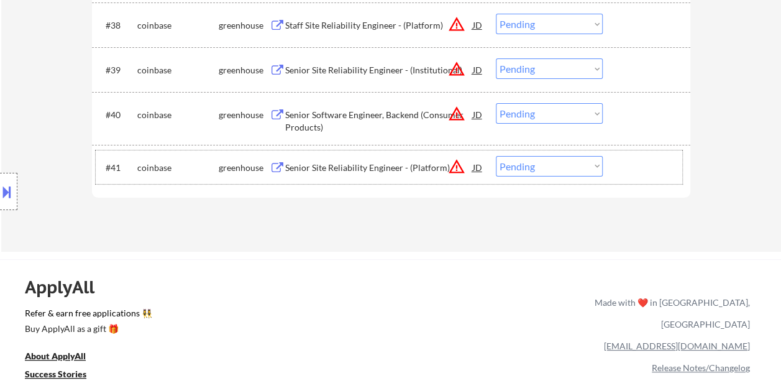
drag, startPoint x: 622, startPoint y: 171, endPoint x: 584, endPoint y: 168, distance: 38.7
click at [610, 173] on div "#41 coinbase greenhouse Senior Site Reliability Engineer - (Platform) JD warnin…" at bounding box center [389, 167] width 586 height 34
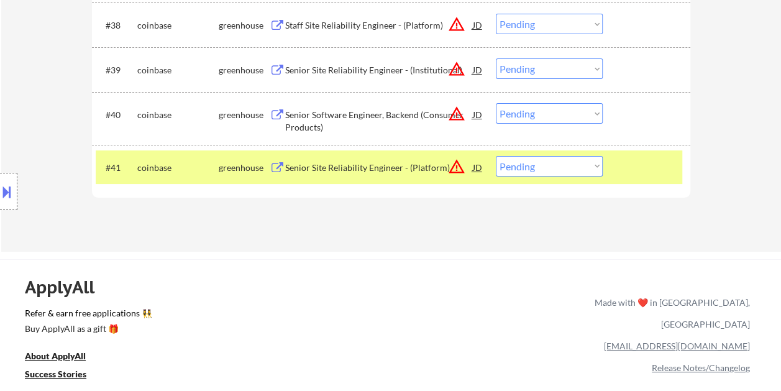
click at [582, 168] on select "Choose an option... Pending Applied Excluded (Questions) Excluded (Expired) Exc…" at bounding box center [549, 166] width 107 height 20
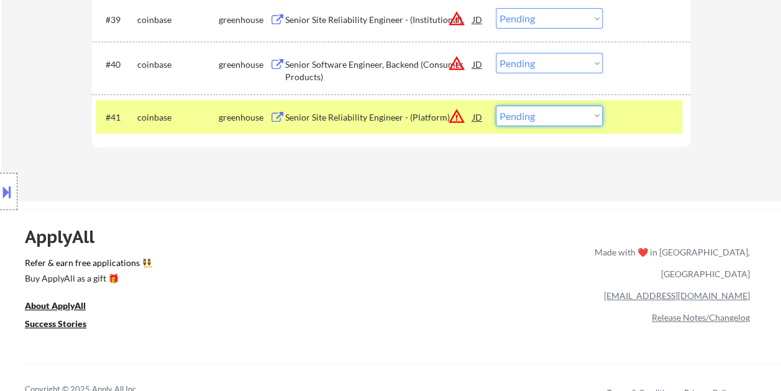
scroll to position [2422, 0]
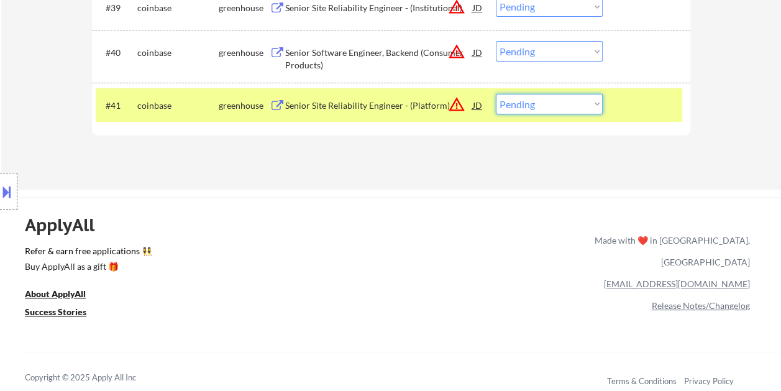
drag, startPoint x: 637, startPoint y: 102, endPoint x: 631, endPoint y: 107, distance: 7.6
click at [635, 102] on div at bounding box center [647, 105] width 55 height 22
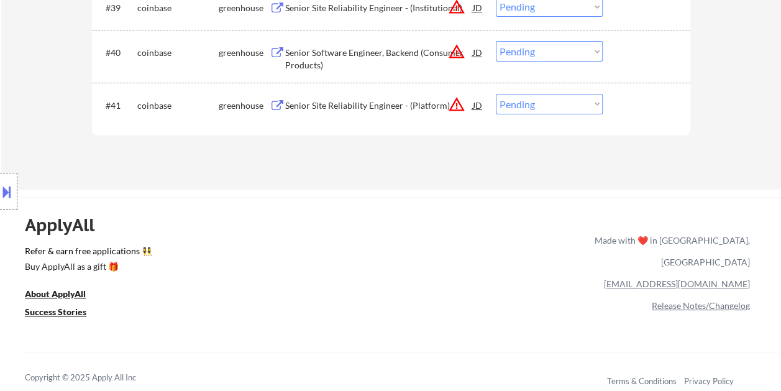
click at [595, 104] on select "Choose an option... Pending Applied Excluded (Questions) Excluded (Expired) Exc…" at bounding box center [549, 104] width 107 height 20
select select ""excluded__expired_""
click at [496, 94] on select "Choose an option... Pending Applied Excluded (Questions) Excluded (Expired) Exc…" at bounding box center [549, 104] width 107 height 20
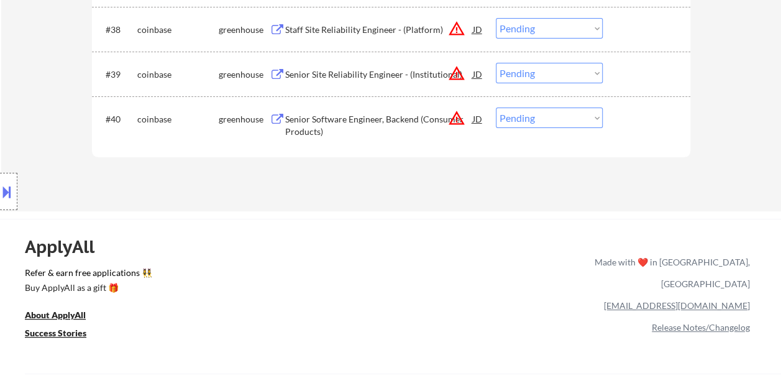
scroll to position [2297, 0]
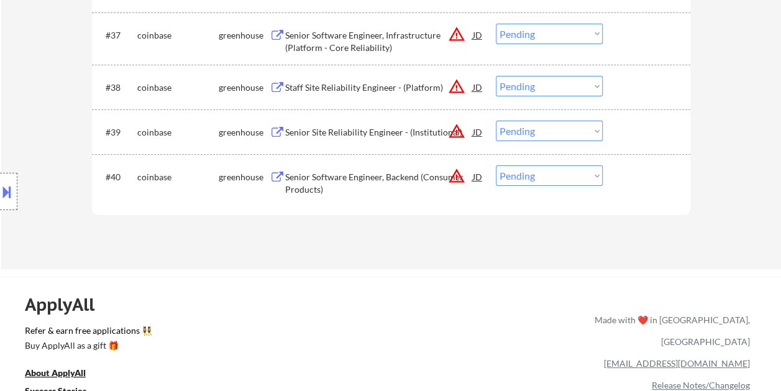
click at [630, 174] on div at bounding box center [647, 176] width 55 height 22
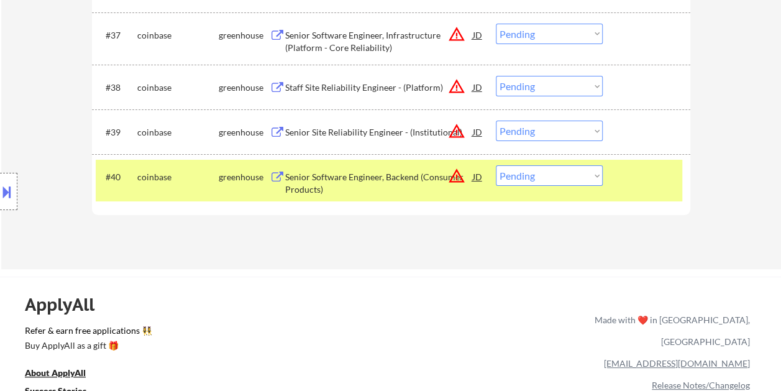
click at [373, 168] on div "Senior Software Engineer, Backend (Consumer Products)" at bounding box center [379, 180] width 188 height 30
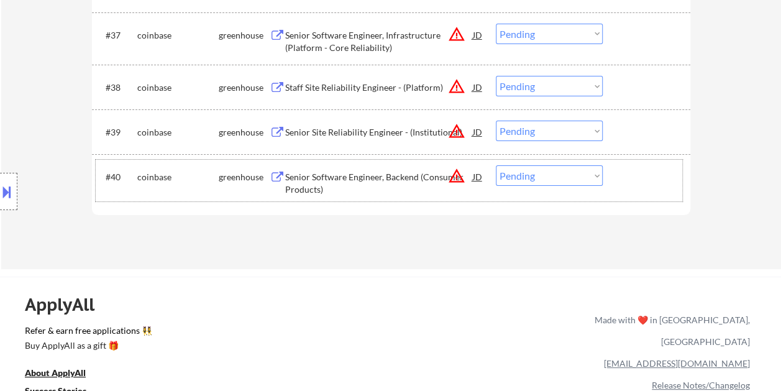
click at [614, 174] on div "#40 coinbase greenhouse Senior Software Engineer, Backend (Consumer Products) J…" at bounding box center [389, 180] width 586 height 41
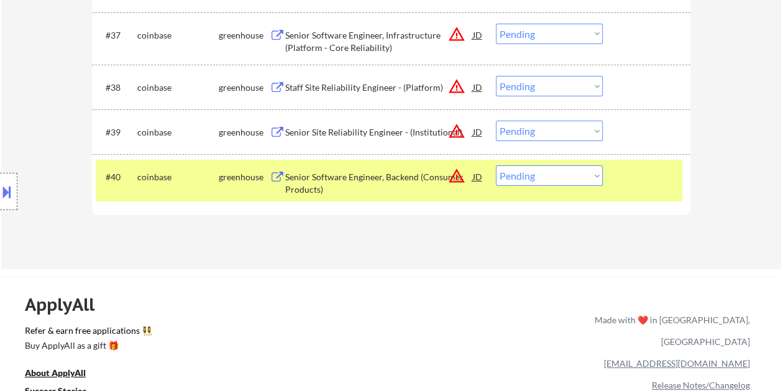
click at [595, 176] on select "Choose an option... Pending Applied Excluded (Questions) Excluded (Expired) Exc…" at bounding box center [549, 175] width 107 height 20
select select ""excluded__bad_match_""
click at [496, 165] on select "Choose an option... Pending Applied Excluded (Questions) Excluded (Expired) Exc…" at bounding box center [549, 175] width 107 height 20
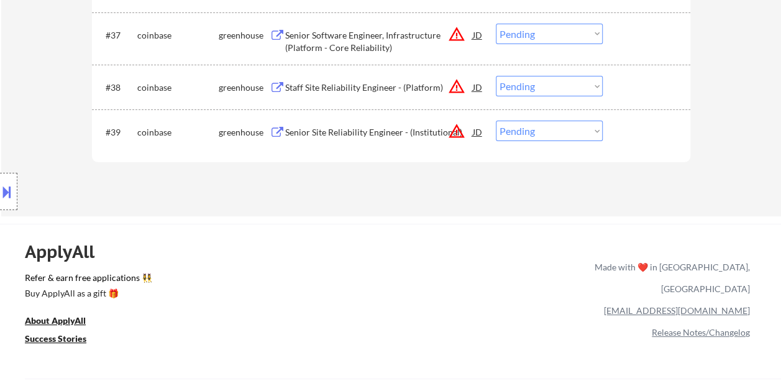
click at [632, 135] on div at bounding box center [647, 131] width 55 height 22
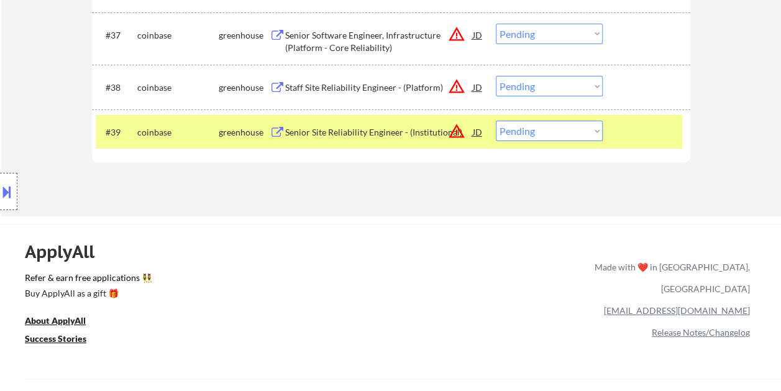
click at [395, 136] on div "Senior Site Reliability Engineer - (Institutional)" at bounding box center [379, 132] width 188 height 12
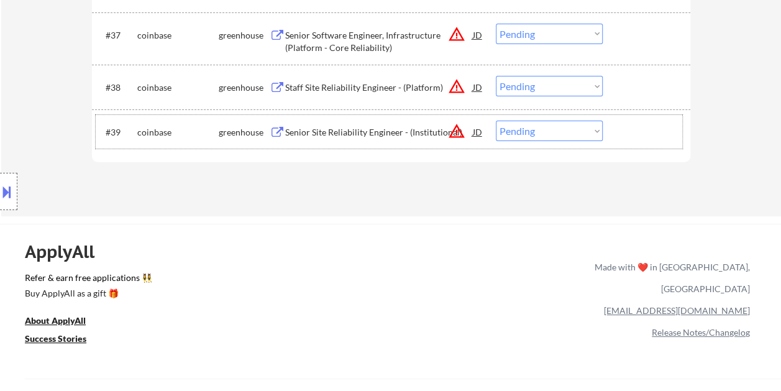
drag, startPoint x: 645, startPoint y: 143, endPoint x: 616, endPoint y: 133, distance: 31.0
click at [644, 143] on div "#39 coinbase greenhouse Senior Site Reliability Engineer - (Institutional) JD w…" at bounding box center [389, 132] width 586 height 34
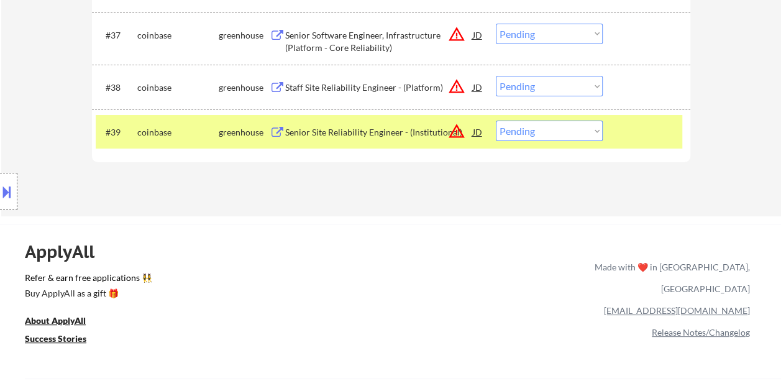
click at [592, 129] on select "Choose an option... Pending Applied Excluded (Questions) Excluded (Expired) Exc…" at bounding box center [549, 130] width 107 height 20
select select ""excluded__bad_match_""
click at [496, 120] on select "Choose an option... Pending Applied Excluded (Questions) Excluded (Expired) Exc…" at bounding box center [549, 130] width 107 height 20
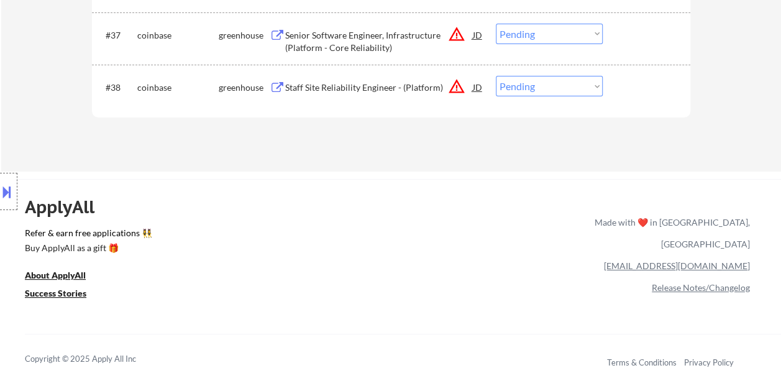
drag, startPoint x: 647, startPoint y: 89, endPoint x: 640, endPoint y: 94, distance: 8.4
click at [645, 91] on div at bounding box center [647, 87] width 55 height 22
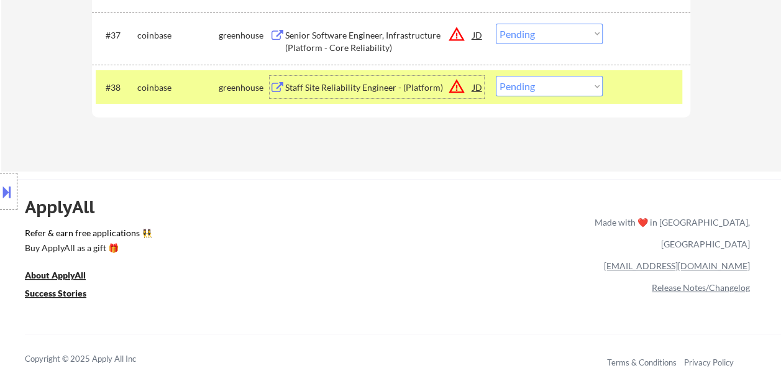
click at [402, 78] on div "Staff Site Reliability Engineer - (Platform)" at bounding box center [379, 87] width 188 height 22
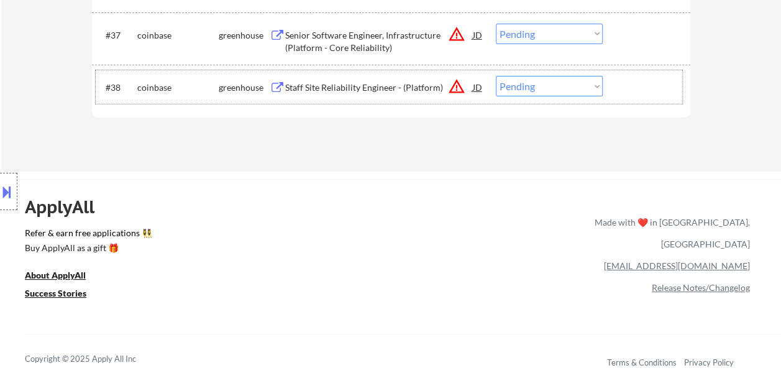
click at [650, 97] on div at bounding box center [647, 87] width 55 height 22
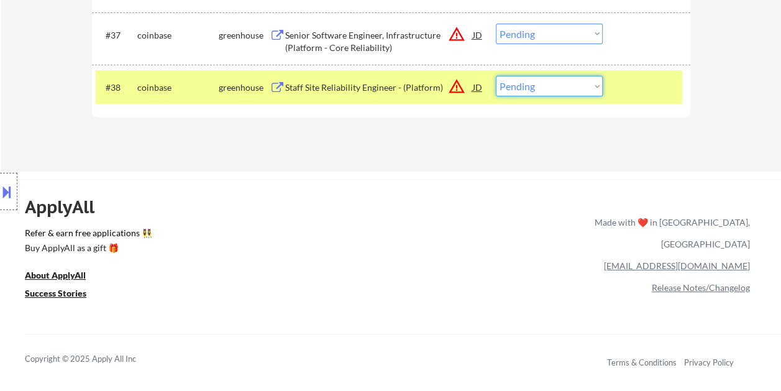
click at [594, 83] on select "Choose an option... Pending Applied Excluded (Questions) Excluded (Expired) Exc…" at bounding box center [549, 86] width 107 height 20
select select ""excluded__expired_""
click at [496, 76] on select "Choose an option... Pending Applied Excluded (Questions) Excluded (Expired) Exc…" at bounding box center [549, 86] width 107 height 20
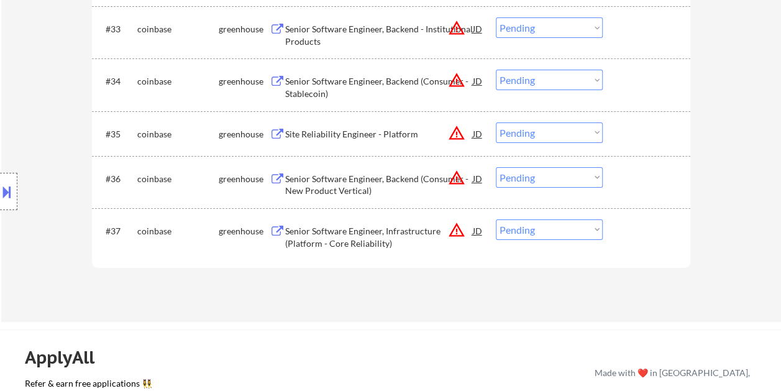
scroll to position [2111, 0]
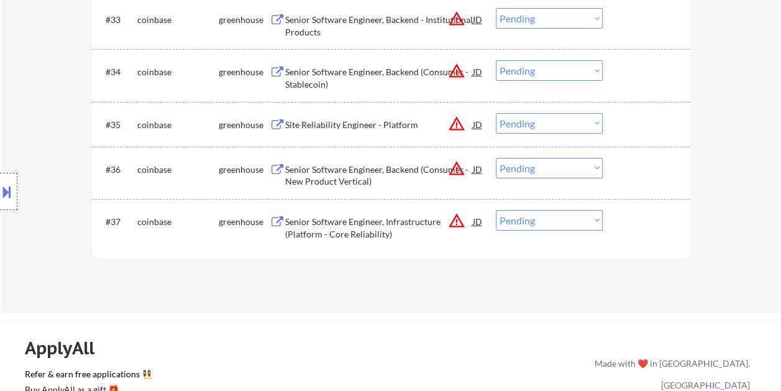
click at [625, 219] on div at bounding box center [647, 221] width 55 height 22
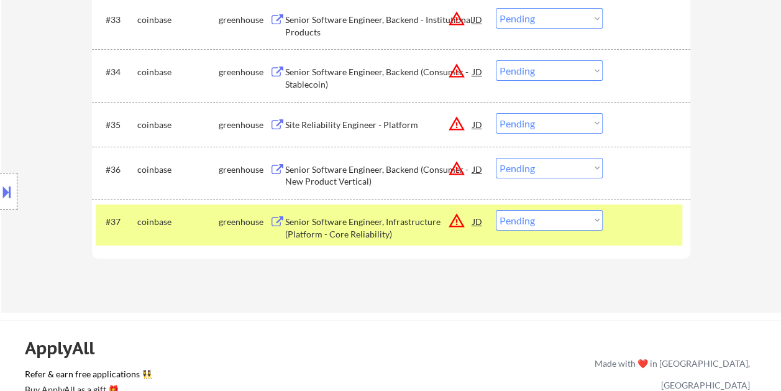
click at [639, 219] on div at bounding box center [647, 221] width 55 height 22
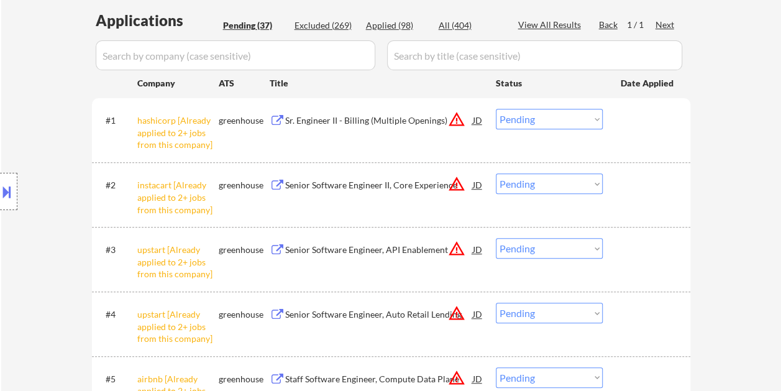
scroll to position [310, 0]
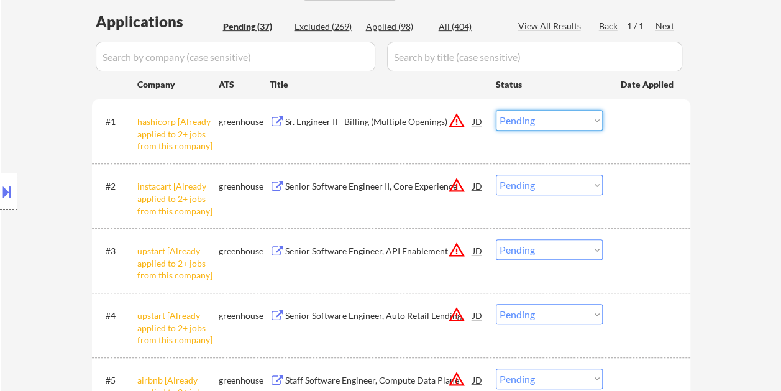
click at [596, 119] on select "Choose an option... Pending Applied Excluded (Questions) Excluded (Expired) Exc…" at bounding box center [549, 120] width 107 height 20
click at [496, 110] on select "Choose an option... Pending Applied Excluded (Questions) Excluded (Expired) Exc…" at bounding box center [549, 120] width 107 height 20
click at [580, 122] on select "Choose an option... Pending Applied Excluded (Questions) Excluded (Expired) Exc…" at bounding box center [549, 120] width 107 height 20
click at [496, 110] on select "Choose an option... Pending Applied Excluded (Questions) Excluded (Expired) Exc…" at bounding box center [549, 120] width 107 height 20
drag, startPoint x: 576, startPoint y: 132, endPoint x: 538, endPoint y: 257, distance: 131.0
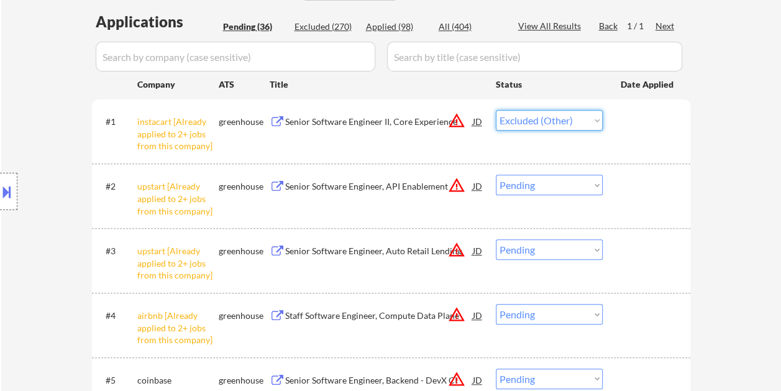
click at [555, 269] on div "#3 upstart [Already applied to 2+ jobs from this company] greenhouse Senior Sof…" at bounding box center [389, 259] width 586 height 53
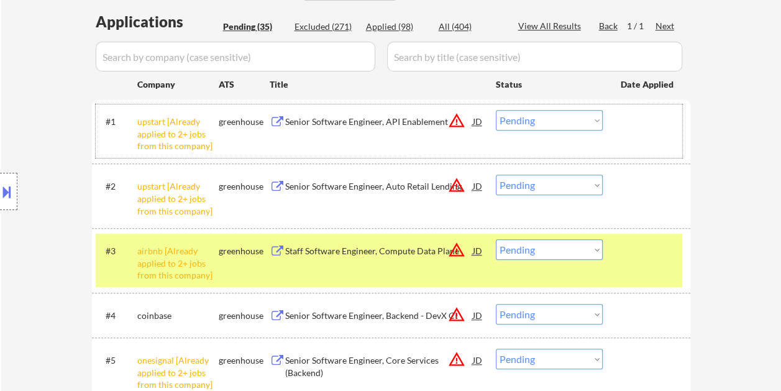
click at [648, 120] on div at bounding box center [647, 121] width 55 height 22
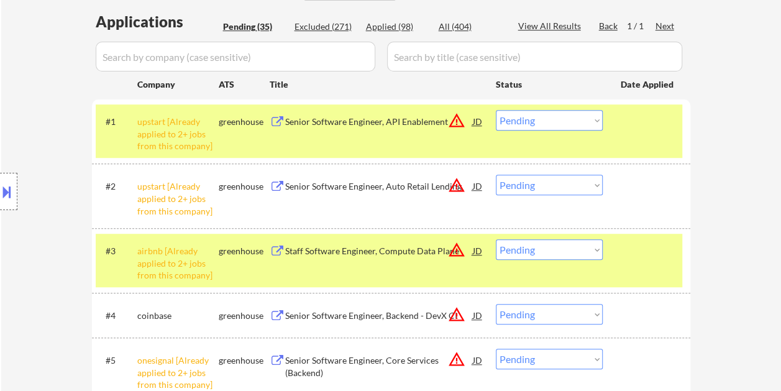
click at [646, 197] on div "#2 upstart [Already applied to 2+ jobs from this company] greenhouse Senior Sof…" at bounding box center [389, 195] width 586 height 53
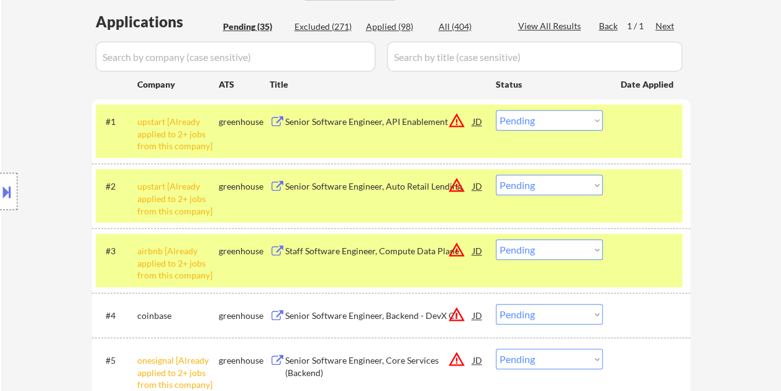
click at [645, 250] on div at bounding box center [647, 250] width 55 height 22
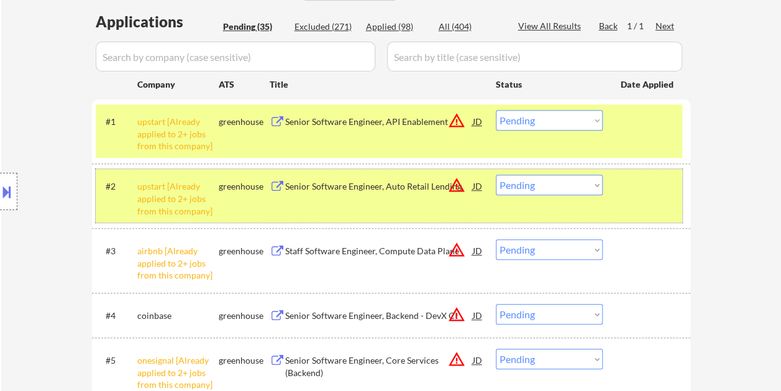
click at [661, 191] on div at bounding box center [647, 185] width 55 height 22
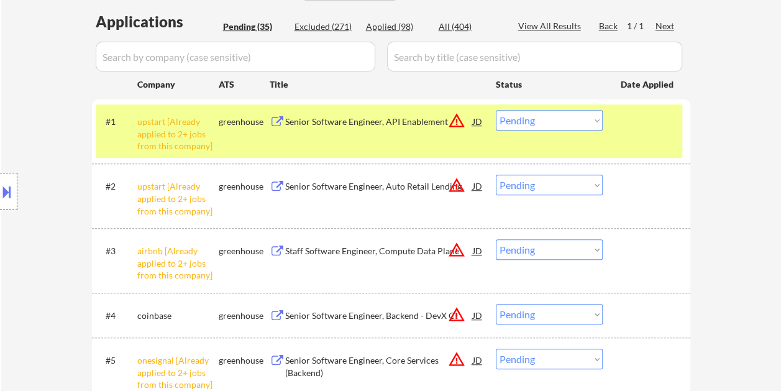
click at [642, 138] on div "#1 upstart [Already applied to 2+ jobs from this company] greenhouse Senior Sof…" at bounding box center [389, 130] width 586 height 53
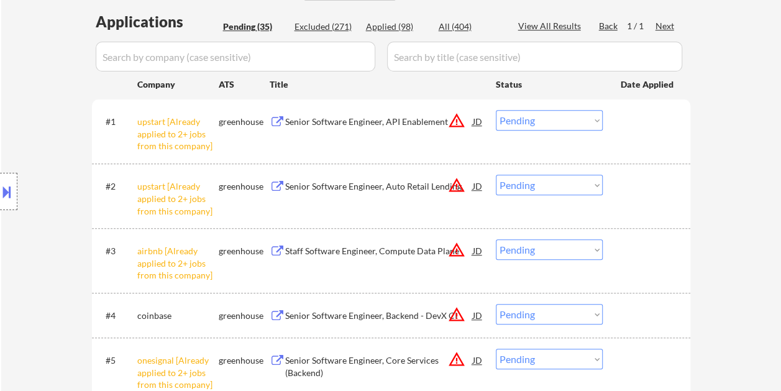
click at [598, 113] on select "Choose an option... Pending Applied Excluded (Questions) Excluded (Expired) Exc…" at bounding box center [549, 120] width 107 height 20
click at [496, 110] on select "Choose an option... Pending Applied Excluded (Questions) Excluded (Expired) Exc…" at bounding box center [549, 120] width 107 height 20
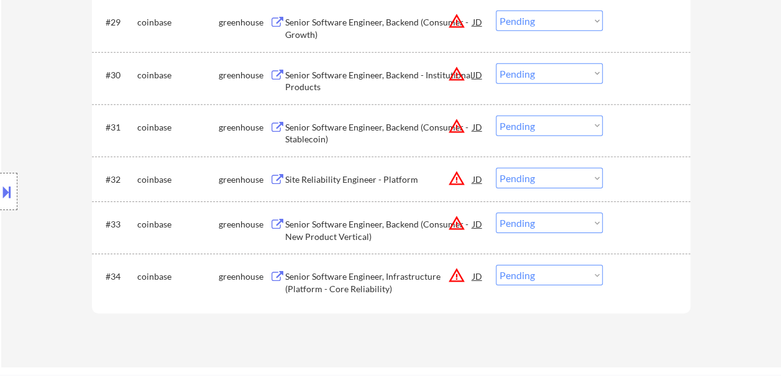
scroll to position [1925, 0]
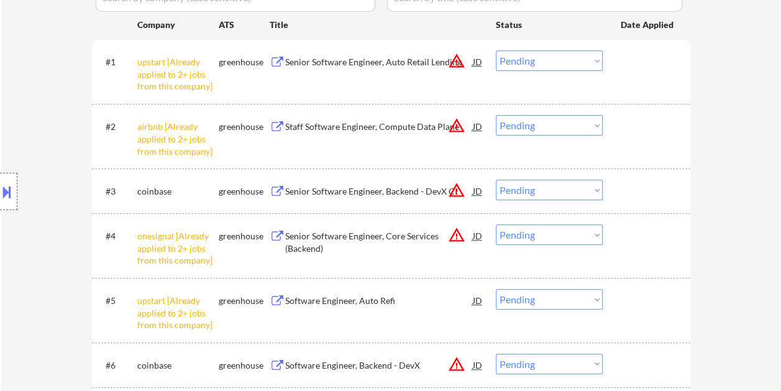
scroll to position [373, 0]
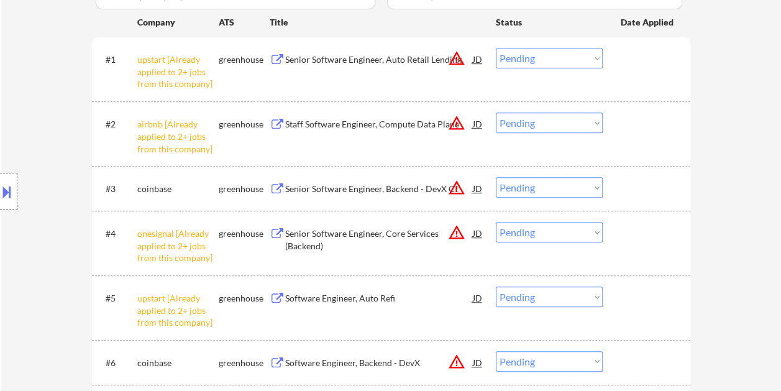
click at [595, 57] on select "Choose an option... Pending Applied Excluded (Questions) Excluded (Expired) Exc…" at bounding box center [549, 58] width 107 height 20
click at [496, 48] on select "Choose an option... Pending Applied Excluded (Questions) Excluded (Expired) Exc…" at bounding box center [549, 58] width 107 height 20
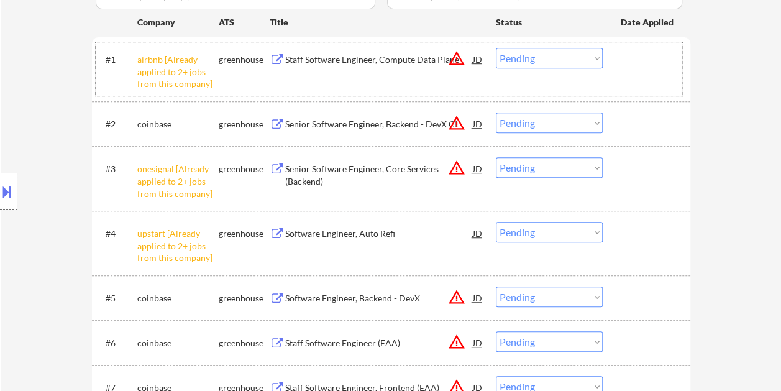
click at [637, 67] on div at bounding box center [647, 59] width 55 height 22
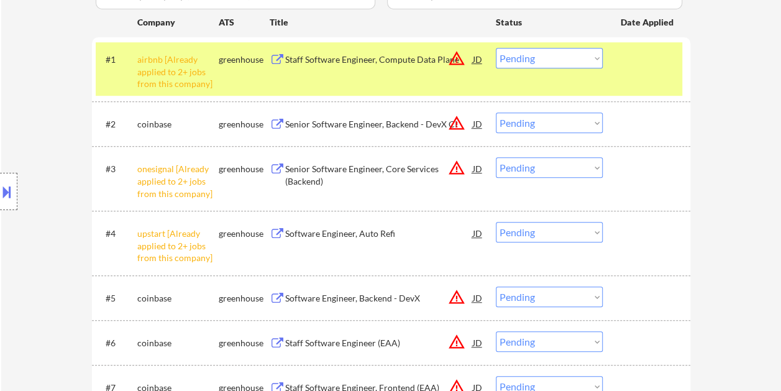
click at [597, 57] on select "Choose an option... Pending Applied Excluded (Questions) Excluded (Expired) Exc…" at bounding box center [549, 58] width 107 height 20
click at [496, 48] on select "Choose an option... Pending Applied Excluded (Questions) Excluded (Expired) Exc…" at bounding box center [549, 58] width 107 height 20
select select ""pending""
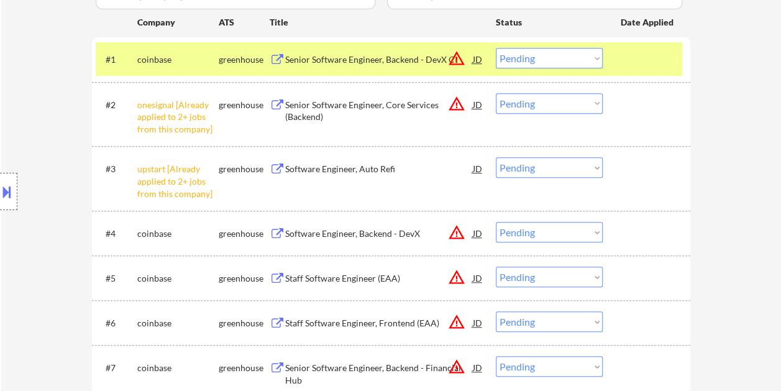
click at [630, 60] on div at bounding box center [647, 59] width 55 height 22
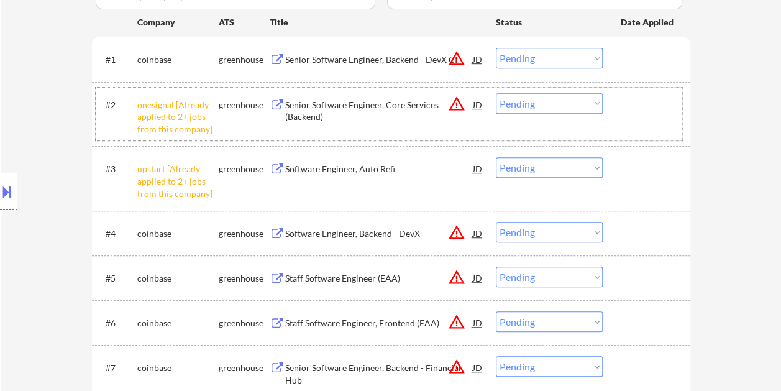
click at [647, 109] on div at bounding box center [647, 104] width 55 height 22
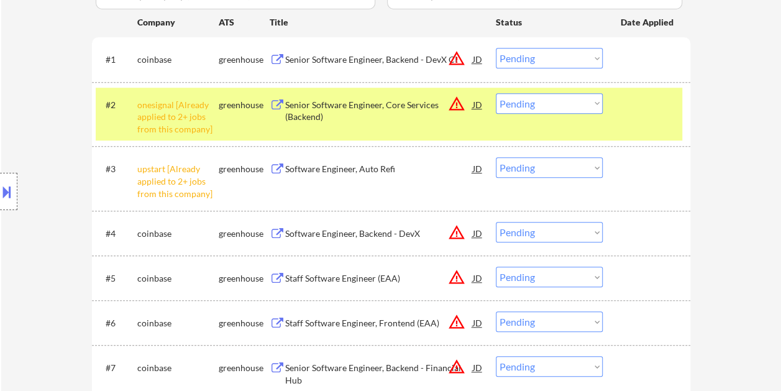
click at [596, 100] on select "Choose an option... Pending Applied Excluded (Questions) Excluded (Expired) Exc…" at bounding box center [549, 103] width 107 height 20
click at [496, 93] on select "Choose an option... Pending Applied Excluded (Questions) Excluded (Expired) Exc…" at bounding box center [549, 103] width 107 height 20
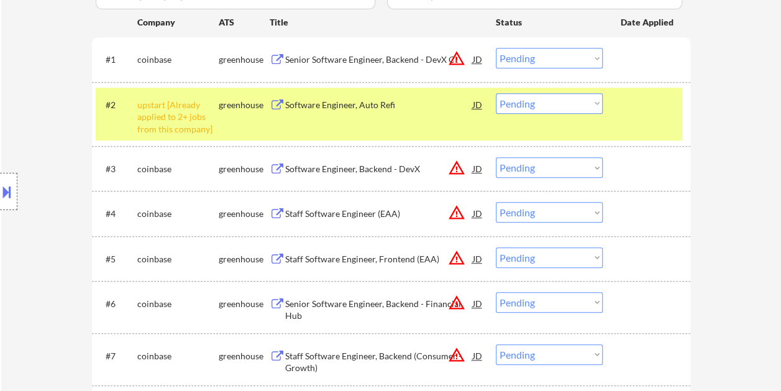
click at [654, 99] on div at bounding box center [647, 104] width 55 height 22
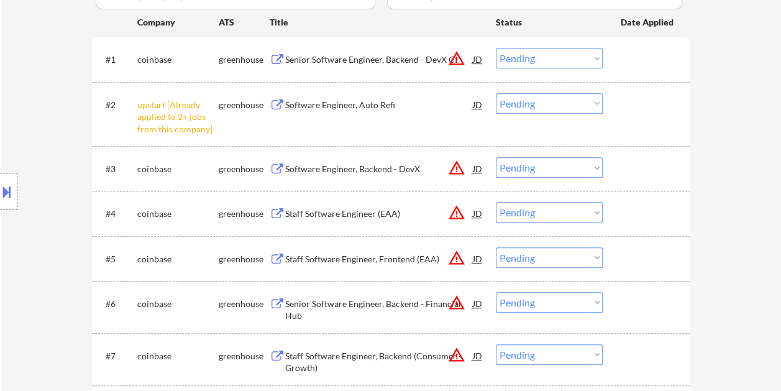
click at [596, 101] on select "Choose an option... Pending Applied Excluded (Questions) Excluded (Expired) Exc…" at bounding box center [549, 103] width 107 height 20
click at [496, 93] on select "Choose an option... Pending Applied Excluded (Questions) Excluded (Expired) Exc…" at bounding box center [549, 103] width 107 height 20
select select ""pending""
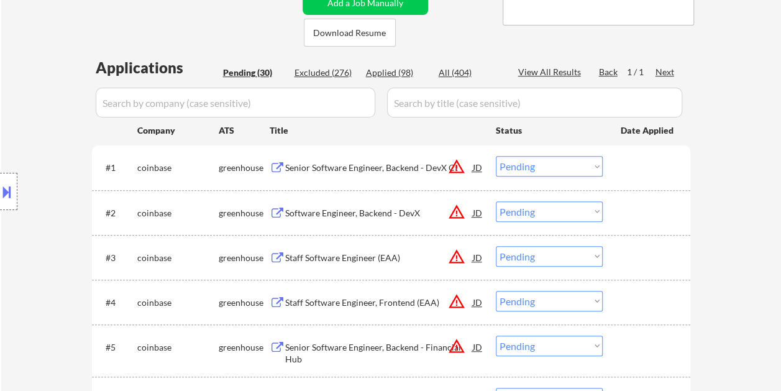
scroll to position [248, 0]
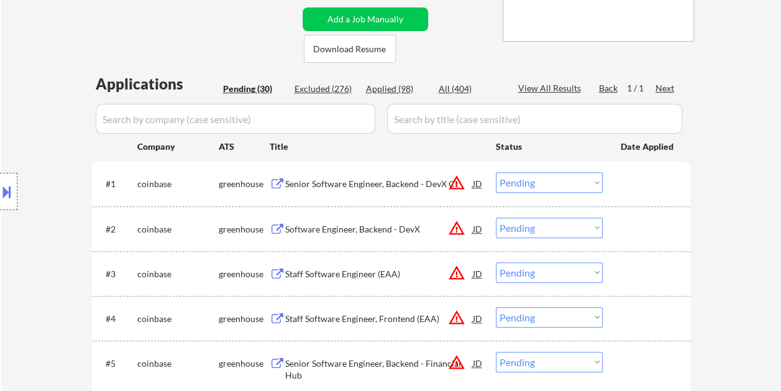
click at [644, 183] on div at bounding box center [647, 183] width 55 height 22
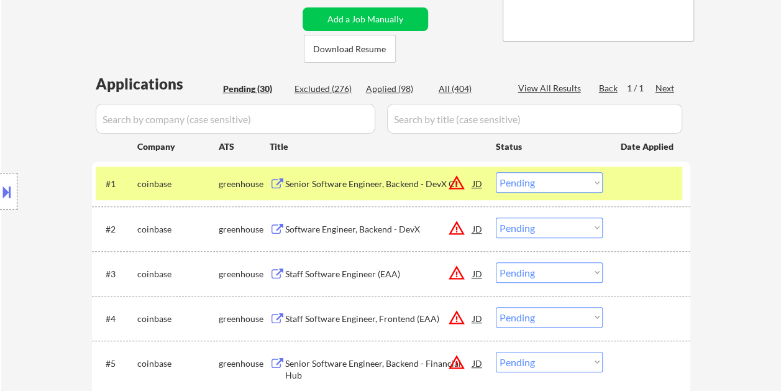
click at [367, 184] on div "Senior Software Engineer, Backend - DevX CI" at bounding box center [379, 184] width 188 height 12
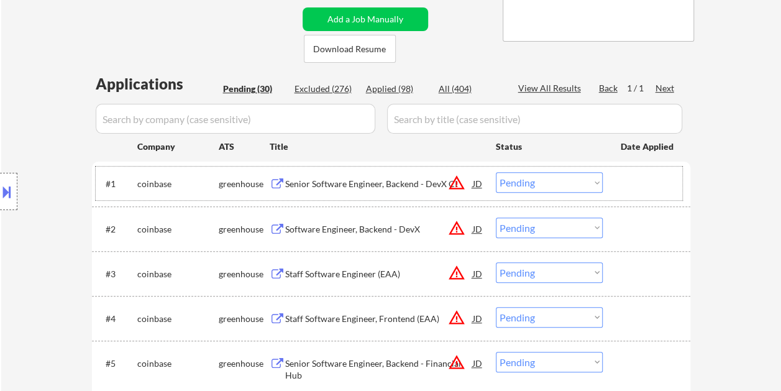
drag, startPoint x: 620, startPoint y: 183, endPoint x: 599, endPoint y: 189, distance: 22.6
click at [620, 183] on div at bounding box center [647, 183] width 55 height 22
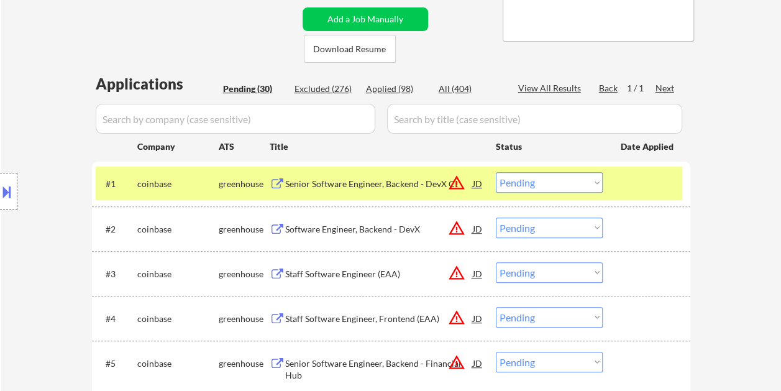
click at [594, 185] on select "Choose an option... Pending Applied Excluded (Questions) Excluded (Expired) Exc…" at bounding box center [549, 182] width 107 height 20
click at [496, 172] on select "Choose an option... Pending Applied Excluded (Questions) Excluded (Expired) Exc…" at bounding box center [549, 182] width 107 height 20
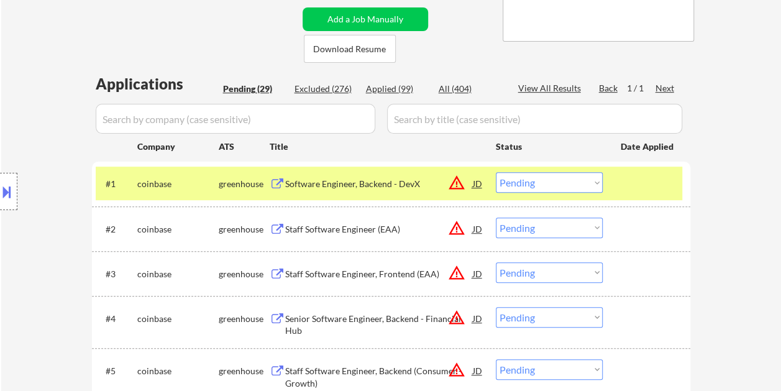
click at [650, 193] on div at bounding box center [647, 183] width 55 height 22
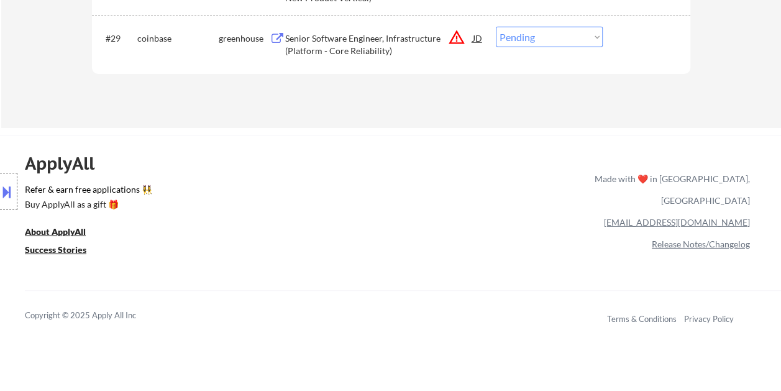
scroll to position [1801, 0]
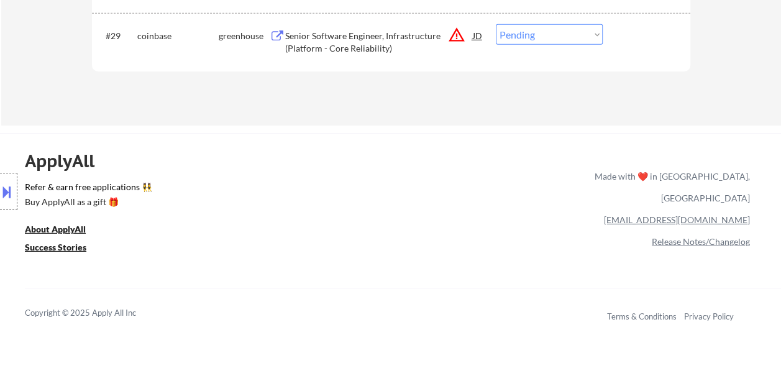
click at [410, 242] on div "ApplyAll Refer & earn free applications 👯‍♀️ Buy ApplyAll as a gift 🎁 About App…" at bounding box center [390, 240] width 781 height 197
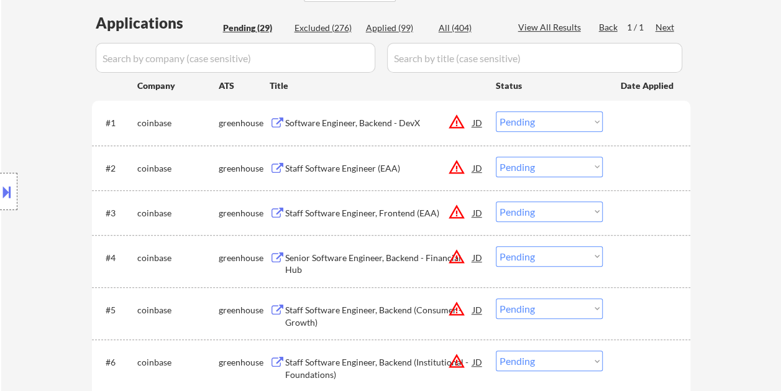
scroll to position [310, 0]
click at [626, 128] on div at bounding box center [647, 121] width 55 height 22
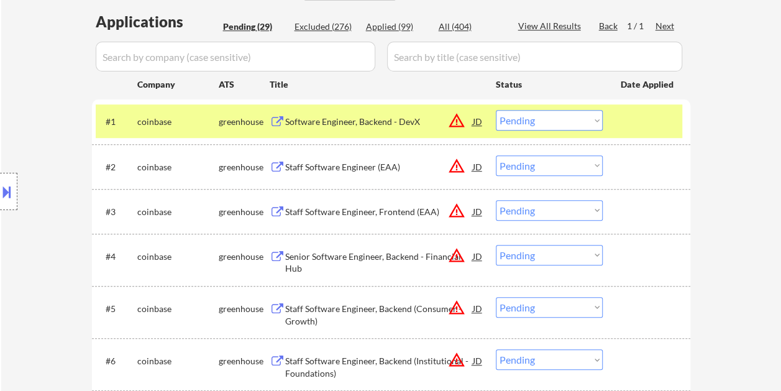
click at [636, 178] on div "#2 coinbase greenhouse Staff Software Engineer (EAA) JD warning_amber Choose an…" at bounding box center [389, 167] width 586 height 34
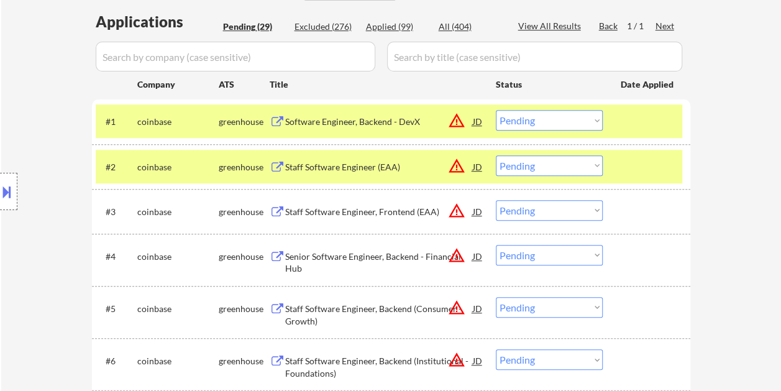
click at [636, 124] on div at bounding box center [647, 121] width 55 height 22
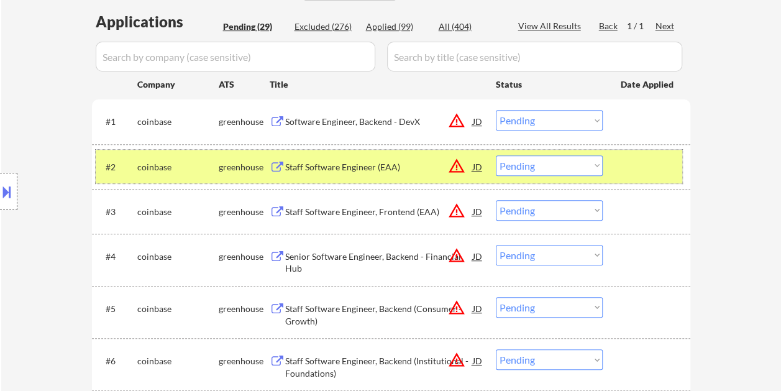
click at [633, 156] on div at bounding box center [647, 166] width 55 height 22
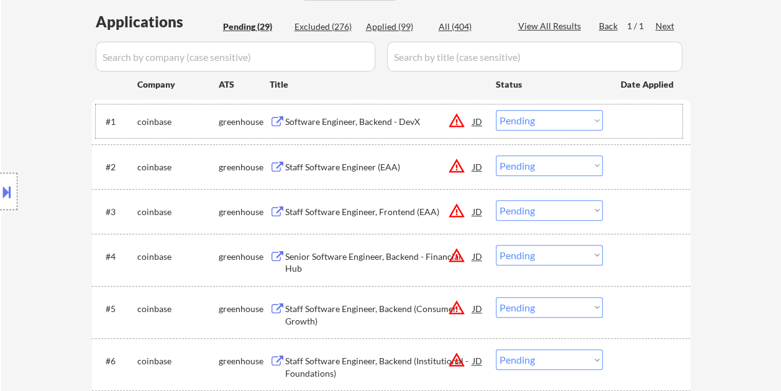
click at [638, 128] on div at bounding box center [647, 121] width 55 height 22
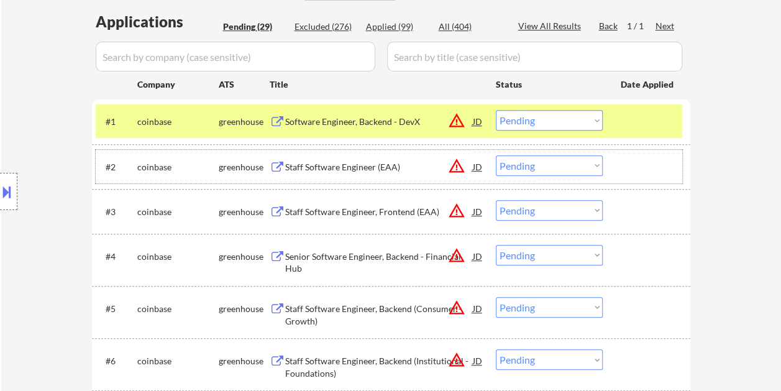
click at [631, 165] on div at bounding box center [647, 166] width 55 height 22
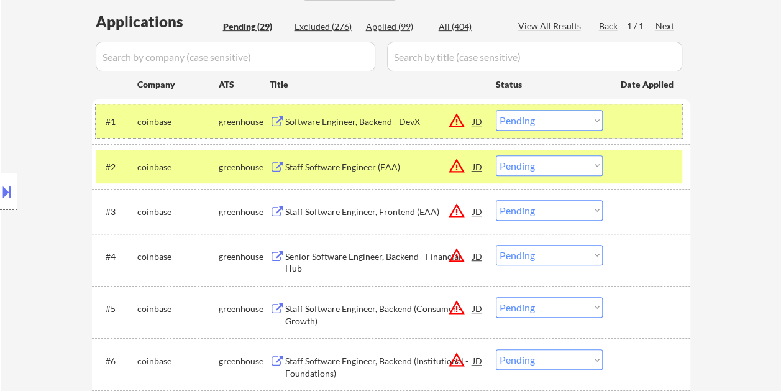
click at [629, 127] on div at bounding box center [647, 121] width 55 height 22
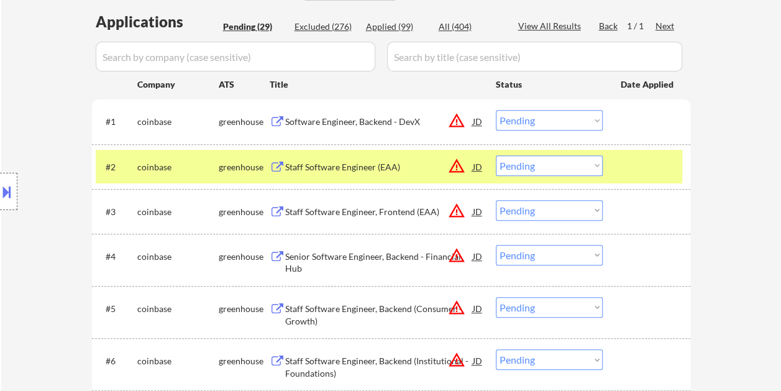
click at [653, 160] on div at bounding box center [647, 166] width 55 height 22
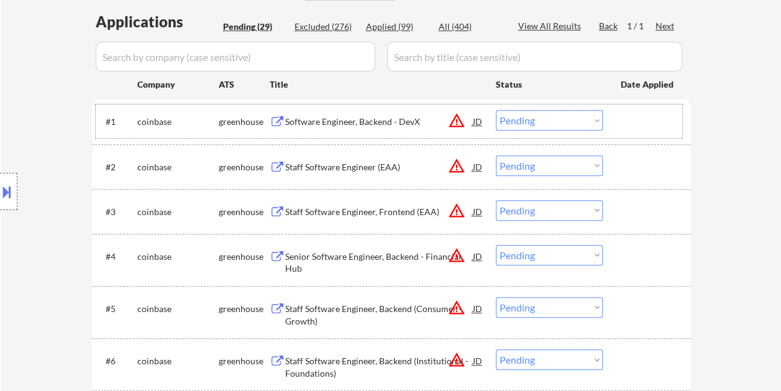
click at [648, 130] on div at bounding box center [647, 121] width 55 height 22
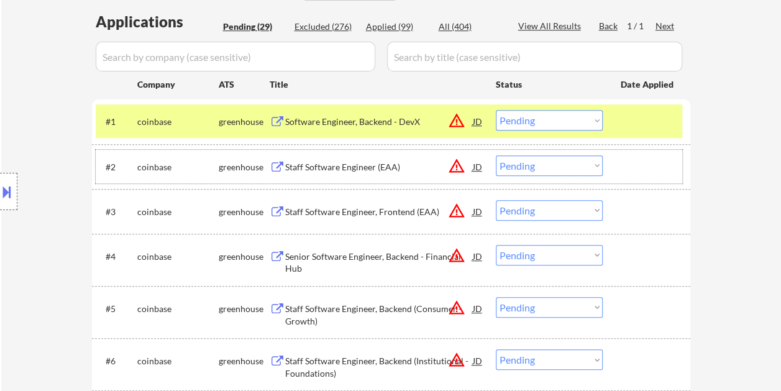
click at [647, 153] on div "#2 coinbase greenhouse Staff Software Engineer (EAA) JD warning_amber Choose an…" at bounding box center [389, 167] width 586 height 34
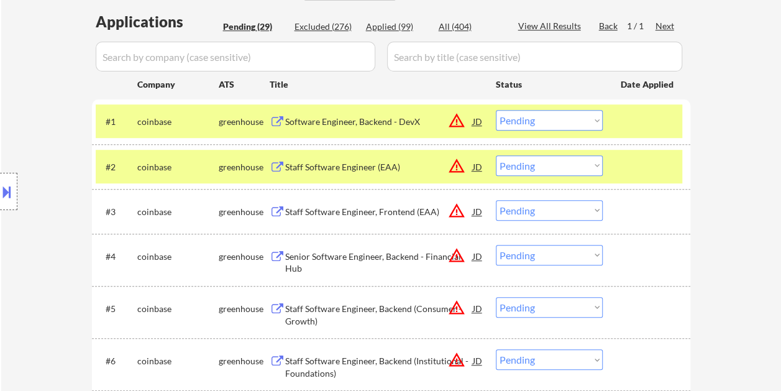
click at [656, 131] on div at bounding box center [647, 121] width 55 height 22
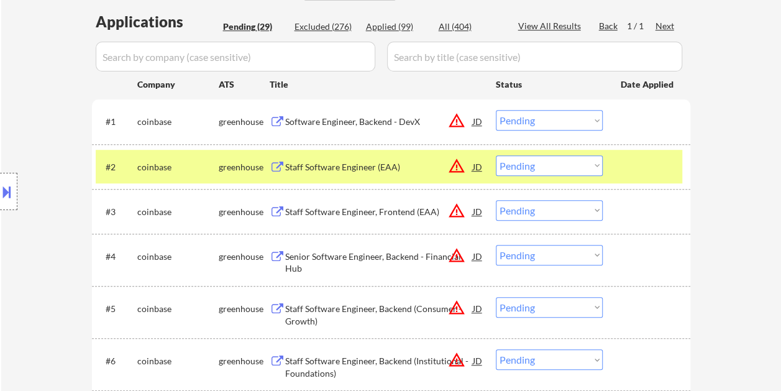
click at [662, 161] on div at bounding box center [647, 166] width 55 height 22
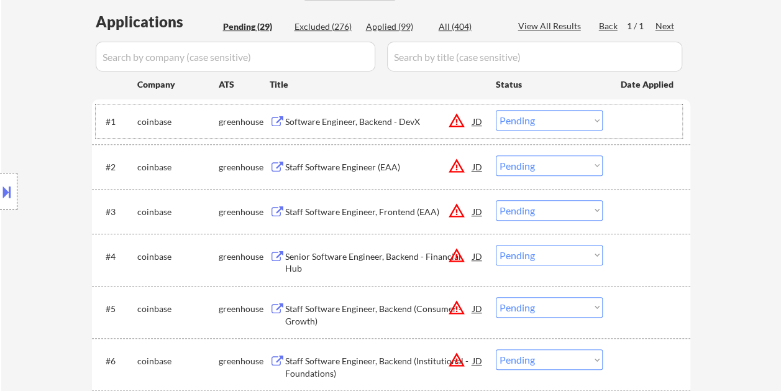
click at [638, 115] on div at bounding box center [647, 121] width 55 height 22
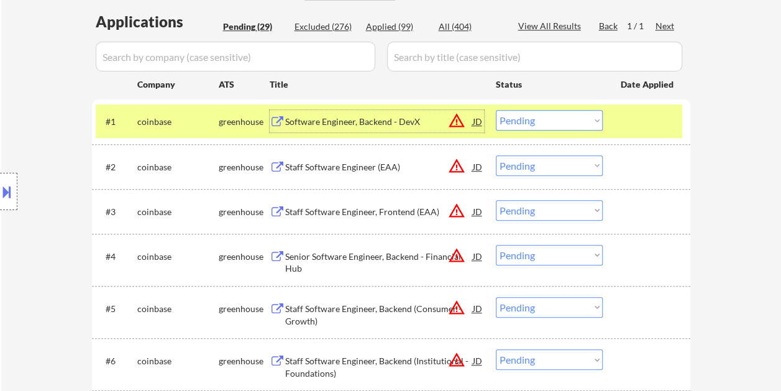
click at [409, 122] on div "Software Engineer, Backend - DevX" at bounding box center [379, 121] width 188 height 12
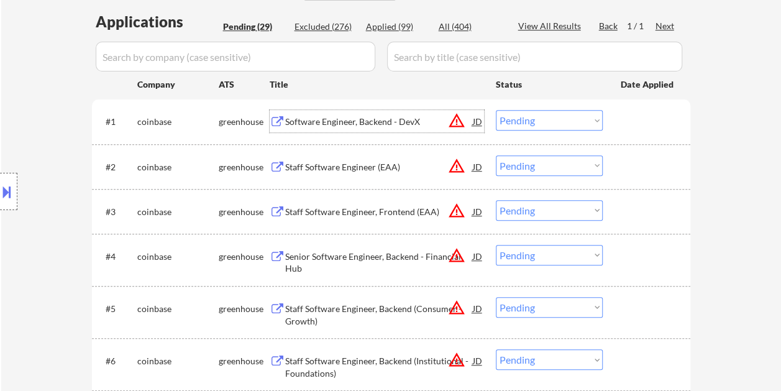
click at [626, 120] on div at bounding box center [647, 121] width 55 height 22
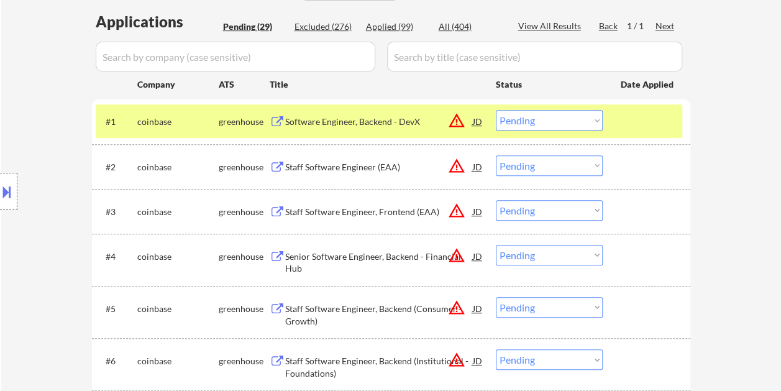
click at [599, 118] on select "Choose an option... Pending Applied Excluded (Questions) Excluded (Expired) Exc…" at bounding box center [549, 120] width 107 height 20
click at [496, 110] on select "Choose an option... Pending Applied Excluded (Questions) Excluded (Expired) Exc…" at bounding box center [549, 120] width 107 height 20
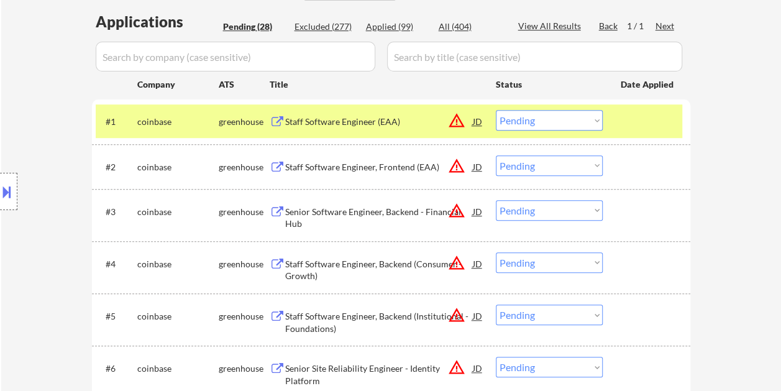
click at [650, 123] on div at bounding box center [647, 121] width 55 height 22
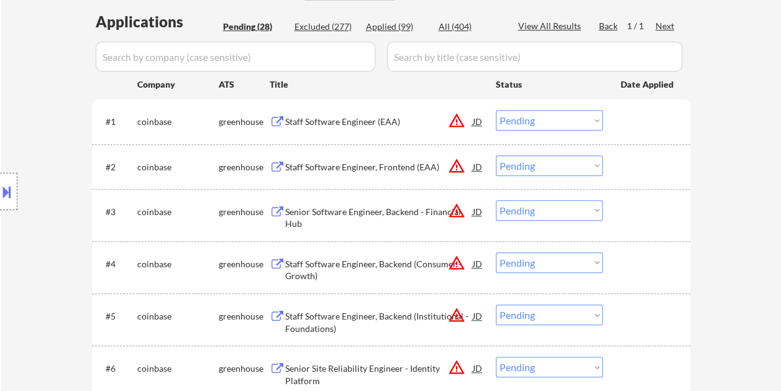
click at [632, 101] on div "#1 coinbase greenhouse Staff Software Engineer (EAA) JD warning_amber Choose an…" at bounding box center [391, 121] width 598 height 44
click at [642, 113] on div at bounding box center [647, 121] width 55 height 22
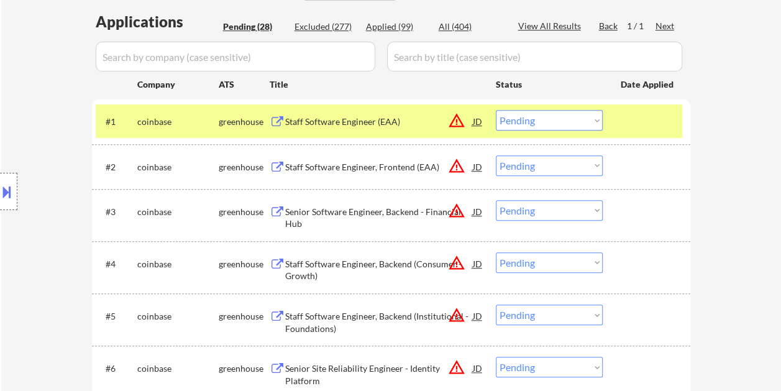
click at [351, 113] on div "Staff Software Engineer (EAA)" at bounding box center [379, 121] width 188 height 22
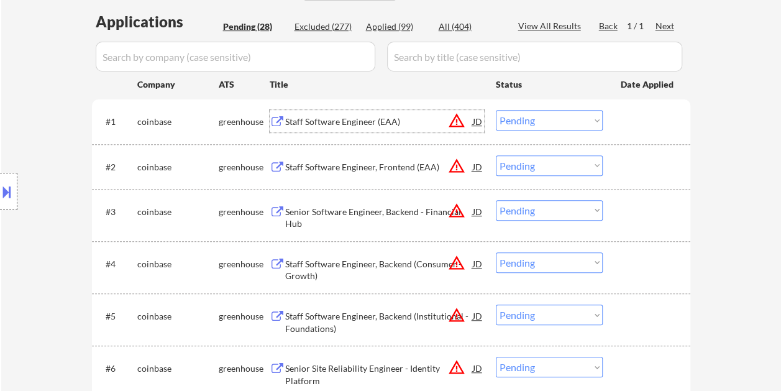
click at [620, 115] on div at bounding box center [647, 121] width 55 height 22
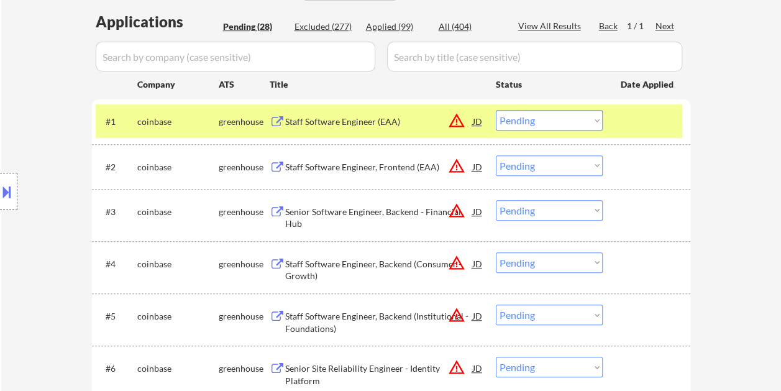
click at [598, 117] on select "Choose an option... Pending Applied Excluded (Questions) Excluded (Expired) Exc…" at bounding box center [549, 120] width 107 height 20
click at [496, 110] on select "Choose an option... Pending Applied Excluded (Questions) Excluded (Expired) Exc…" at bounding box center [549, 120] width 107 height 20
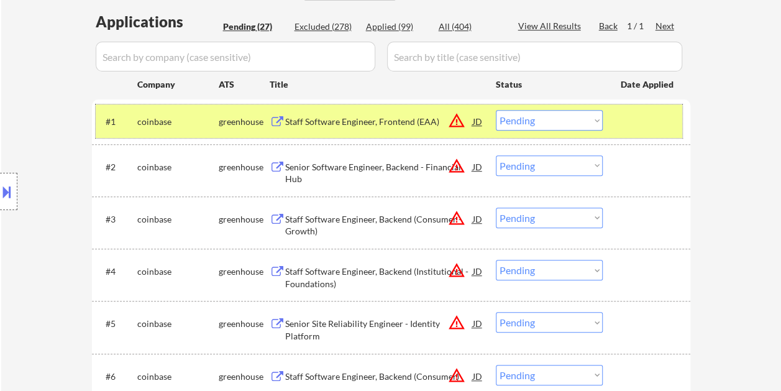
click at [641, 124] on div at bounding box center [647, 121] width 55 height 22
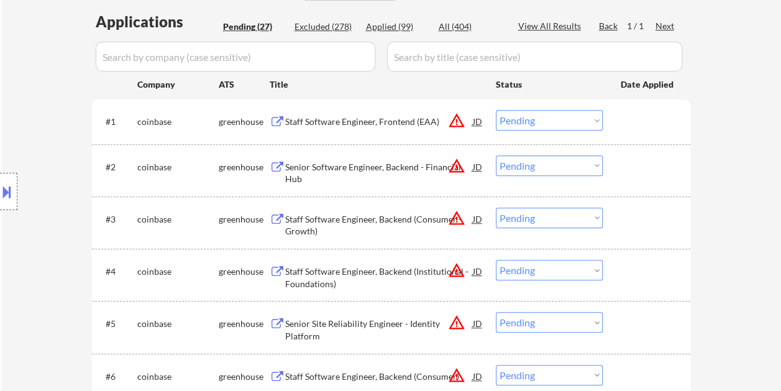
click at [626, 112] on div at bounding box center [647, 121] width 55 height 22
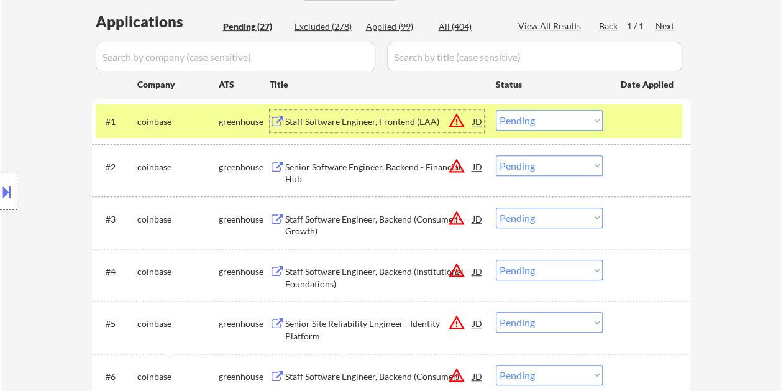
click at [420, 124] on div "Staff Software Engineer, Frontend (EAA)" at bounding box center [379, 121] width 188 height 12
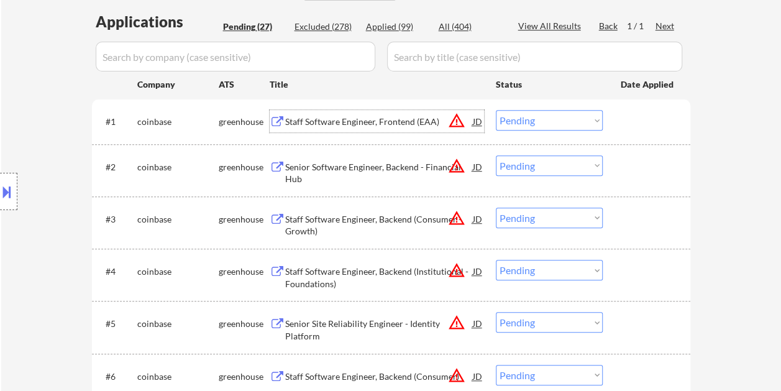
click at [617, 122] on div "#1 coinbase greenhouse Staff Software Engineer, Frontend (EAA) JD warning_amber…" at bounding box center [389, 121] width 586 height 34
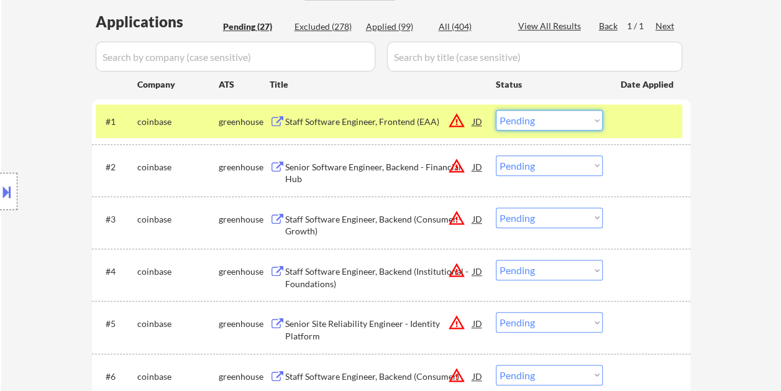
click at [593, 122] on select "Choose an option... Pending Applied Excluded (Questions) Excluded (Expired) Exc…" at bounding box center [549, 120] width 107 height 20
click at [496, 110] on select "Choose an option... Pending Applied Excluded (Questions) Excluded (Expired) Exc…" at bounding box center [549, 120] width 107 height 20
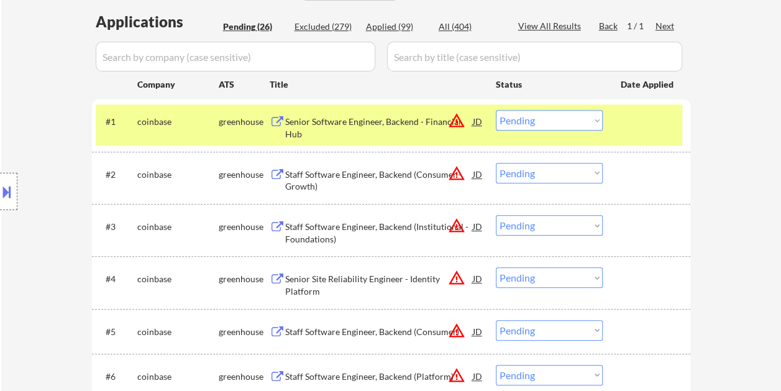
click at [647, 126] on div at bounding box center [647, 121] width 55 height 22
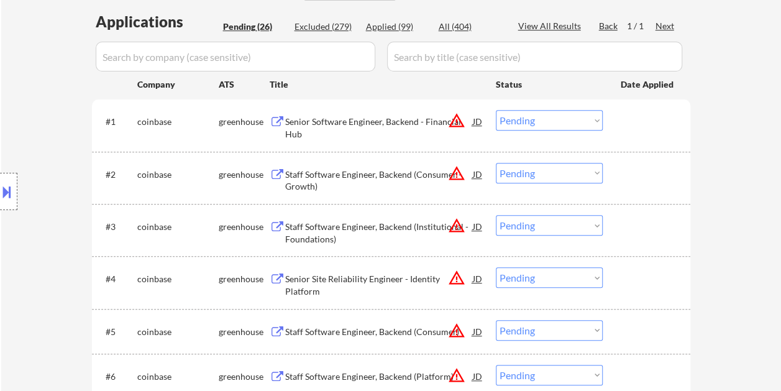
click at [646, 120] on div at bounding box center [647, 121] width 55 height 22
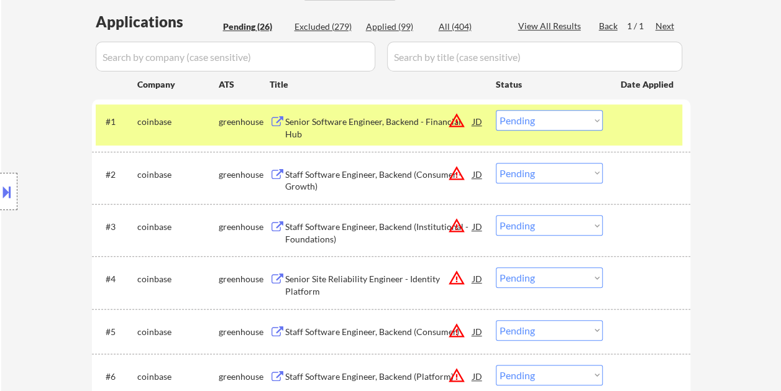
click at [373, 117] on div "Senior Software Engineer, Backend - Financial Hub" at bounding box center [379, 127] width 188 height 24
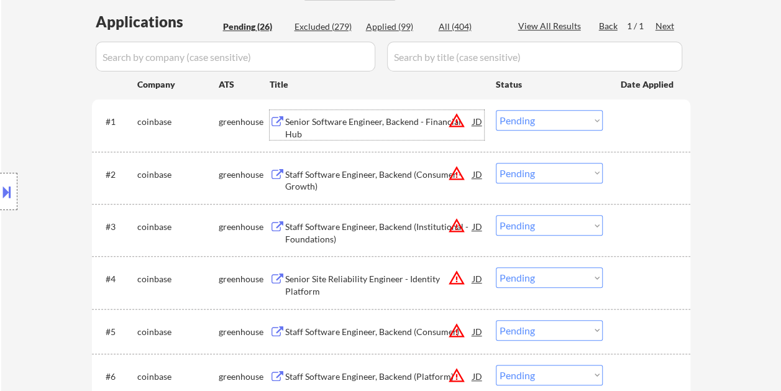
click at [635, 124] on div at bounding box center [647, 121] width 55 height 22
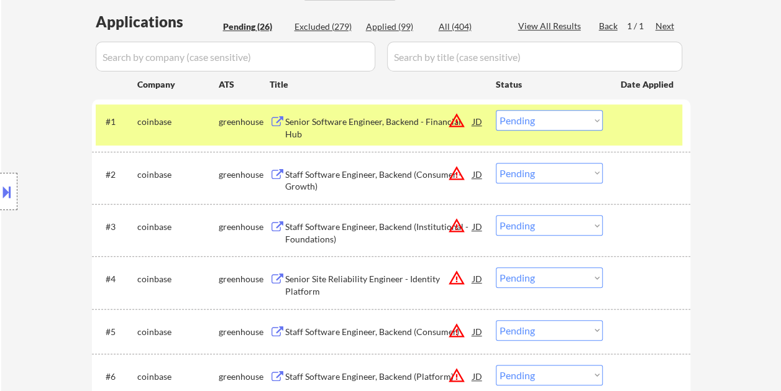
click at [593, 124] on select "Choose an option... Pending Applied Excluded (Questions) Excluded (Expired) Exc…" at bounding box center [549, 120] width 107 height 20
click at [496, 110] on select "Choose an option... Pending Applied Excluded (Questions) Excluded (Expired) Exc…" at bounding box center [549, 120] width 107 height 20
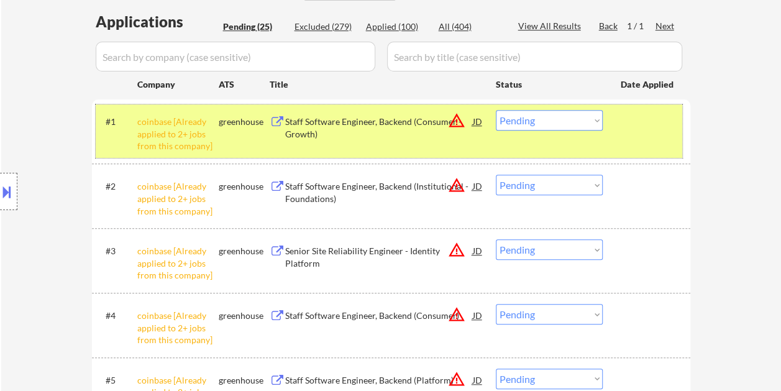
click at [625, 133] on div "#1 coinbase [Already applied to 2+ jobs from this company] greenhouse Staff Sof…" at bounding box center [389, 130] width 586 height 53
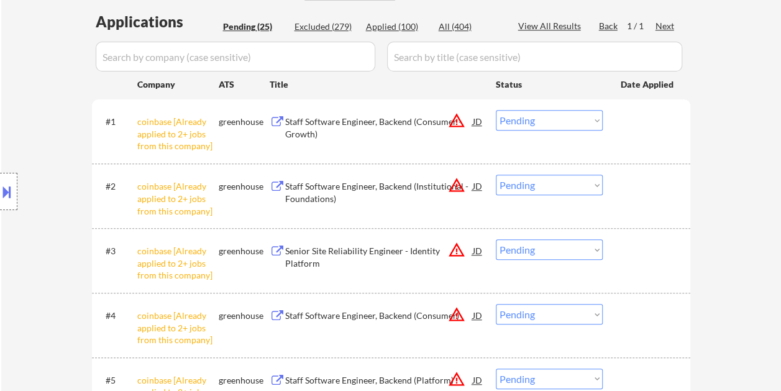
click at [618, 128] on div "#1 coinbase [Already applied to 2+ jobs from this company] greenhouse Staff Sof…" at bounding box center [389, 130] width 586 height 53
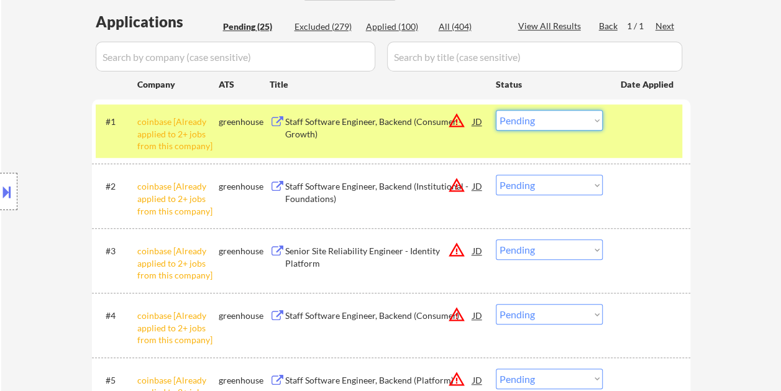
click at [599, 120] on select "Choose an option... Pending Applied Excluded (Questions) Excluded (Expired) Exc…" at bounding box center [549, 120] width 107 height 20
click at [496, 110] on select "Choose an option... Pending Applied Excluded (Questions) Excluded (Expired) Exc…" at bounding box center [549, 120] width 107 height 20
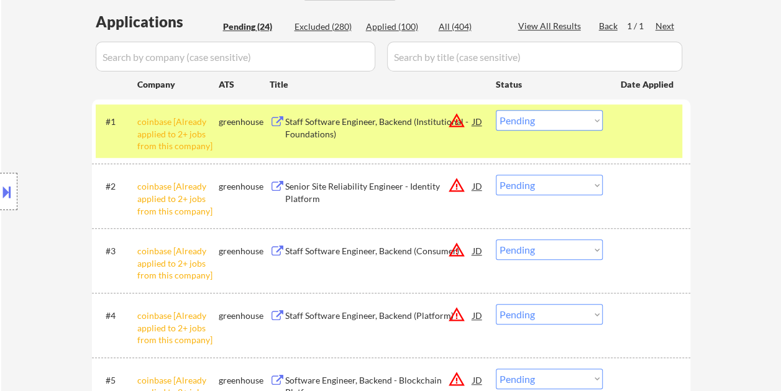
click at [628, 135] on div "#1 coinbase [Already applied to 2+ jobs from this company] greenhouse Staff Sof…" at bounding box center [389, 130] width 586 height 53
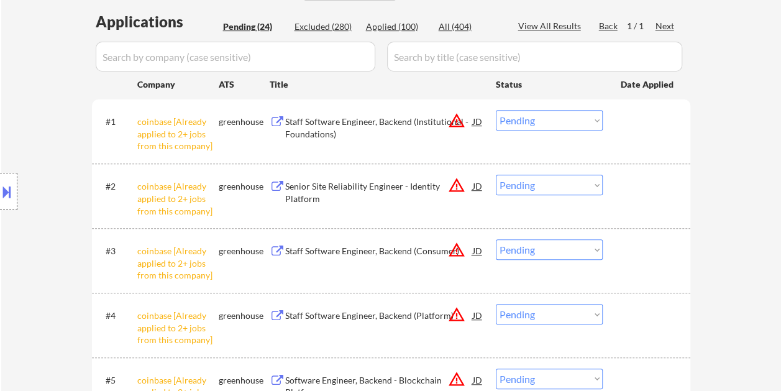
click at [628, 115] on div at bounding box center [647, 121] width 55 height 22
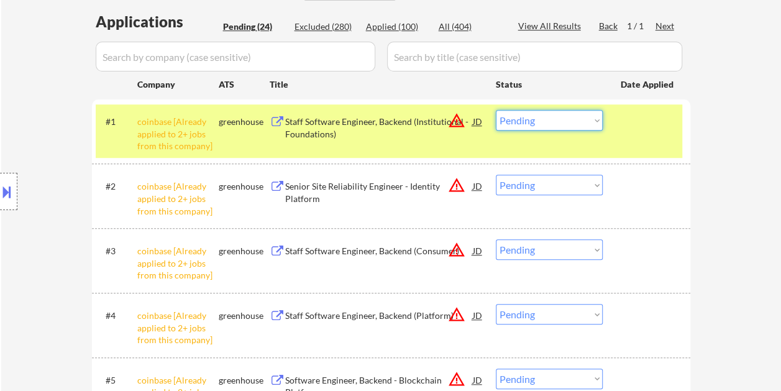
click at [597, 123] on select "Choose an option... Pending Applied Excluded (Questions) Excluded (Expired) Exc…" at bounding box center [549, 120] width 107 height 20
click at [496, 110] on select "Choose an option... Pending Applied Excluded (Questions) Excluded (Expired) Exc…" at bounding box center [549, 120] width 107 height 20
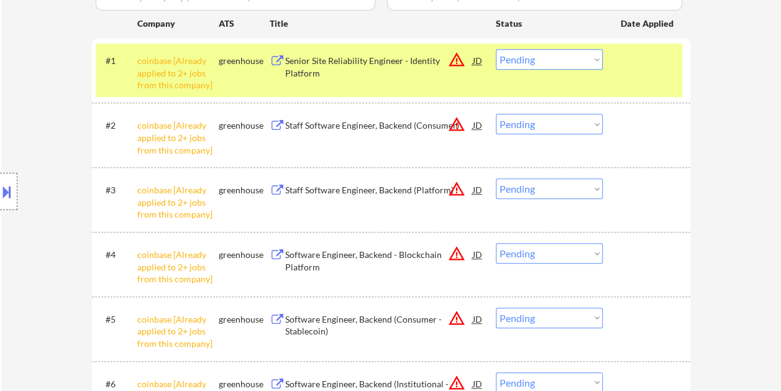
scroll to position [373, 0]
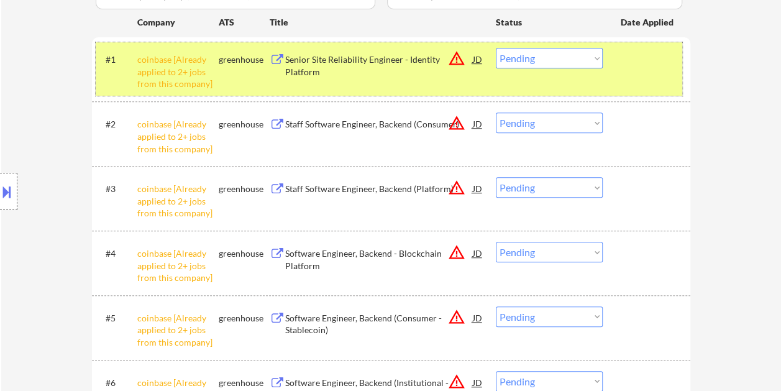
click at [638, 69] on div at bounding box center [647, 59] width 55 height 22
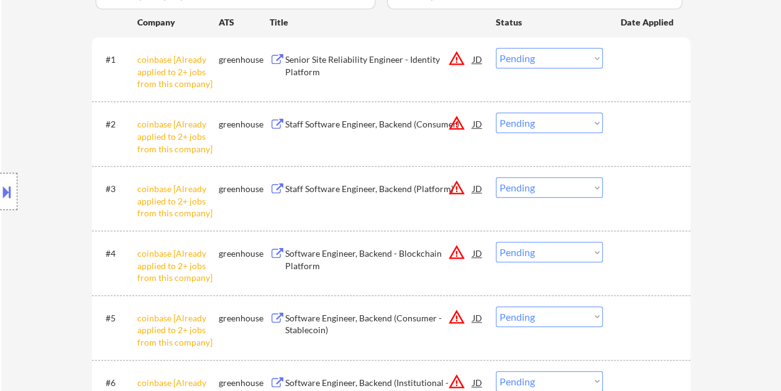
drag, startPoint x: 650, startPoint y: 57, endPoint x: 633, endPoint y: 61, distance: 16.6
click at [650, 58] on div at bounding box center [647, 59] width 55 height 22
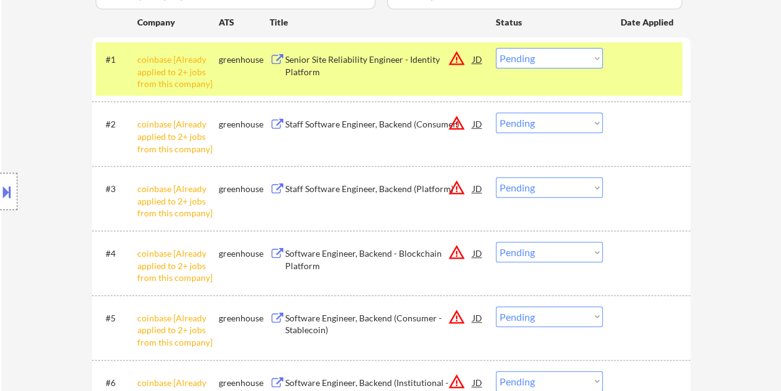
click at [597, 60] on select "Choose an option... Pending Applied Excluded (Questions) Excluded (Expired) Exc…" at bounding box center [549, 58] width 107 height 20
click at [496, 48] on select "Choose an option... Pending Applied Excluded (Questions) Excluded (Expired) Exc…" at bounding box center [549, 58] width 107 height 20
click at [635, 66] on div at bounding box center [647, 59] width 55 height 22
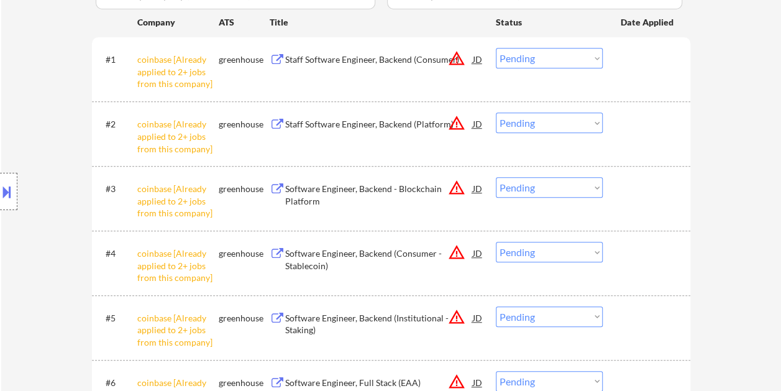
click at [633, 58] on div at bounding box center [647, 59] width 55 height 22
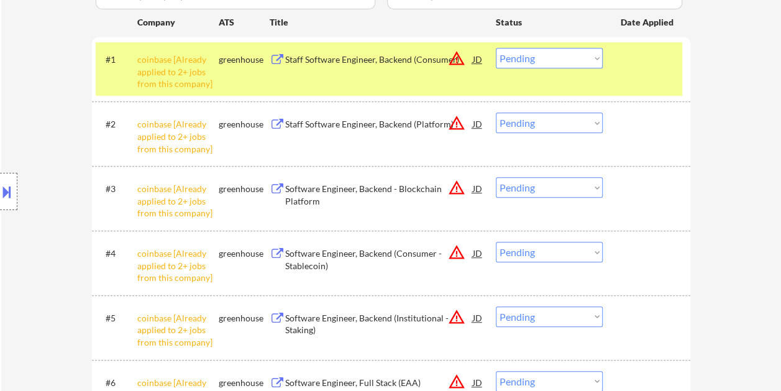
click at [594, 58] on select "Choose an option... Pending Applied Excluded (Questions) Excluded (Expired) Exc…" at bounding box center [549, 58] width 107 height 20
click at [496, 48] on select "Choose an option... Pending Applied Excluded (Questions) Excluded (Expired) Exc…" at bounding box center [549, 58] width 107 height 20
select select ""pending""
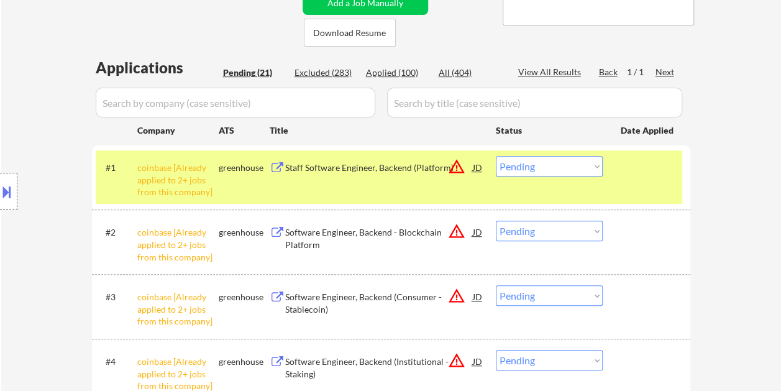
scroll to position [248, 0]
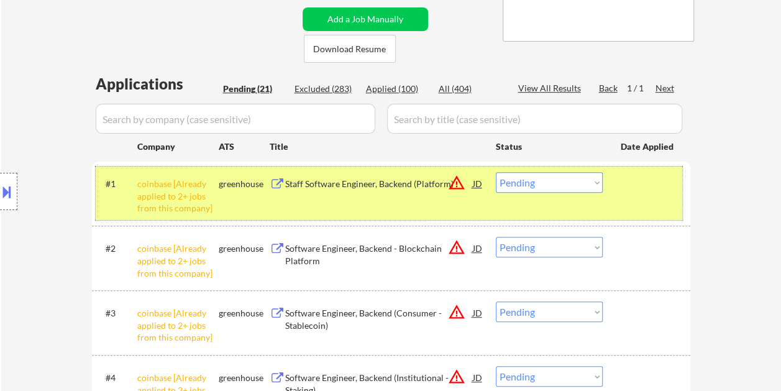
click at [621, 190] on div at bounding box center [647, 183] width 55 height 22
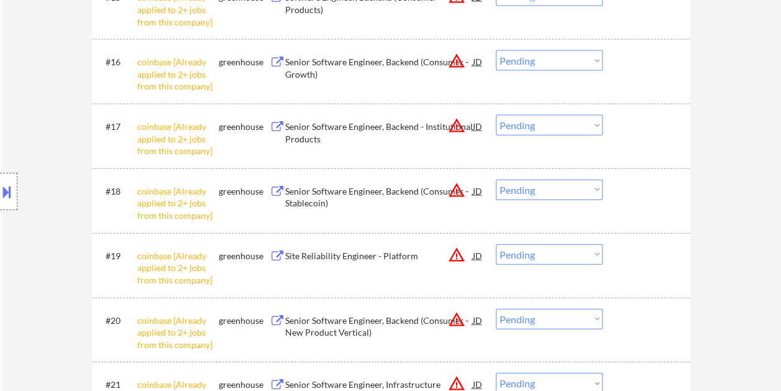
scroll to position [1490, 0]
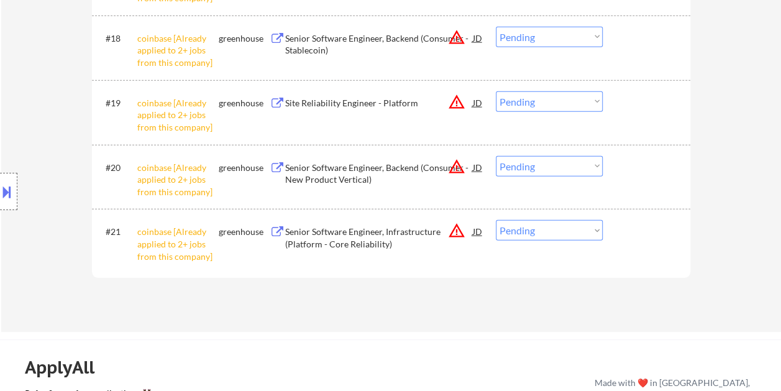
click at [599, 229] on select "Choose an option... Pending Applied Excluded (Questions) Excluded (Expired) Exc…" at bounding box center [549, 230] width 107 height 20
select select ""excluded__expired_""
click at [496, 220] on select "Choose an option... Pending Applied Excluded (Questions) Excluded (Expired) Exc…" at bounding box center [549, 230] width 107 height 20
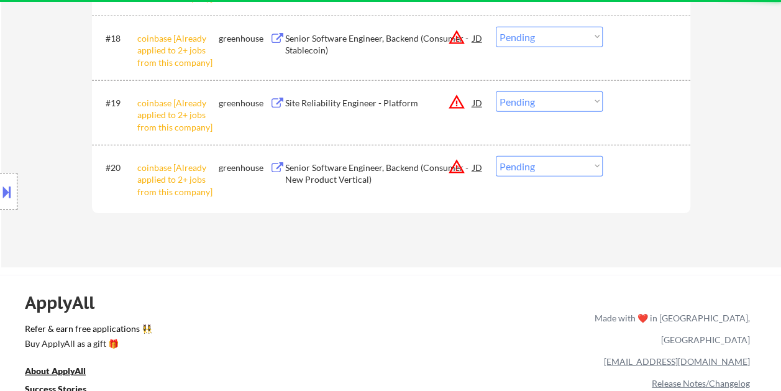
click at [625, 178] on div at bounding box center [647, 167] width 55 height 22
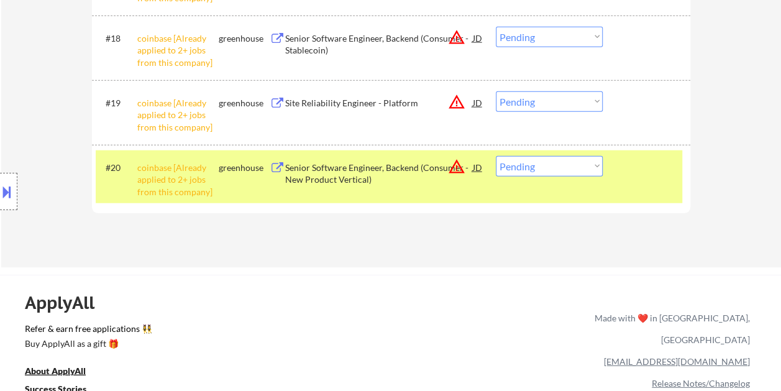
click at [583, 162] on select "Choose an option... Pending Applied Excluded (Questions) Excluded (Expired) Exc…" at bounding box center [549, 166] width 107 height 20
select select ""excluded__expired_""
click at [496, 156] on select "Choose an option... Pending Applied Excluded (Questions) Excluded (Expired) Exc…" at bounding box center [549, 166] width 107 height 20
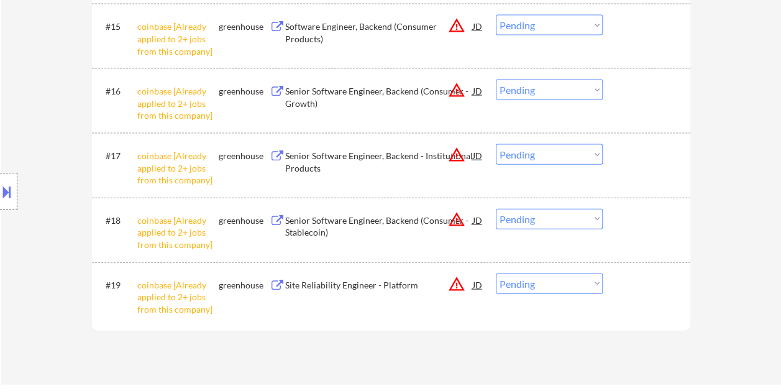
scroll to position [1366, 0]
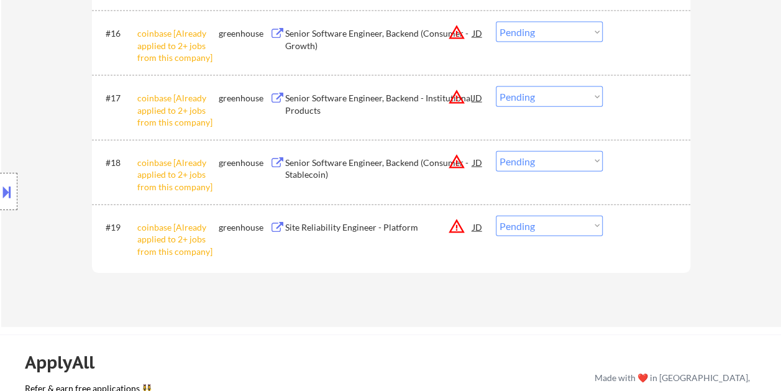
drag, startPoint x: 635, startPoint y: 221, endPoint x: 612, endPoint y: 229, distance: 24.4
click at [635, 222] on div at bounding box center [647, 226] width 55 height 22
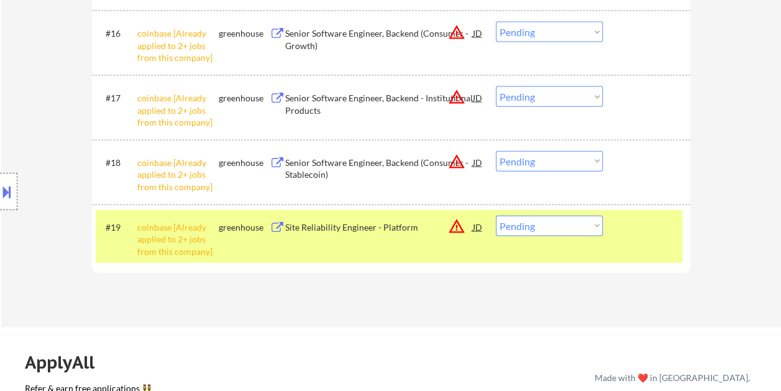
click at [591, 231] on select "Choose an option... Pending Applied Excluded (Questions) Excluded (Expired) Exc…" at bounding box center [549, 225] width 107 height 20
select select ""excluded__bad_match_""
click at [496, 215] on select "Choose an option... Pending Applied Excluded (Questions) Excluded (Expired) Exc…" at bounding box center [549, 225] width 107 height 20
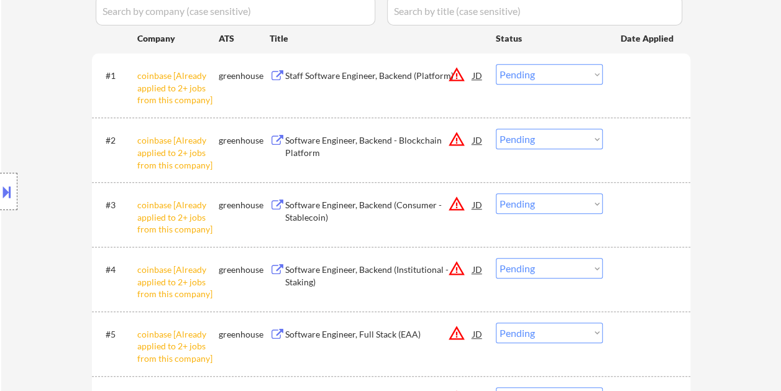
scroll to position [310, 0]
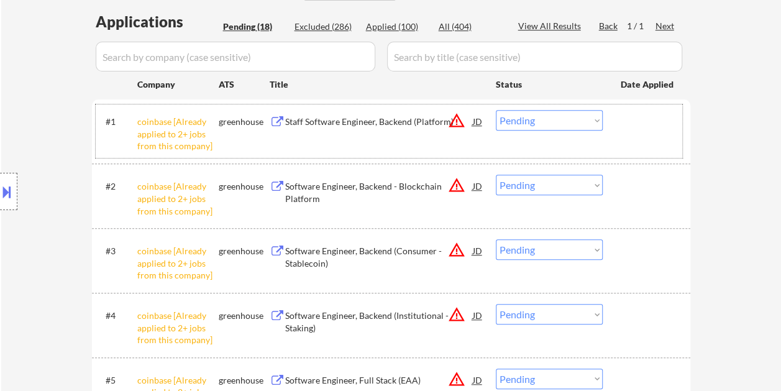
click at [628, 129] on div at bounding box center [647, 121] width 55 height 22
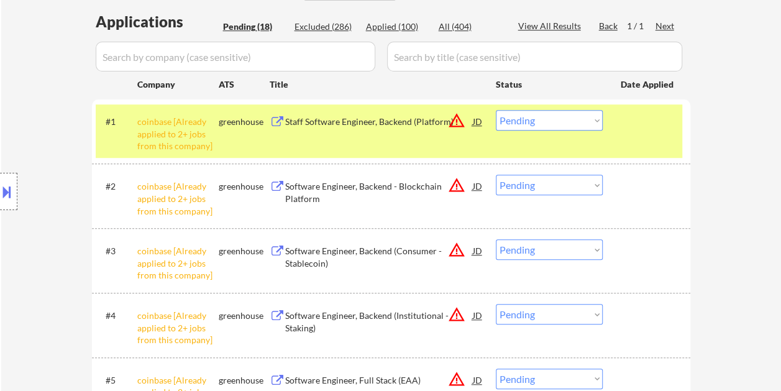
click at [588, 119] on select "Choose an option... Pending Applied Excluded (Questions) Excluded (Expired) Exc…" at bounding box center [549, 120] width 107 height 20
click at [496, 110] on select "Choose an option... Pending Applied Excluded (Questions) Excluded (Expired) Exc…" at bounding box center [549, 120] width 107 height 20
click at [618, 136] on div "#1 coinbase [Already applied to 2+ jobs from this company] greenhouse Software …" at bounding box center [389, 130] width 586 height 53
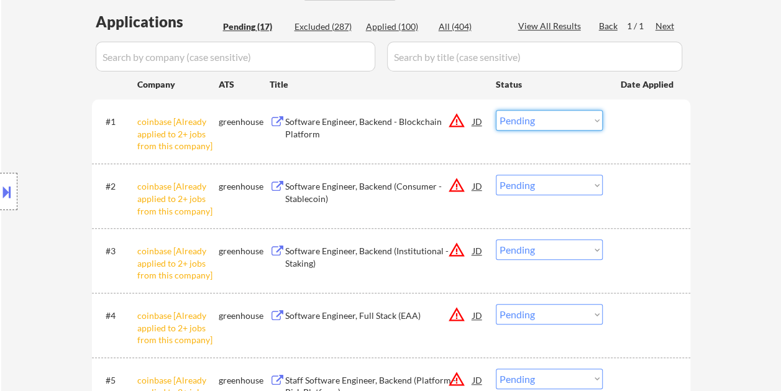
click at [585, 119] on select "Choose an option... Pending Applied Excluded (Questions) Excluded (Expired) Exc…" at bounding box center [549, 120] width 107 height 20
click at [642, 128] on div at bounding box center [647, 121] width 55 height 22
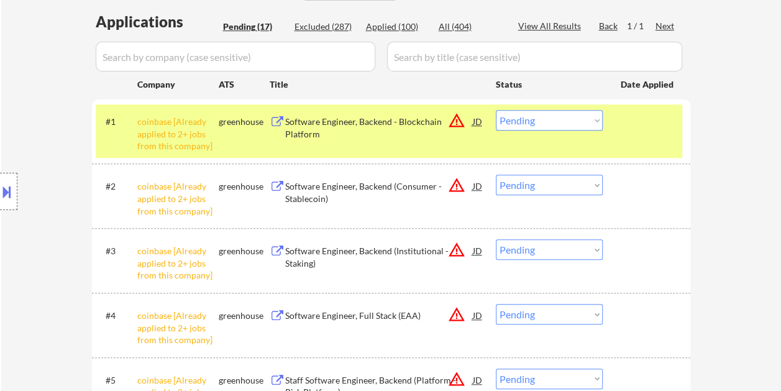
click at [591, 122] on select "Choose an option... Pending Applied Excluded (Questions) Excluded (Expired) Exc…" at bounding box center [549, 120] width 107 height 20
click at [496, 110] on select "Choose an option... Pending Applied Excluded (Questions) Excluded (Expired) Exc…" at bounding box center [549, 120] width 107 height 20
click at [629, 131] on div at bounding box center [647, 121] width 55 height 22
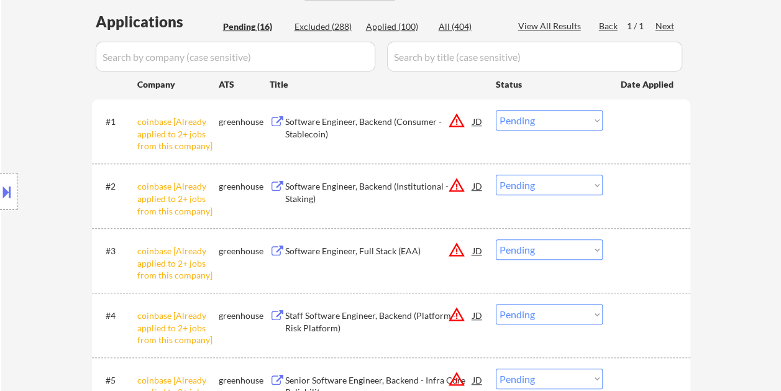
click at [629, 125] on div at bounding box center [647, 121] width 55 height 22
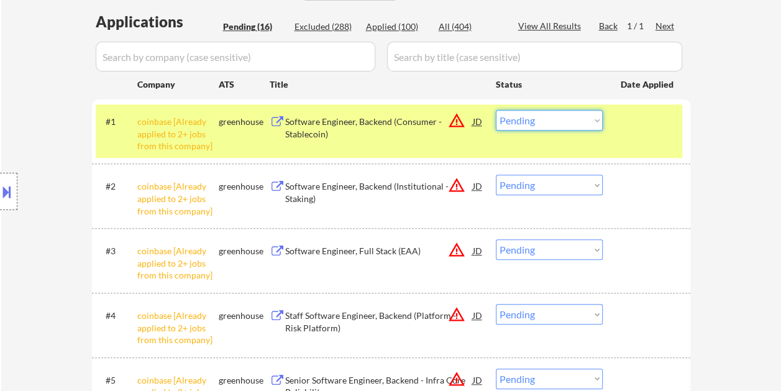
click at [569, 111] on select "Choose an option... Pending Applied Excluded (Questions) Excluded (Expired) Exc…" at bounding box center [549, 120] width 107 height 20
click at [496, 110] on select "Choose an option... Pending Applied Excluded (Questions) Excluded (Expired) Exc…" at bounding box center [549, 120] width 107 height 20
select select ""pending""
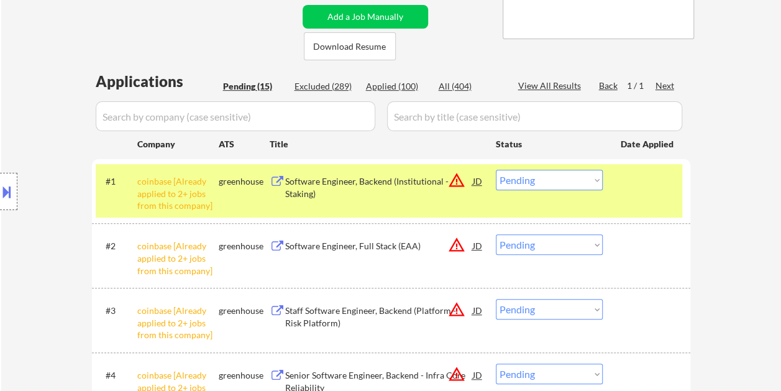
scroll to position [186, 0]
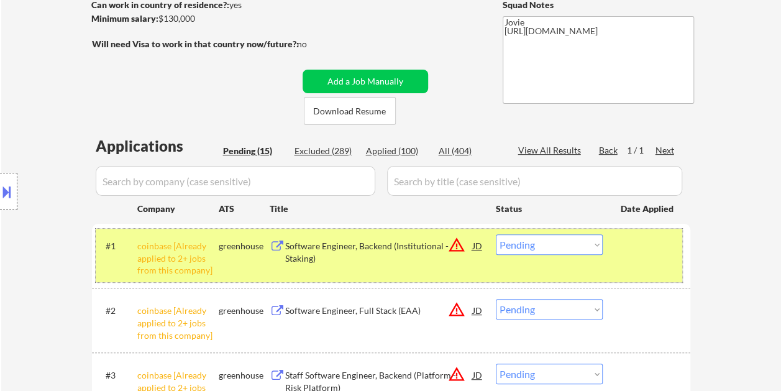
click at [635, 265] on div "#1 coinbase [Already applied to 2+ jobs from this company] greenhouse Software …" at bounding box center [389, 255] width 586 height 53
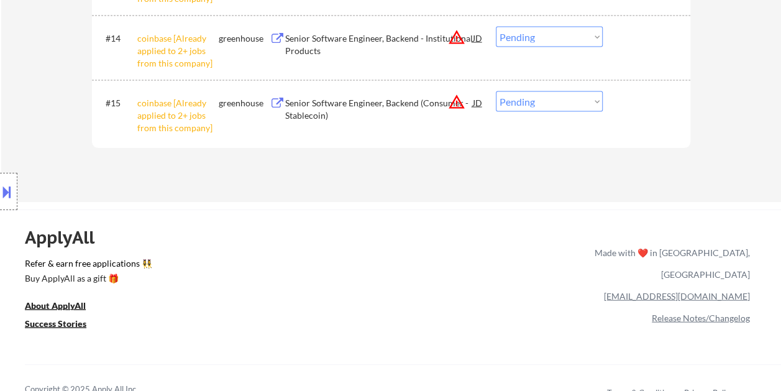
scroll to position [1180, 0]
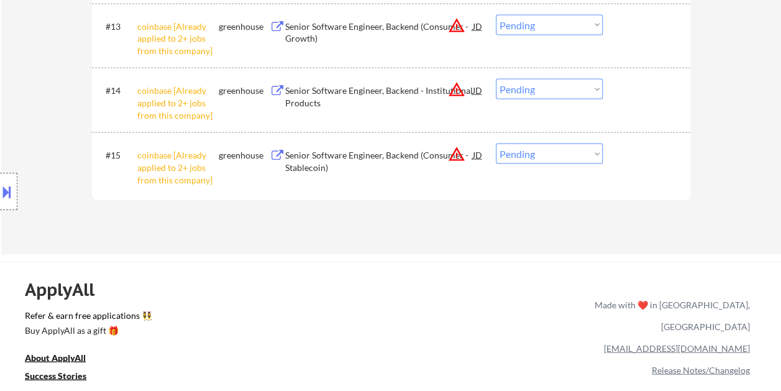
click at [628, 157] on div at bounding box center [647, 154] width 55 height 22
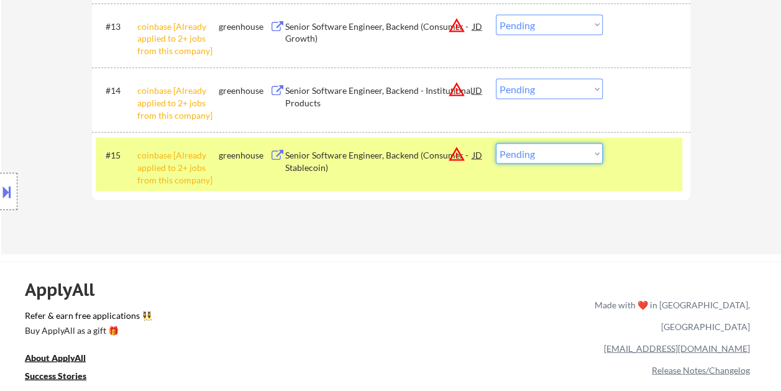
click at [597, 150] on select "Choose an option... Pending Applied Excluded (Questions) Excluded (Expired) Exc…" at bounding box center [549, 153] width 107 height 20
select select ""excluded__bad_match_""
click at [496, 143] on select "Choose an option... Pending Applied Excluded (Questions) Excluded (Expired) Exc…" at bounding box center [549, 153] width 107 height 20
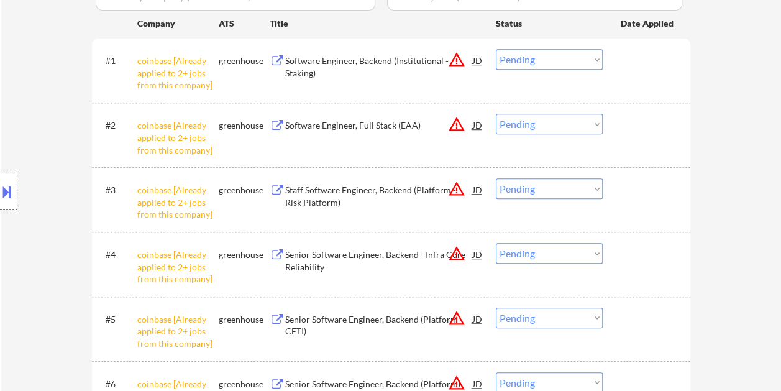
scroll to position [373, 0]
click at [629, 83] on div "#1 coinbase [Already applied to 2+ jobs from this company] greenhouse Software …" at bounding box center [389, 68] width 586 height 53
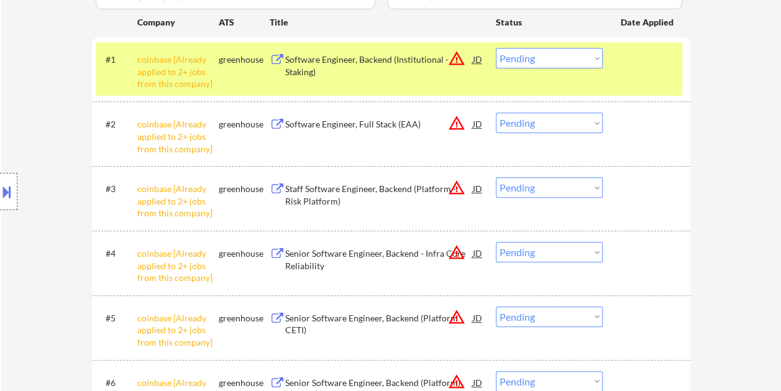
drag, startPoint x: 637, startPoint y: 78, endPoint x: 628, endPoint y: 81, distance: 9.6
click at [636, 79] on div "#1 coinbase [Already applied to 2+ jobs from this company] greenhouse Software …" at bounding box center [389, 68] width 586 height 53
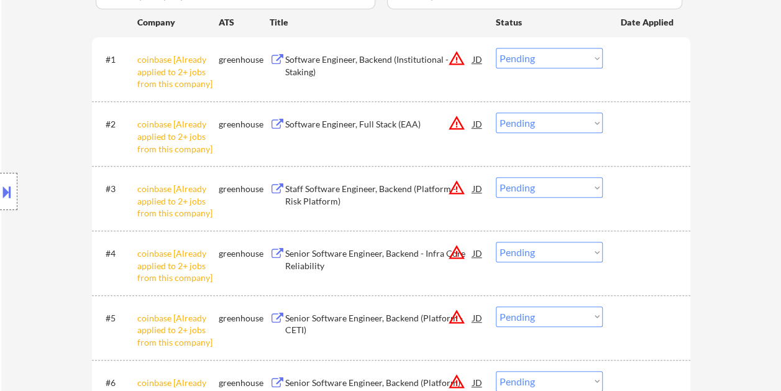
click at [399, 62] on div "Software Engineer, Backend (Institutional - Staking)" at bounding box center [379, 65] width 188 height 24
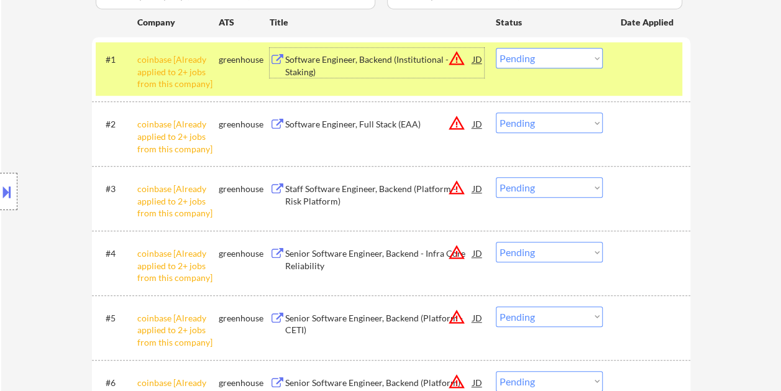
click at [597, 60] on select "Choose an option... Pending Applied Excluded (Questions) Excluded (Expired) Exc…" at bounding box center [549, 58] width 107 height 20
click at [496, 48] on select "Choose an option... Pending Applied Excluded (Questions) Excluded (Expired) Exc…" at bounding box center [549, 58] width 107 height 20
click at [354, 62] on div "Software Engineer, Full Stack (EAA)" at bounding box center [379, 59] width 188 height 12
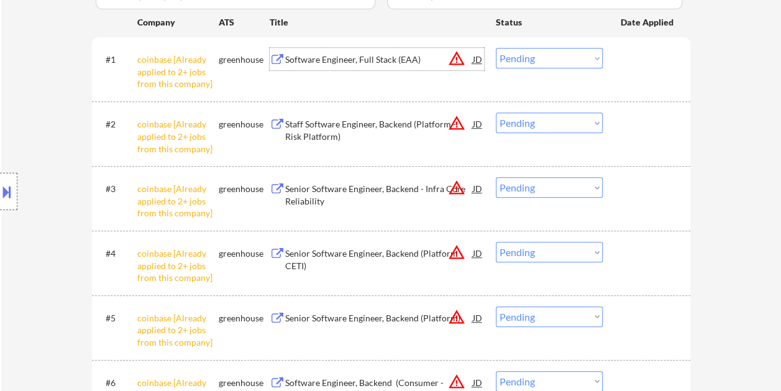
click at [610, 55] on div "#1 coinbase [Already applied to 2+ jobs from this company] greenhouse Software …" at bounding box center [389, 68] width 586 height 53
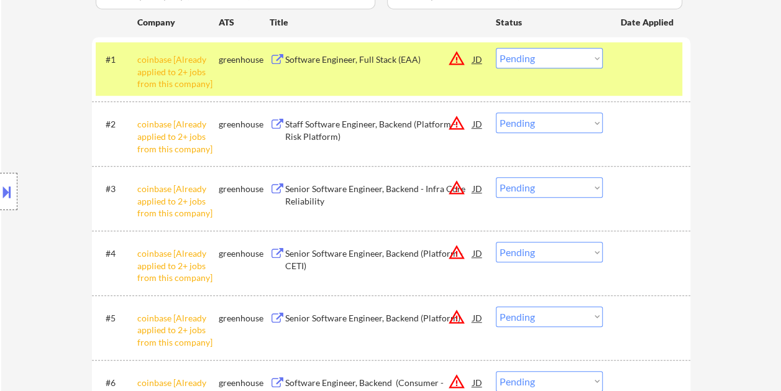
click at [595, 52] on select "Choose an option... Pending Applied Excluded (Questions) Excluded (Expired) Exc…" at bounding box center [549, 58] width 107 height 20
click at [496, 48] on select "Choose an option... Pending Applied Excluded (Questions) Excluded (Expired) Exc…" at bounding box center [549, 58] width 107 height 20
click at [620, 65] on div at bounding box center [647, 59] width 55 height 22
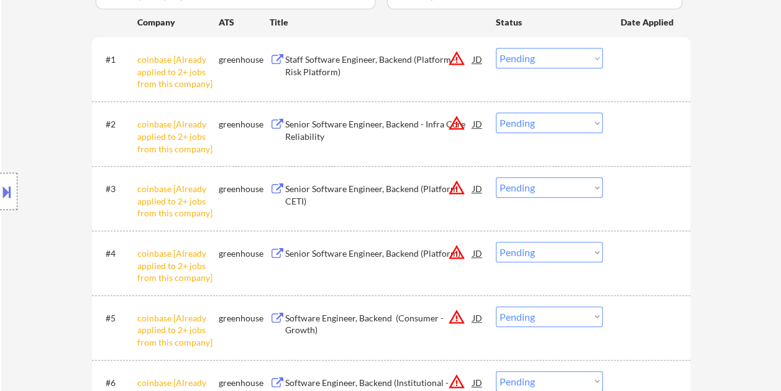
click at [640, 73] on div "#1 coinbase [Already applied to 2+ jobs from this company] greenhouse Staff Sof…" at bounding box center [389, 68] width 586 height 53
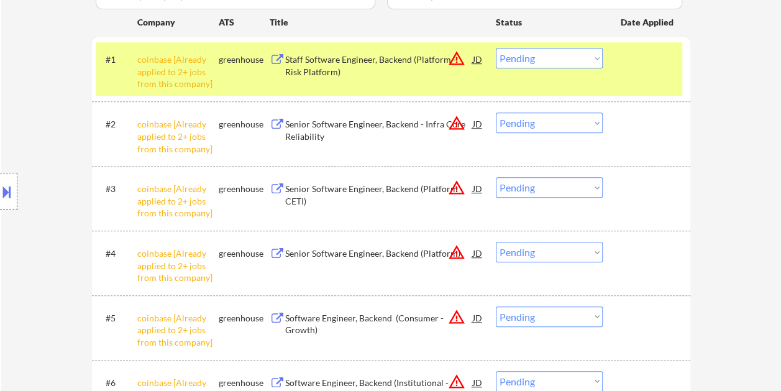
click at [389, 71] on div "Staff Software Engineer, Backend (Platform - Risk Platform)" at bounding box center [379, 65] width 188 height 24
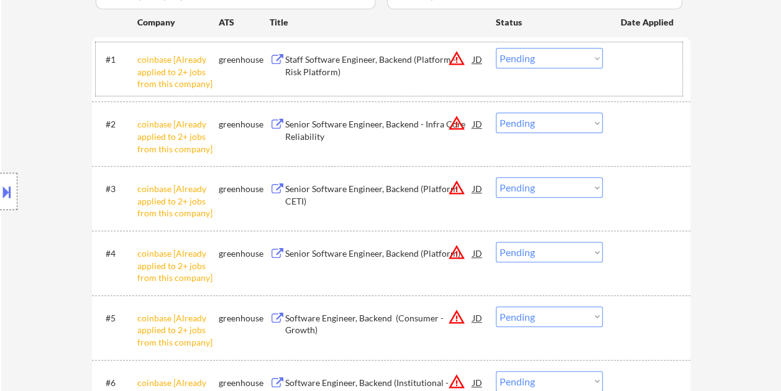
click at [620, 63] on div at bounding box center [647, 59] width 55 height 22
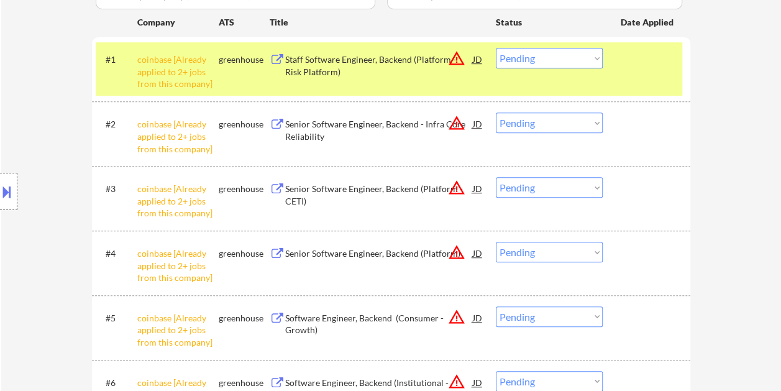
click at [586, 62] on select "Choose an option... Pending Applied Excluded (Questions) Excluded (Expired) Exc…" at bounding box center [549, 58] width 107 height 20
click at [496, 48] on select "Choose an option... Pending Applied Excluded (Questions) Excluded (Expired) Exc…" at bounding box center [549, 58] width 107 height 20
select select ""pending""
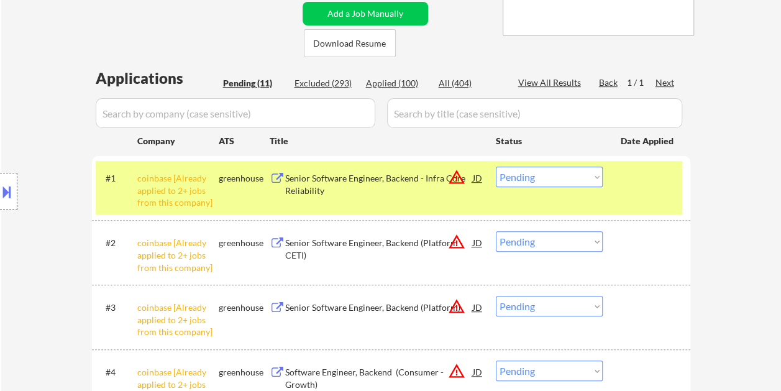
scroll to position [248, 0]
